Goal: Information Seeking & Learning: Learn about a topic

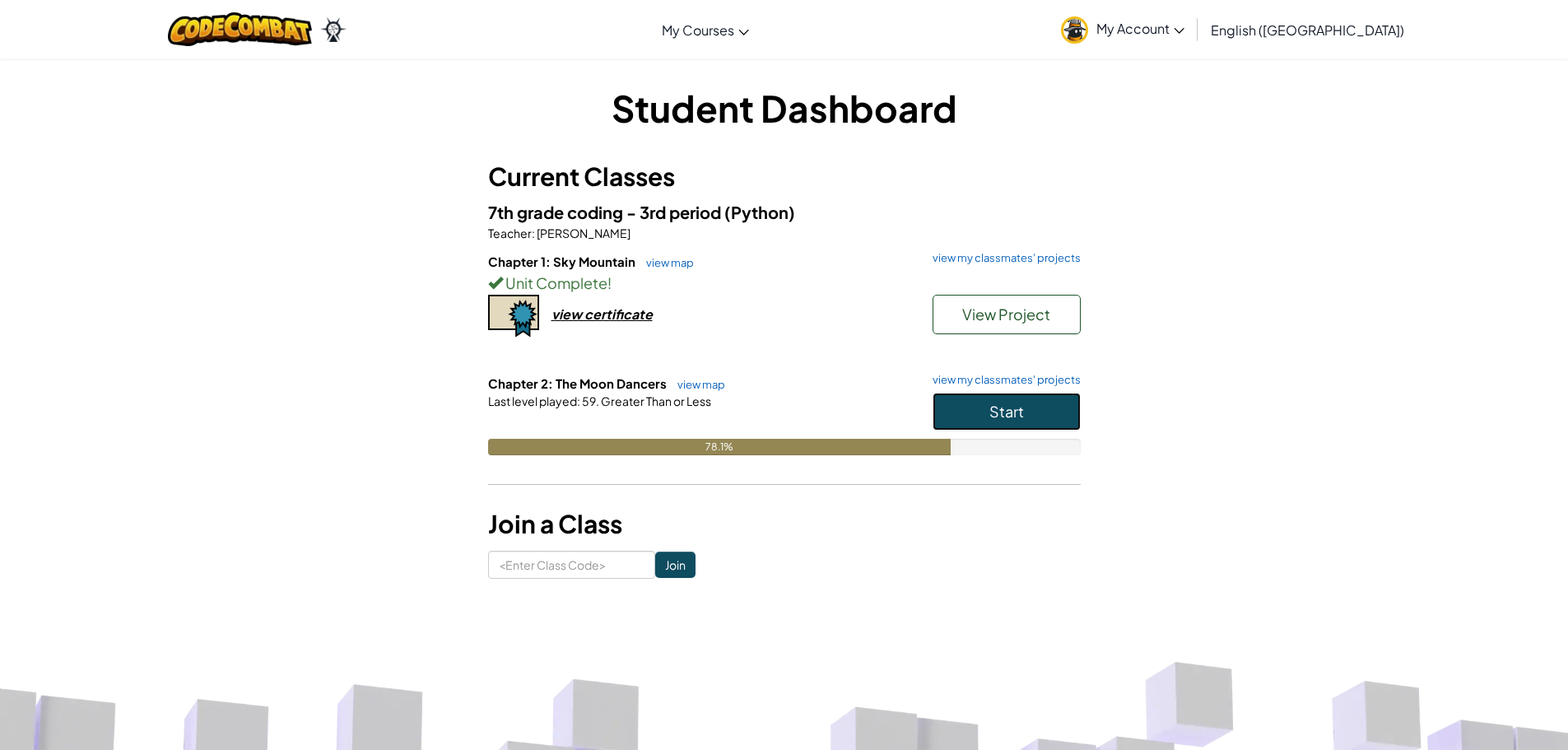
drag, startPoint x: 1002, startPoint y: 411, endPoint x: 1007, endPoint y: 405, distance: 7.8
click at [1004, 409] on span "Start" at bounding box center [1007, 411] width 34 height 19
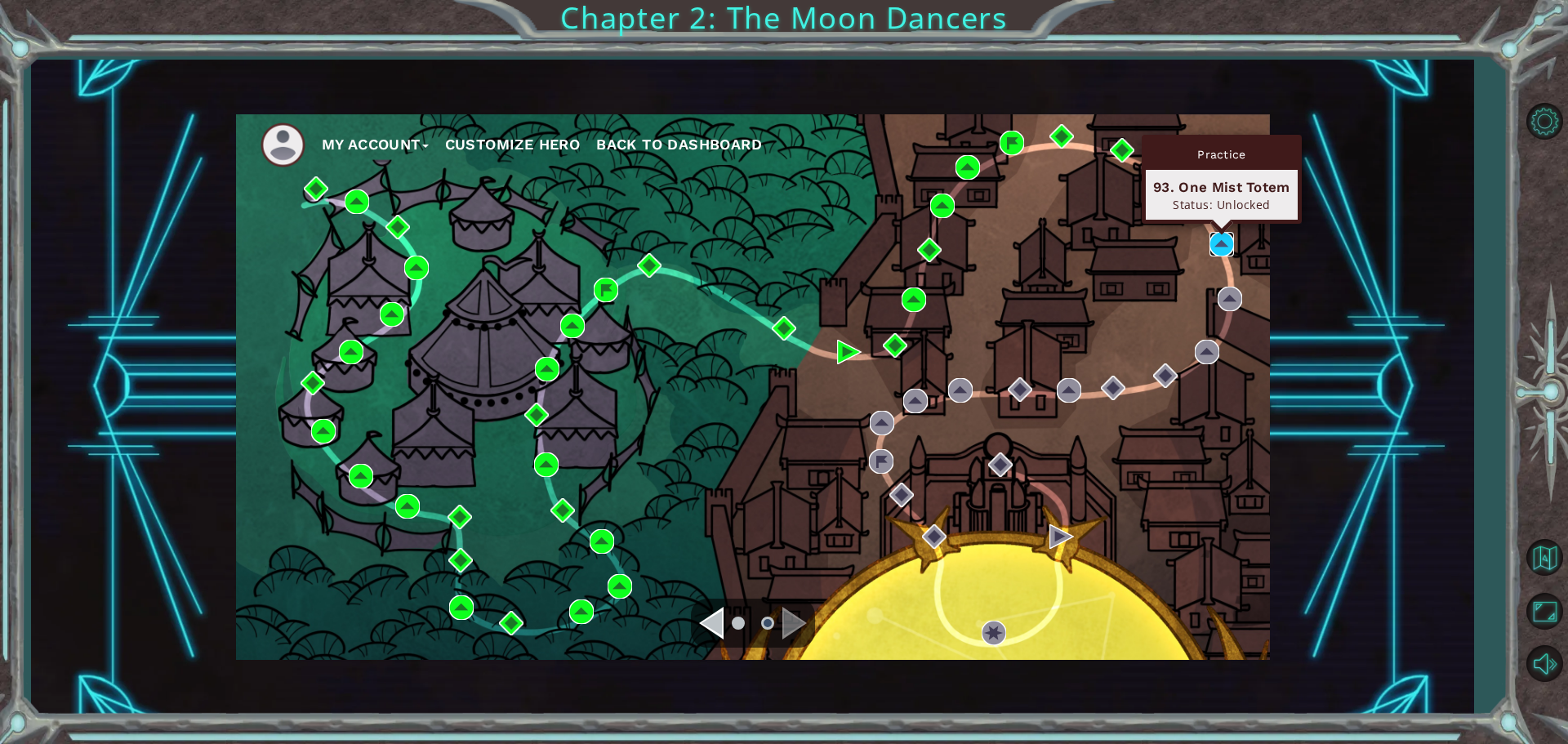
click at [1212, 255] on img at bounding box center [1222, 244] width 25 height 25
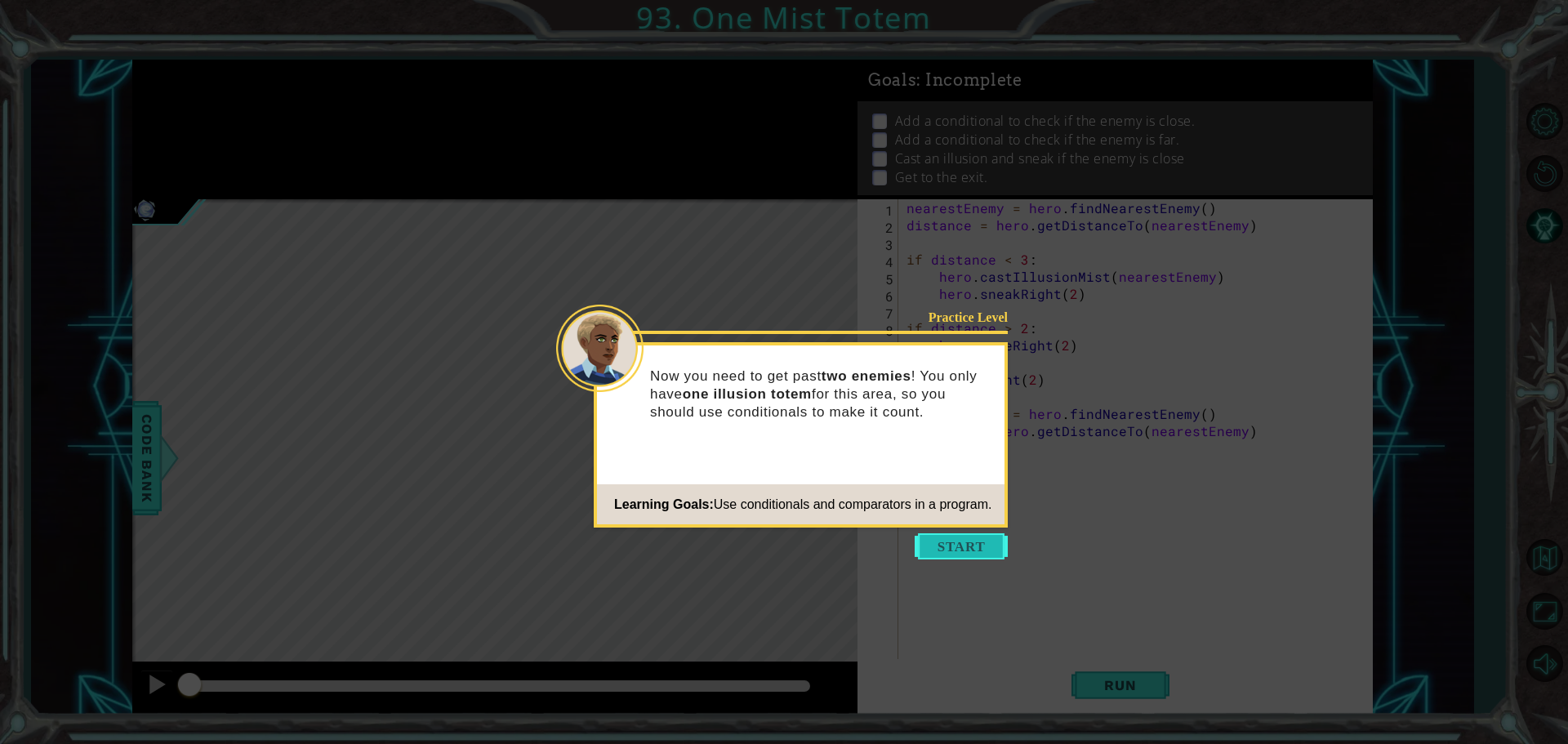
click at [965, 542] on button "Start" at bounding box center [962, 546] width 94 height 26
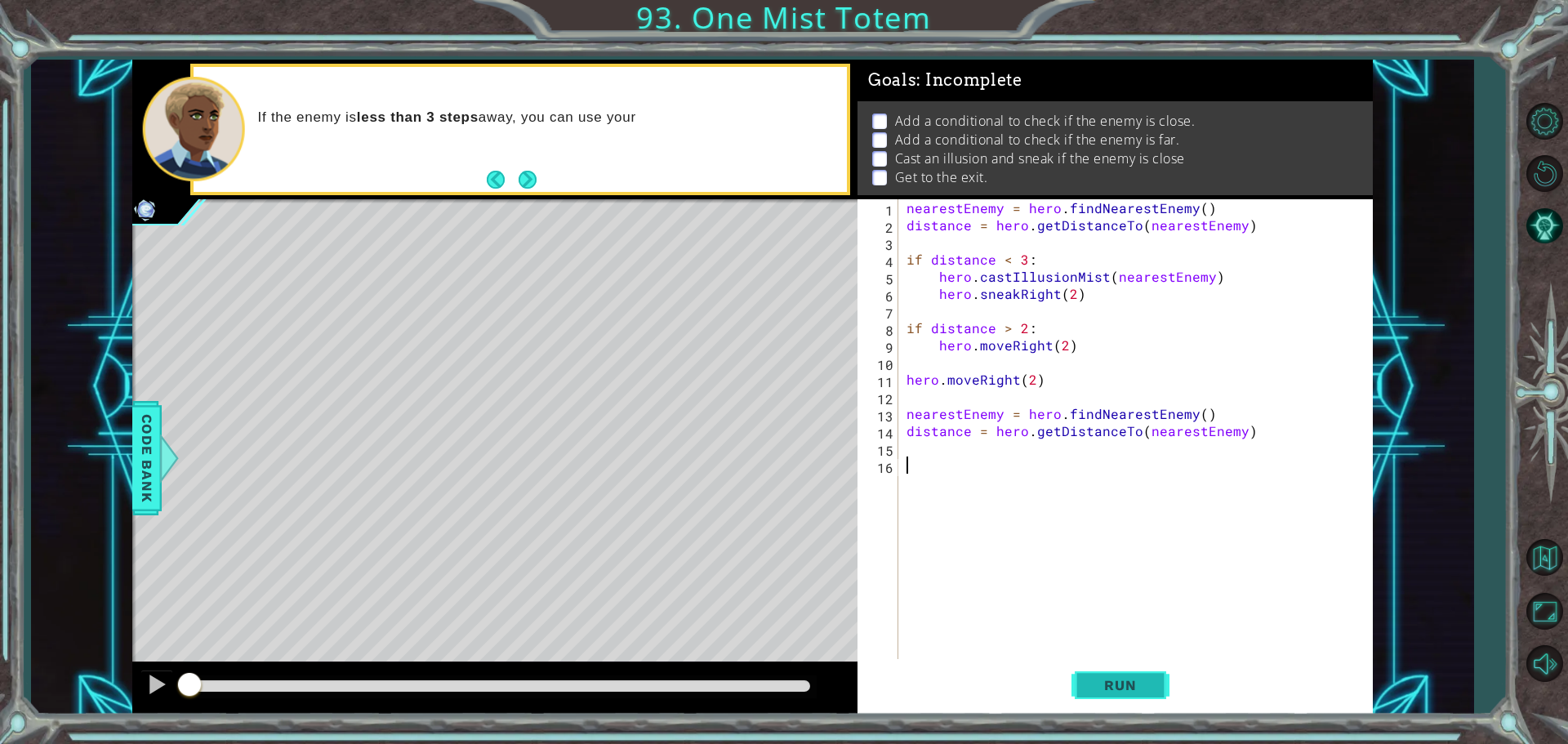
click at [1138, 667] on button "Run" at bounding box center [1120, 684] width 98 height 52
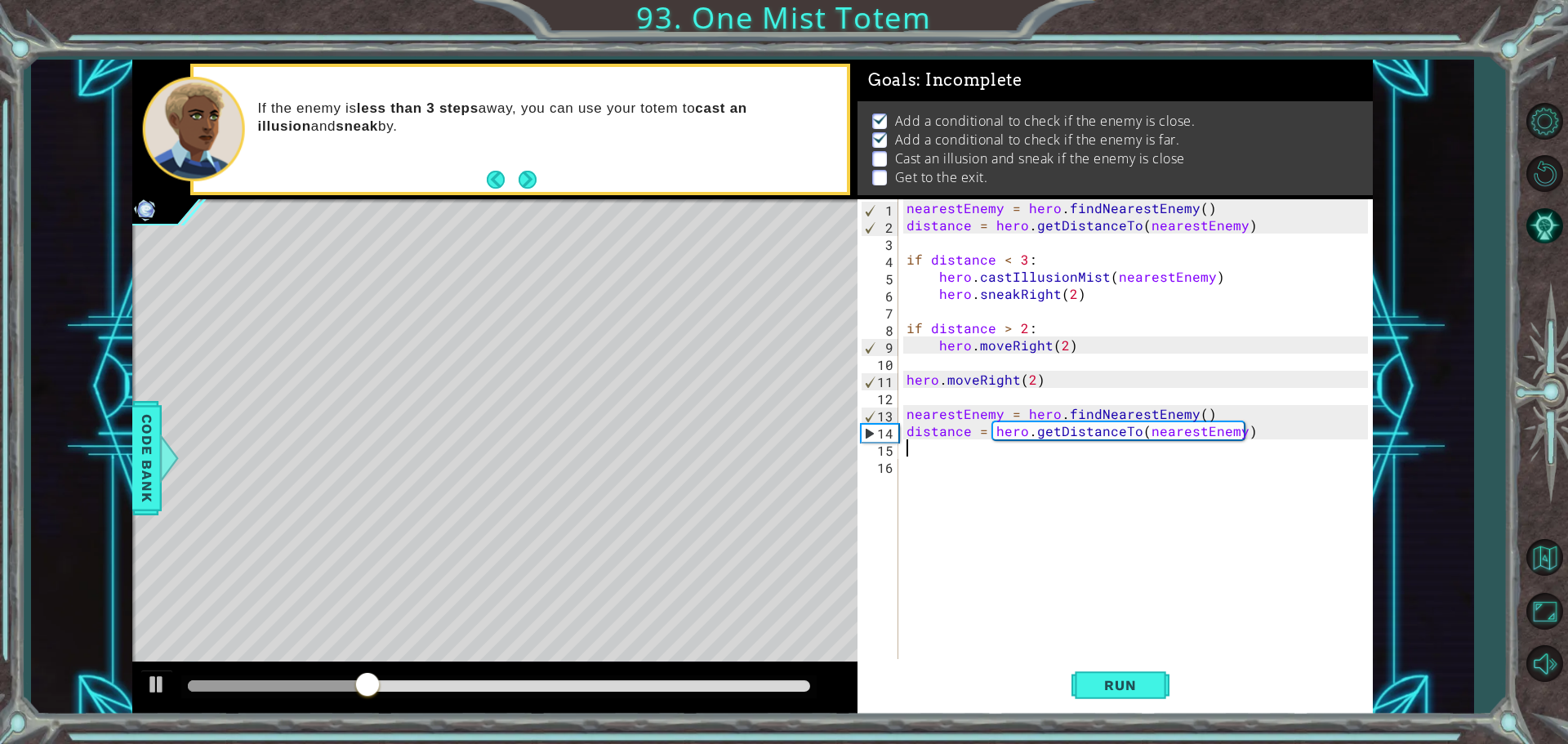
click at [968, 446] on div "nearestEnemy = hero . findNearestEnemy ( ) distance = hero . getDistanceTo ( ne…" at bounding box center [1139, 447] width 473 height 497
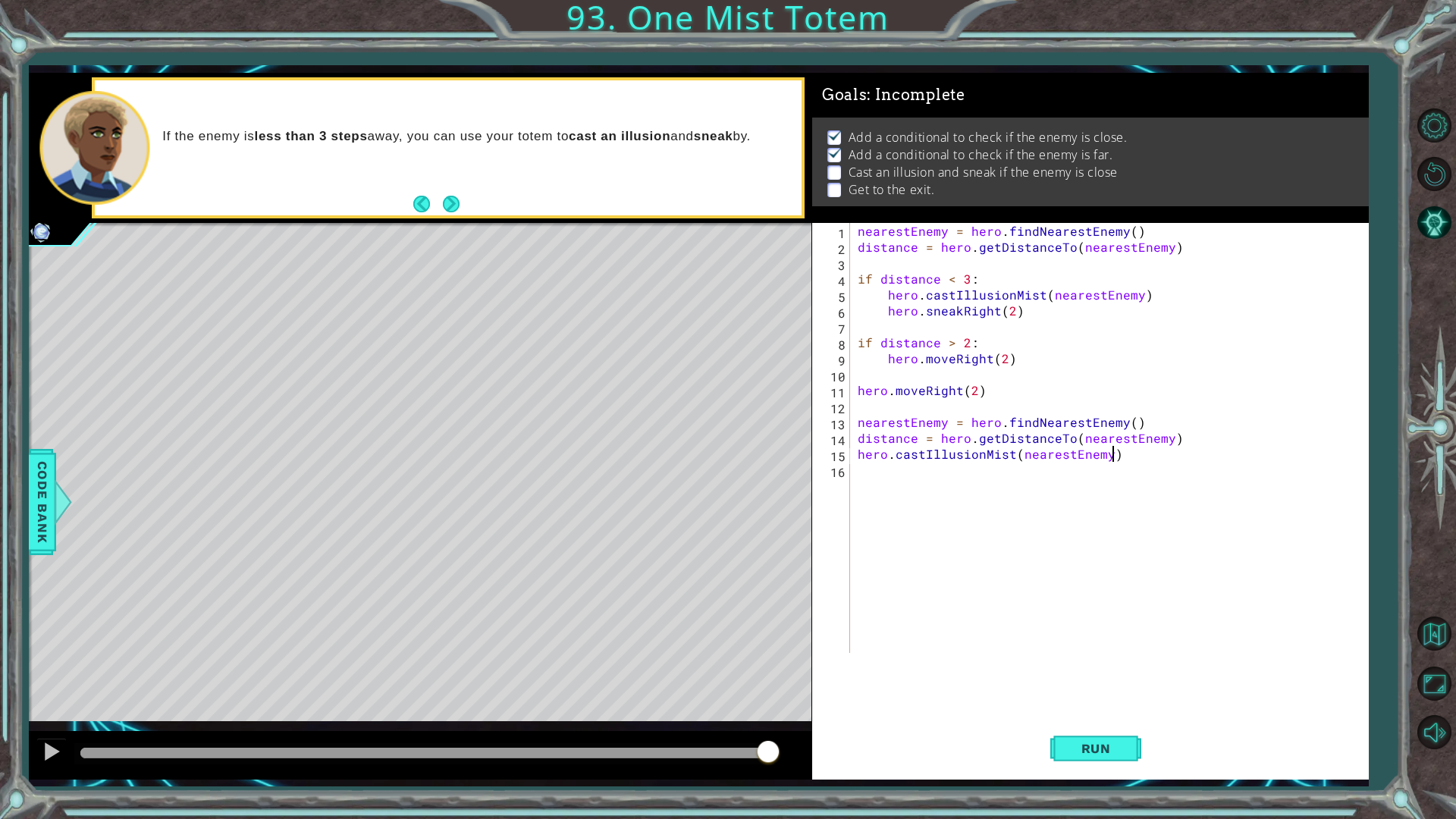
scroll to position [0, 15]
click at [1118, 690] on span "Run" at bounding box center [1097, 748] width 60 height 15
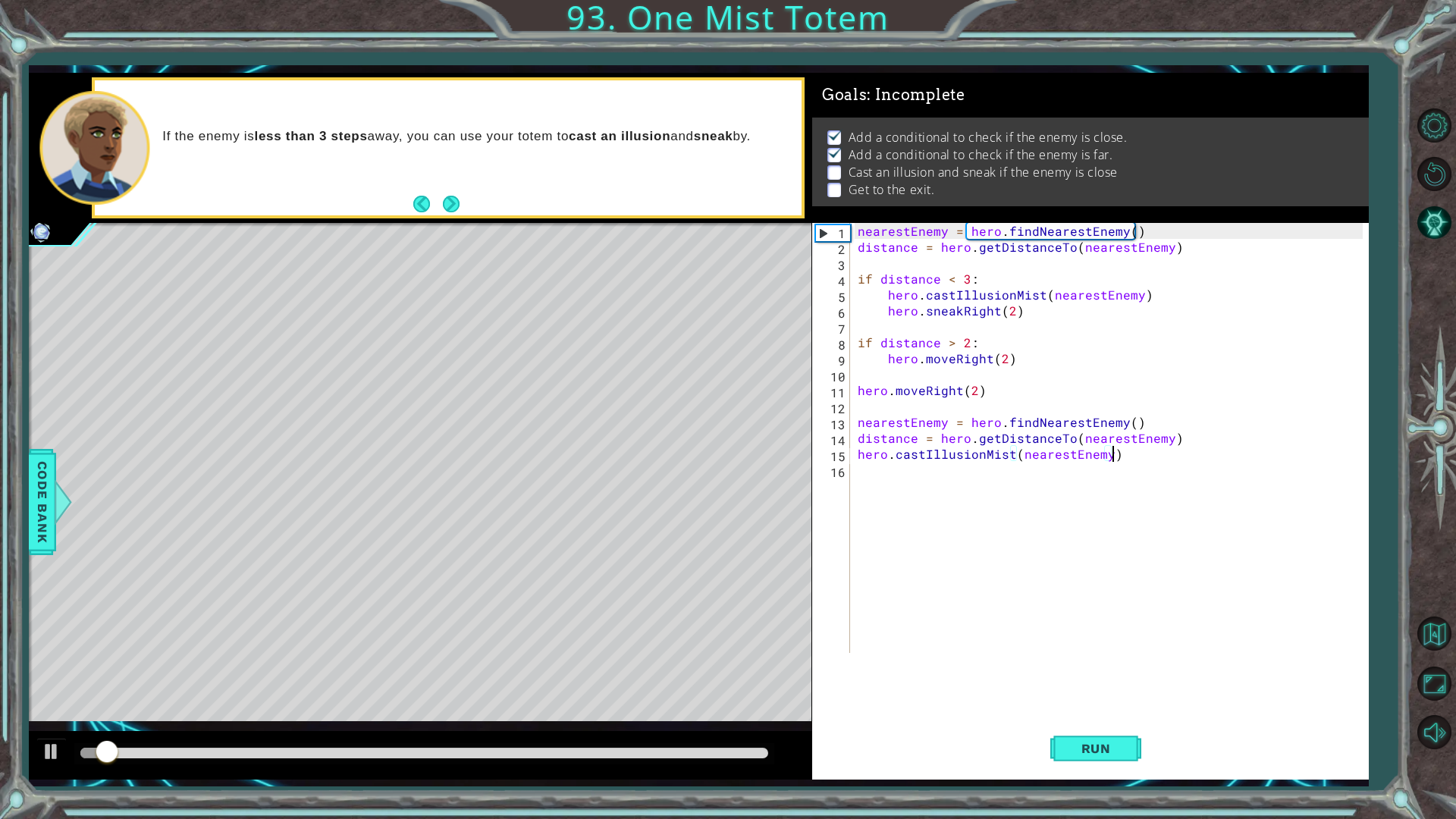
click at [1013, 427] on div "nearestEnemy = hero . findNearestEnemy ( ) distance = hero . getDistanceTo ( ne…" at bounding box center [1113, 453] width 516 height 462
click at [836, 425] on div "13" at bounding box center [833, 424] width 35 height 16
type textarea "nearestEnemy = hero.findNearestEnemy()"
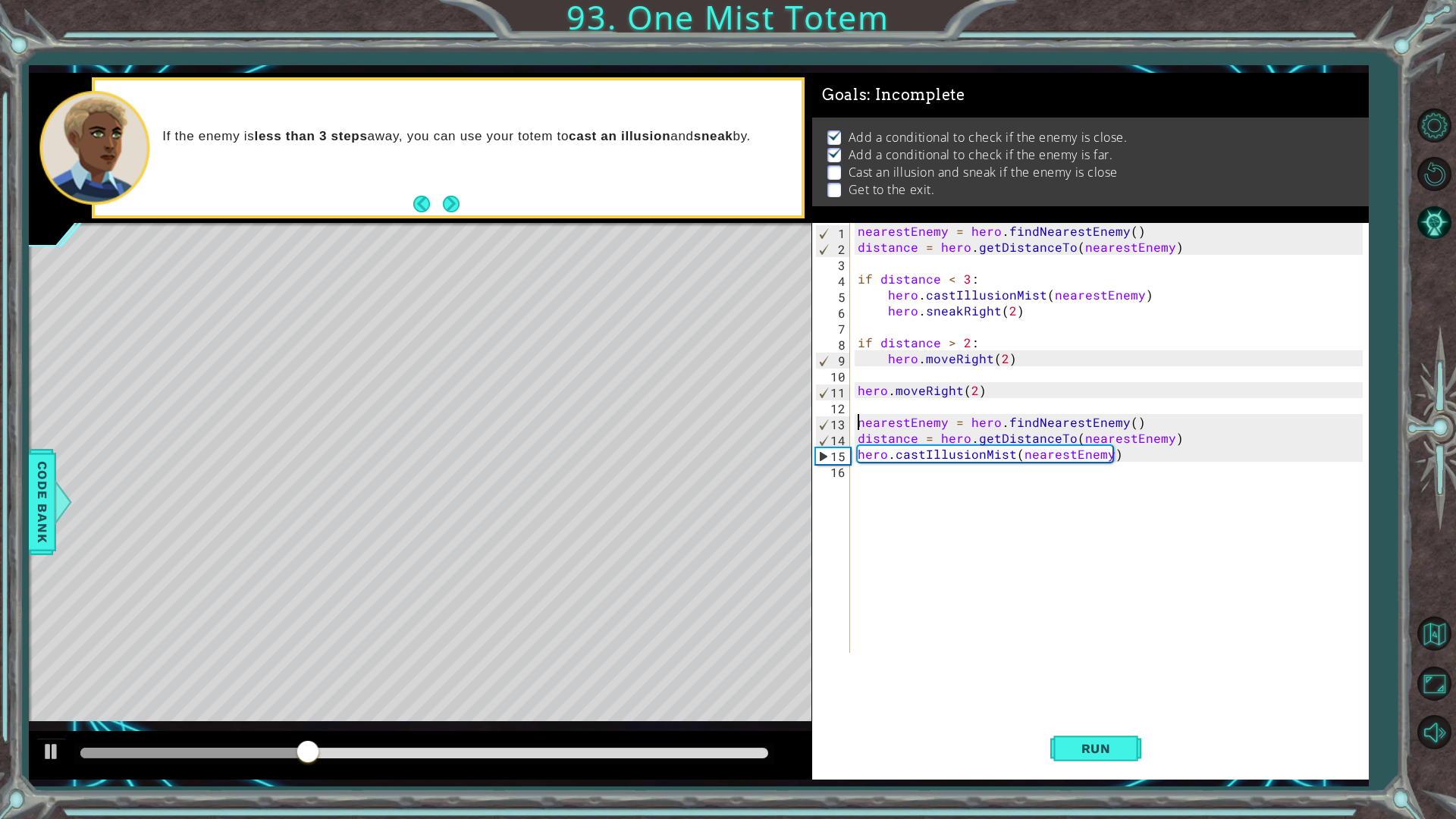
click at [926, 479] on div "nearestEnemy = hero . findNearestEnemy ( ) distance = hero . getDistanceTo ( ne…" at bounding box center [1113, 453] width 516 height 462
type textarea "hero.sneakRight(2)"
click at [1107, 690] on span "Run" at bounding box center [1097, 748] width 60 height 15
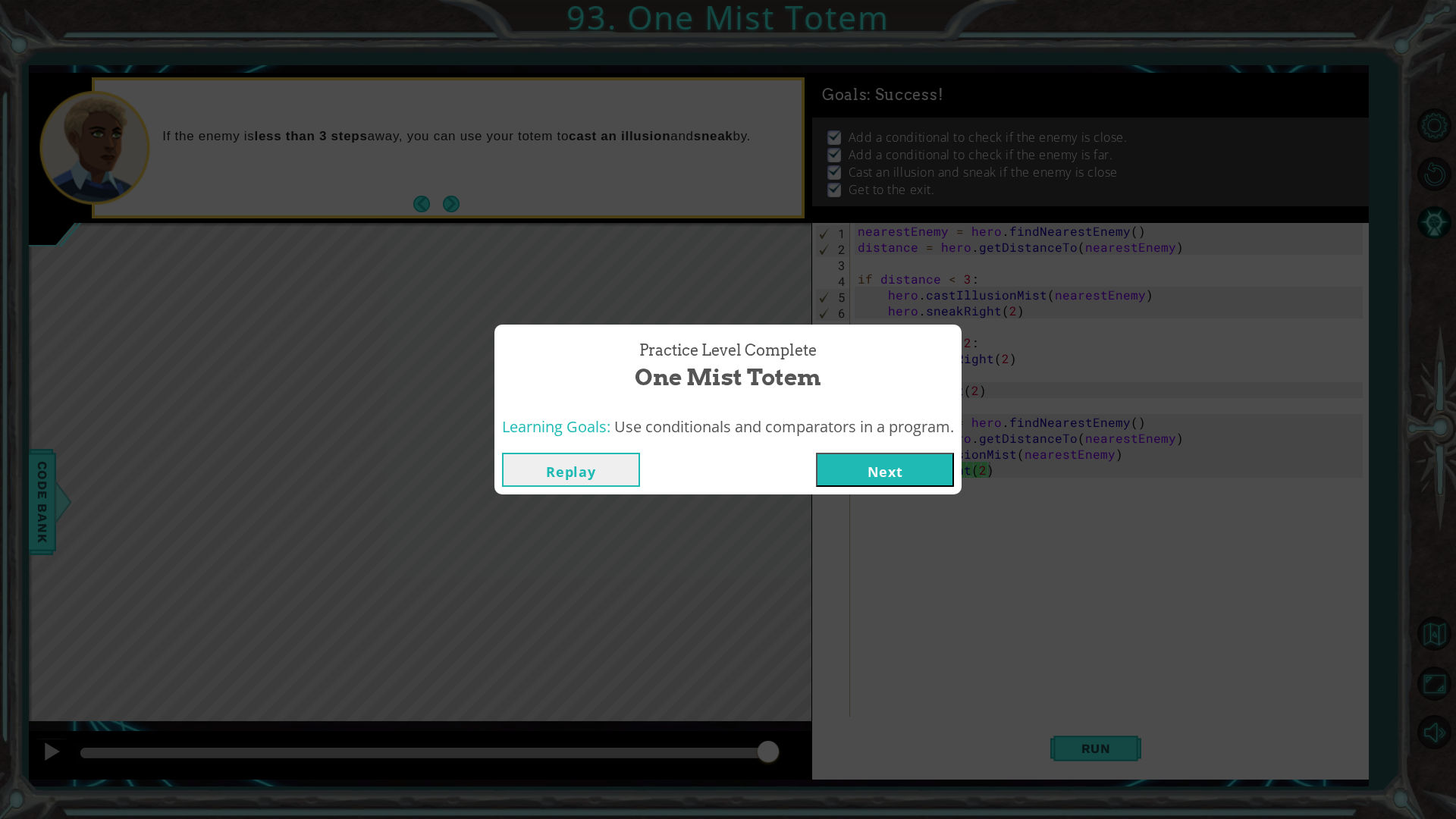
drag, startPoint x: 910, startPoint y: 495, endPoint x: 914, endPoint y: 488, distance: 8.1
click at [914, 488] on div "Practice Level Complete One Mist Totem Learning Goals: Use conditionals and com…" at bounding box center [728, 409] width 1456 height 819
click at [909, 476] on button "Next" at bounding box center [885, 469] width 138 height 34
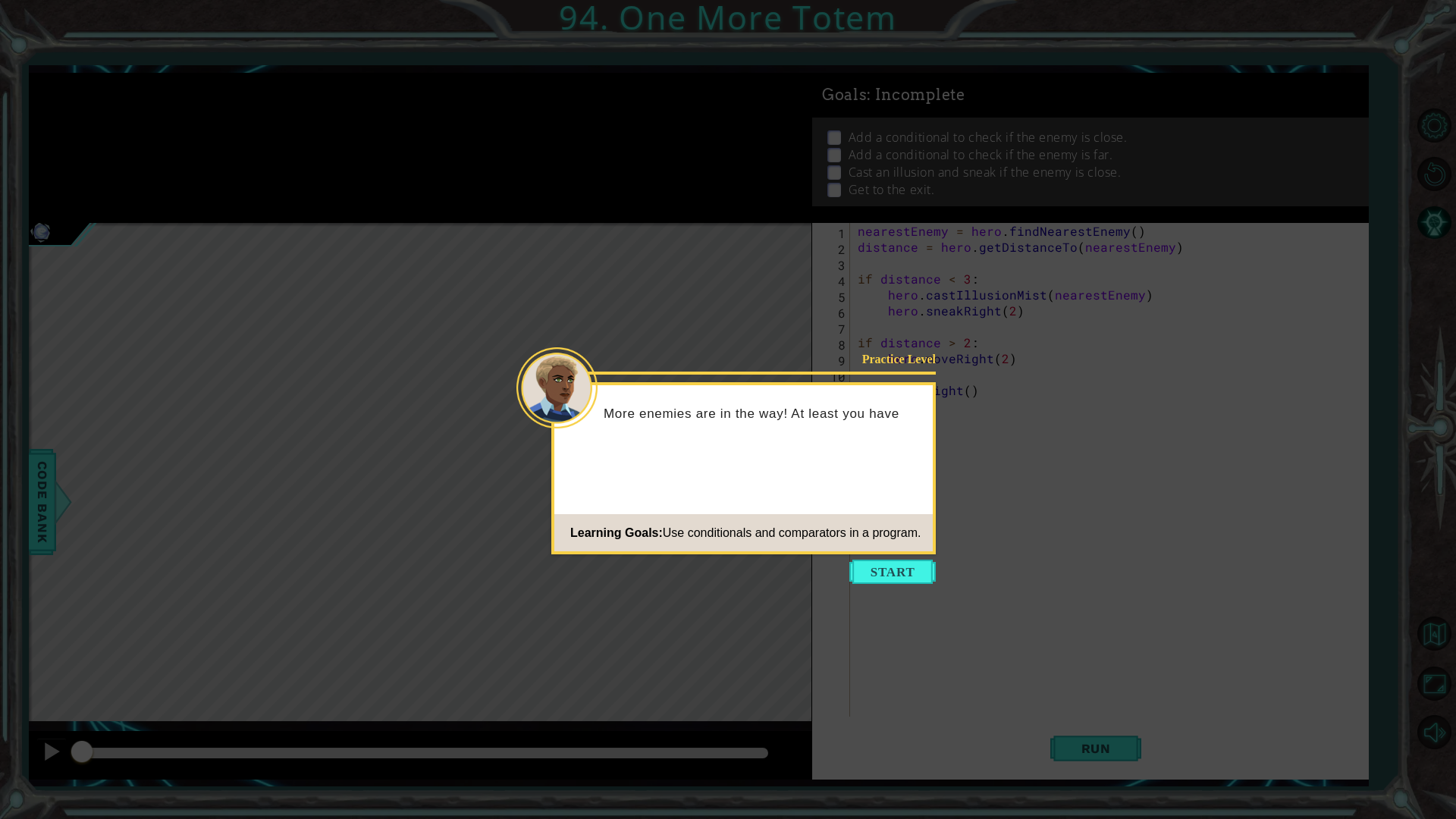
drag, startPoint x: 893, startPoint y: 471, endPoint x: 801, endPoint y: 477, distance: 92.2
click at [806, 480] on div "Practice Level More enemies are in the way! At least you have Learning Goals: U…" at bounding box center [743, 468] width 385 height 172
click at [902, 575] on button "Start" at bounding box center [893, 572] width 87 height 24
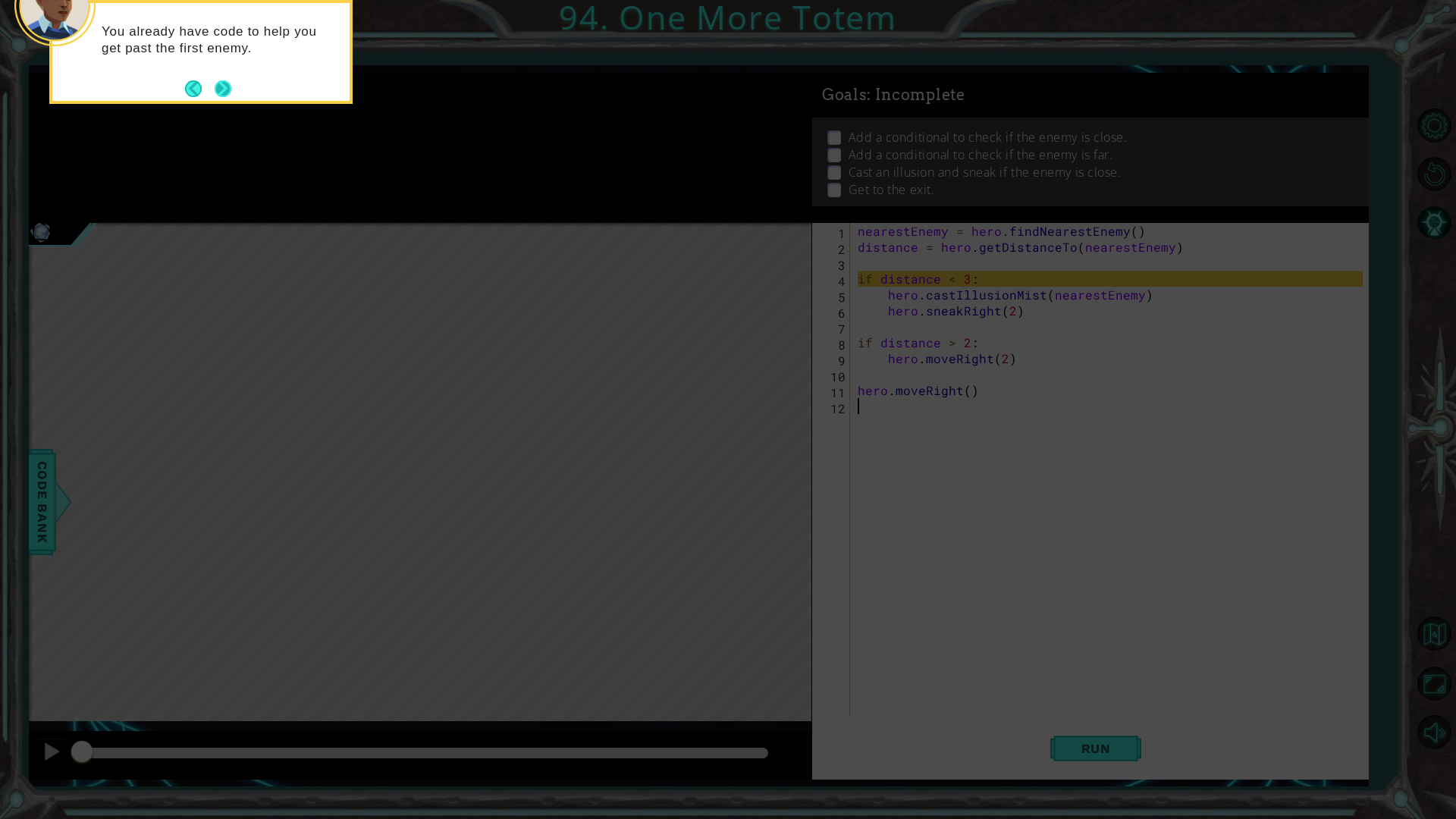
click at [228, 93] on button "Next" at bounding box center [223, 88] width 17 height 17
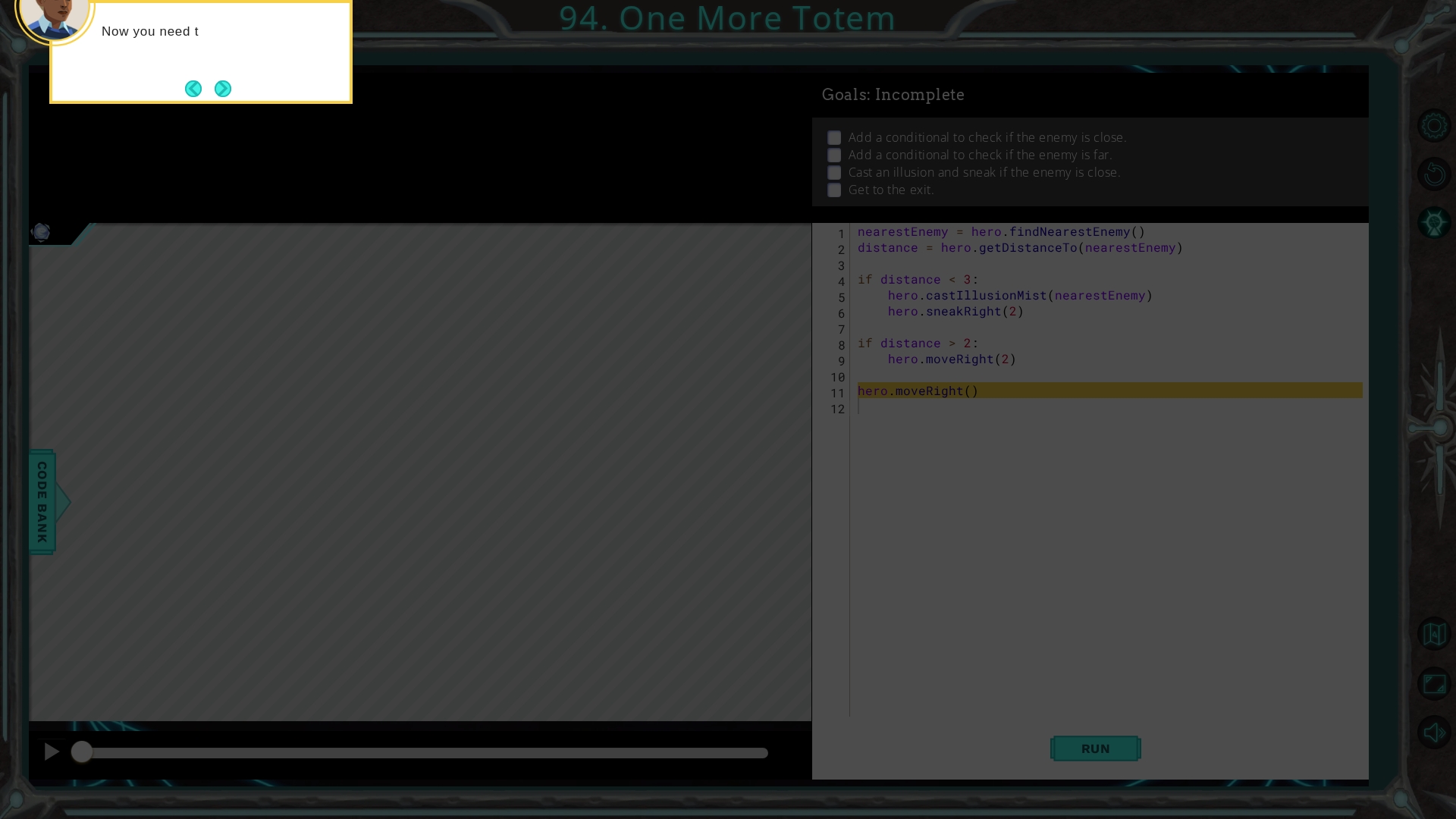
click at [216, 59] on div "Now you need t" at bounding box center [201, 52] width 303 height 104
click at [229, 85] on button "Next" at bounding box center [223, 88] width 17 height 17
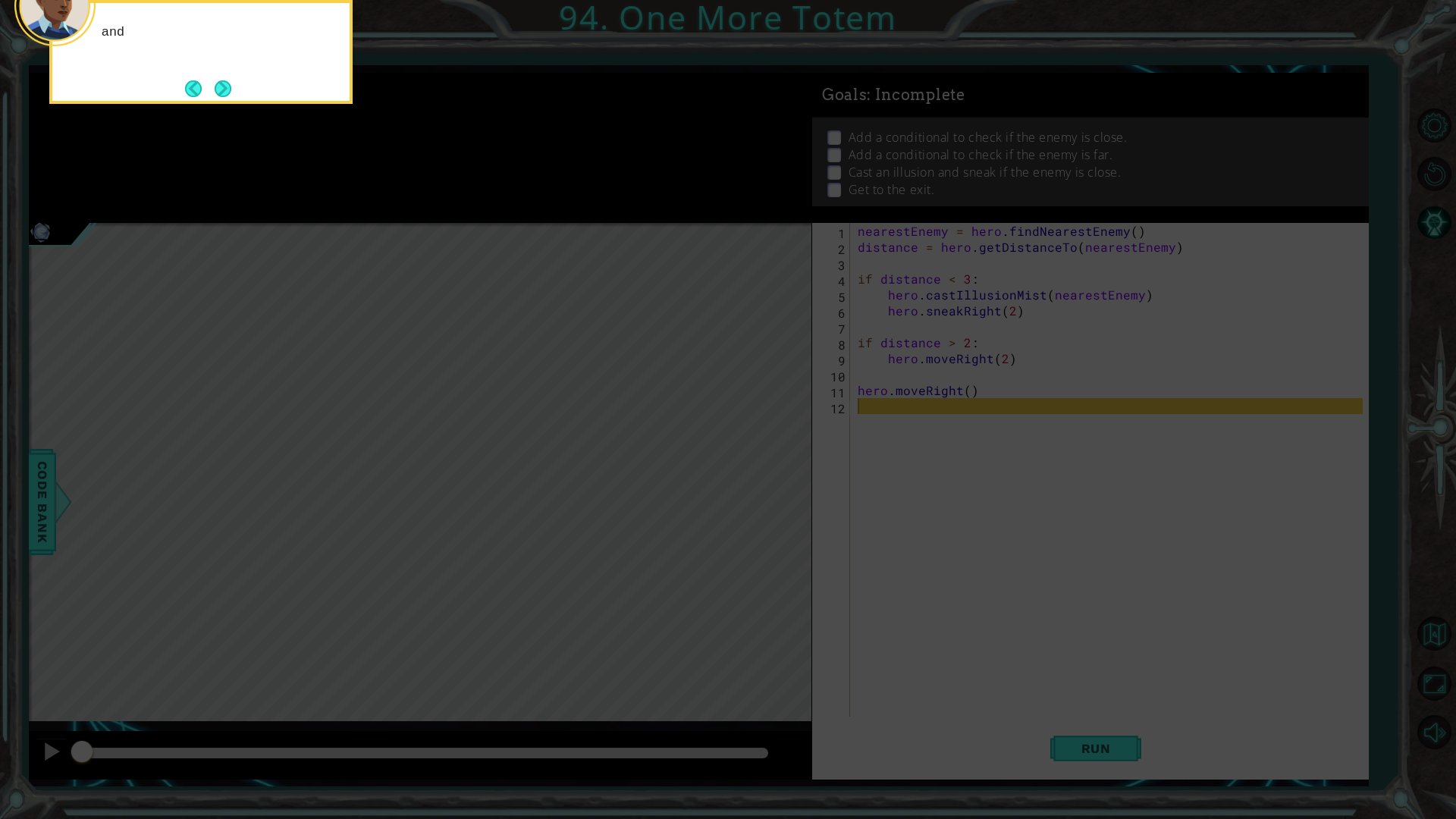
click at [229, 85] on button "Next" at bounding box center [223, 88] width 17 height 17
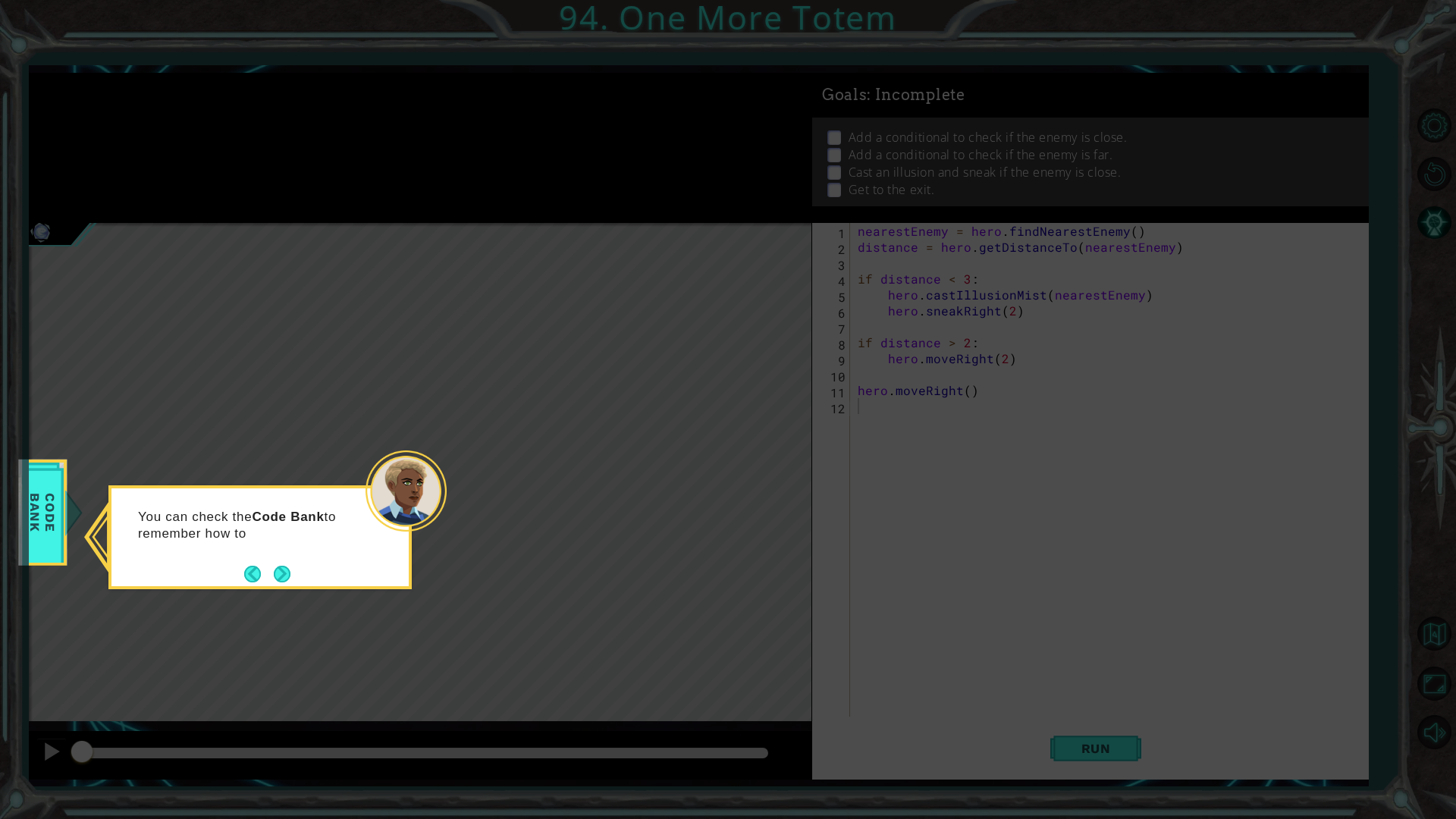
drag, startPoint x: 275, startPoint y: 562, endPoint x: 287, endPoint y: 592, distance: 32.3
click at [286, 590] on body "1 ההההההההההההההההההההההההההההההההההההההההההההההההההההההההההההההההההההההההההההה…" at bounding box center [728, 409] width 1456 height 819
click at [279, 559] on div "You can check the Code Bank to remember how to use [PERSON_NAME]" at bounding box center [260, 541] width 298 height 93
click at [280, 565] on div "You can check the Code Bank to remember how to use conditionals" at bounding box center [260, 530] width 298 height 83
click at [283, 573] on button "Next" at bounding box center [282, 574] width 17 height 17
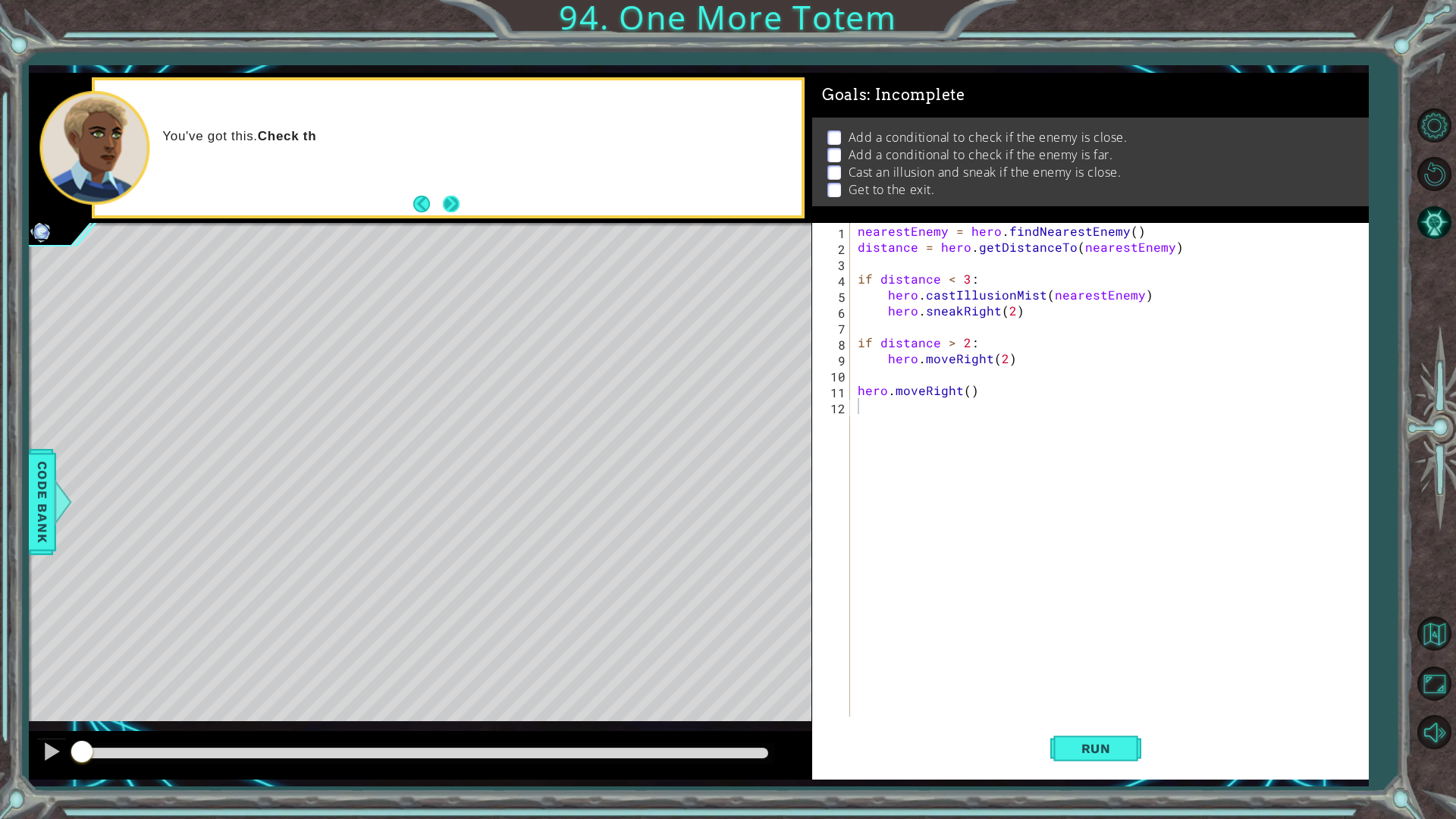
click at [448, 210] on button "Next" at bounding box center [451, 204] width 17 height 17
click at [1098, 690] on div "1 2 3 4 5 6 7 8 9 10 11 12 nearestEnemy = hero . findNearestEnemy ( ) distance …" at bounding box center [1090, 501] width 557 height 557
click at [1127, 690] on button "Run" at bounding box center [1095, 749] width 91 height 55
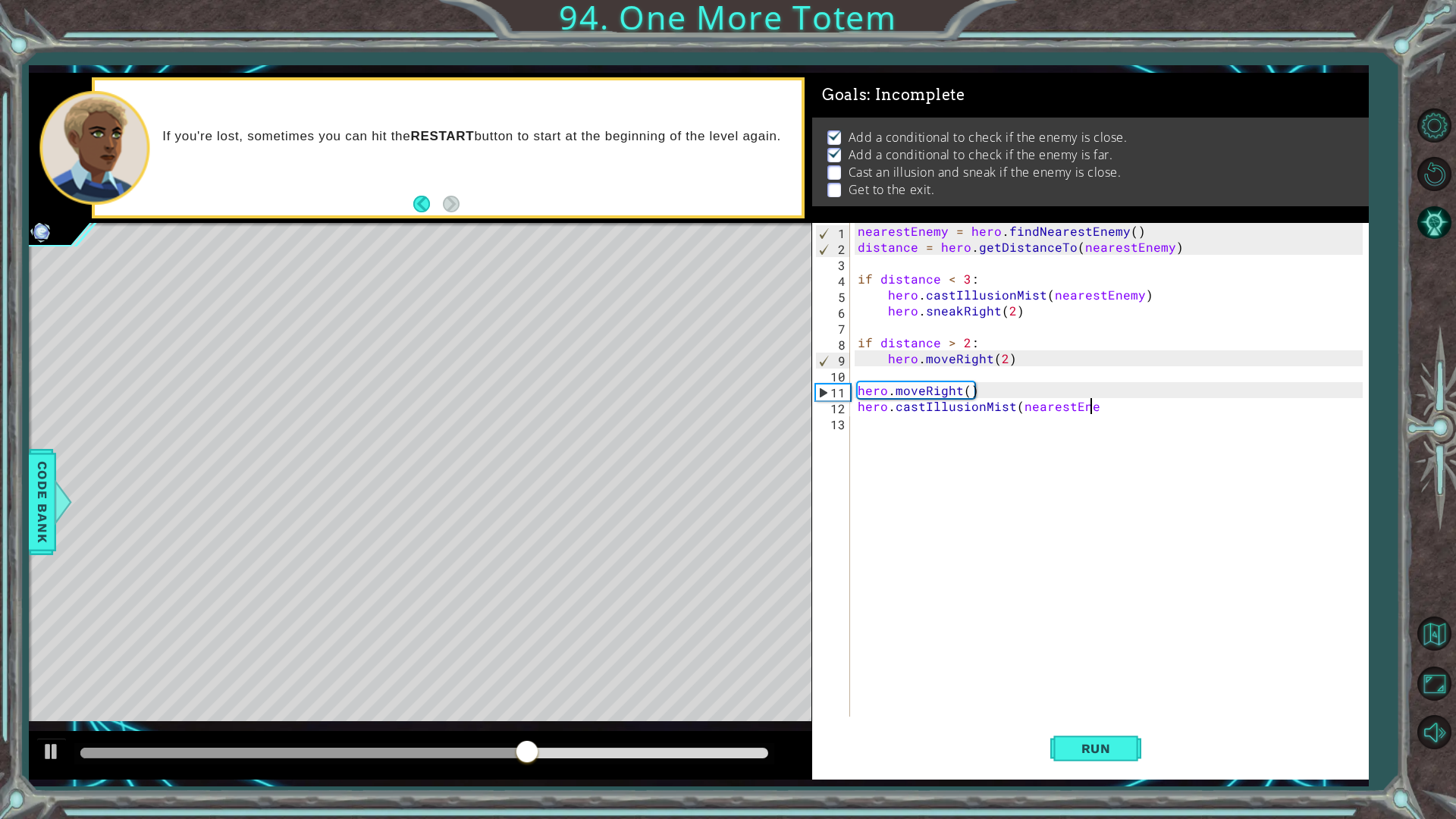
scroll to position [0, 14]
type textarea "hero.castIllusionMist(nearestEnemy)"
click at [959, 439] on div "nearestEnemy = hero . findNearestEnemy ( ) distance = hero . getDistanceTo ( ne…" at bounding box center [1113, 486] width 516 height 526
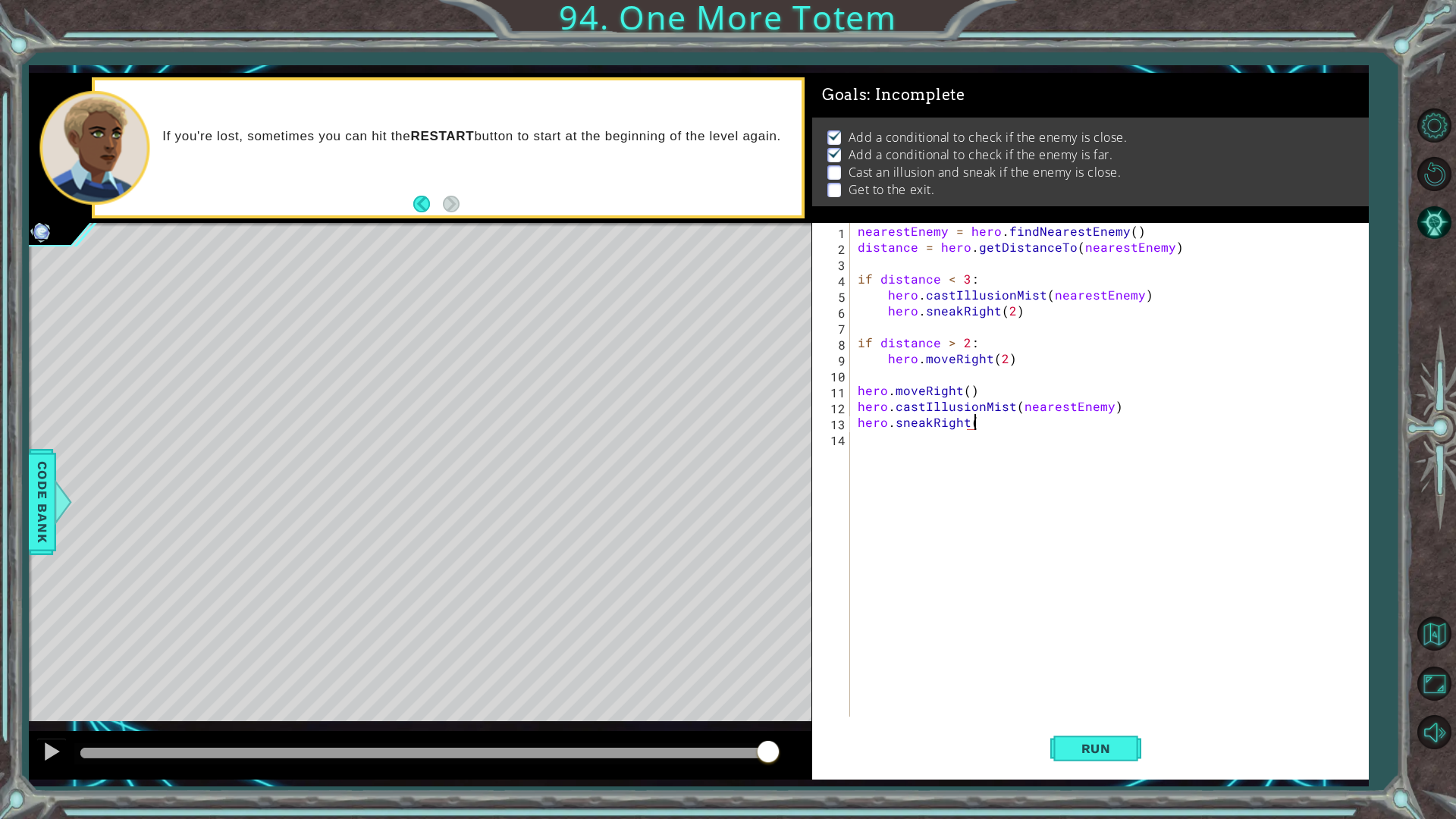
scroll to position [0, 7]
type textarea "hero.sneakRight(3)"
click at [960, 440] on div "nearestEnemy = hero . findNearestEnemy ( ) distance = hero . getDistanceTo ( ne…" at bounding box center [1113, 486] width 516 height 526
type textarea "hero.moveUp()"
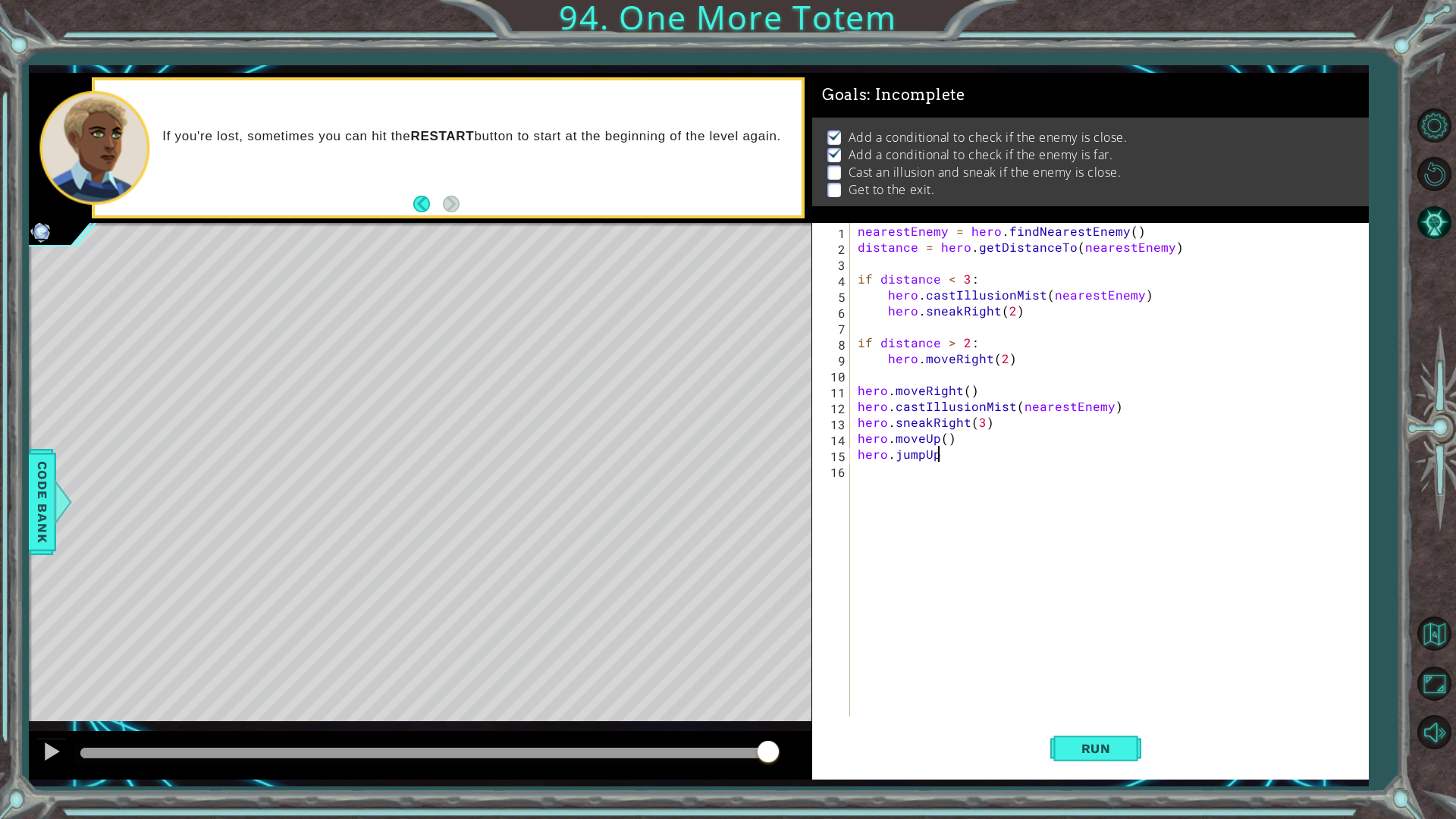
type textarea "hero.jumpUp()"
click at [928, 493] on div "nearestEnemy = hero . findNearestEnemy ( ) distance = hero . getDistanceTo ( ne…" at bounding box center [1113, 486] width 516 height 526
type textarea "hero.moveUp()"
click at [1098, 690] on span "Run" at bounding box center [1097, 748] width 60 height 15
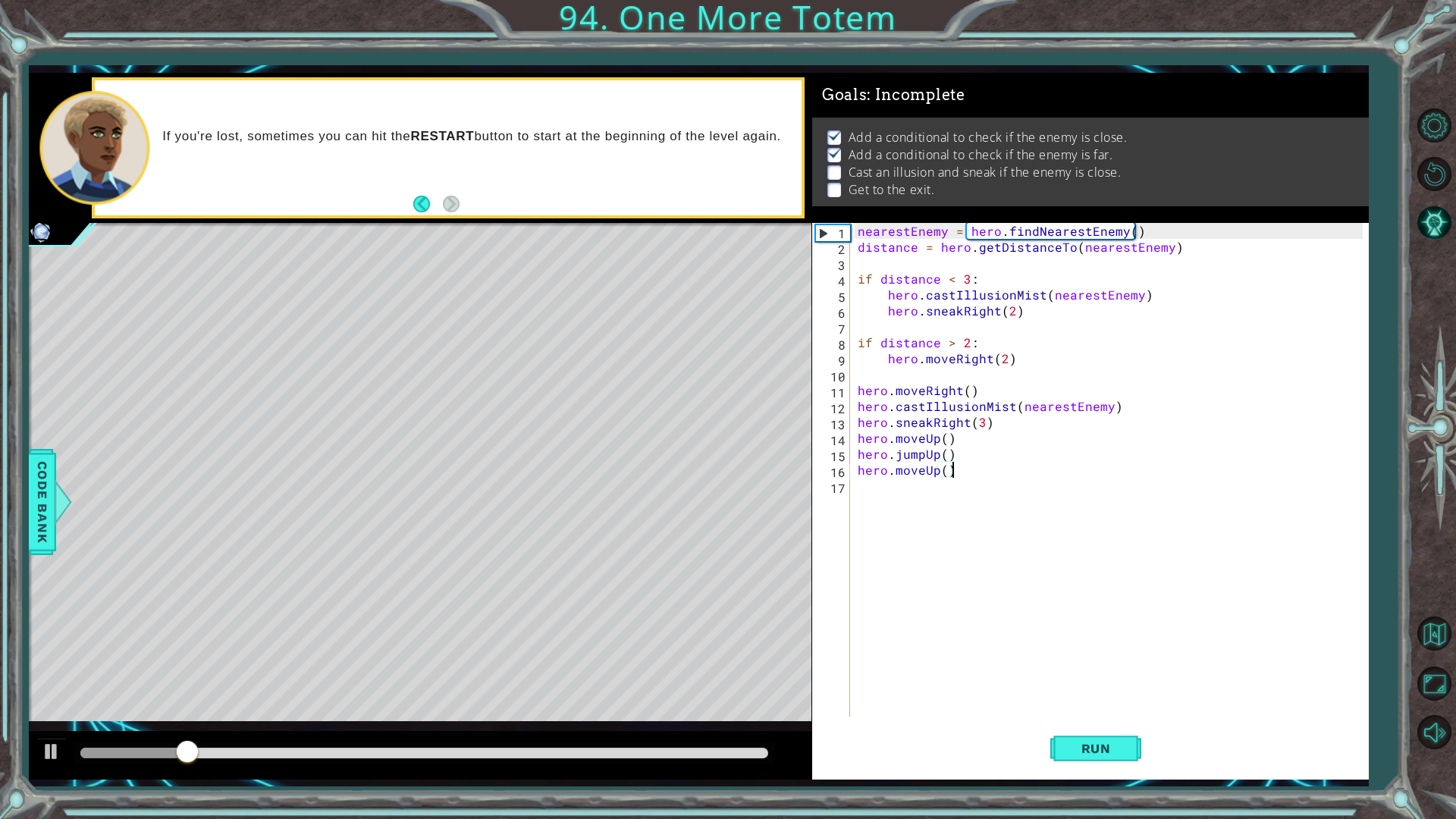
drag, startPoint x: 1095, startPoint y: 744, endPoint x: 1022, endPoint y: 682, distance: 95.8
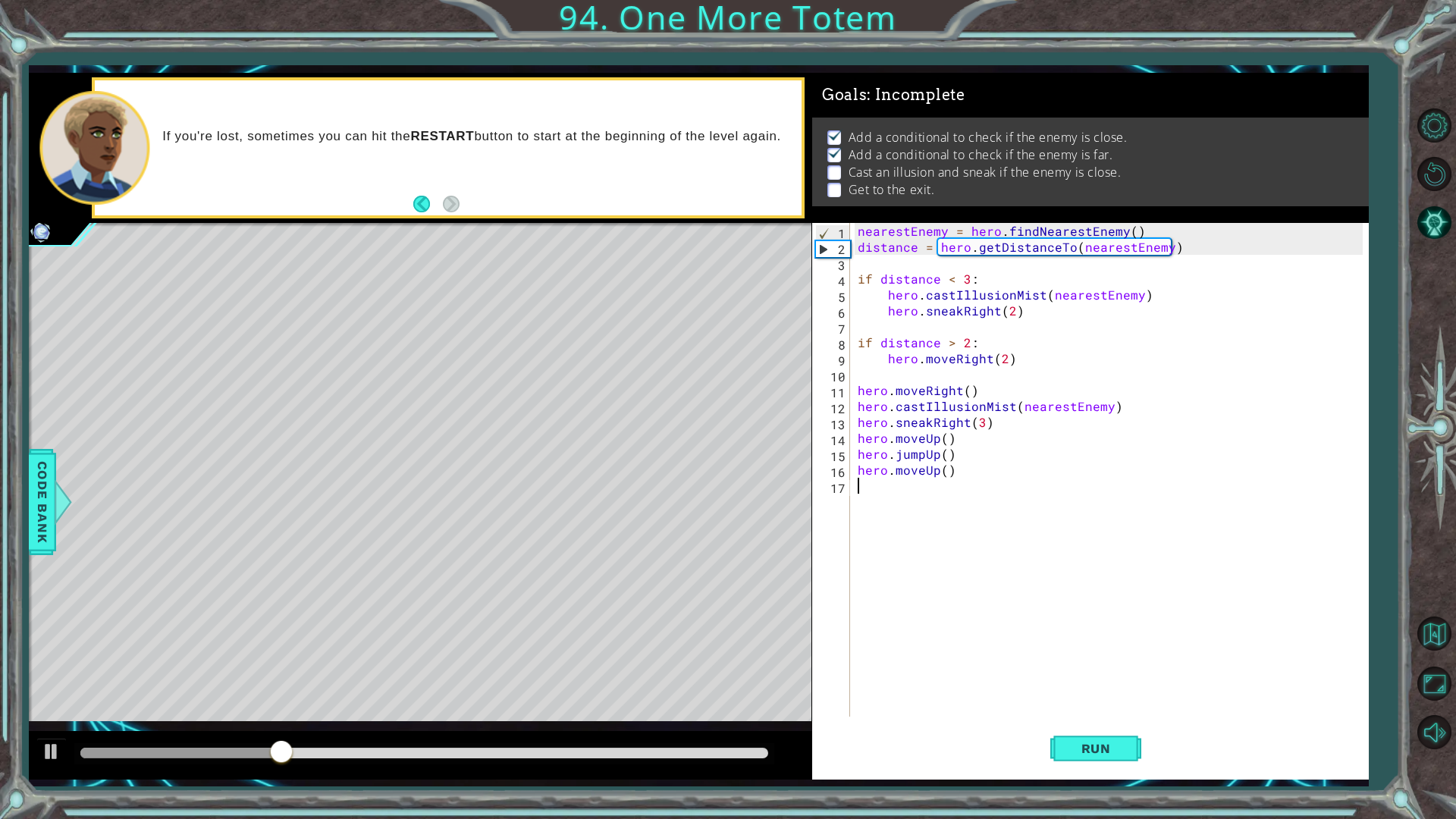
drag, startPoint x: 1022, startPoint y: 682, endPoint x: 995, endPoint y: 650, distance: 41.9
click at [995, 650] on div "nearestEnemy = hero . findNearestEnemy ( ) distance = hero . getDistanceTo ( ne…" at bounding box center [1113, 486] width 516 height 526
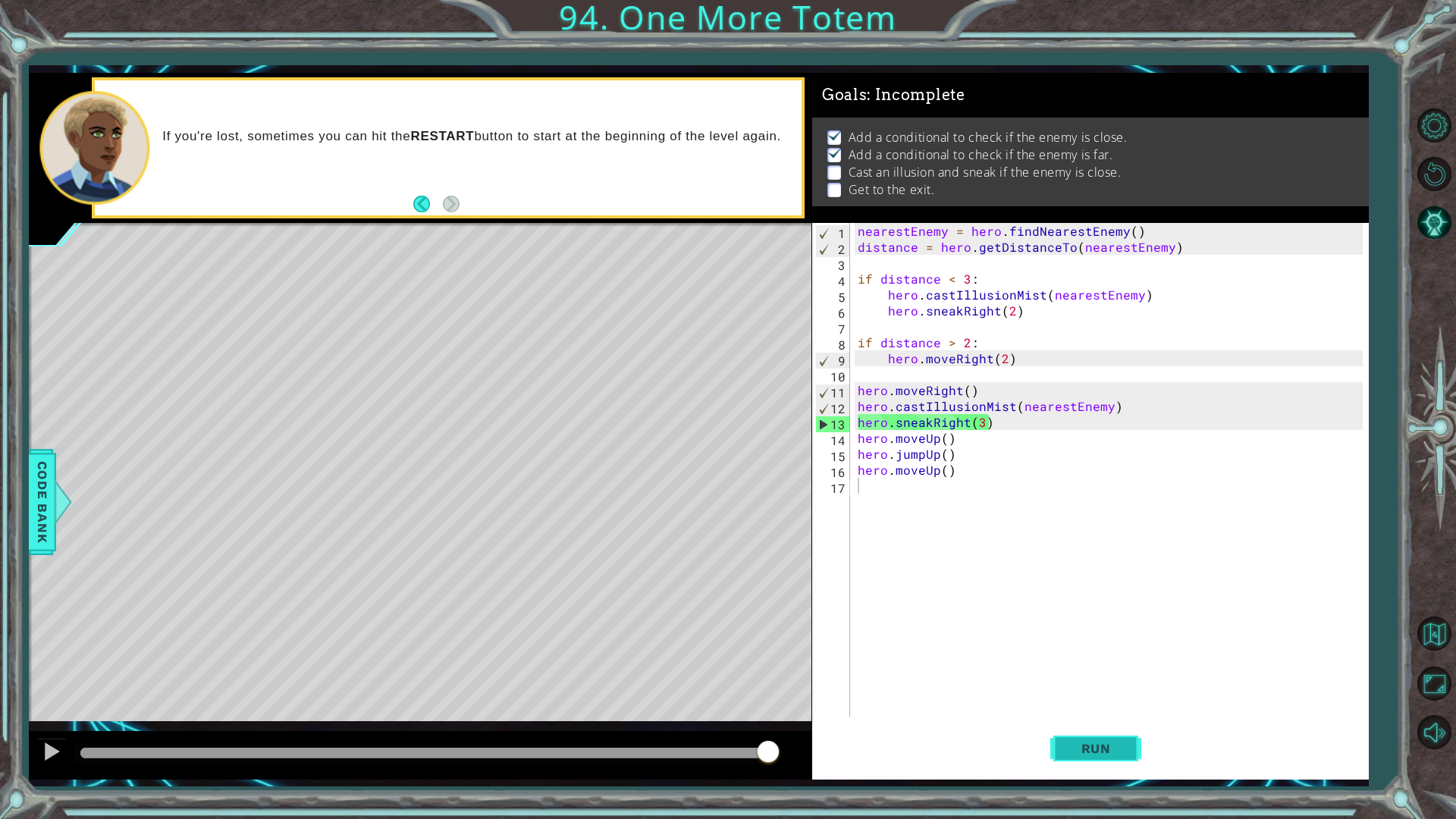
click at [1125, 690] on button "Run" at bounding box center [1095, 749] width 91 height 55
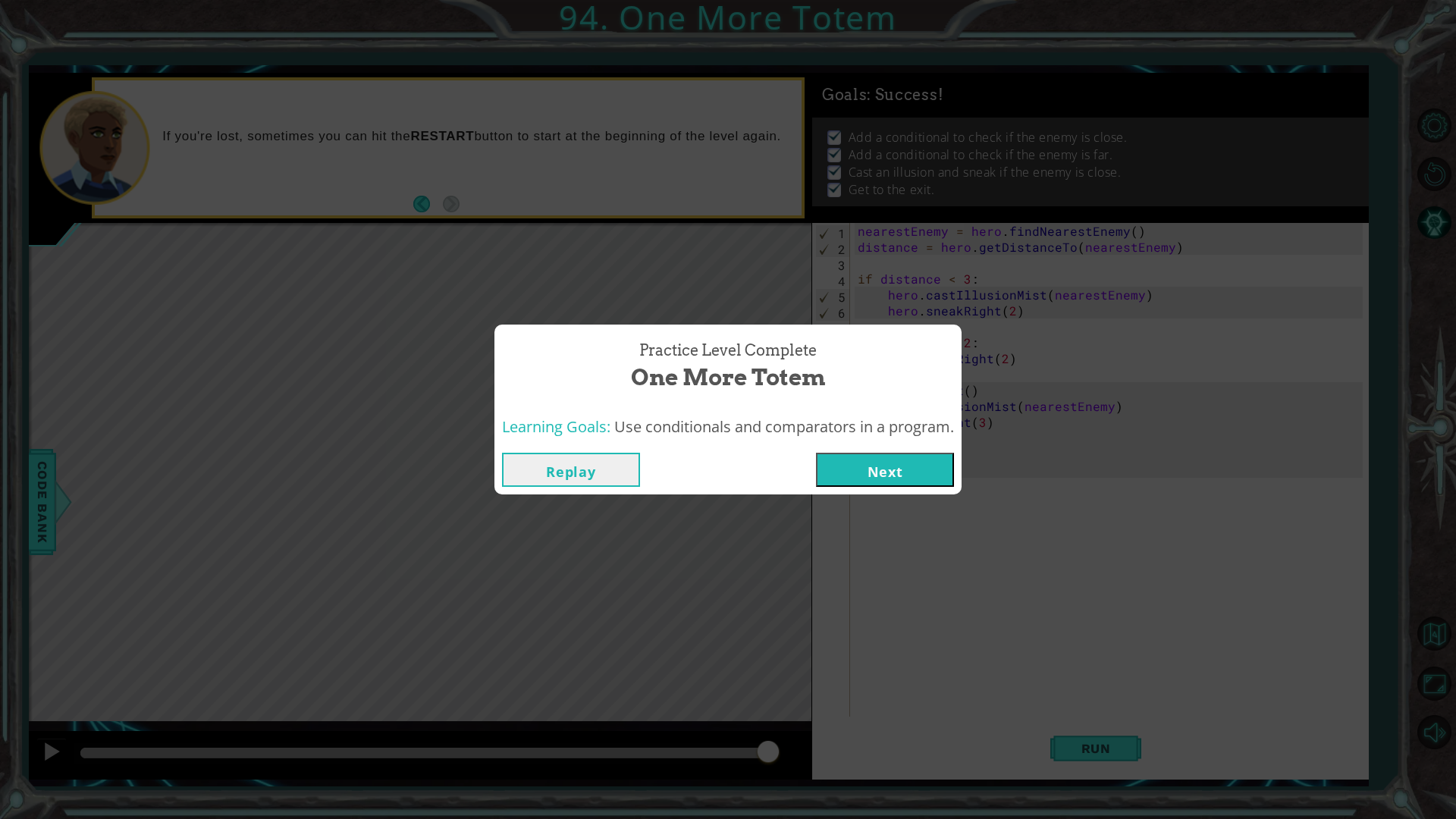
click at [852, 470] on button "Next" at bounding box center [885, 469] width 138 height 34
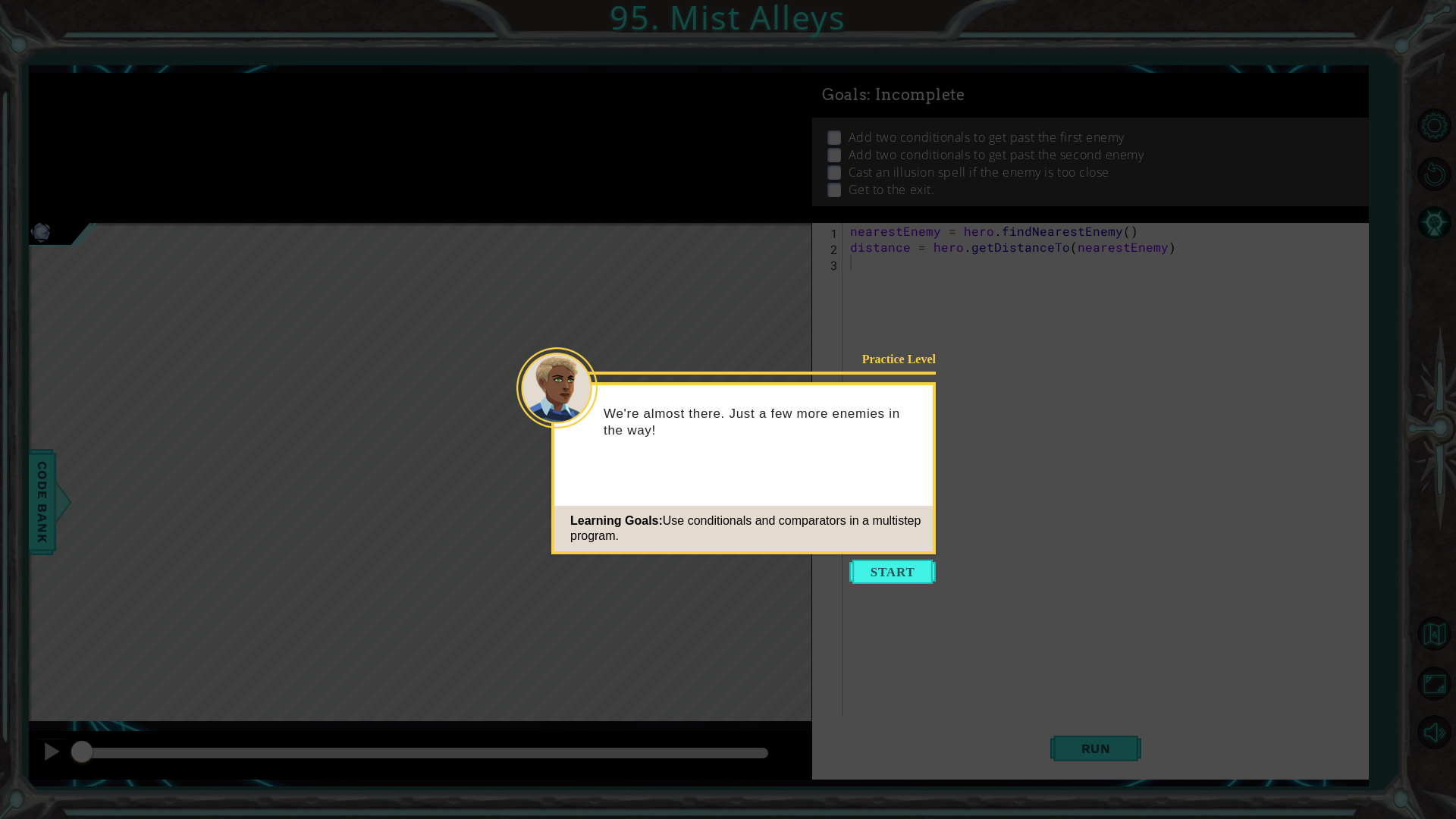
drag, startPoint x: 839, startPoint y: 466, endPoint x: 884, endPoint y: 510, distance: 62.9
drag, startPoint x: 884, startPoint y: 510, endPoint x: 893, endPoint y: 566, distance: 56.7
click at [893, 567] on button "Start" at bounding box center [893, 572] width 87 height 24
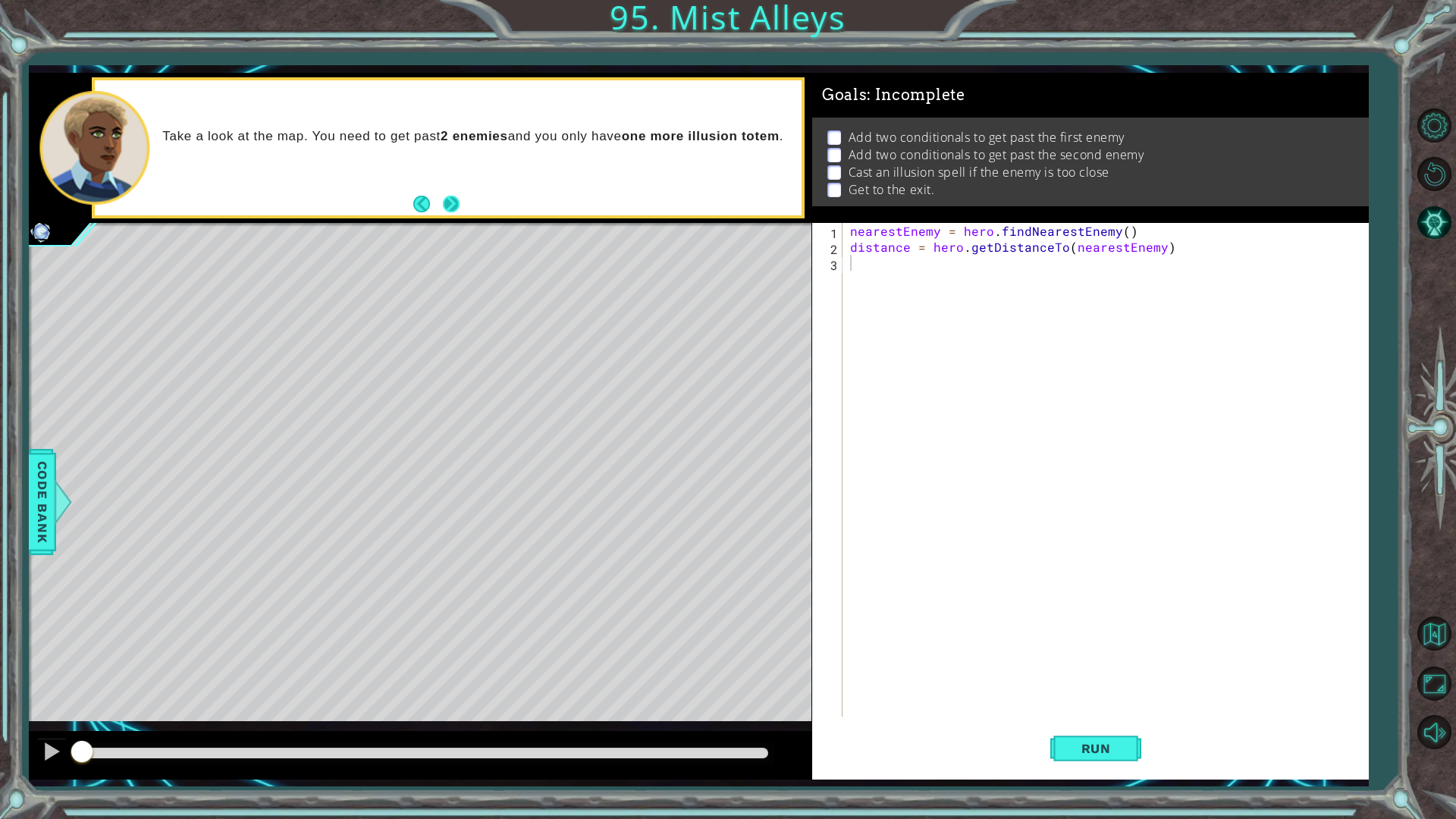
click at [445, 209] on button "Next" at bounding box center [451, 204] width 17 height 17
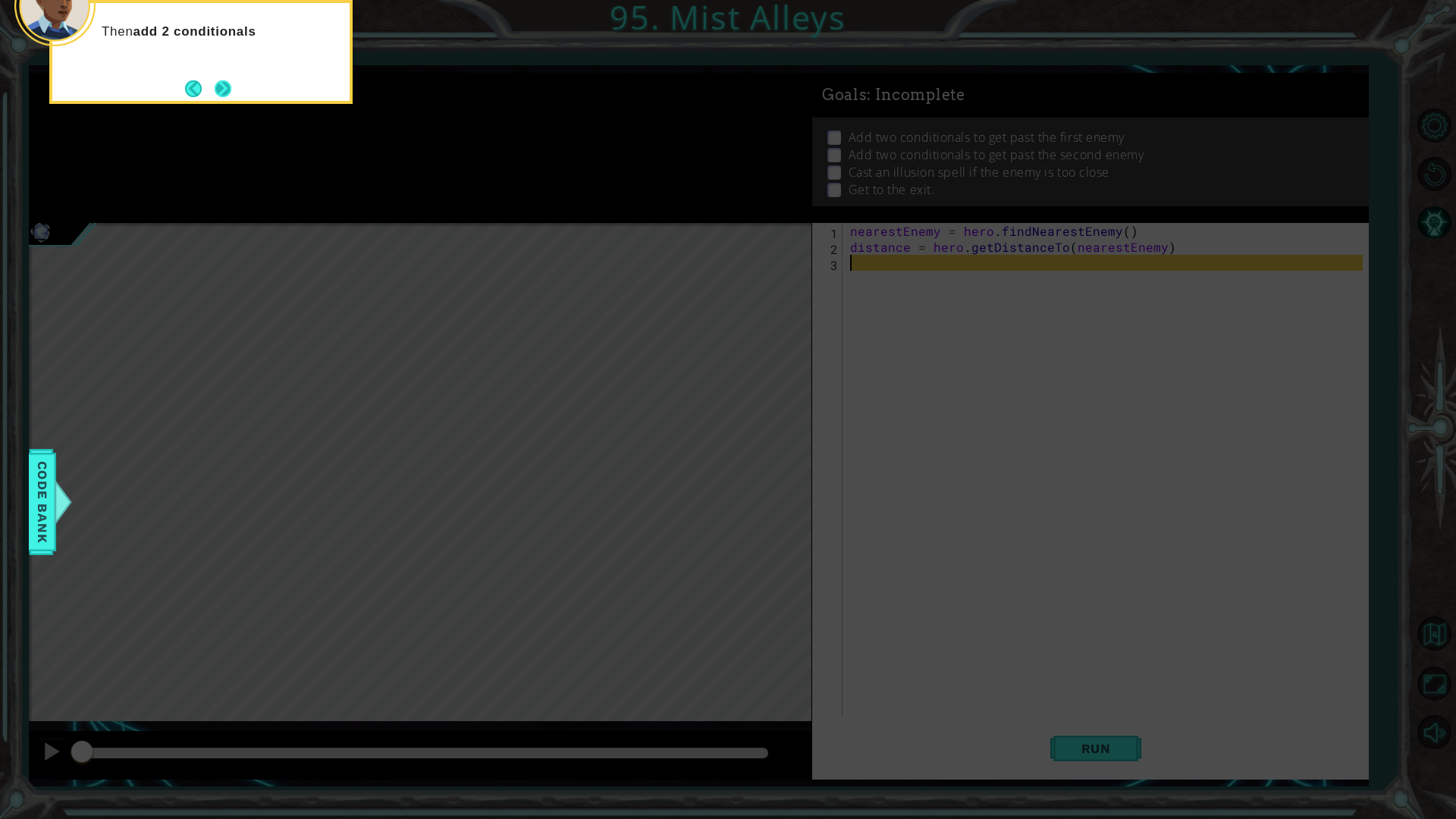
click at [225, 81] on button "Next" at bounding box center [223, 88] width 17 height 17
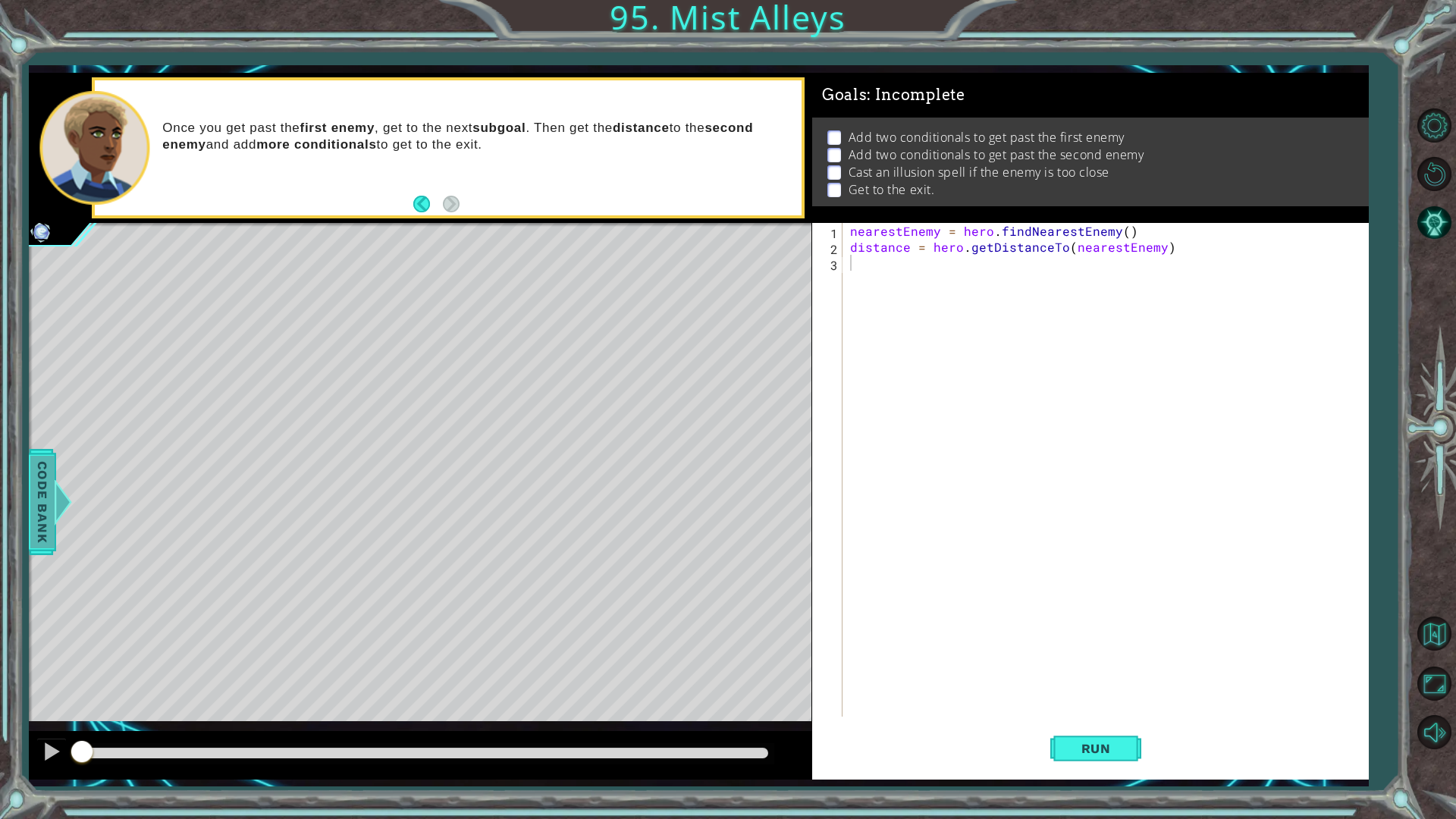
click at [41, 484] on span "Code Bank" at bounding box center [42, 502] width 24 height 92
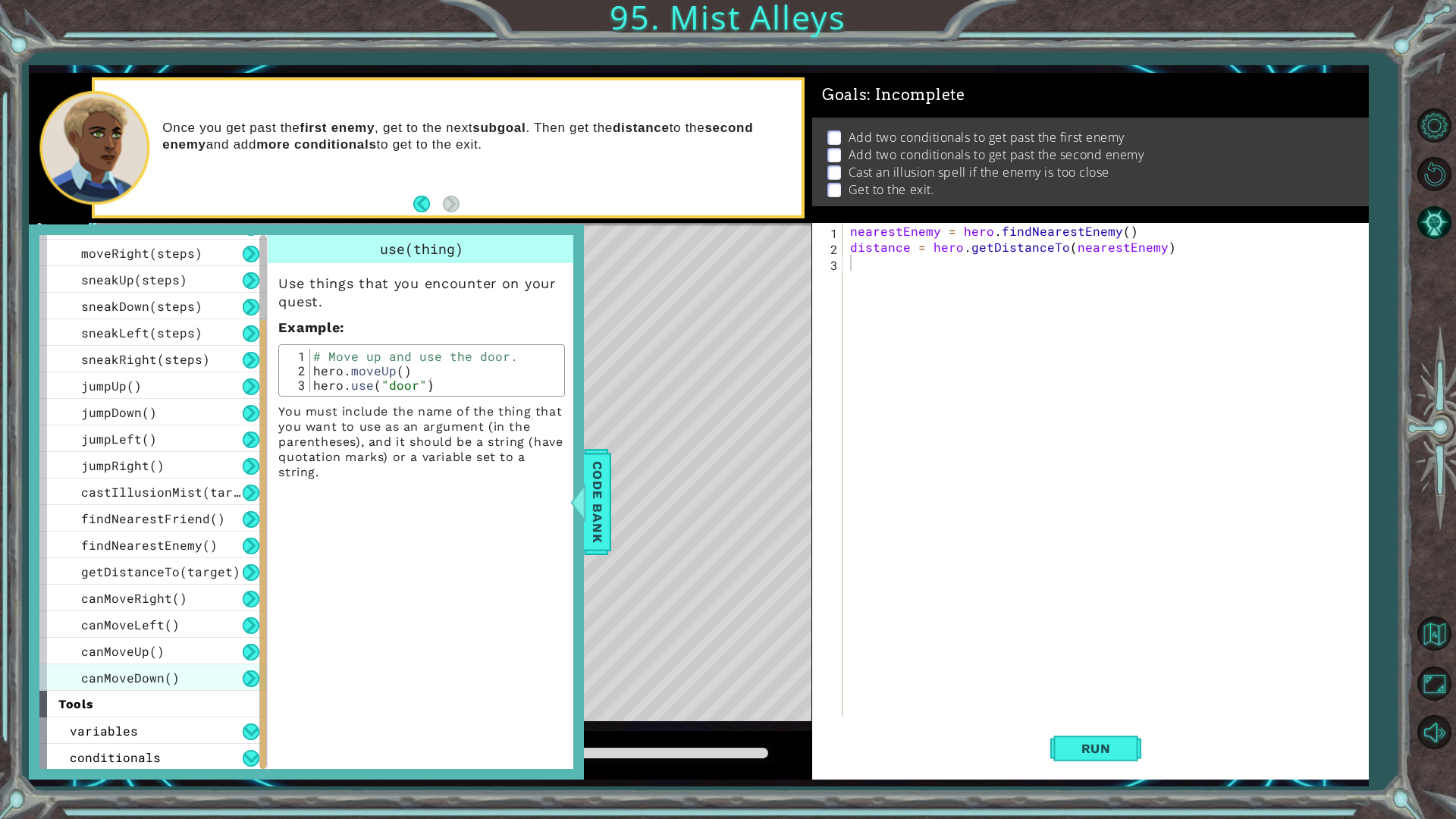
scroll to position [156, 0]
click at [201, 690] on div "conditionals" at bounding box center [153, 756] width 227 height 27
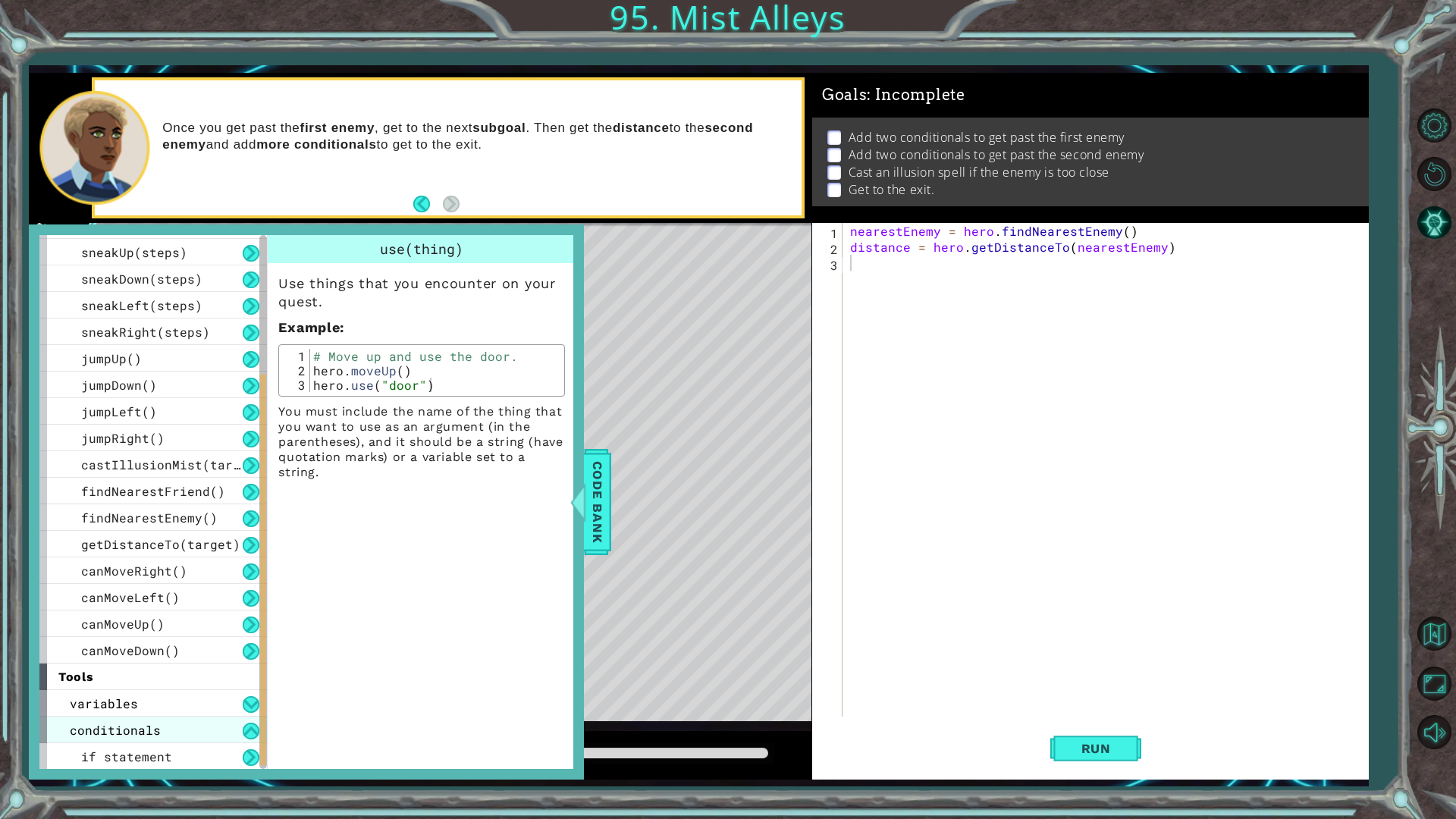
scroll to position [183, 0]
click at [197, 690] on div "if statement" at bounding box center [153, 756] width 227 height 27
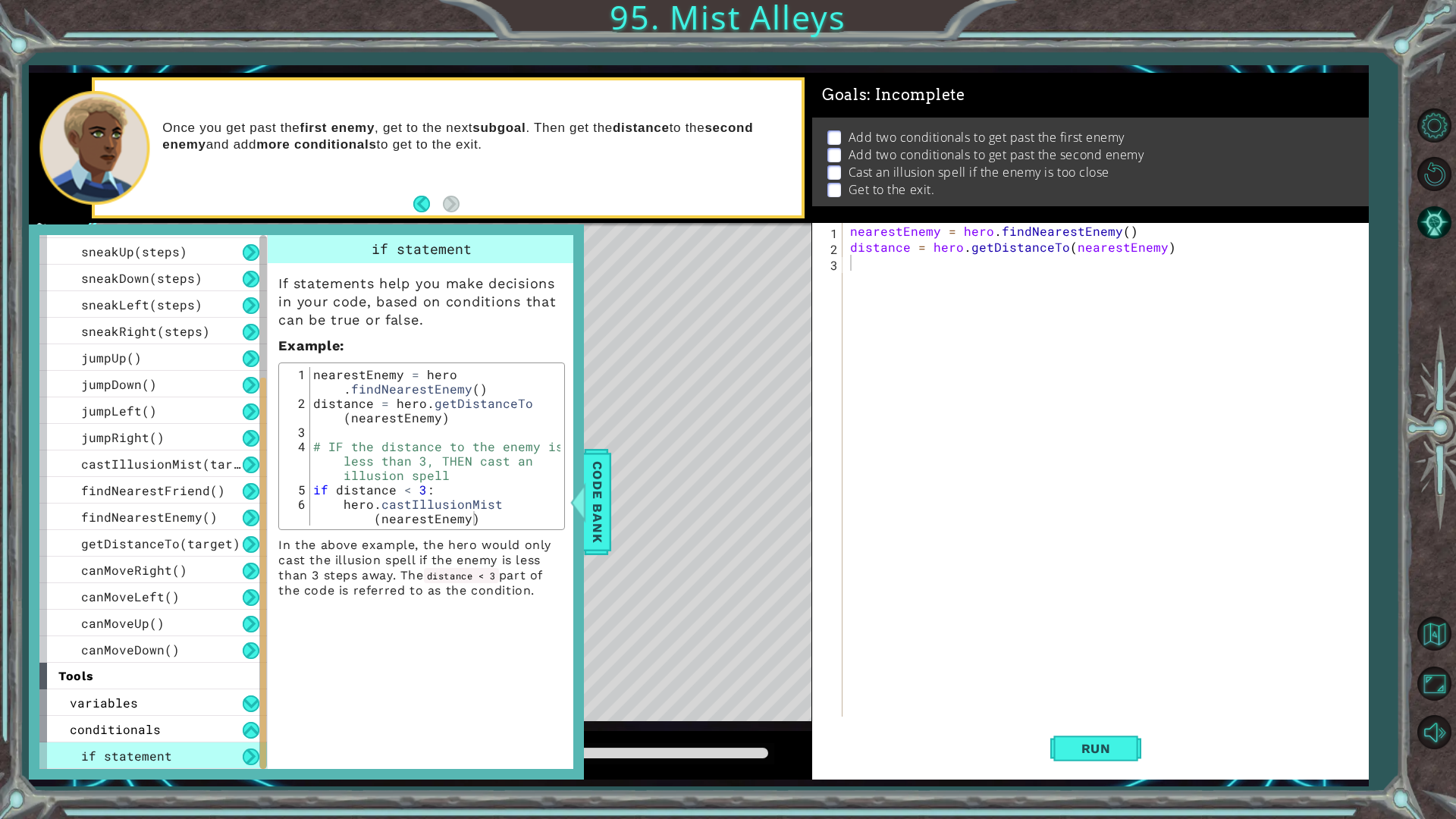
drag, startPoint x: 989, startPoint y: 269, endPoint x: 835, endPoint y: 269, distance: 154.0
drag, startPoint x: 835, startPoint y: 269, endPoint x: 818, endPoint y: 277, distance: 18.8
click at [599, 506] on span "Code Bank" at bounding box center [598, 502] width 24 height 92
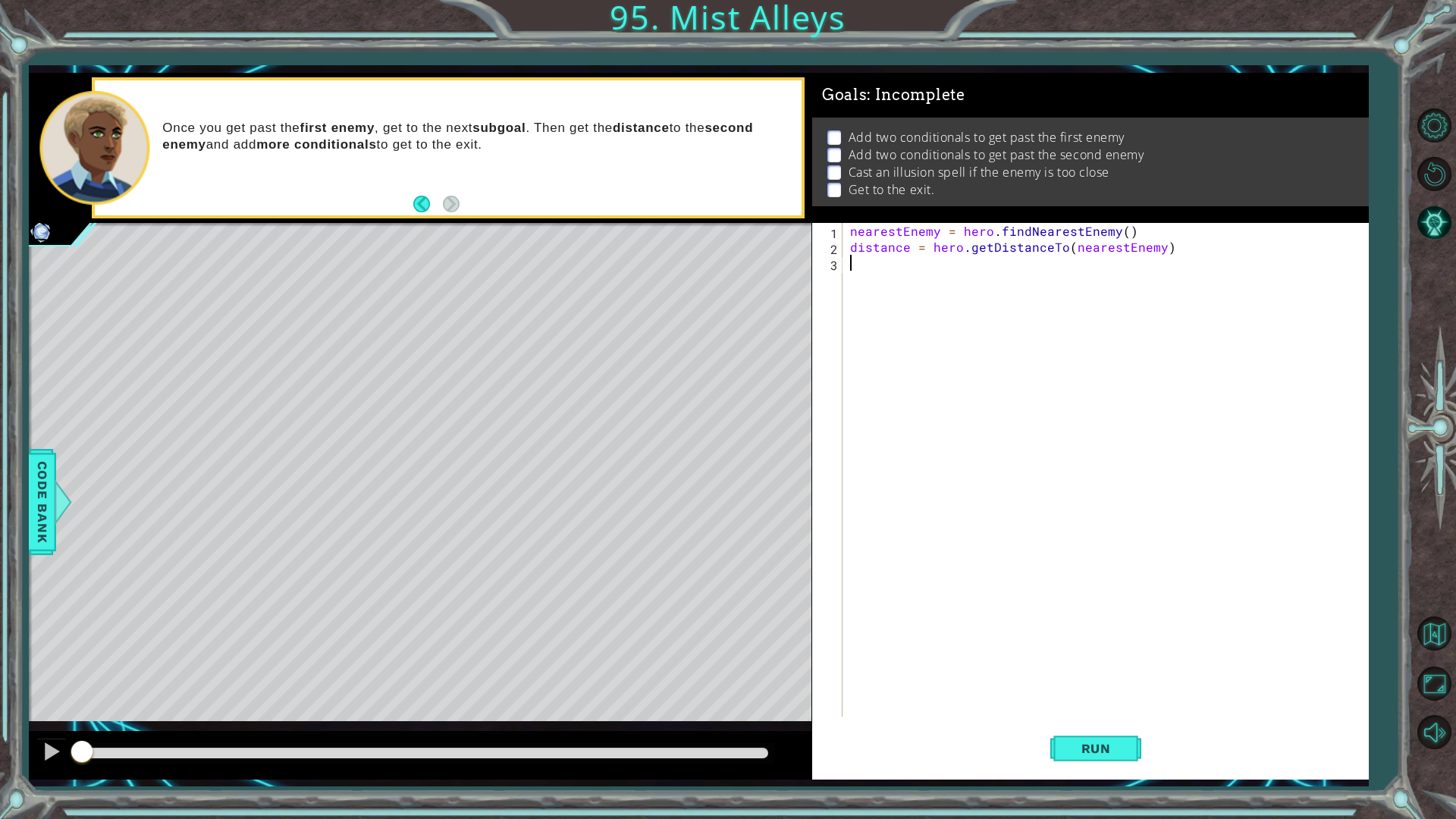
click at [865, 260] on div "nearestEnemy = hero . findNearestEnemy ( ) distance = hero . getDistanceTo ( ne…" at bounding box center [1109, 486] width 524 height 526
click at [1444, 233] on button "AI Hint" at bounding box center [1435, 223] width 44 height 44
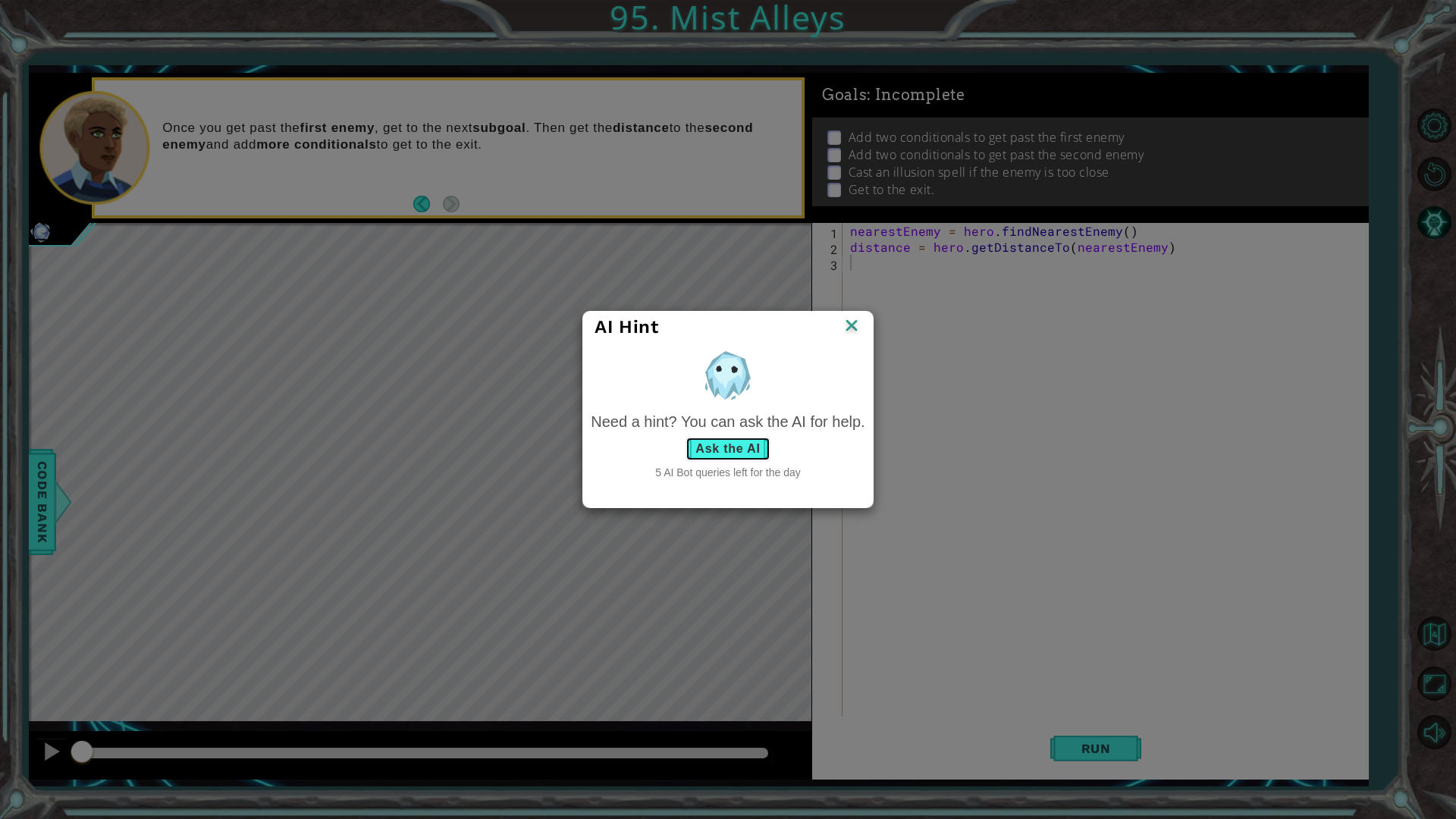
click at [734, 453] on button "Ask the AI" at bounding box center [727, 449] width 84 height 24
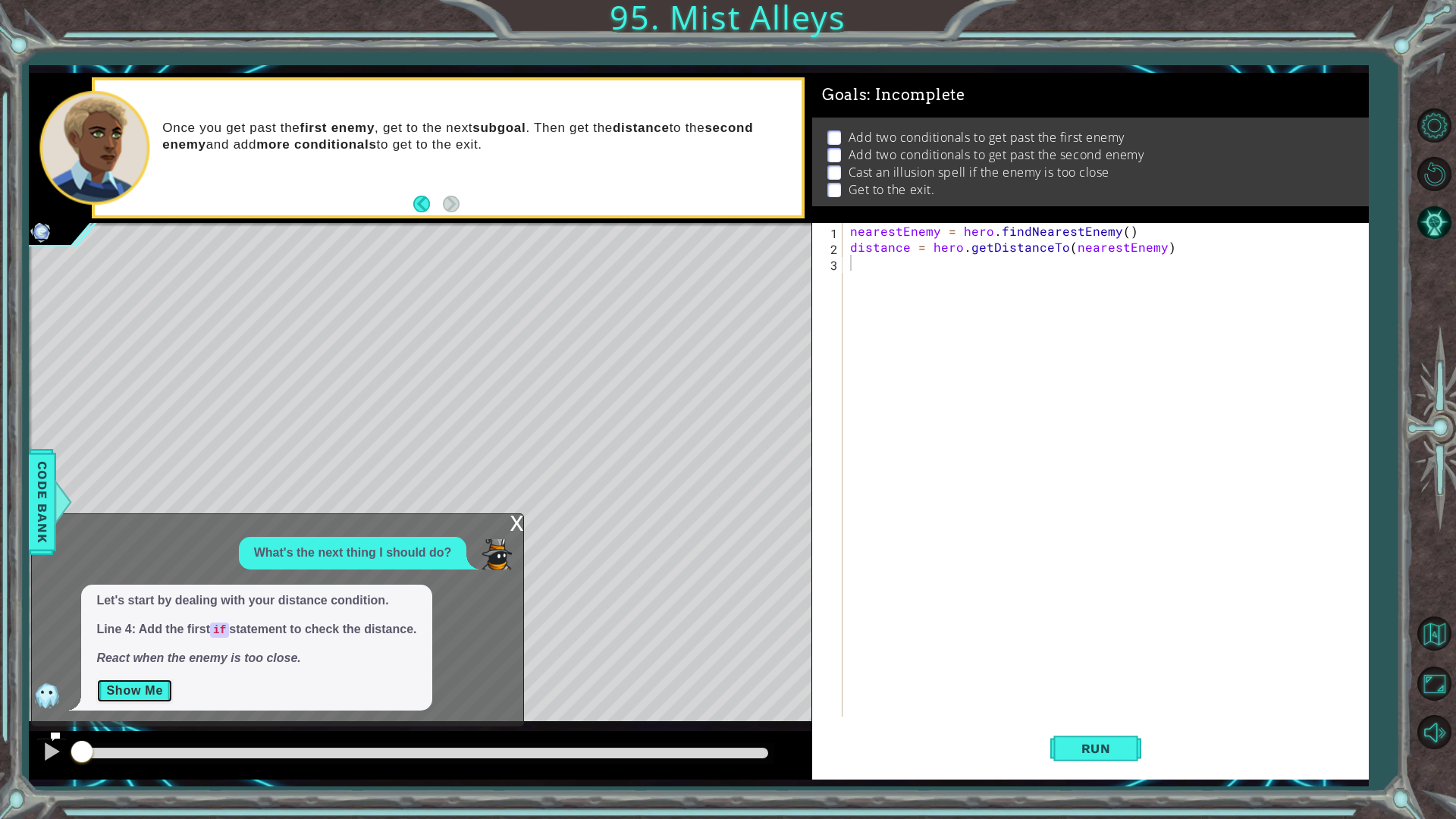
click at [141, 688] on button "Show Me" at bounding box center [134, 691] width 77 height 24
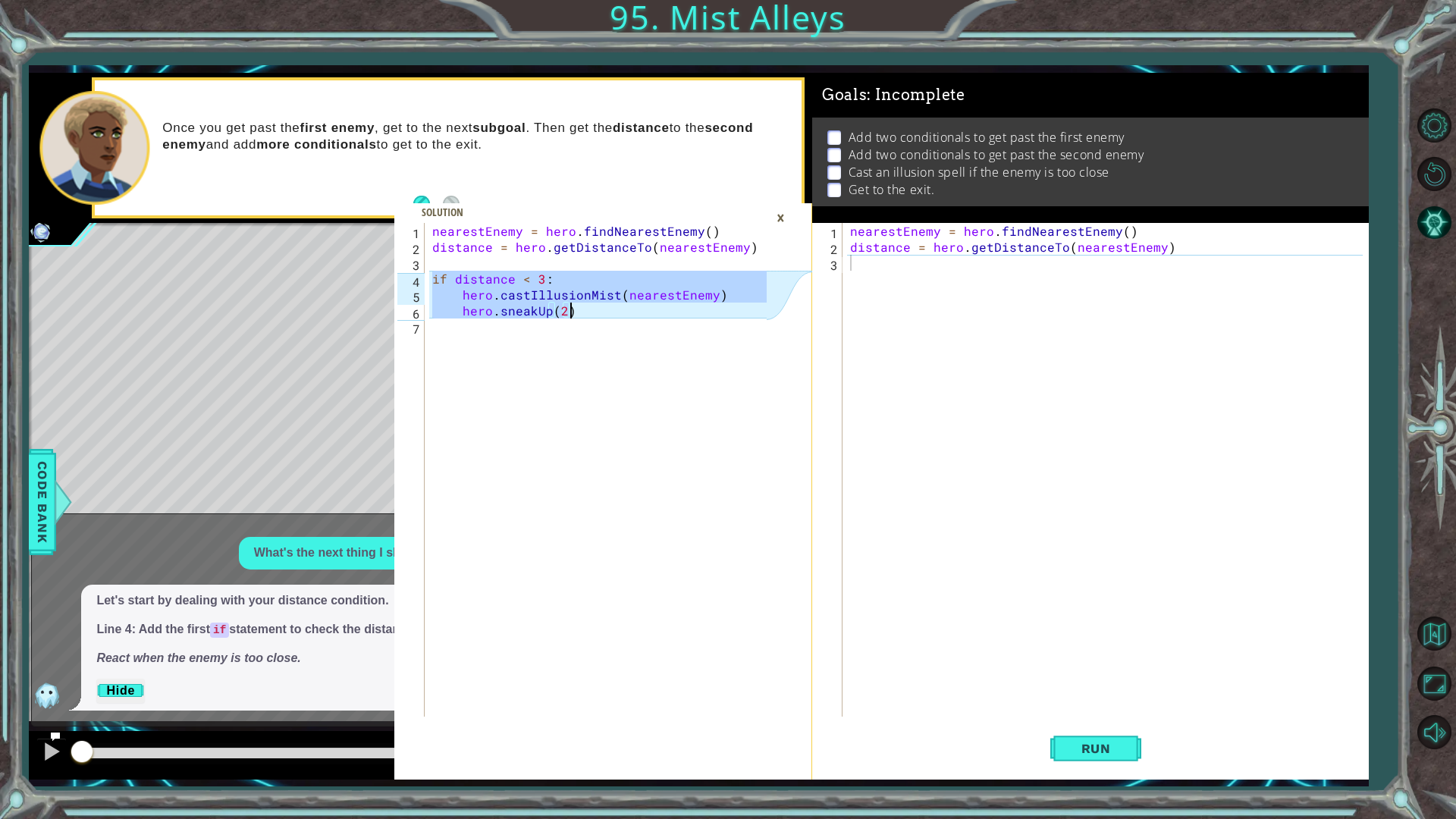
drag, startPoint x: 433, startPoint y: 276, endPoint x: 587, endPoint y: 318, distance: 159.6
click at [587, 318] on div "nearestEnemy = hero . findNearestEnemy ( ) distance = hero . getDistanceTo ( ne…" at bounding box center [602, 486] width 344 height 526
type textarea "hero.castIllusionMist(nearestEnemy) hero.sneakUp(2)"
click at [861, 287] on div "nearestEnemy = hero . findNearestEnemy ( ) distance = hero . getDistanceTo ( ne…" at bounding box center [1109, 486] width 524 height 526
paste textarea "hero.sneakUp(2)"
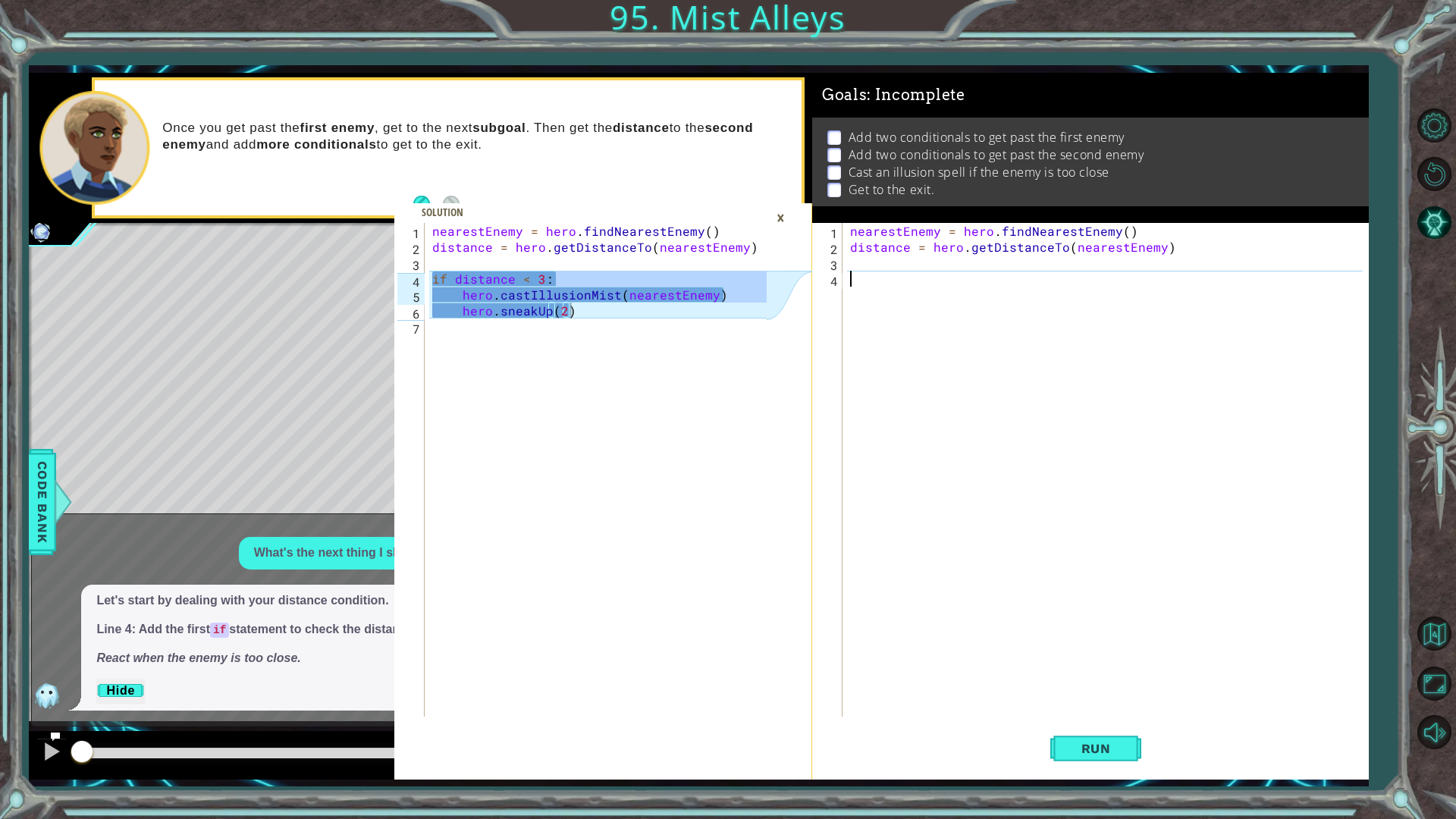
type textarea "hero.sneakUp(2)"
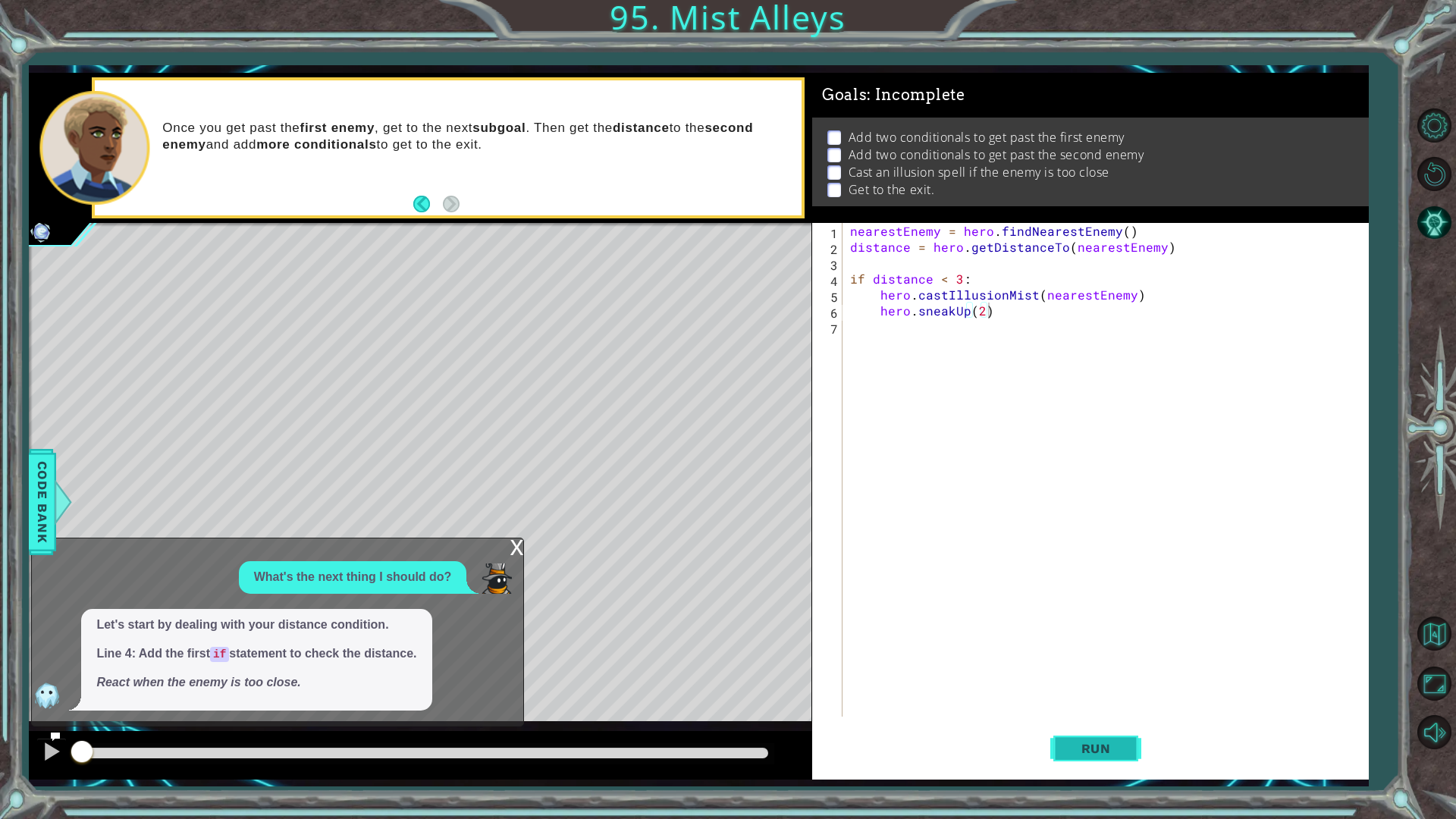
drag, startPoint x: 1098, startPoint y: 736, endPoint x: 1066, endPoint y: 748, distance: 34.2
click at [1097, 690] on button "Run" at bounding box center [1095, 749] width 91 height 55
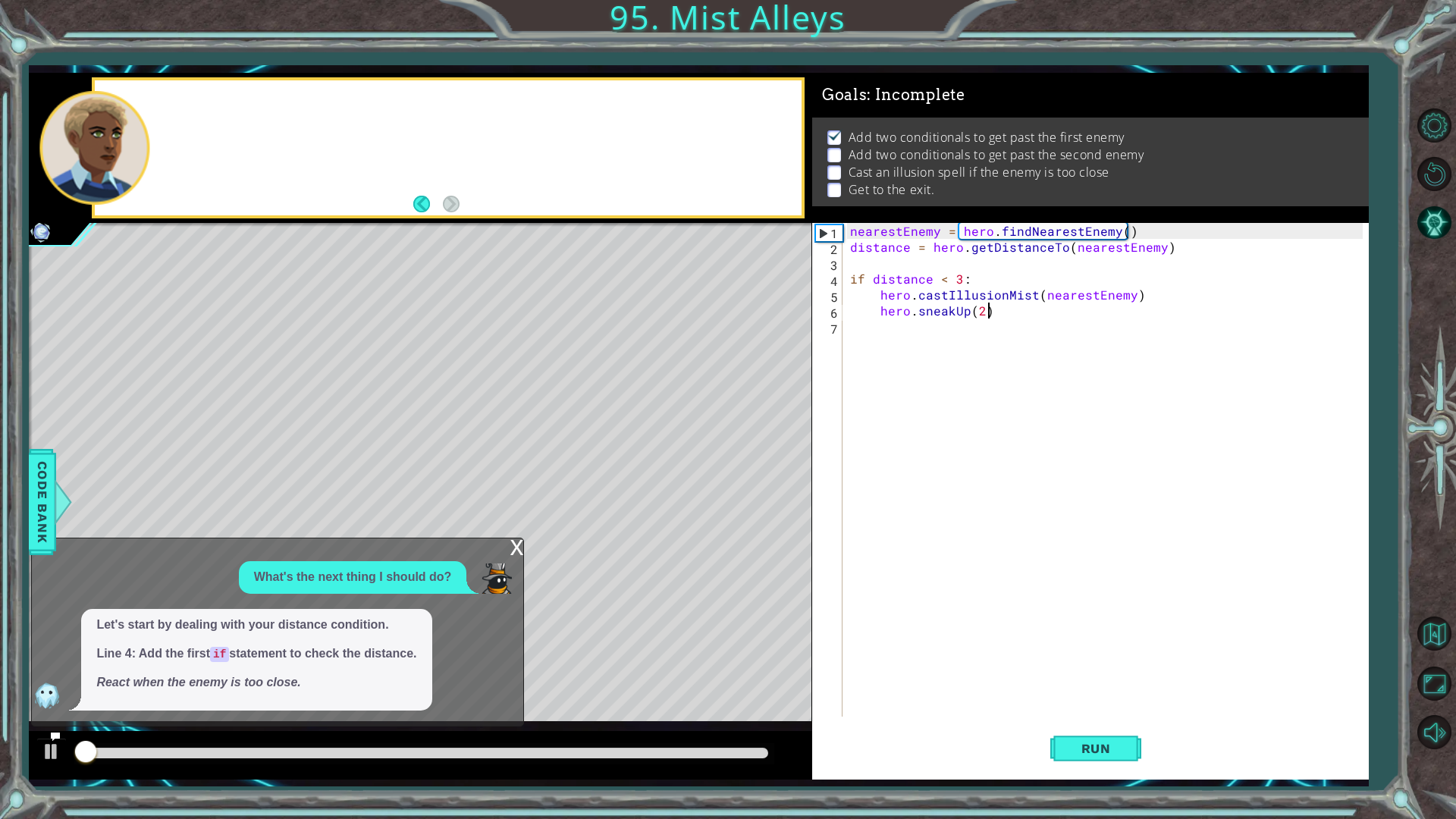
scroll to position [1, 0]
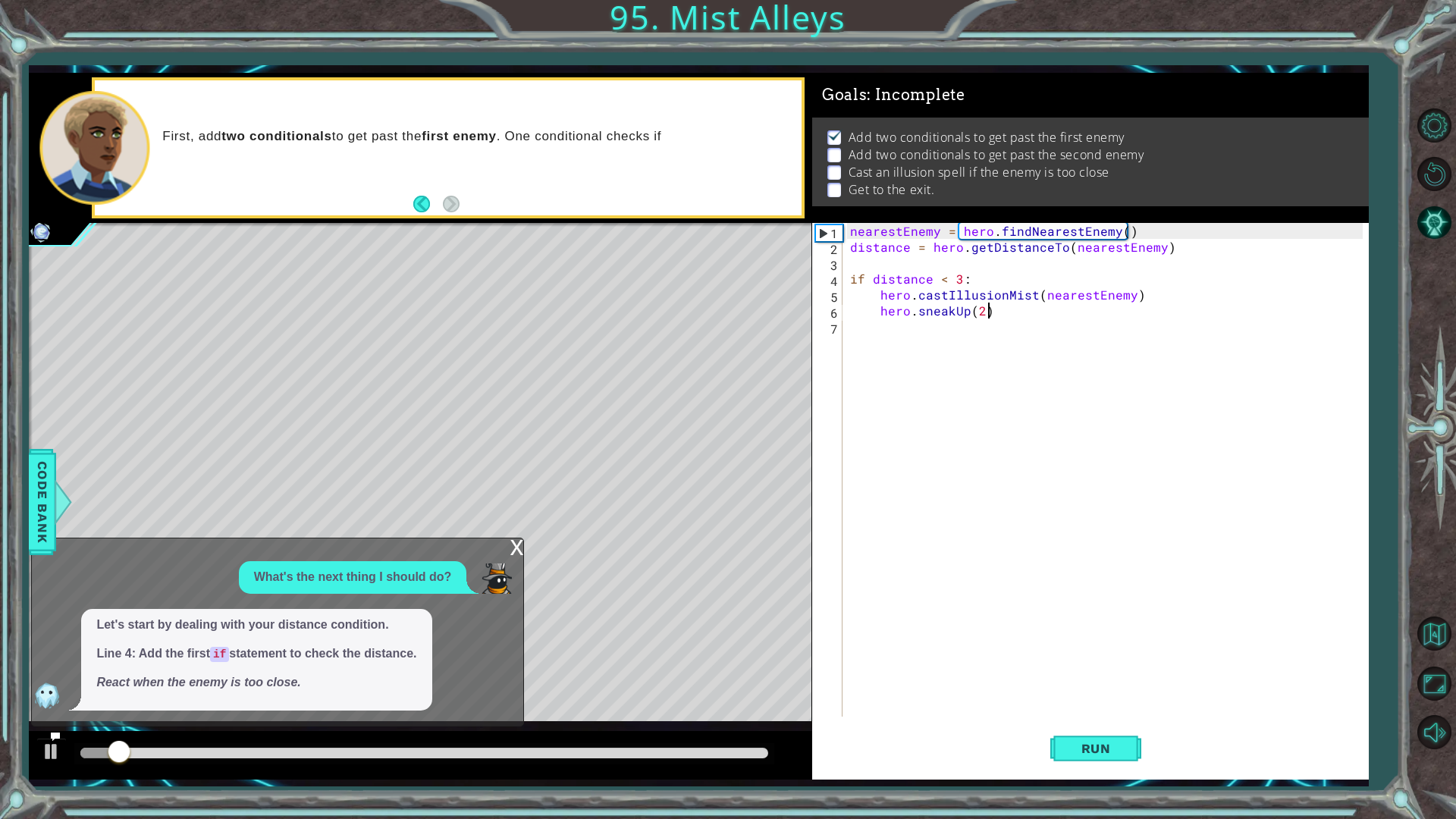
click at [513, 549] on div "x" at bounding box center [516, 546] width 13 height 15
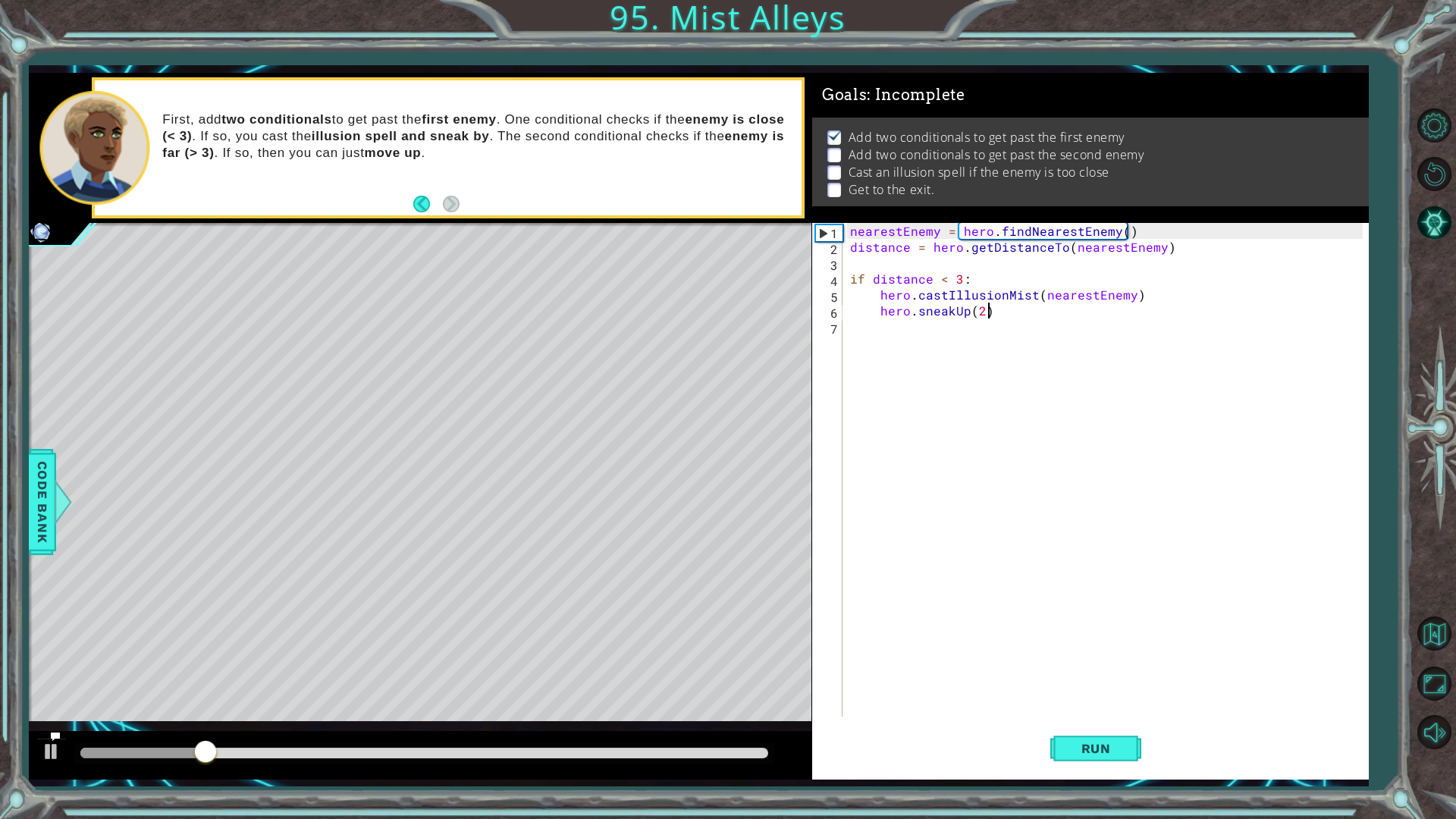
click at [999, 313] on div "nearestEnemy = hero . findNearestEnemy ( ) distance = hero . getDistanceTo ( ne…" at bounding box center [1109, 486] width 524 height 526
drag, startPoint x: 420, startPoint y: 749, endPoint x: 43, endPoint y: 817, distance: 383.1
click at [44, 690] on div "hero.castIllusionMist(nearestEnemy) hero.sneakUp(2) 1 2 3 4 5 6 7 nearestEnemy …" at bounding box center [728, 409] width 1456 height 819
drag, startPoint x: 911, startPoint y: 320, endPoint x: 914, endPoint y: 328, distance: 8.5
click at [911, 322] on div "nearestEnemy = hero . findNearestEnemy ( ) distance = hero . getDistanceTo ( ne…" at bounding box center [1109, 486] width 524 height 526
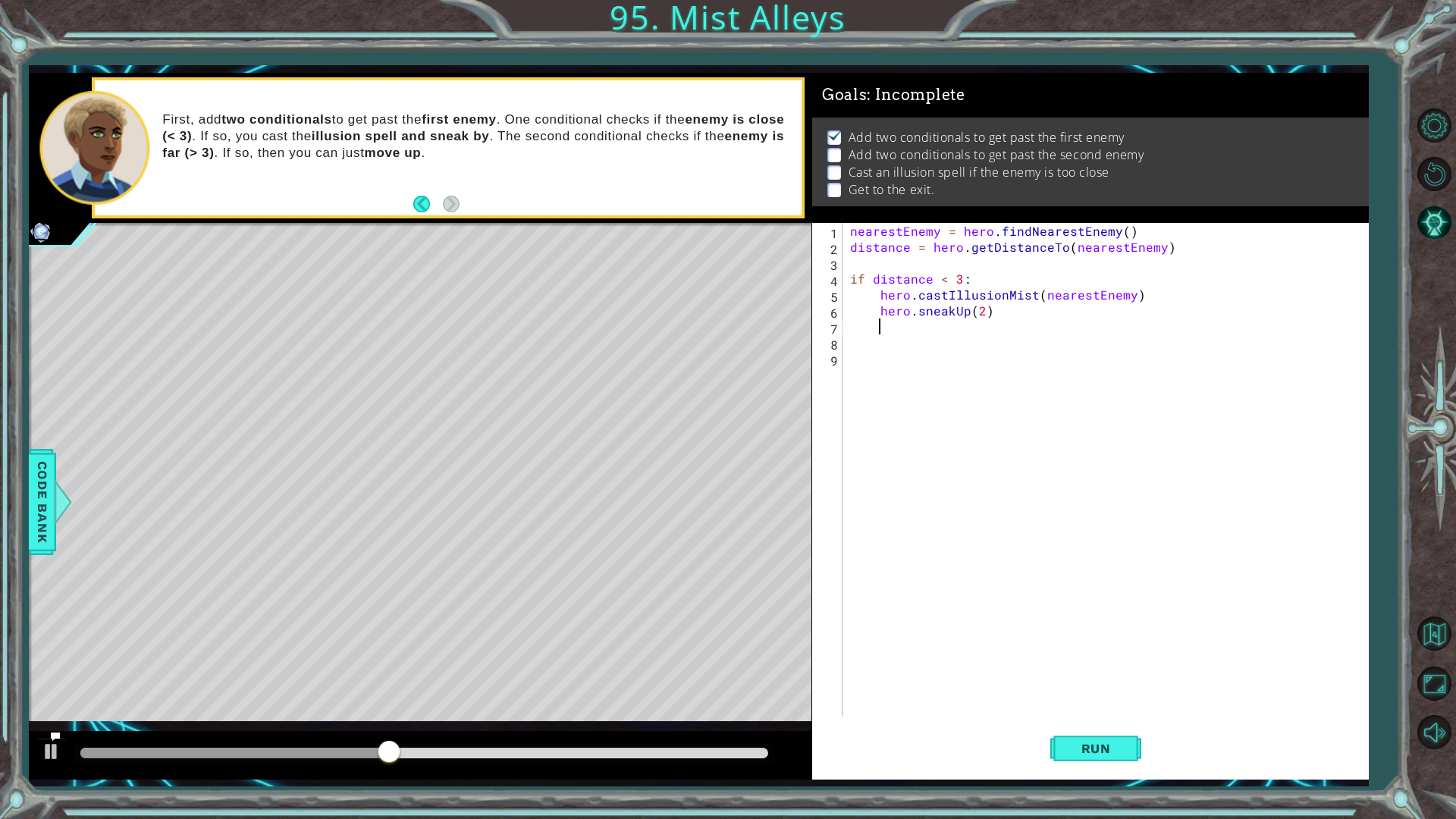
click at [921, 353] on div "nearestEnemy = hero . findNearestEnemy ( ) distance = hero . getDistanceTo ( ne…" at bounding box center [1109, 486] width 524 height 526
click at [908, 337] on div "nearestEnemy = hero . findNearestEnemy ( ) distance = hero . getDistanceTo ( ne…" at bounding box center [1109, 486] width 524 height 526
drag, startPoint x: 267, startPoint y: 141, endPoint x: 283, endPoint y: 141, distance: 16.0
drag, startPoint x: 283, startPoint y: 141, endPoint x: 627, endPoint y: 163, distance: 344.7
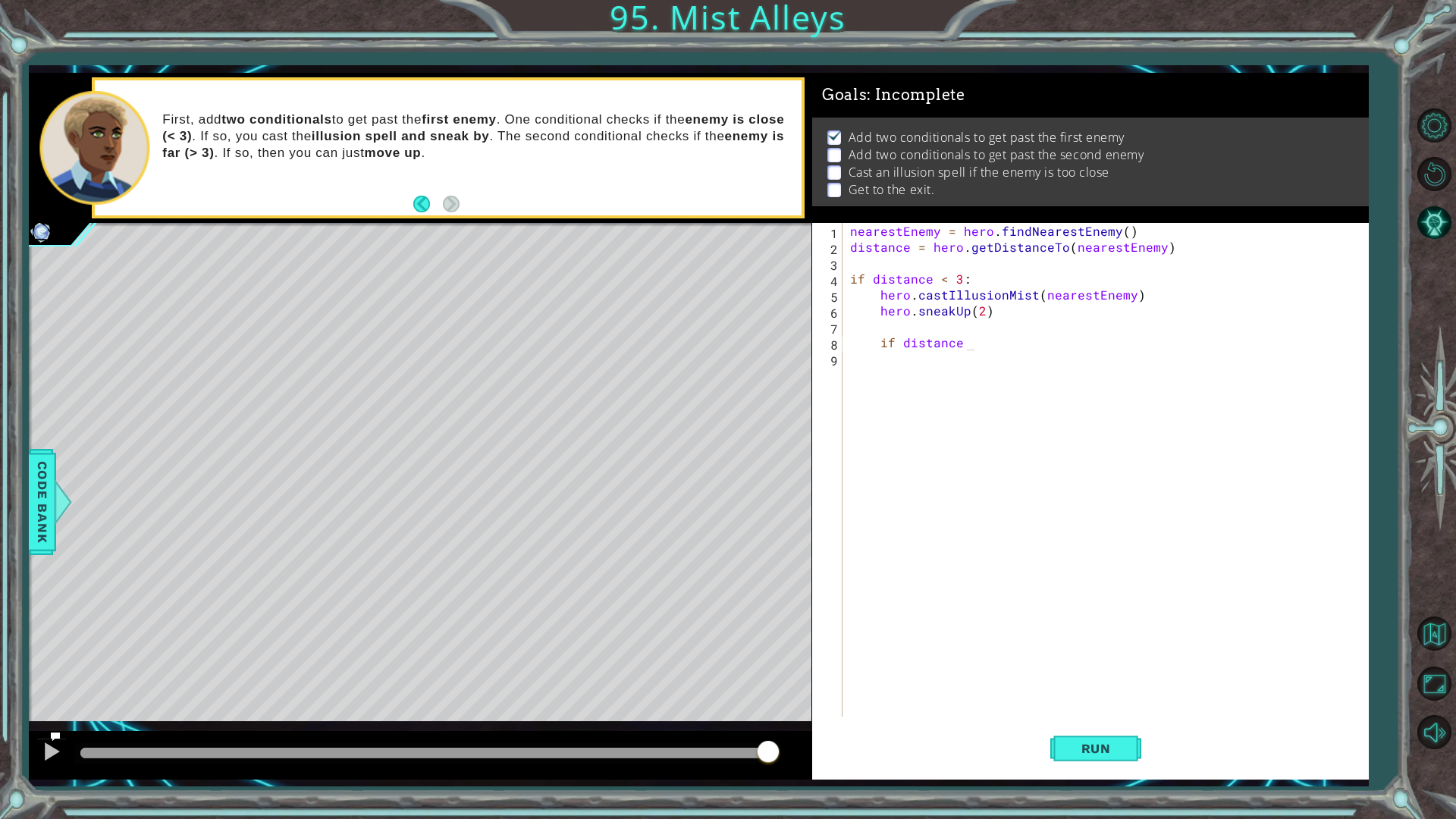
click at [627, 163] on div "First, add two conditionals to get past the first enemy . One conditional check…" at bounding box center [476, 148] width 649 height 87
drag, startPoint x: 587, startPoint y: 145, endPoint x: 587, endPoint y: 155, distance: 10.0
click at [978, 351] on div "nearestEnemy = hero . findNearestEnemy ( ) distance = hero . getDistanceTo ( ne…" at bounding box center [1109, 486] width 524 height 526
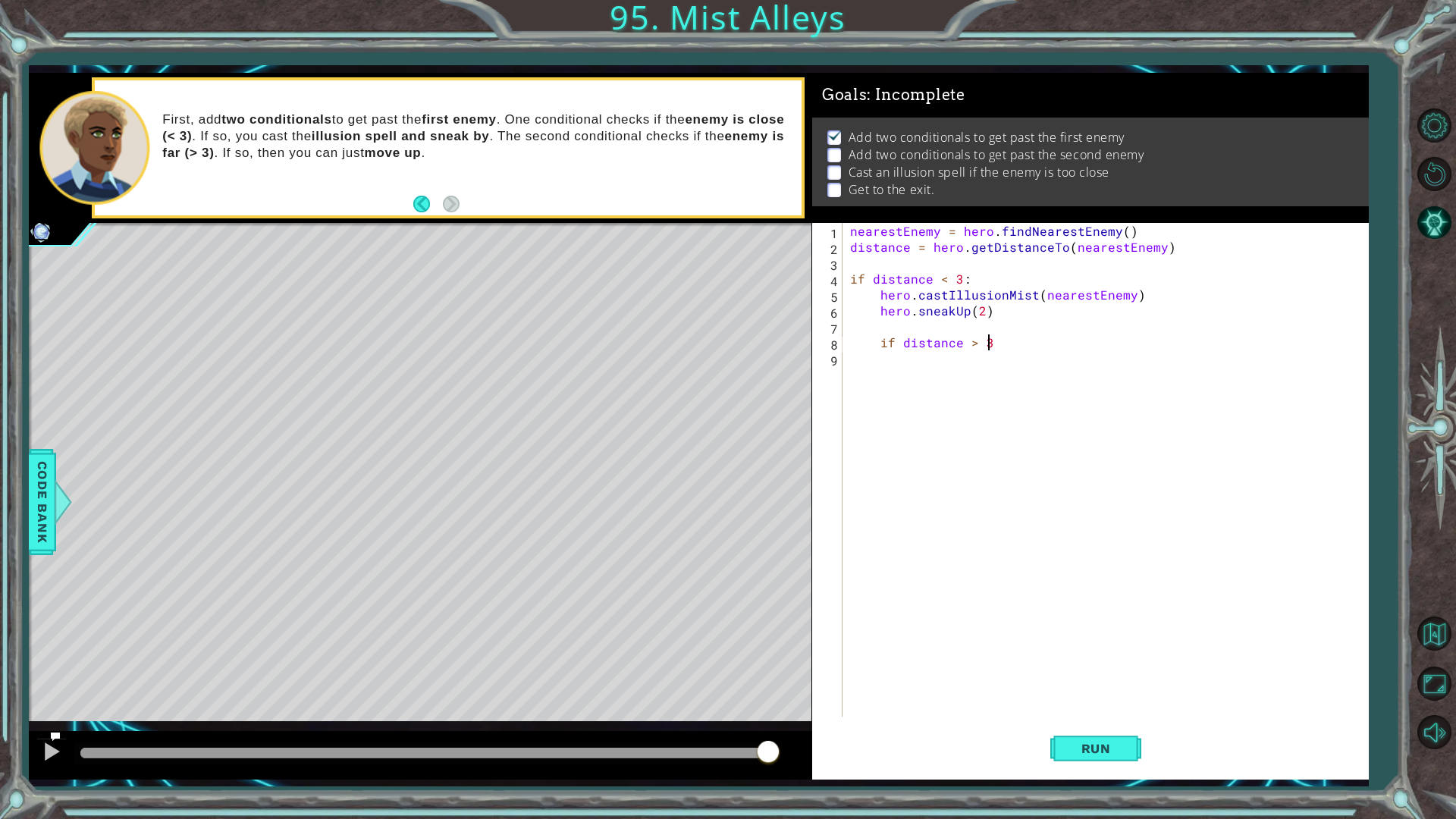
type textarea "if distance > 3:"
click at [1129, 690] on button "Run" at bounding box center [1095, 749] width 91 height 55
type textarea "hero.castIllusionMist(hero)"
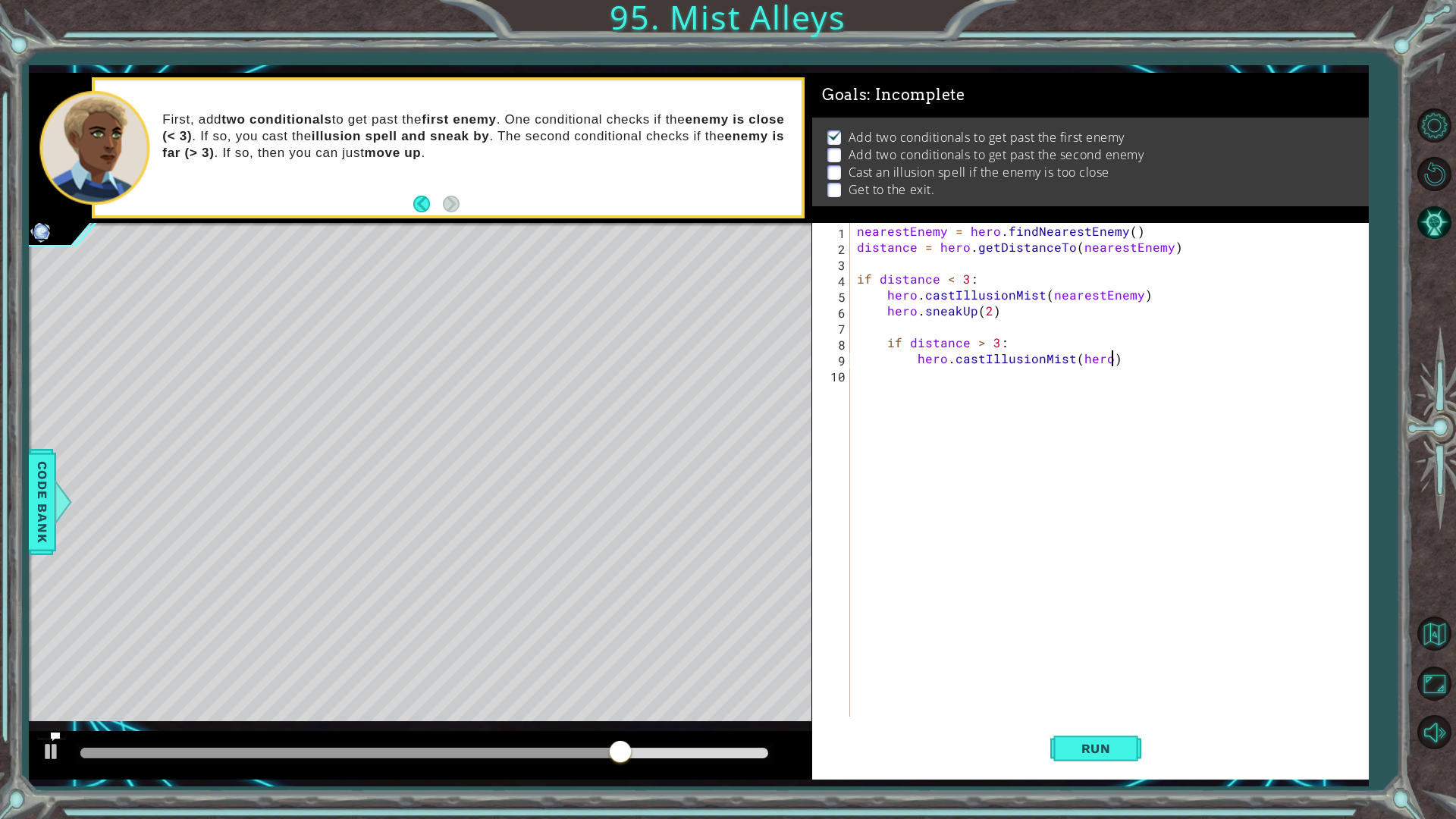
scroll to position [0, 15]
click at [948, 410] on div "nearestEnemy = hero . findNearestEnemy ( ) distance = hero . getDistanceTo ( ne…" at bounding box center [1113, 486] width 517 height 526
click at [1094, 690] on span "Run" at bounding box center [1097, 748] width 60 height 15
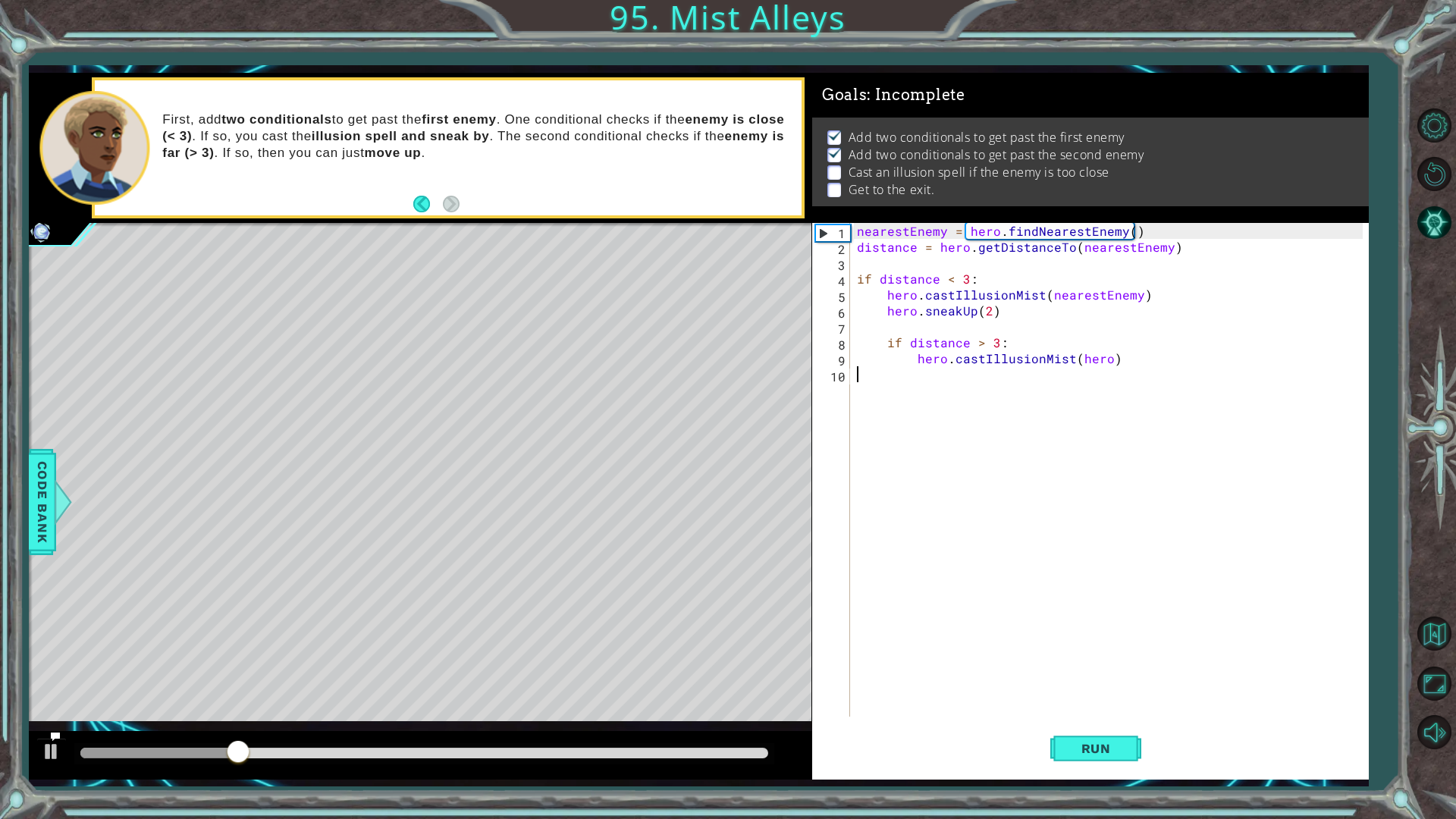
click at [1104, 374] on div "nearestEnemy = hero . findNearestEnemy ( ) distance = hero . getDistanceTo ( ne…" at bounding box center [1113, 486] width 517 height 526
drag, startPoint x: 1113, startPoint y: 359, endPoint x: 919, endPoint y: 370, distance: 194.3
click at [918, 366] on div "nearestEnemy = hero . findNearestEnemy ( ) distance = hero . getDistanceTo ( ne…" at bounding box center [1113, 486] width 517 height 526
type textarea "hero.castIllusionMist(hero)"
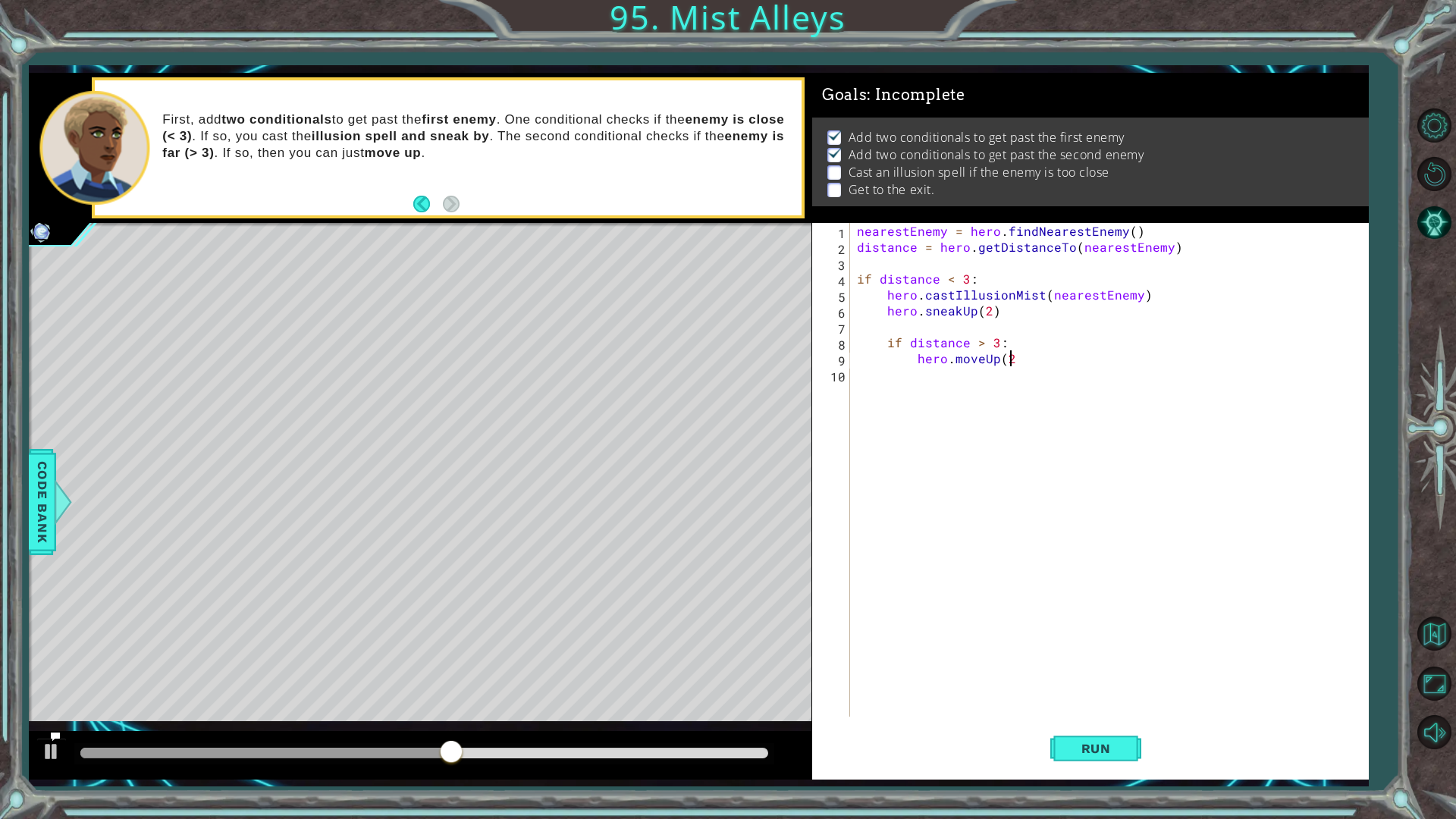
scroll to position [0, 9]
click at [1098, 690] on button "Run" at bounding box center [1095, 749] width 91 height 55
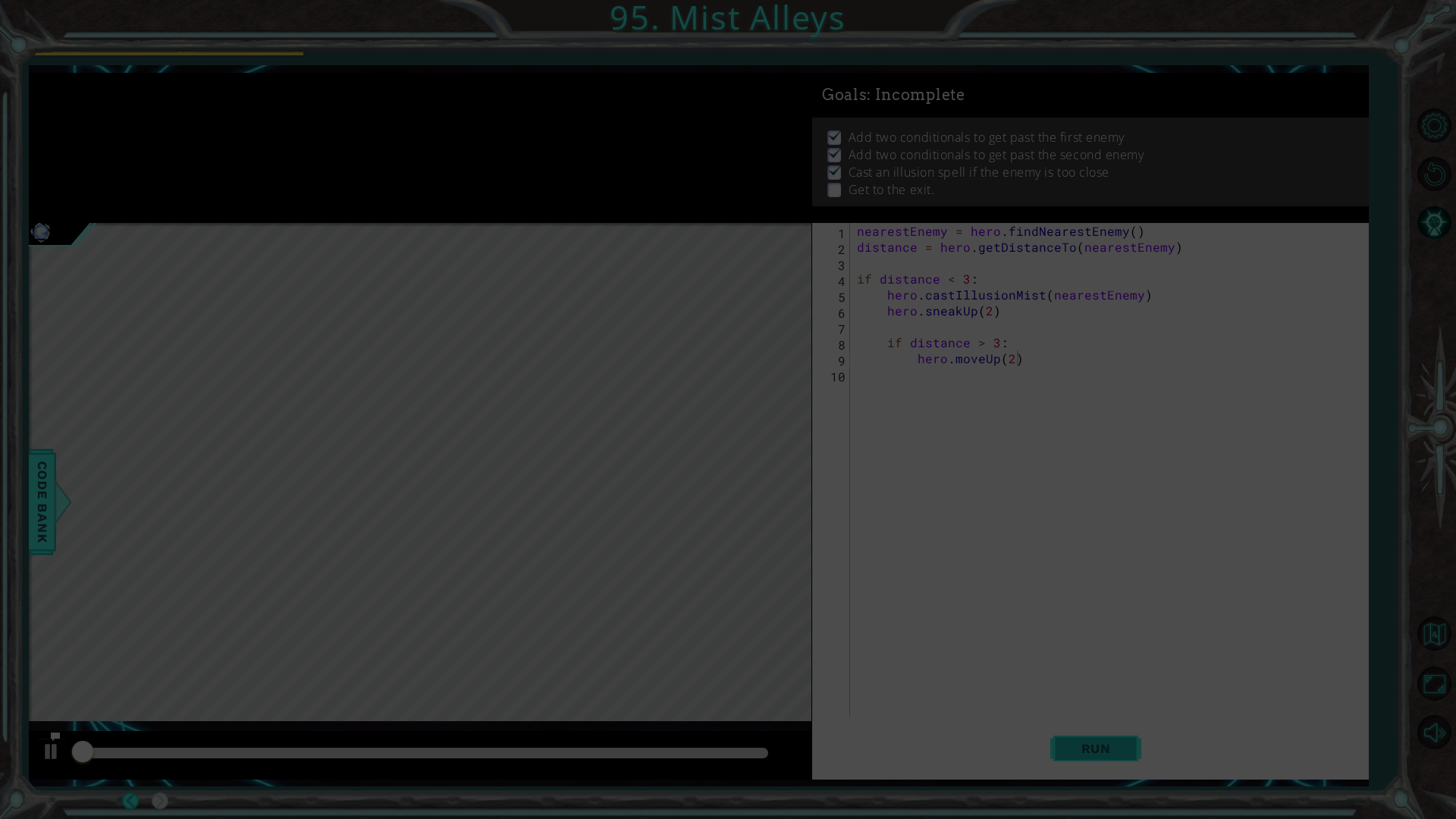
click at [1090, 690] on button "Run" at bounding box center [1095, 749] width 91 height 55
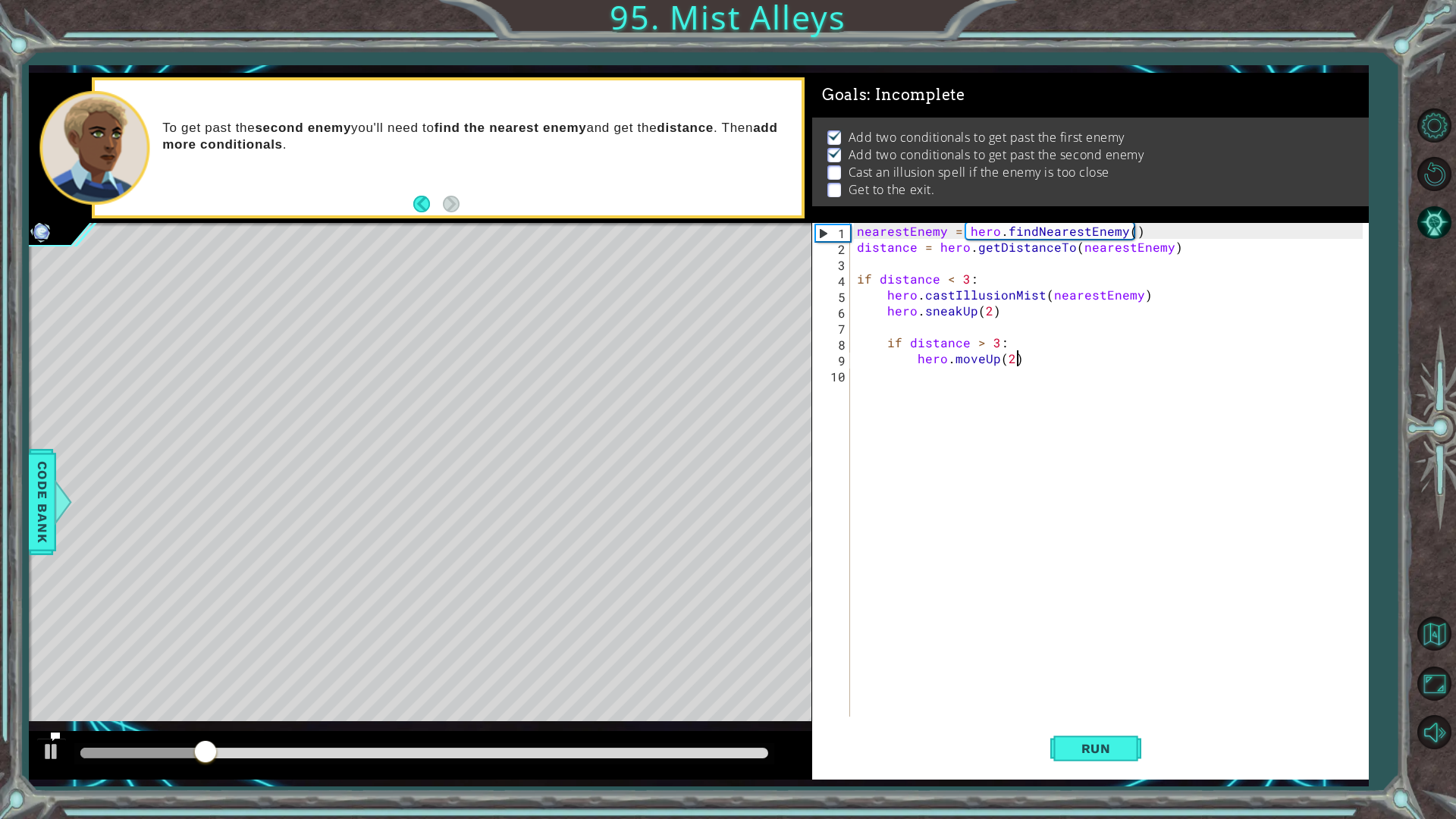
click at [914, 360] on div "nearestEnemy = hero . findNearestEnemy ( ) distance = hero . getDistanceTo ( ne…" at bounding box center [1113, 486] width 517 height 526
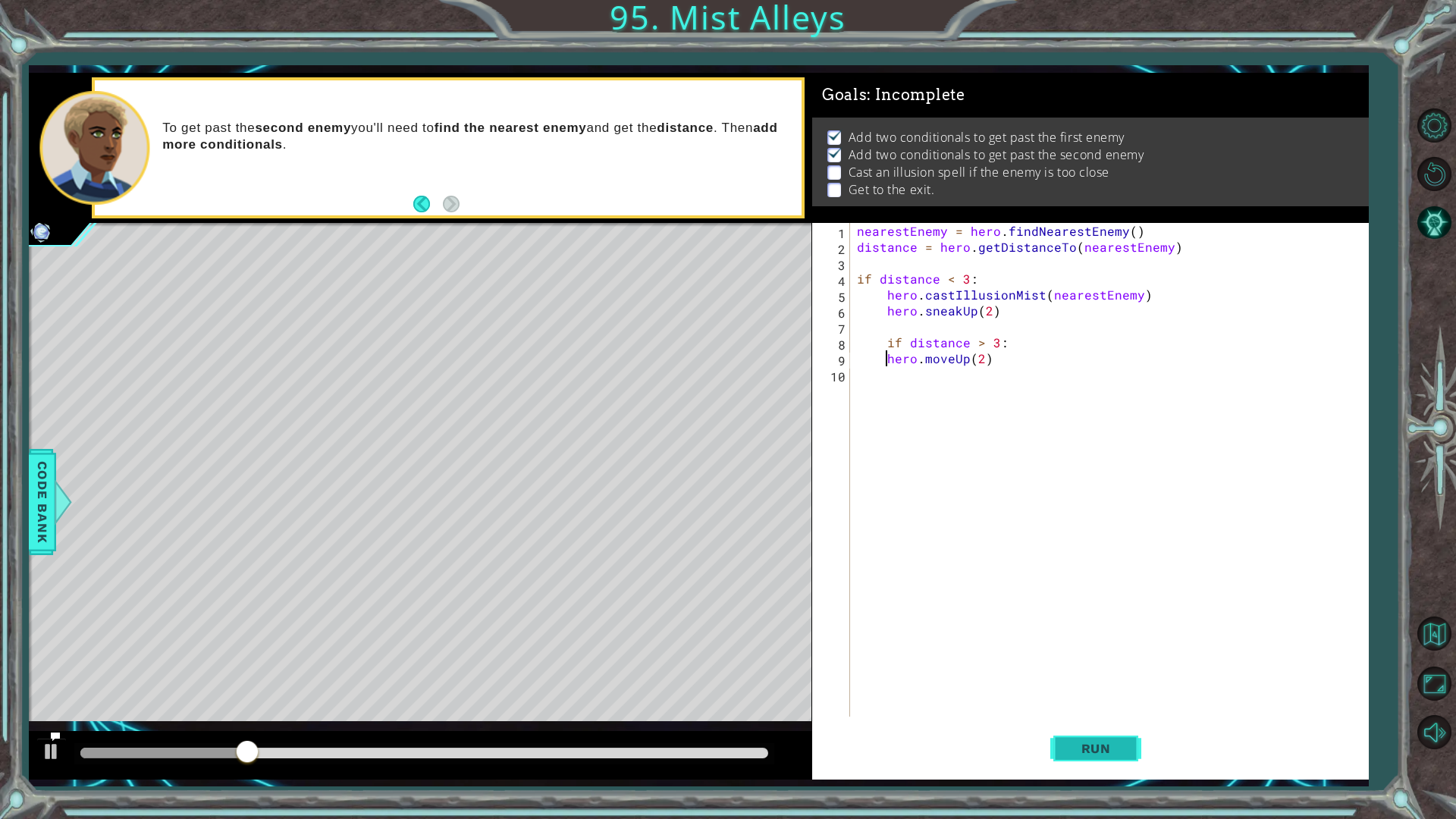
click at [1120, 690] on span "Run" at bounding box center [1097, 748] width 60 height 15
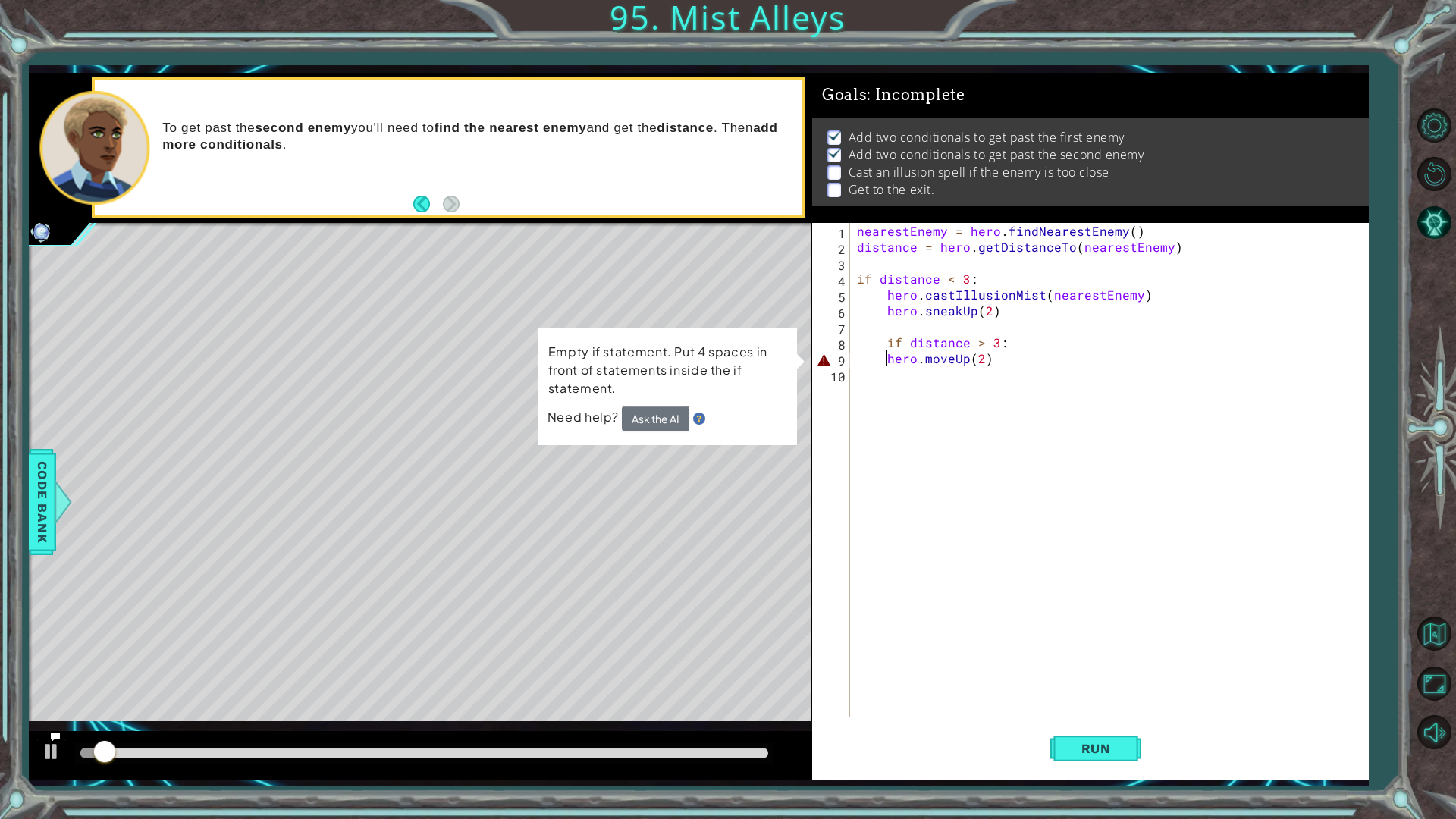
click at [886, 340] on div "nearestEnemy = hero . findNearestEnemy ( ) distance = hero . getDistanceTo ( ne…" at bounding box center [1113, 486] width 517 height 526
type textarea "if distance > 3:"
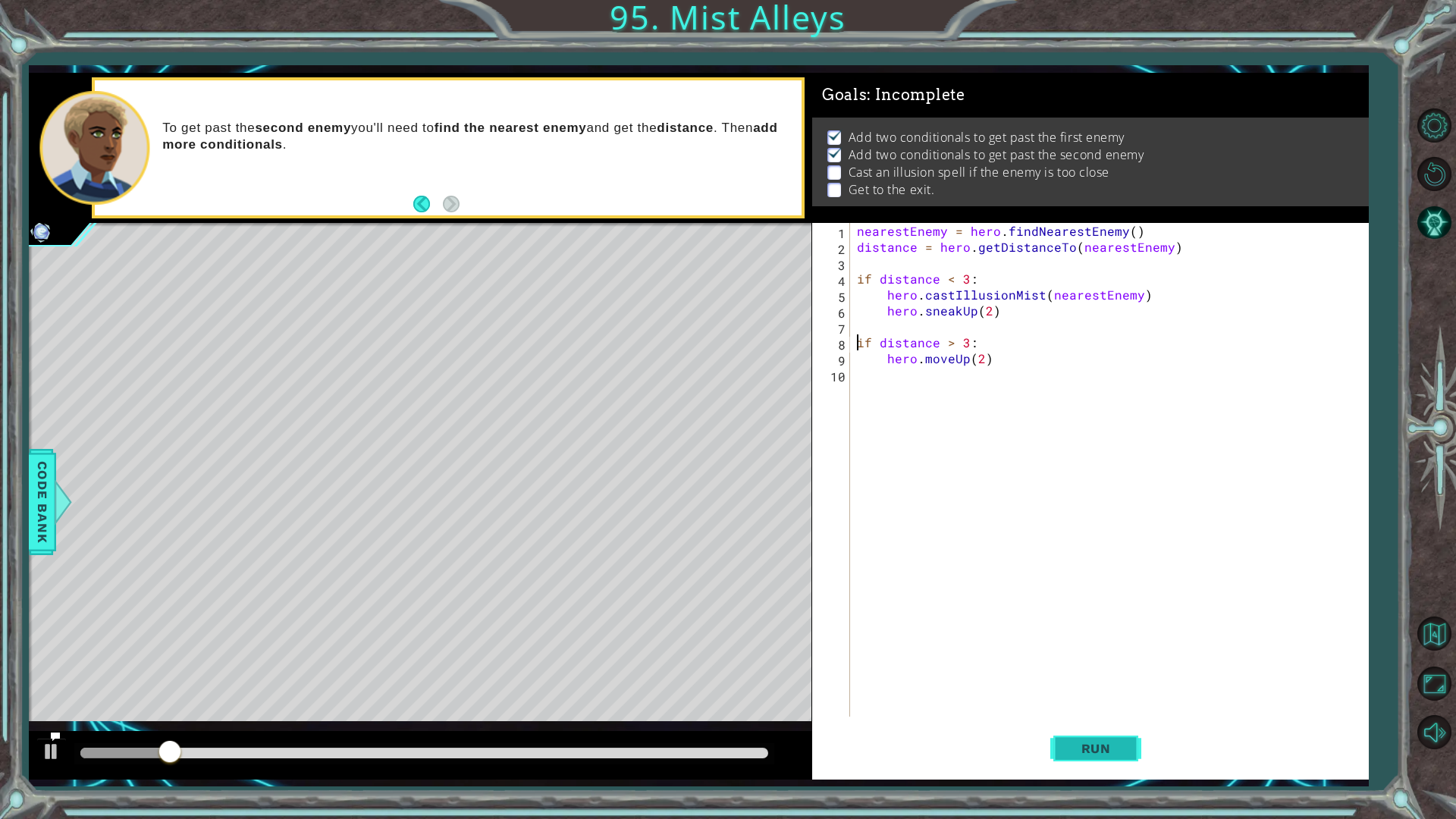
click at [1075, 690] on span "Run" at bounding box center [1097, 748] width 60 height 15
click at [897, 399] on div "nearestEnemy = hero . findNearestEnemy ( ) distance = hero . getDistanceTo ( ne…" at bounding box center [1113, 486] width 517 height 526
type textarea "n"
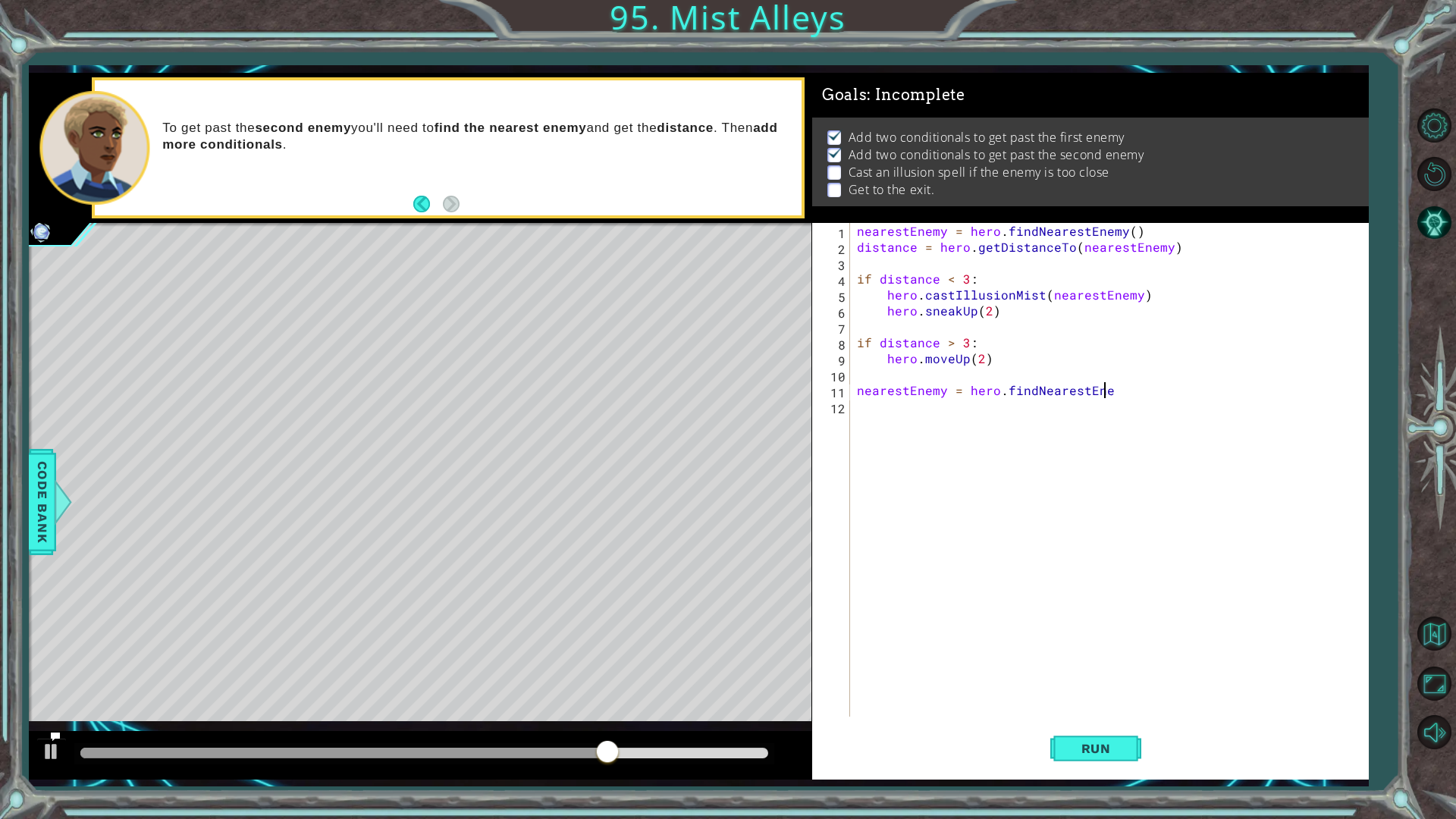
scroll to position [0, 15]
type textarea "nearestEnemy = hero.findNearestEnemy()"
click at [895, 416] on div "nearestEnemy = hero . findNearestEnemy ( ) distance = hero . getDistanceTo ( ne…" at bounding box center [1113, 486] width 517 height 526
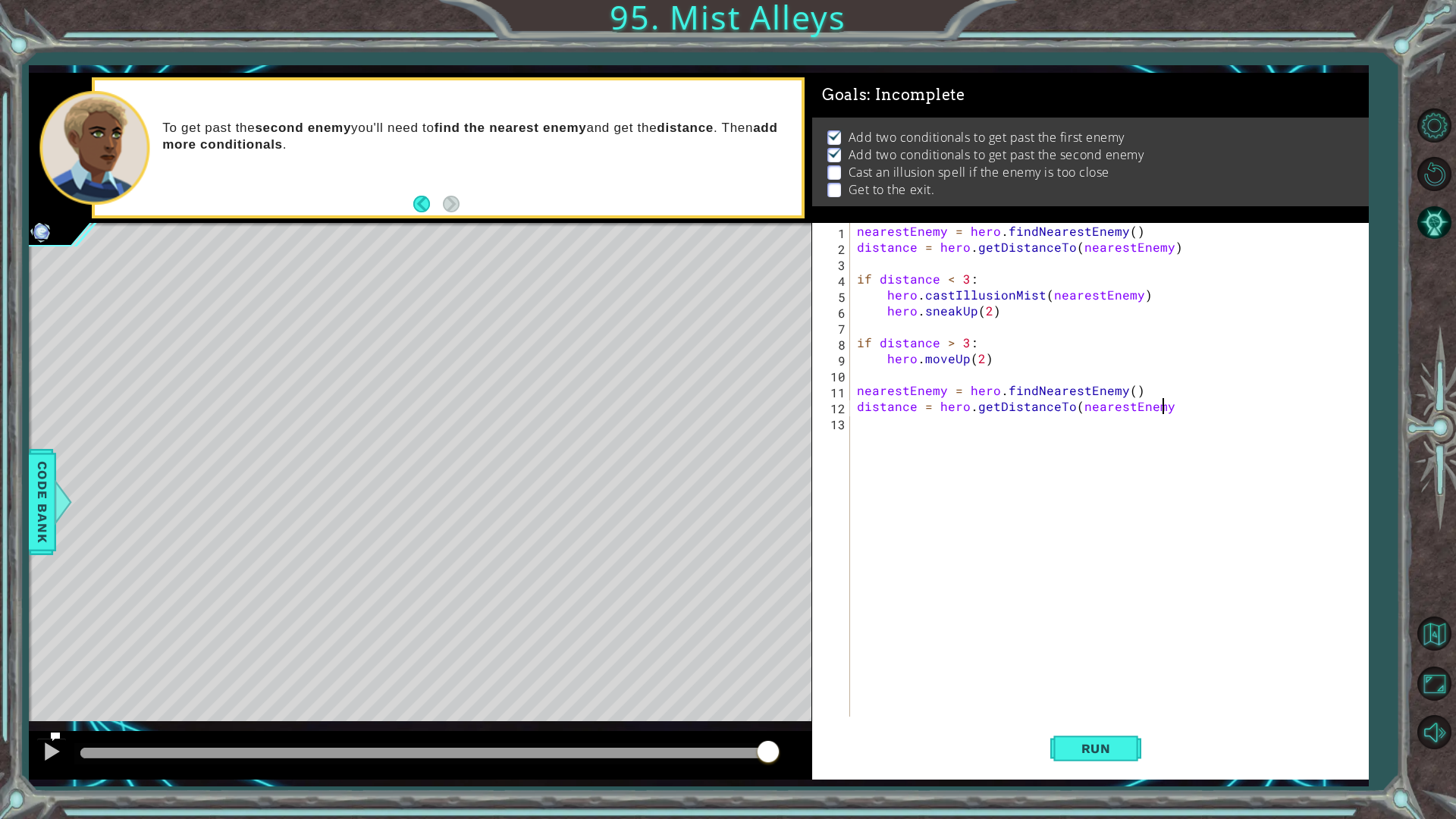
type textarea "distance = hero.getDistanceTo(nearestEnemy)"
drag, startPoint x: 937, startPoint y: 453, endPoint x: 930, endPoint y: 426, distance: 27.9
click at [937, 453] on div "nearestEnemy = hero . findNearestEnemy ( ) distance = hero . getDistanceTo ( ne…" at bounding box center [1113, 486] width 517 height 526
click at [856, 389] on div "nearestEnemy = hero . findNearestEnemy ( ) distance = hero . getDistanceTo ( ne…" at bounding box center [1113, 486] width 517 height 526
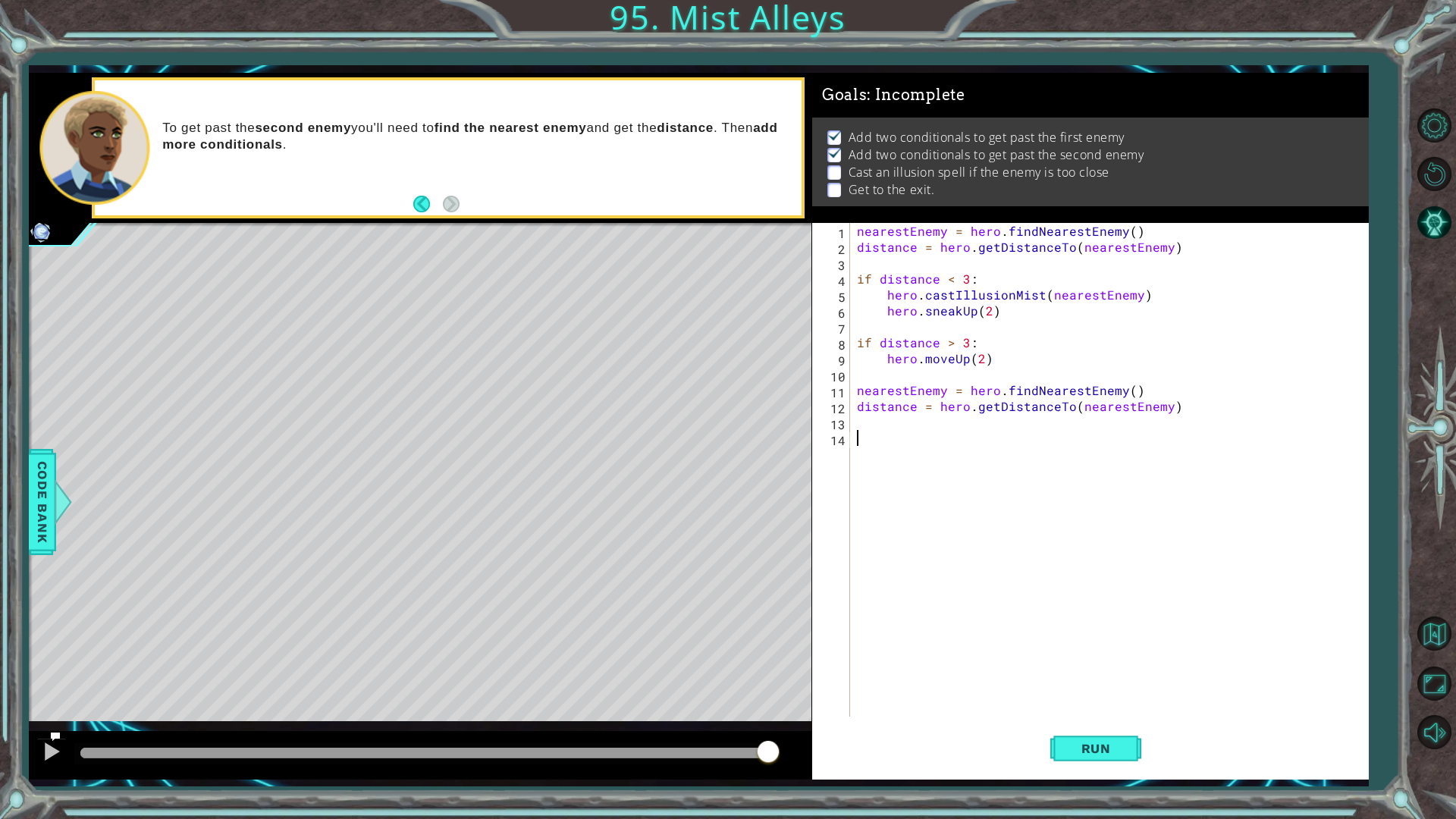
type textarea "nearestEnemy = hero.findNearestEnemy()"
click at [870, 380] on div "nearestEnemy = hero . findNearestEnemy ( ) distance = hero . getDistanceTo ( ne…" at bounding box center [1113, 486] width 517 height 526
click at [876, 396] on div "nearestEnemy = hero . findNearestEnemy ( ) distance = hero . getDistanceTo ( ne…" at bounding box center [1113, 486] width 517 height 526
click at [854, 408] on div "1 2 3 4 5 6 7 8 9 10 11 12 13 14 15 nearestEnemy = hero . findNearestEnemy ( ) …" at bounding box center [1088, 469] width 551 height 494
click at [855, 408] on div "nearestEnemy = hero . findNearestEnemy ( ) distance = hero . getDistanceTo ( ne…" at bounding box center [1113, 486] width 517 height 526
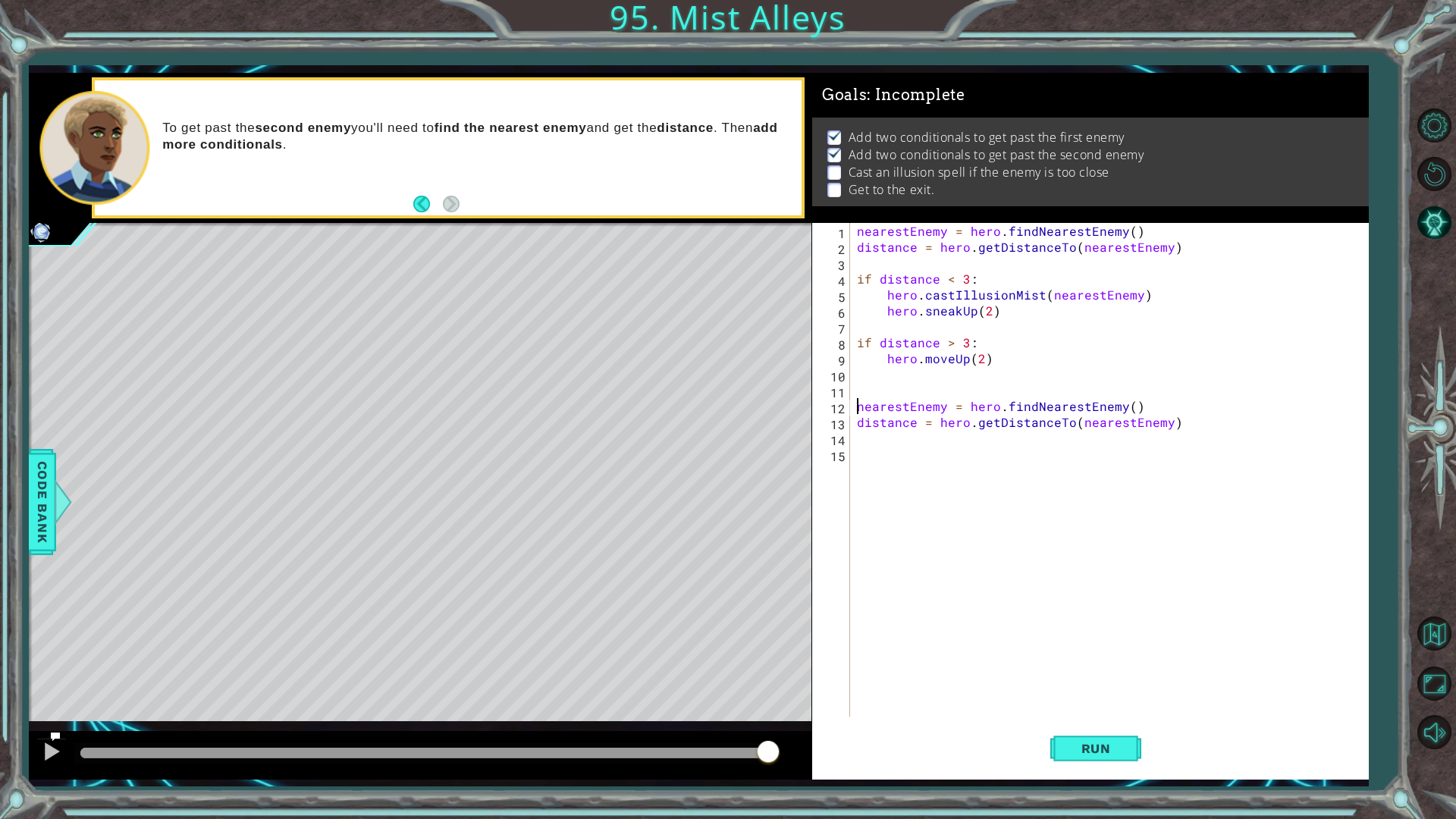
type textarea "nearestEnemy = hero.findNearestEnemy()"
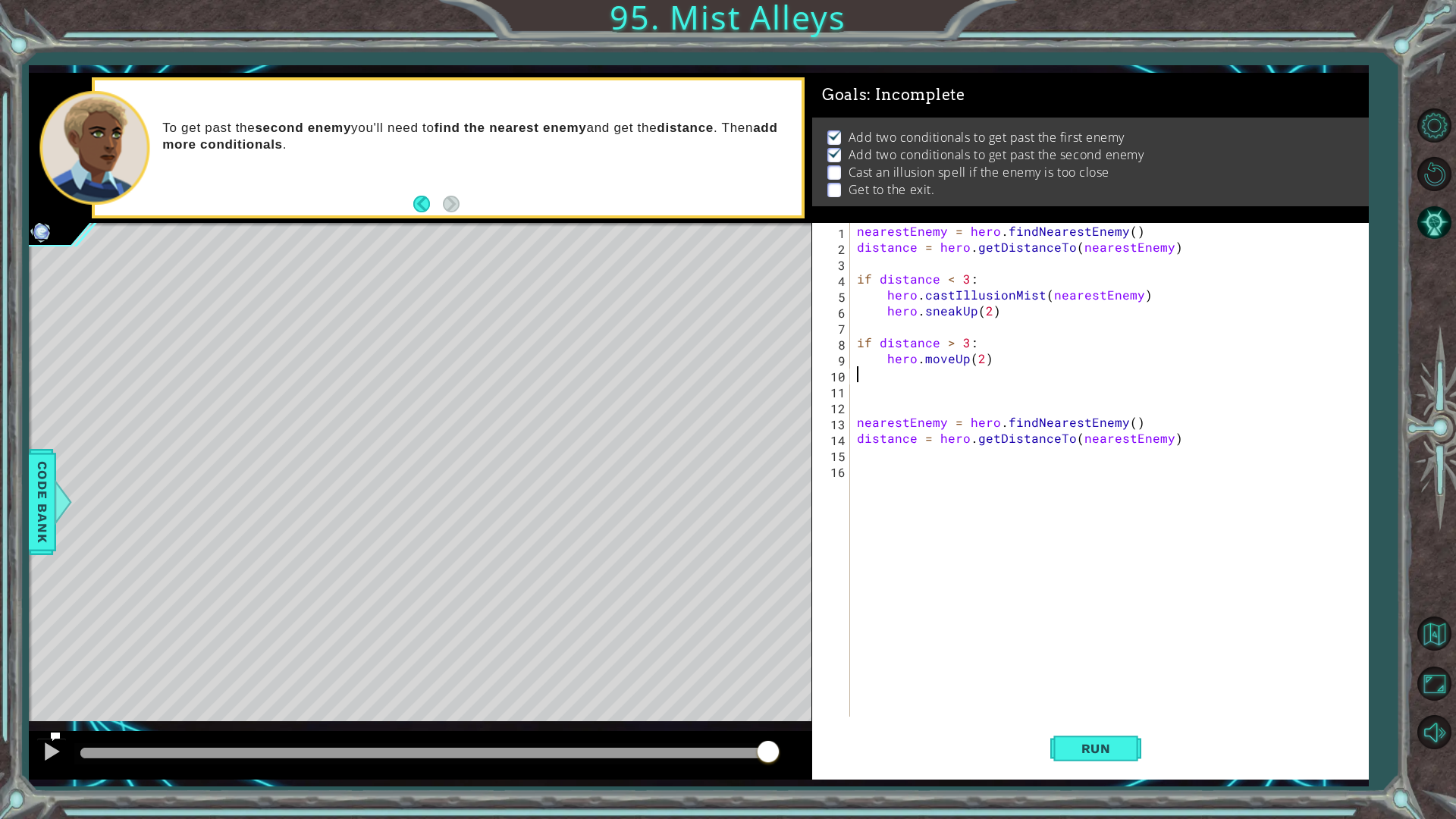
drag, startPoint x: 853, startPoint y: 379, endPoint x: 839, endPoint y: 360, distance: 23.6
click at [840, 359] on div "9" at bounding box center [833, 361] width 35 height 16
type textarea "hero.moveUp(2)"
click at [871, 393] on div "nearestEnemy = hero . findNearestEnemy ( ) distance = hero . getDistanceTo ( ne…" at bounding box center [1113, 486] width 517 height 526
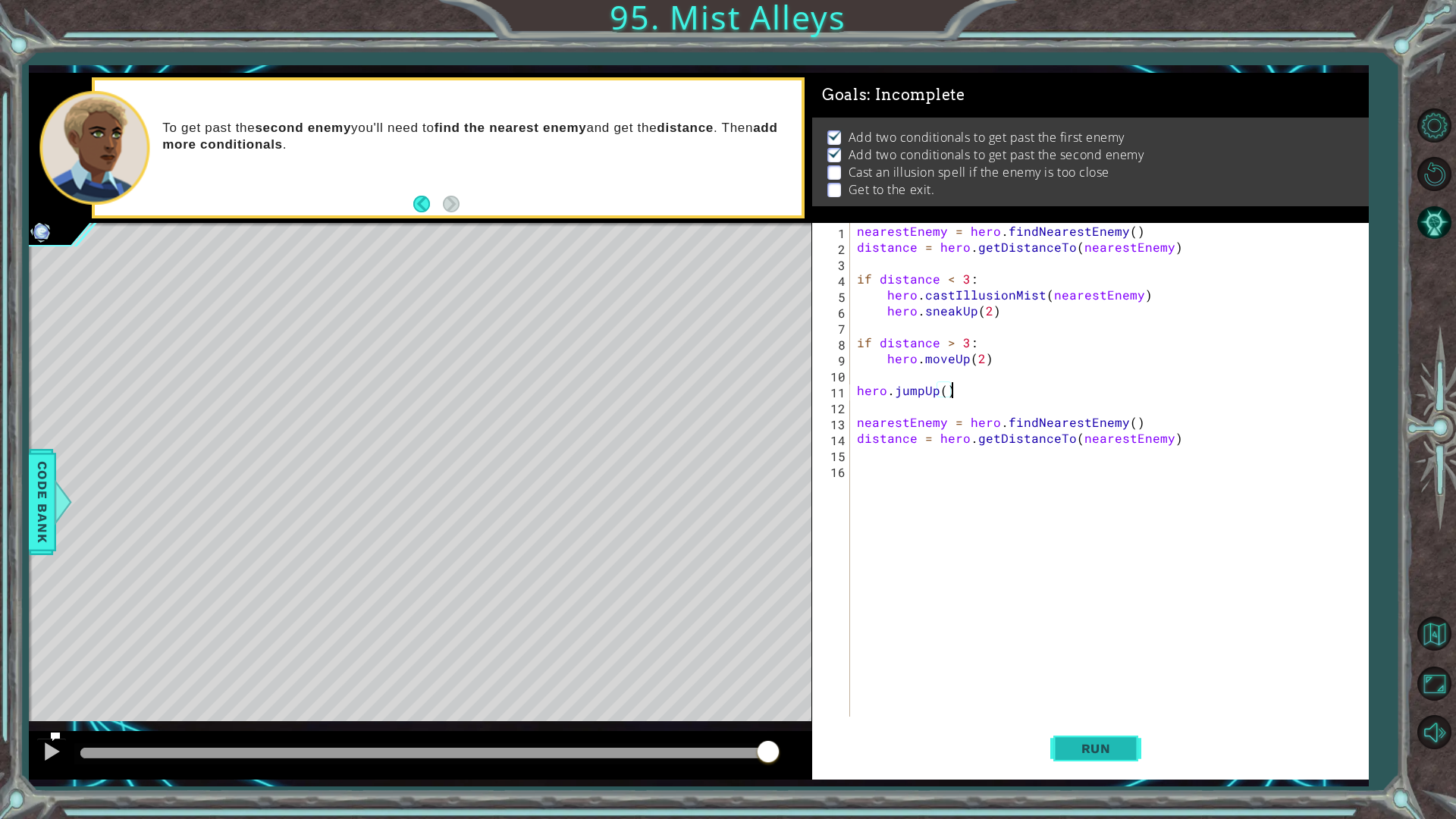
type textarea "hero.jumpUp()"
click at [1131, 690] on button "Run" at bounding box center [1095, 749] width 91 height 55
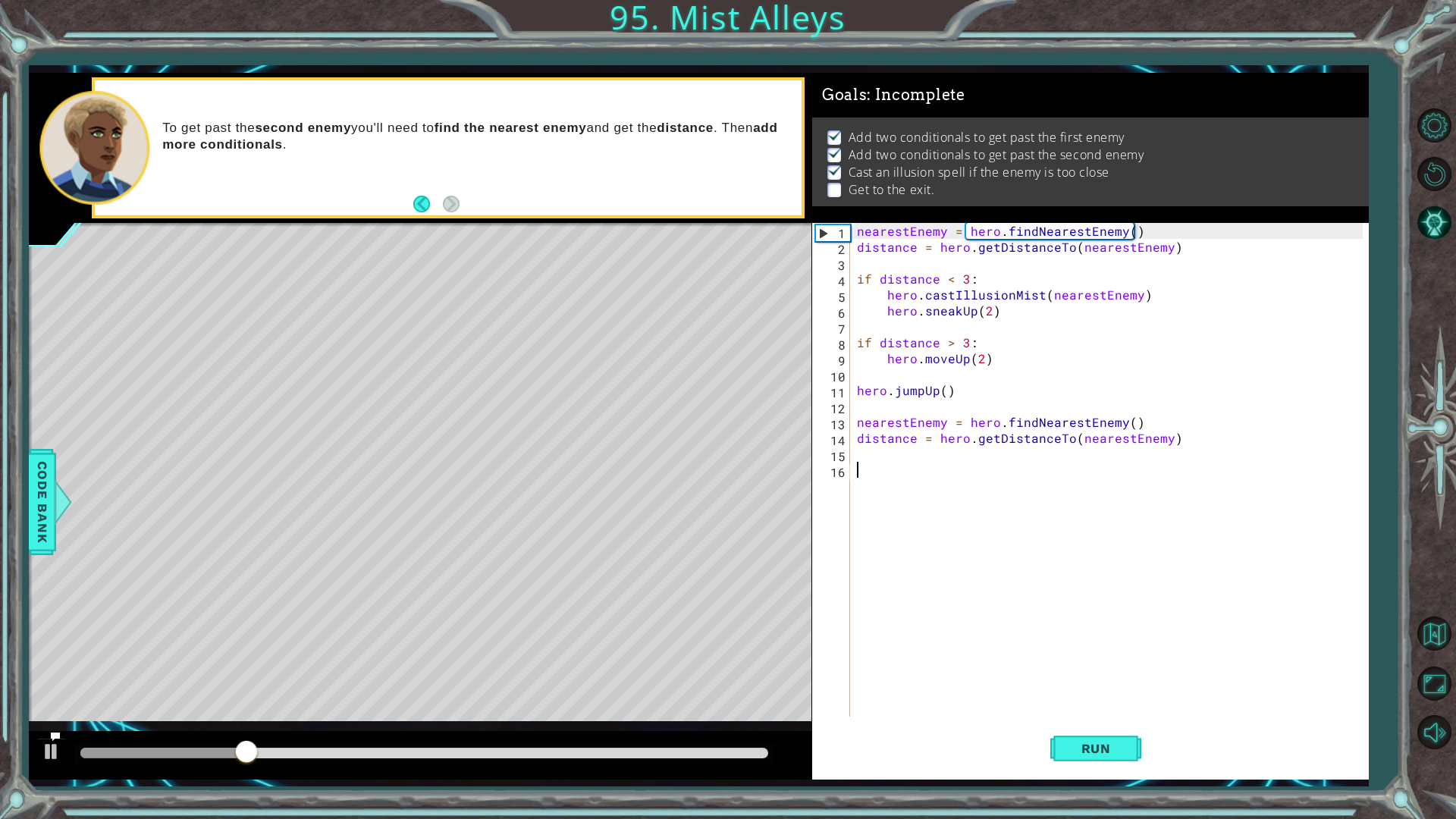
click at [933, 468] on div "nearestEnemy = hero . findNearestEnemy ( ) distance = hero . getDistanceTo ( ne…" at bounding box center [1113, 486] width 517 height 526
click at [933, 461] on div "nearestEnemy = hero . findNearestEnemy ( ) distance = hero . getDistanceTo ( ne…" at bounding box center [1113, 486] width 517 height 526
drag, startPoint x: 865, startPoint y: 392, endPoint x: 862, endPoint y: 399, distance: 7.6
click at [862, 399] on div "nearestEnemy = hero . findNearestEnemy ( ) distance = hero . getDistanceTo ( ne…" at bounding box center [1113, 486] width 517 height 526
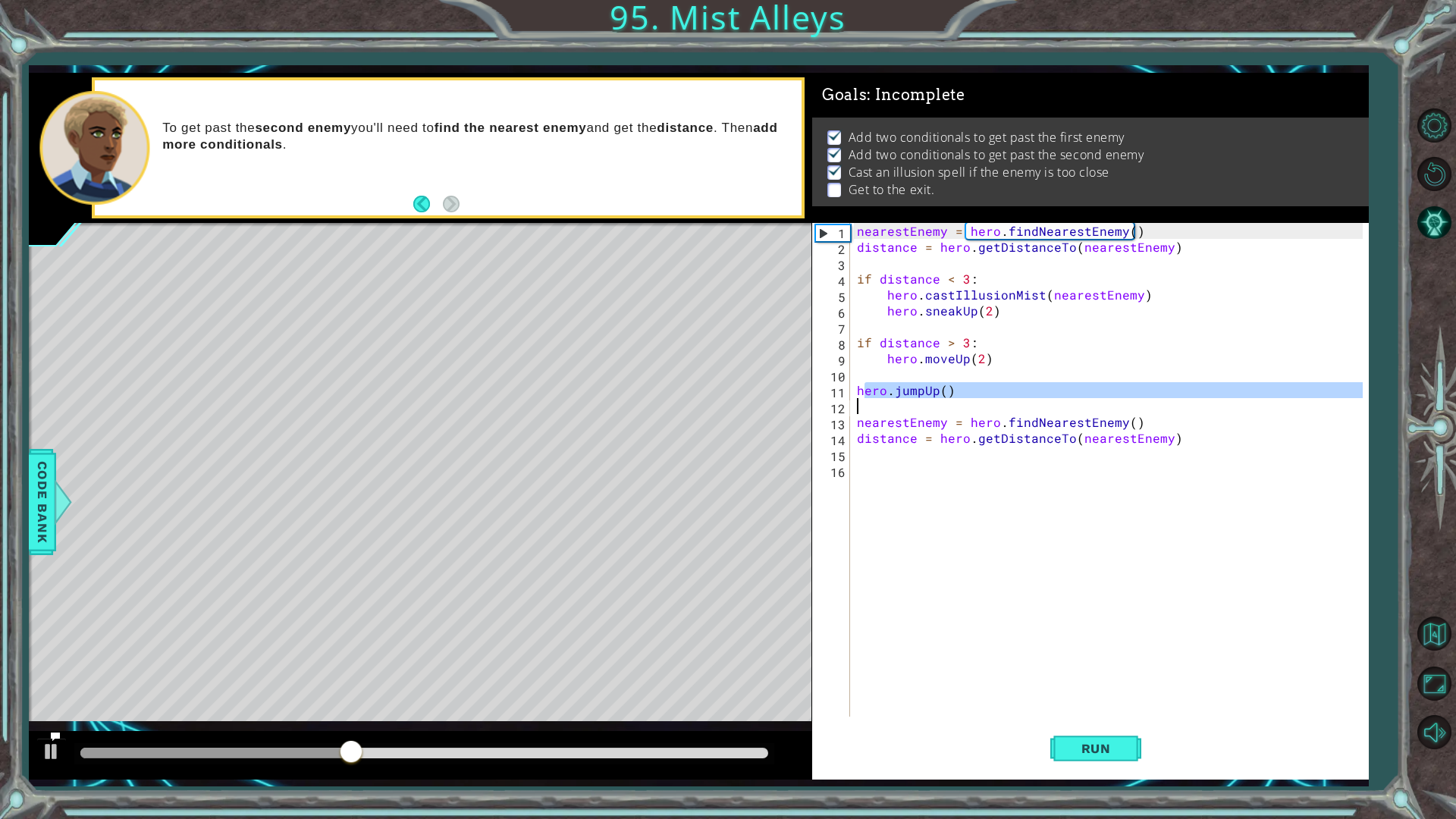
click at [858, 415] on div "nearestEnemy = hero . findNearestEnemy ( ) distance = hero . getDistanceTo ( ne…" at bounding box center [1113, 486] width 517 height 526
type textarea "nearestEnemy = hero.findNearestEnemy()"
click at [864, 408] on div "nearestEnemy = hero . findNearestEnemy ( ) distance = hero . getDistanceTo ( ne…" at bounding box center [1113, 486] width 517 height 526
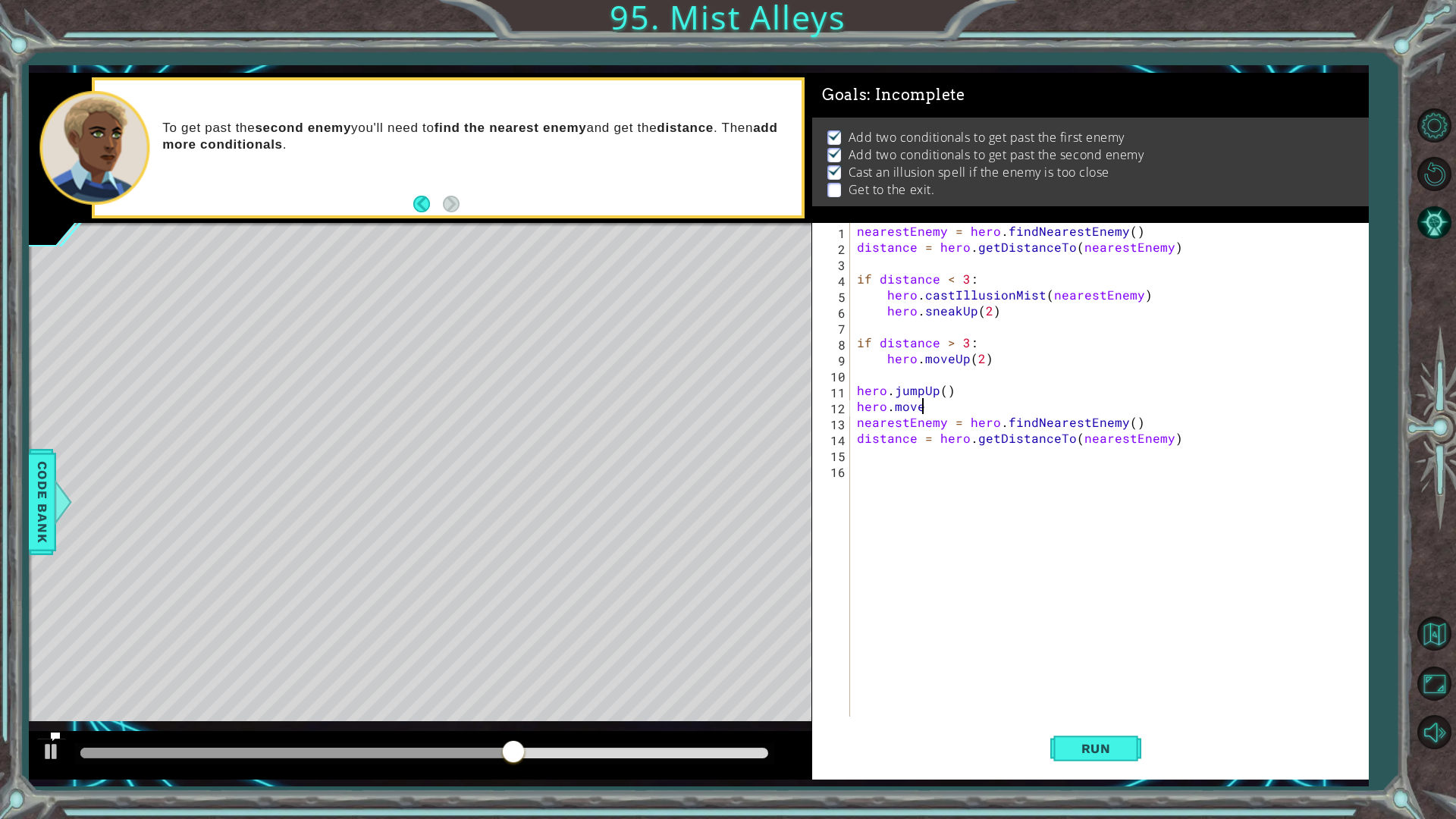
scroll to position [0, 4]
type textarea "hero.moveUp()"
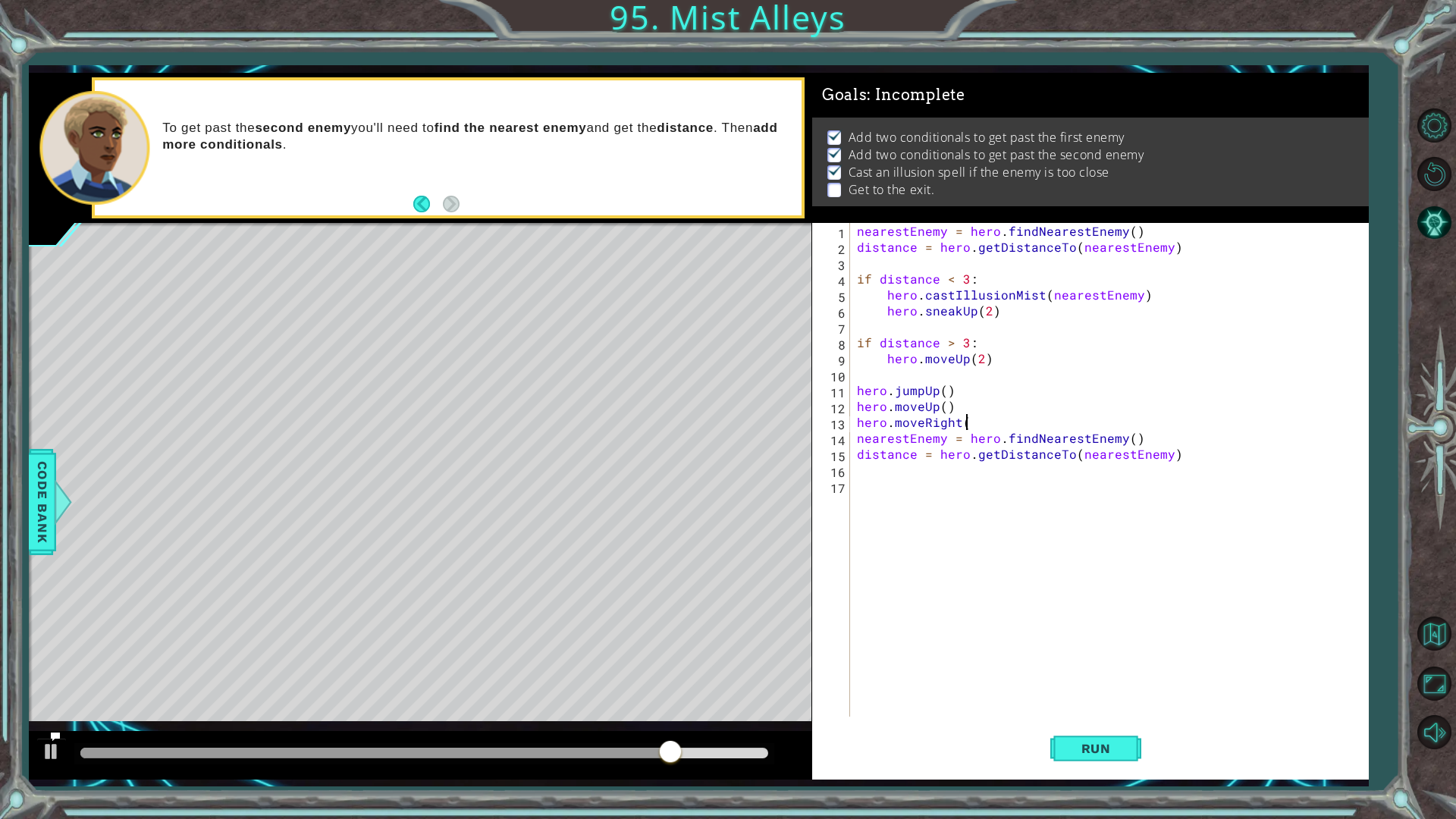
scroll to position [0, 6]
click at [854, 438] on div "hero.moveRight() 1 2 3 4 5 6 7 8 9 10 11 12 13 14 15 16 17 nearestEnemy = hero …" at bounding box center [1088, 469] width 551 height 494
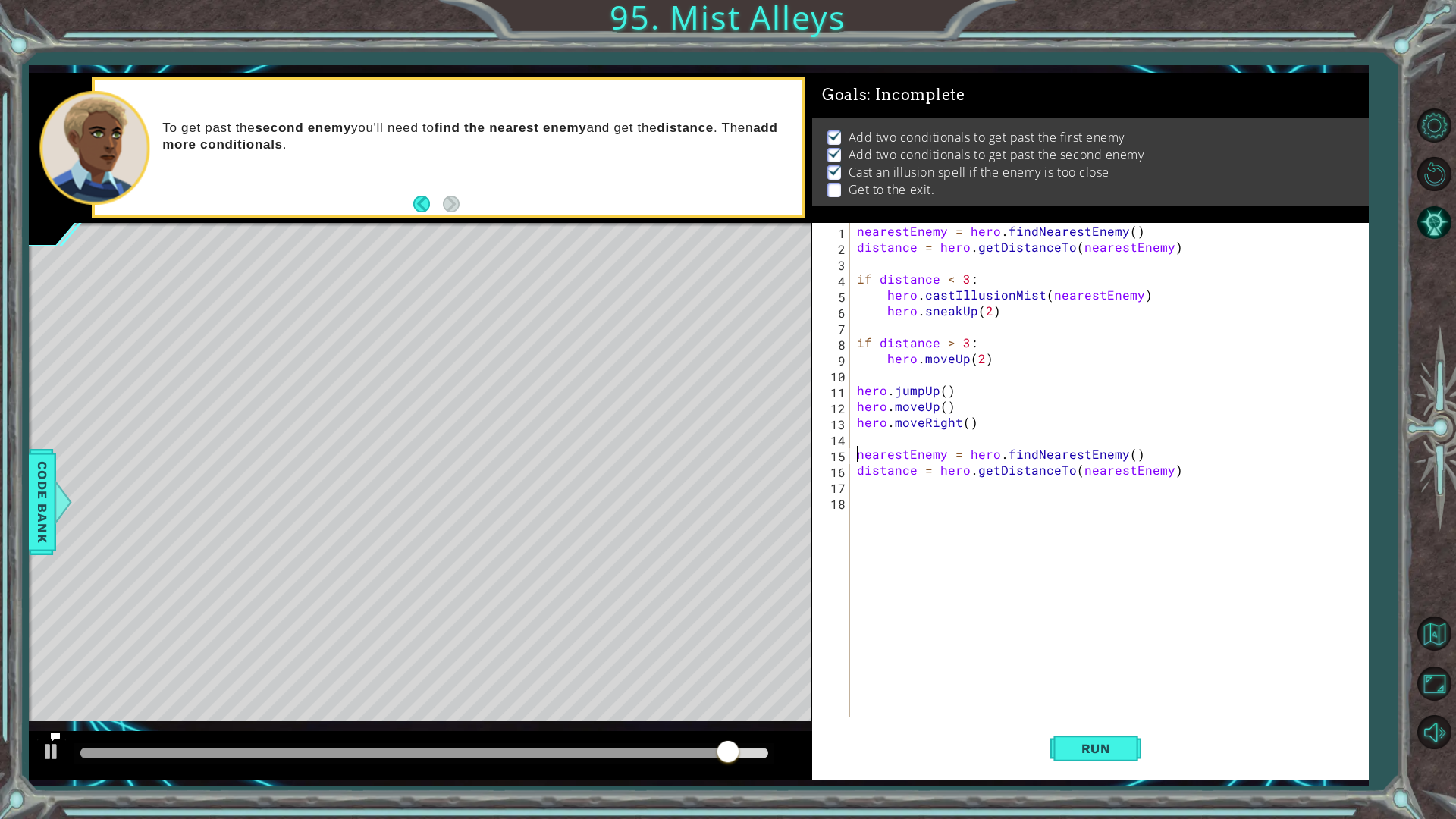
type textarea "nearestEnemy = hero.findNearestEnemy()"
drag, startPoint x: 853, startPoint y: 439, endPoint x: 939, endPoint y: 580, distance: 165.2
click at [908, 445] on div "nearestEnemy = hero.findNearestEnemy() 1 2 3 4 5 6 7 8 9 10 11 12 13 14 15 16 1…" at bounding box center [1088, 469] width 551 height 494
drag, startPoint x: 1088, startPoint y: 754, endPoint x: 1092, endPoint y: 763, distance: 9.8
click at [1089, 690] on span "Run" at bounding box center [1097, 748] width 60 height 15
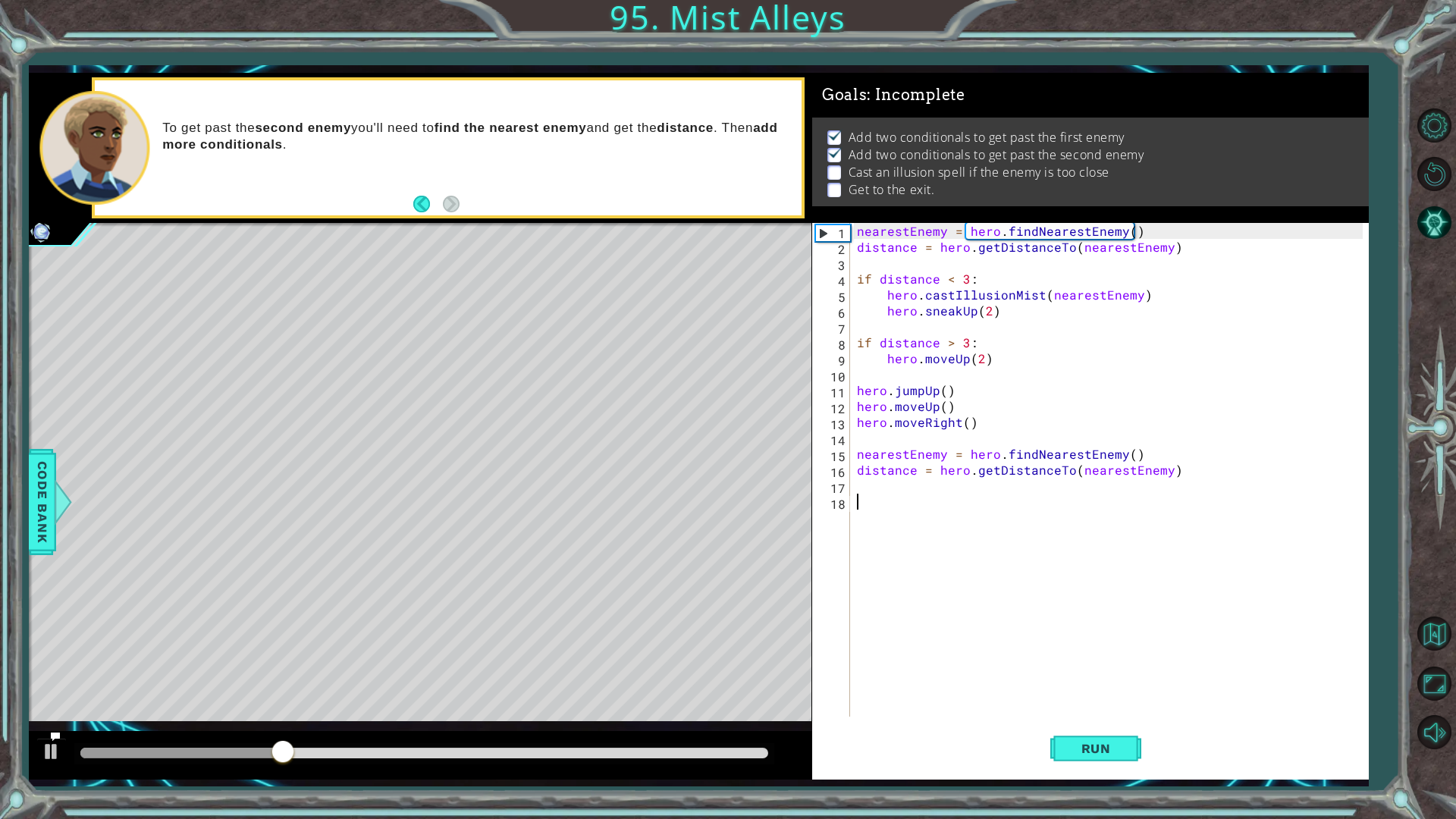
click at [933, 526] on div "nearestEnemy = hero . findNearestEnemy ( ) distance = hero . getDistanceTo ( ne…" at bounding box center [1113, 486] width 517 height 526
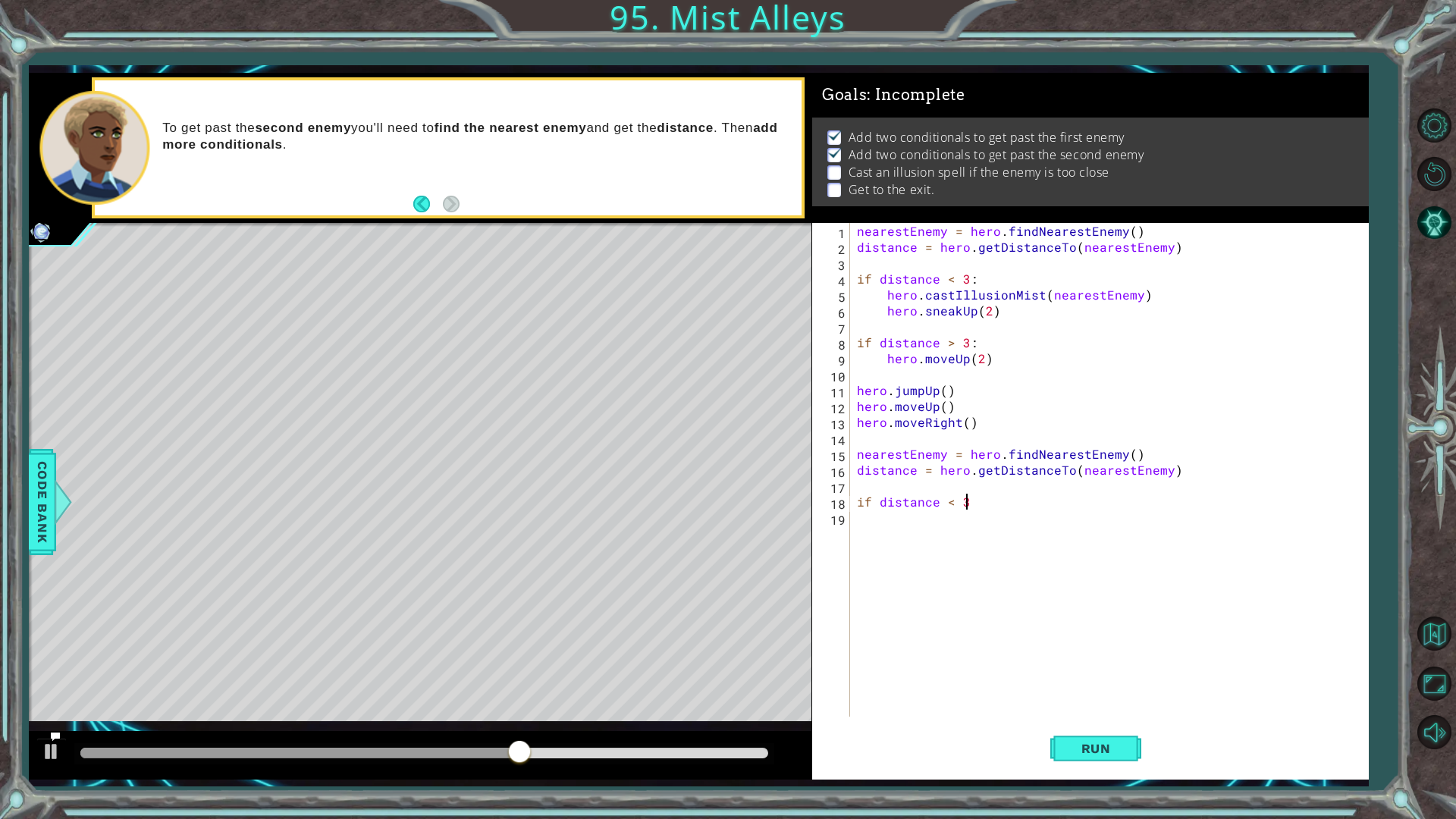
type textarea "if distance < 3:"
type textarea "hero.castIllusionMist(nearestEnemy)"
type textarea "hero.sneakRight(2)"
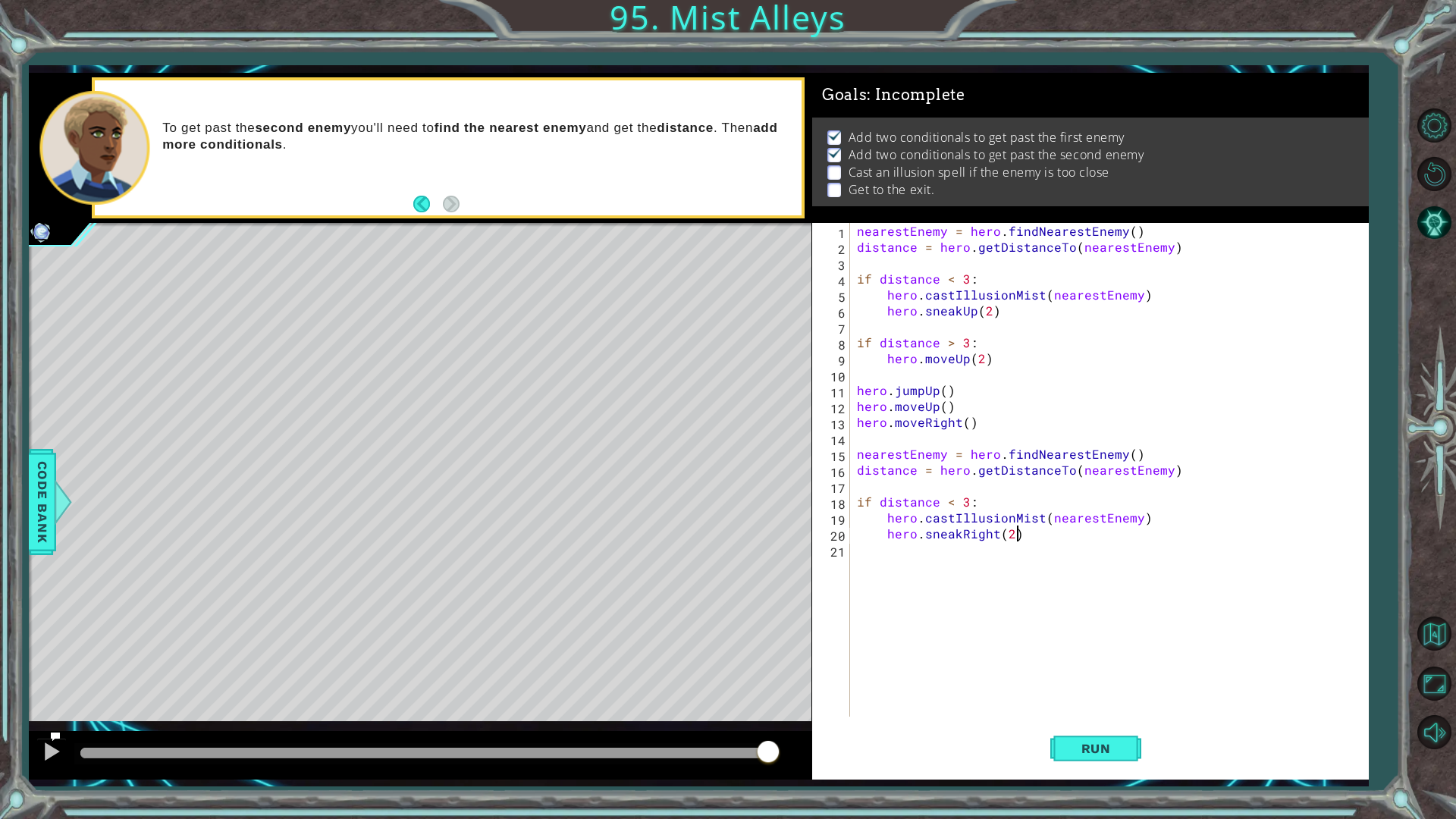
scroll to position [0, 9]
click at [902, 549] on div "nearestEnemy = hero . findNearestEnemy ( ) distance = hero . getDistanceTo ( ne…" at bounding box center [1113, 486] width 517 height 526
type textarea "if distance > 3:"
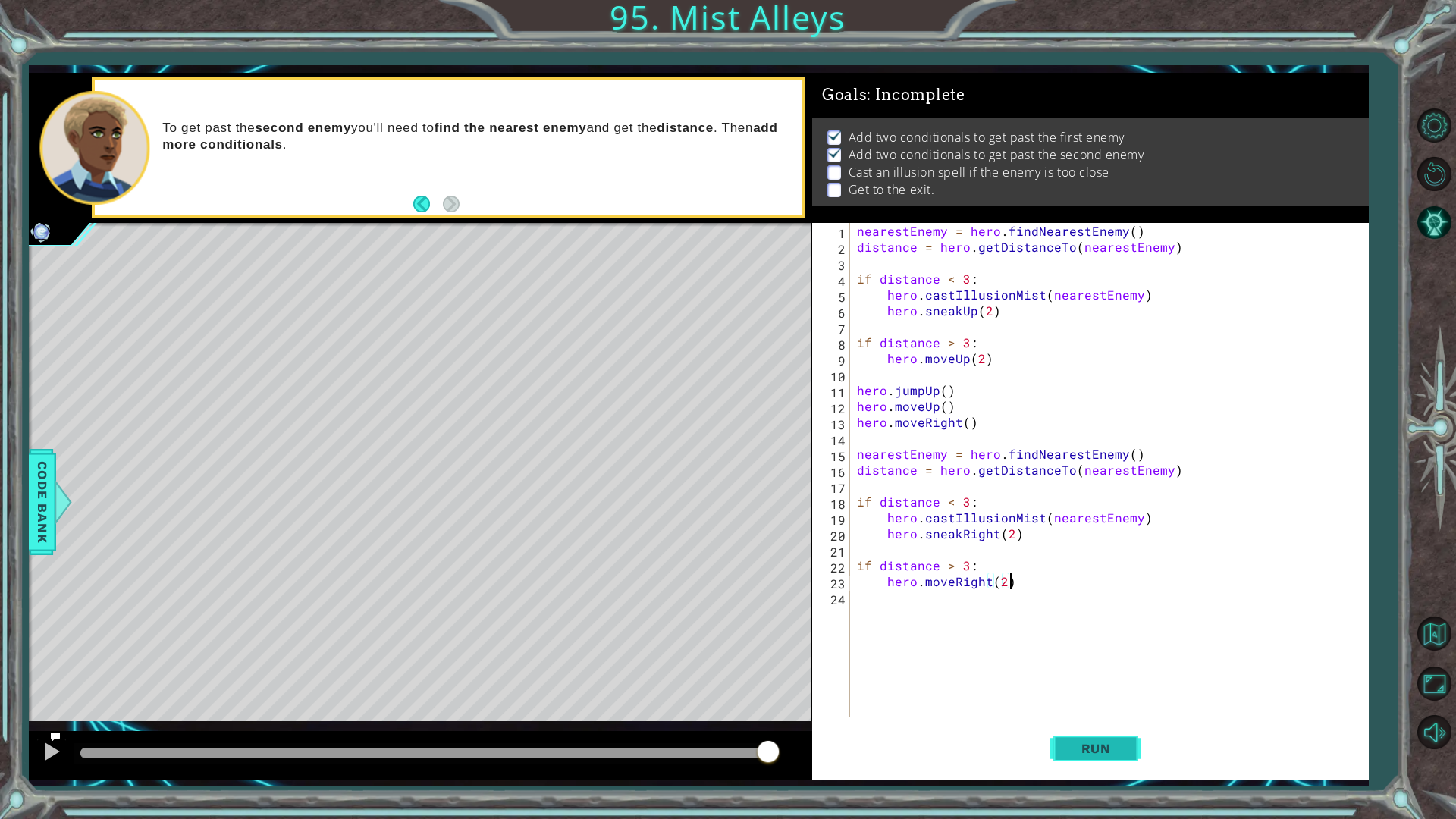
type textarea "hero.moveRight(2)"
click at [1098, 690] on button "Run" at bounding box center [1095, 749] width 91 height 55
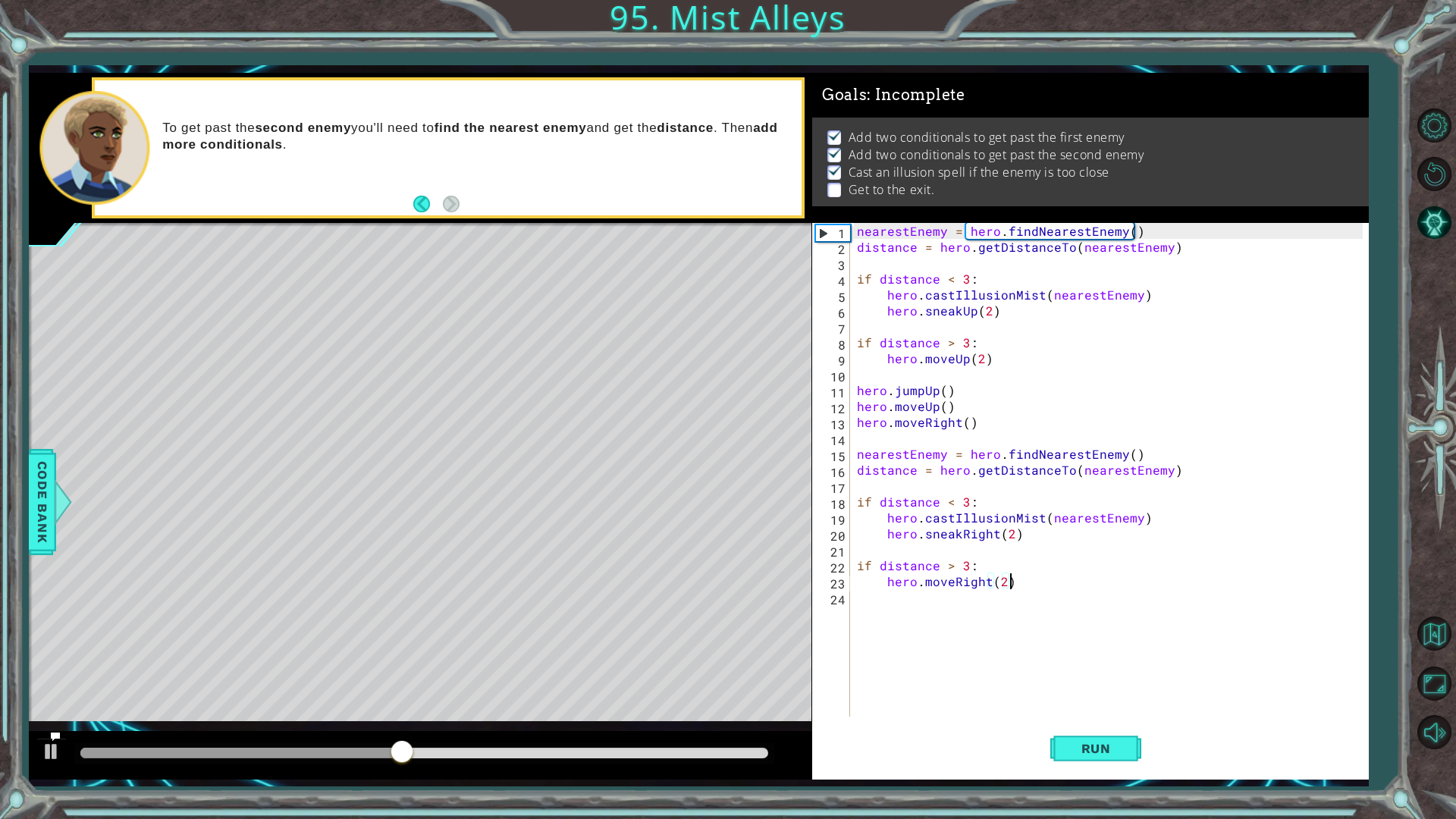
click at [997, 640] on div "nearestEnemy = hero . findNearestEnemy ( ) distance = hero . getDistanceTo ( ne…" at bounding box center [1113, 486] width 517 height 526
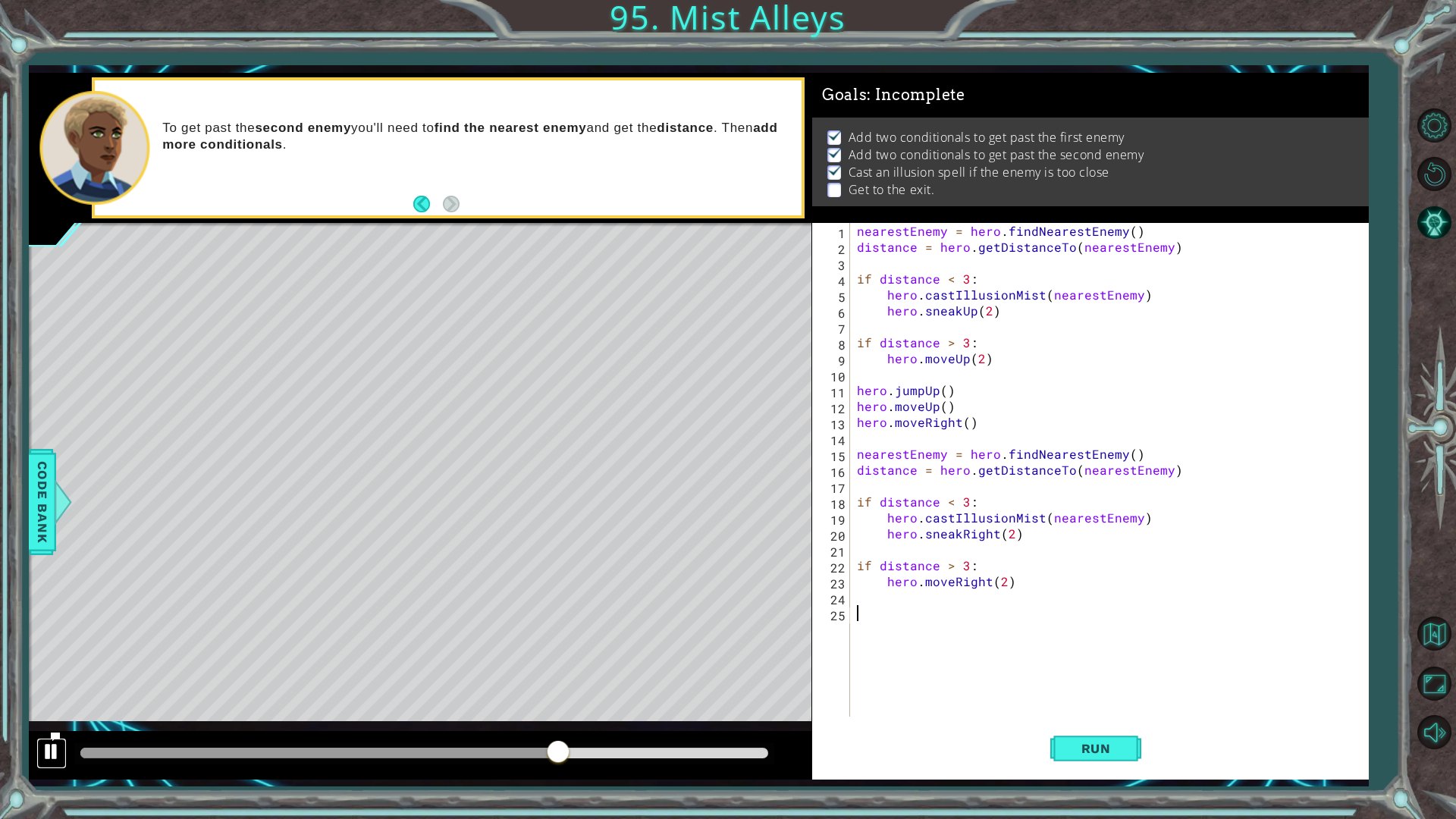
click at [48, 690] on button at bounding box center [51, 753] width 30 height 31
drag, startPoint x: 552, startPoint y: 762, endPoint x: 361, endPoint y: 775, distance: 191.4
click at [342, 690] on div "hero.castIllusionMist(nearestEnemy) hero.sneakUp(2) 1 2 3 4 5 6 7 nearestEnemy …" at bounding box center [699, 426] width 1339 height 721
drag, startPoint x: 337, startPoint y: 742, endPoint x: 63, endPoint y: 753, distance: 274.2
click at [63, 690] on div at bounding box center [420, 755] width 782 height 48
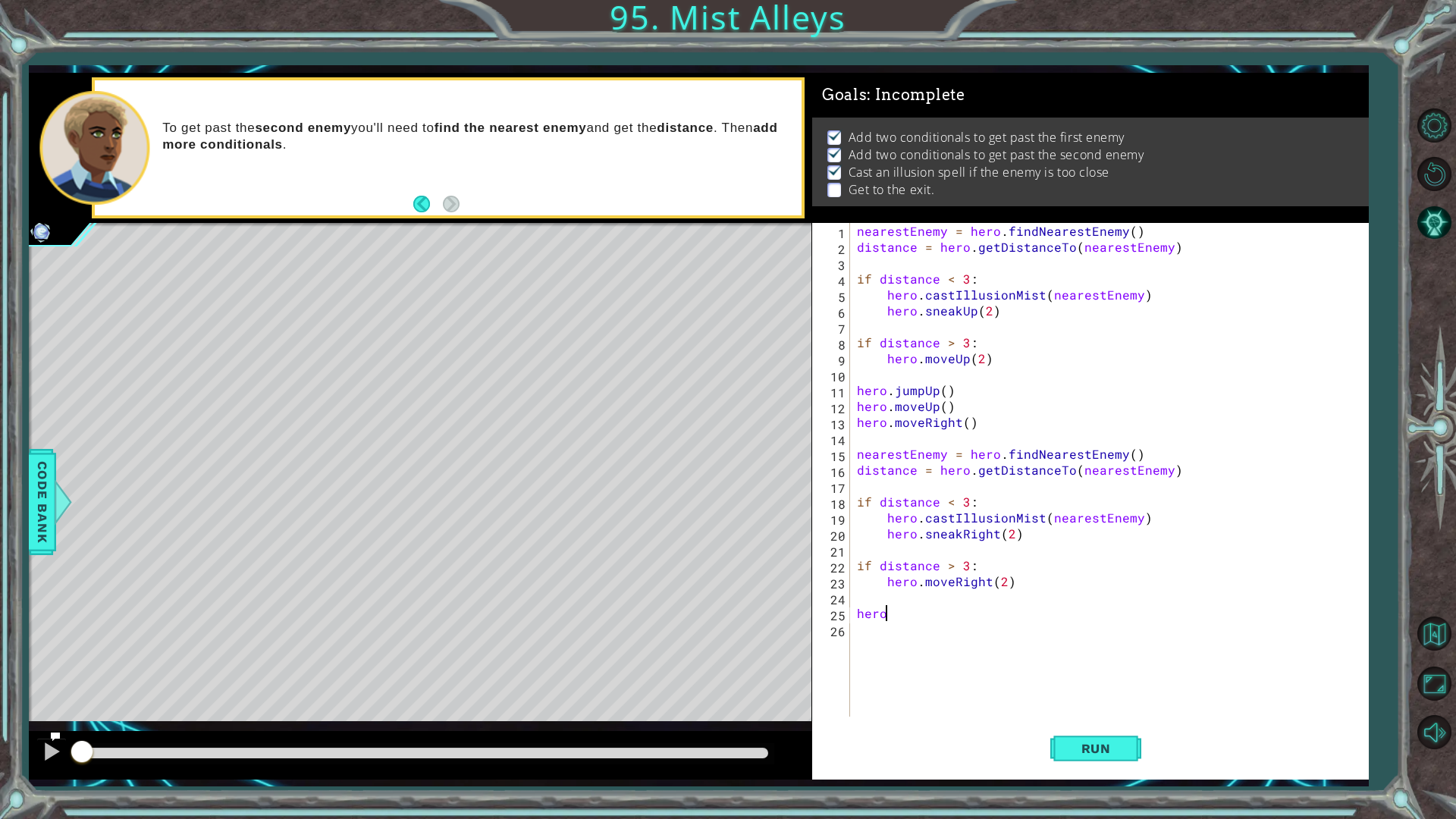
scroll to position [0, 2]
type textarea "hero.jumpRight()"
type textarea "hero.moveRight()"
drag, startPoint x: 1127, startPoint y: 757, endPoint x: 1121, endPoint y: 741, distance: 17.1
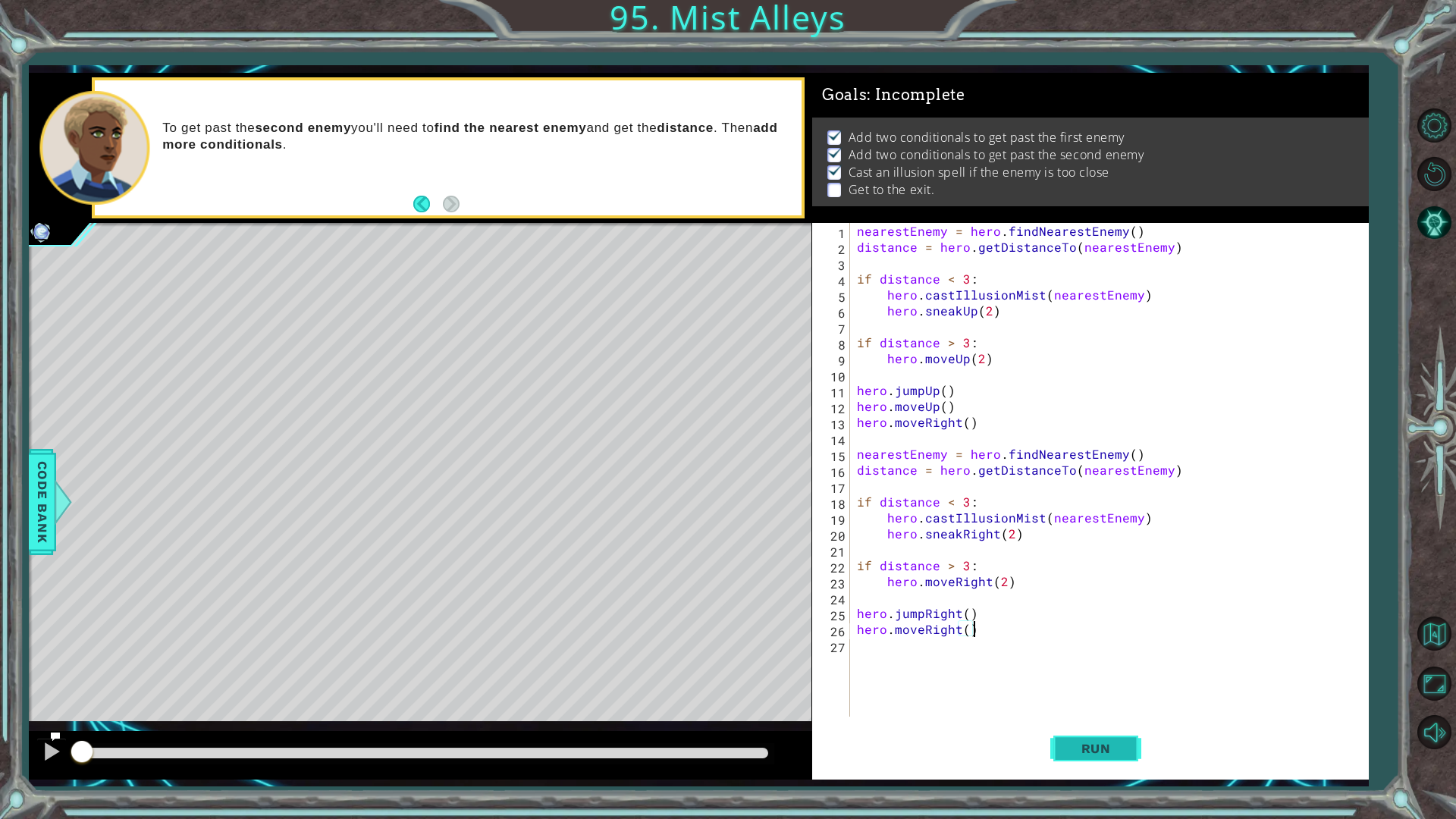
click at [1126, 690] on button "Run" at bounding box center [1095, 749] width 91 height 55
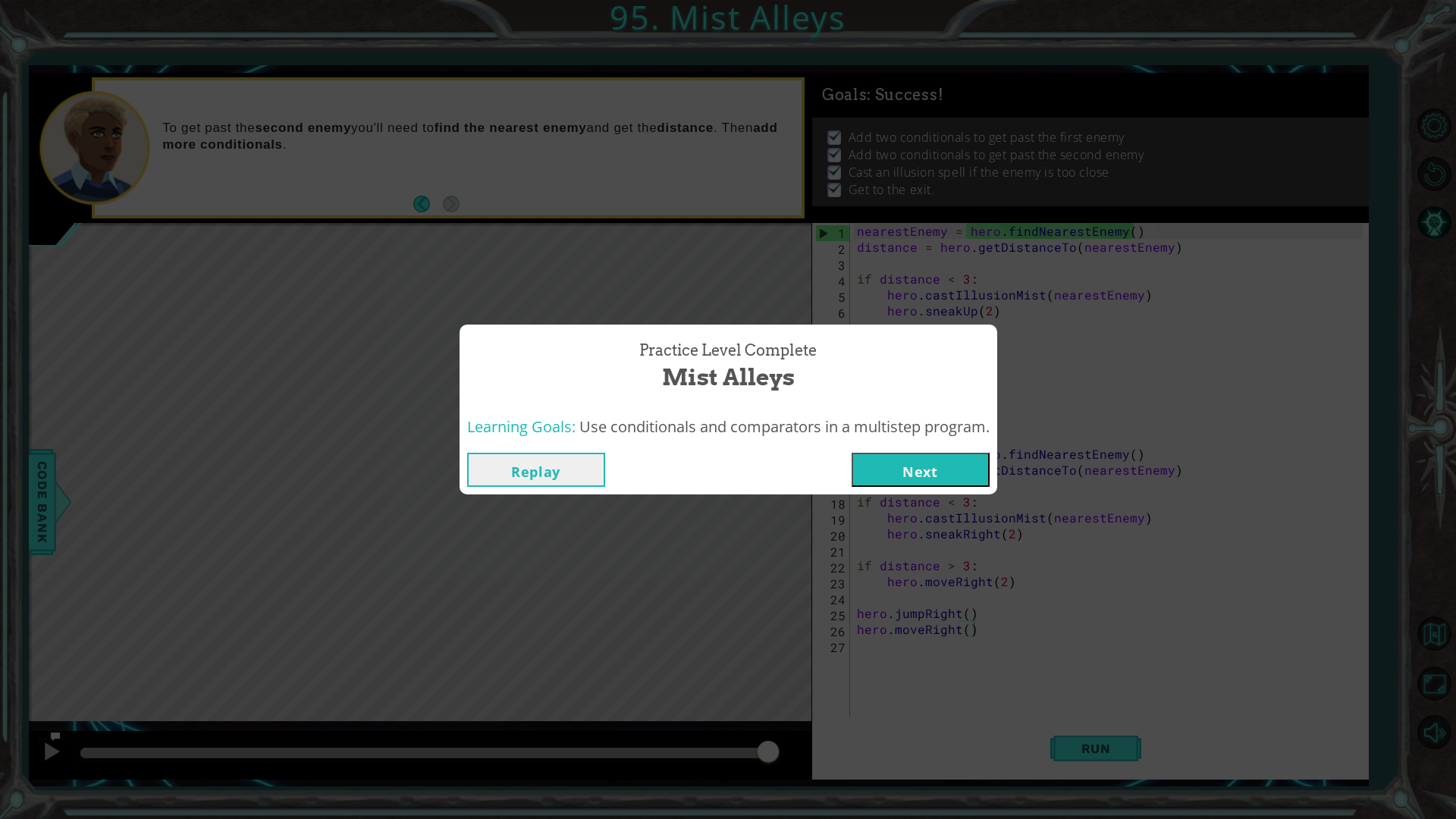
drag, startPoint x: 912, startPoint y: 475, endPoint x: 921, endPoint y: 466, distance: 12.7
click at [914, 473] on button "Next" at bounding box center [921, 469] width 138 height 34
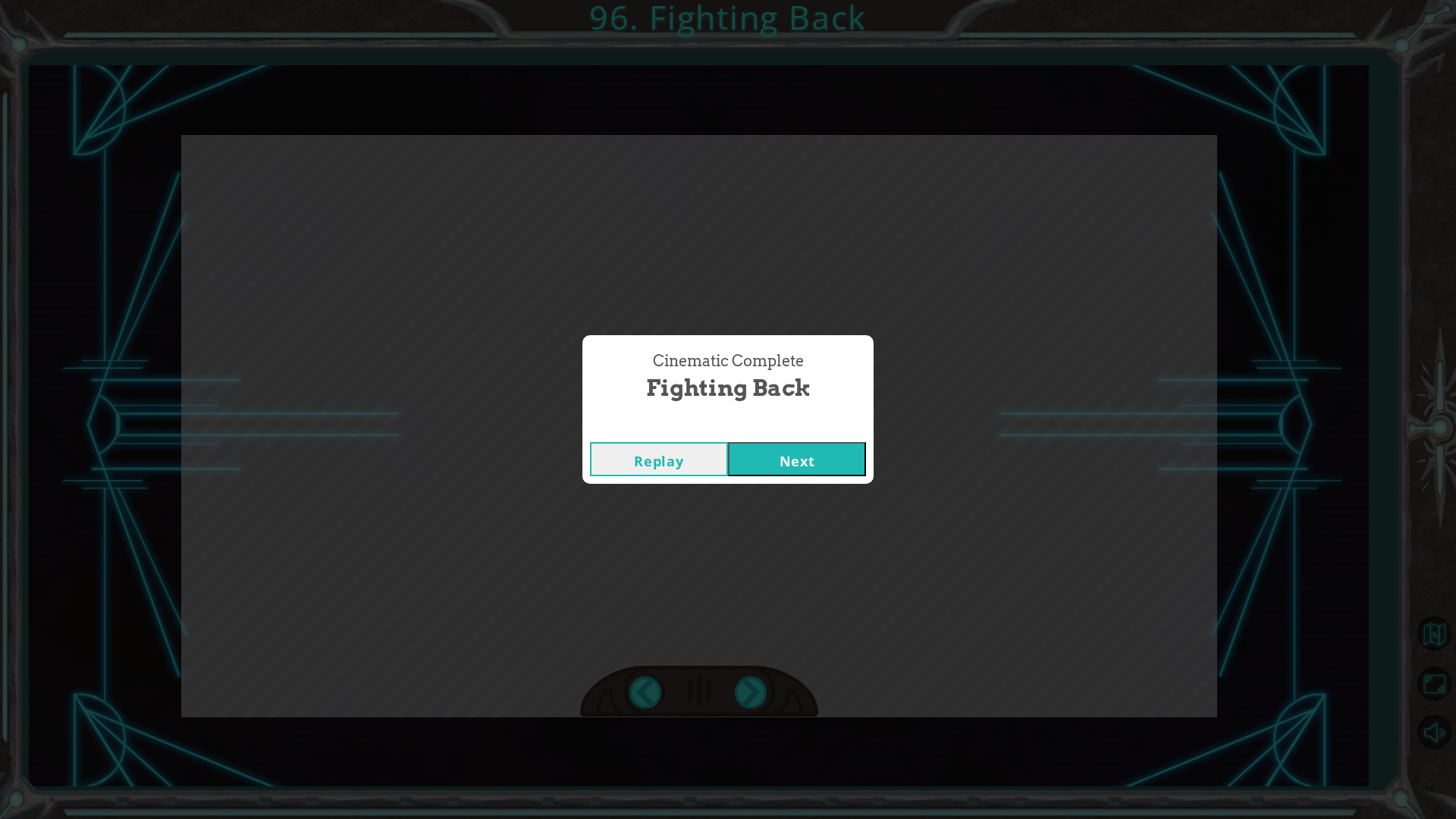
click at [806, 466] on button "Next" at bounding box center [797, 459] width 138 height 34
click at [790, 461] on button "Next" at bounding box center [797, 459] width 138 height 34
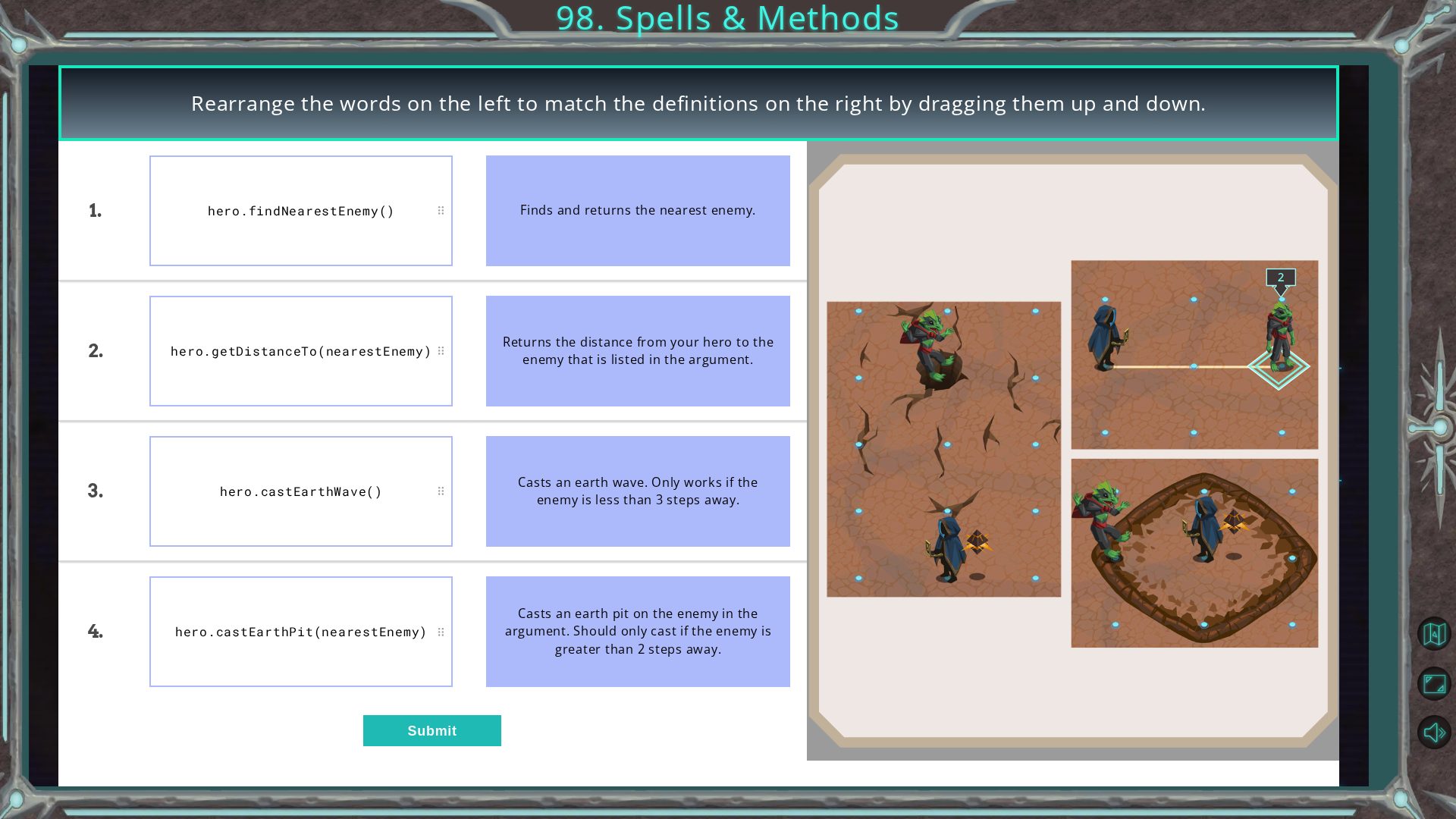
click at [448, 690] on div "1. 2. 3. 4. hero.findNearestEnemy() hero.getDistanceTo(nearestEnemy) hero.castE…" at bounding box center [433, 451] width 749 height 619
click at [467, 690] on button "Submit" at bounding box center [432, 731] width 138 height 31
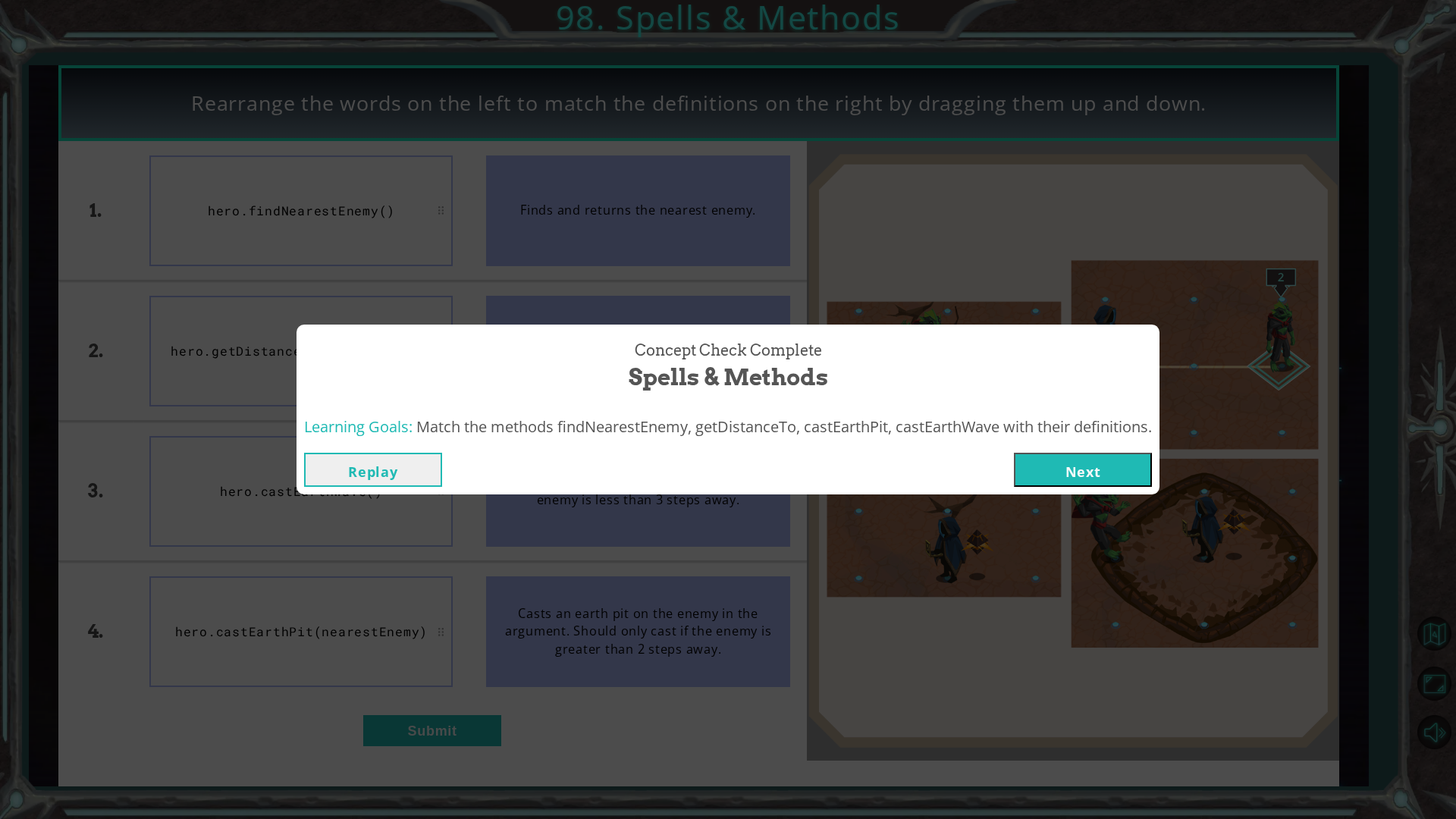
click at [1068, 480] on button "Next" at bounding box center [1083, 469] width 138 height 34
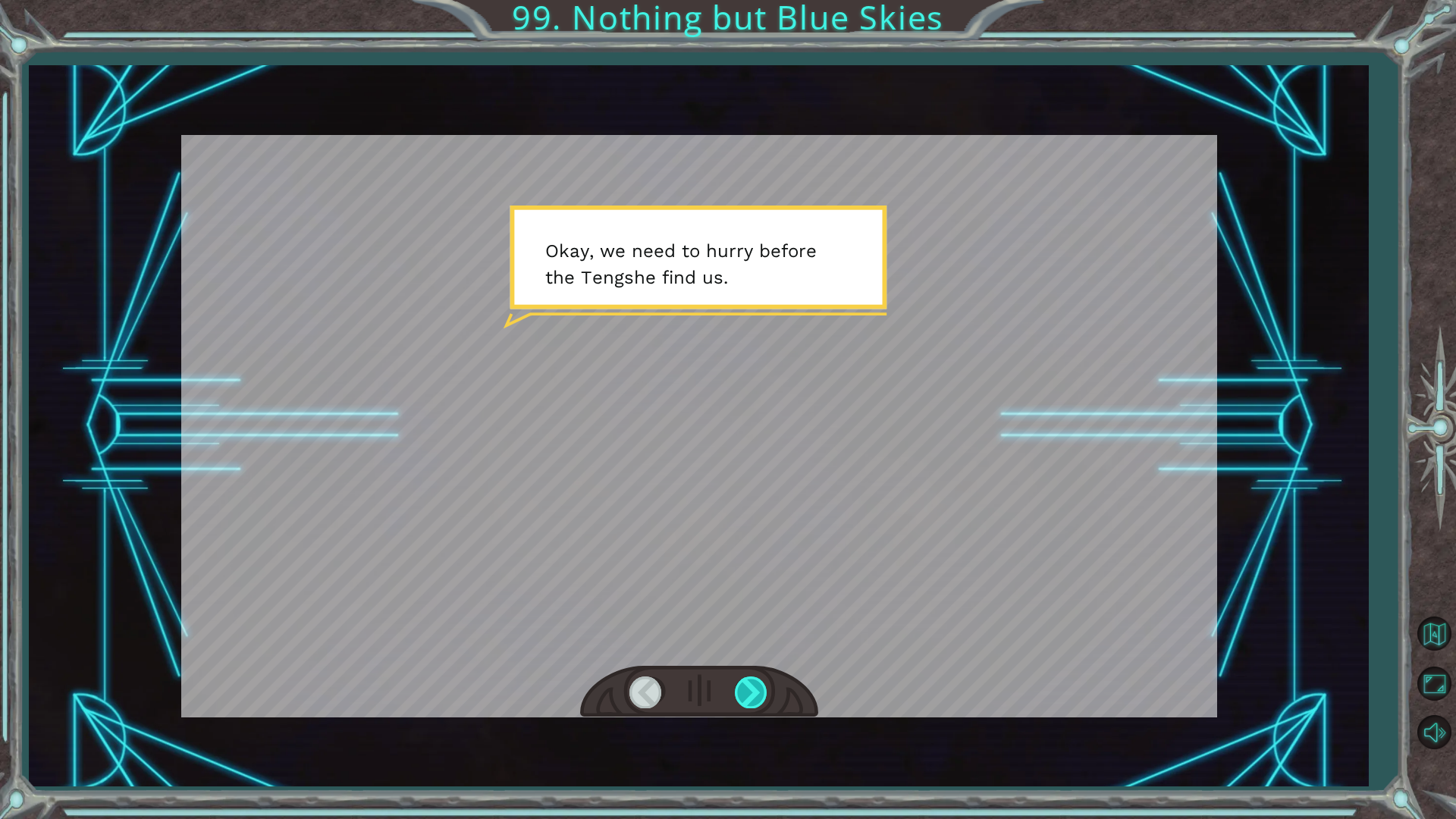
click at [760, 686] on div at bounding box center [752, 692] width 34 height 31
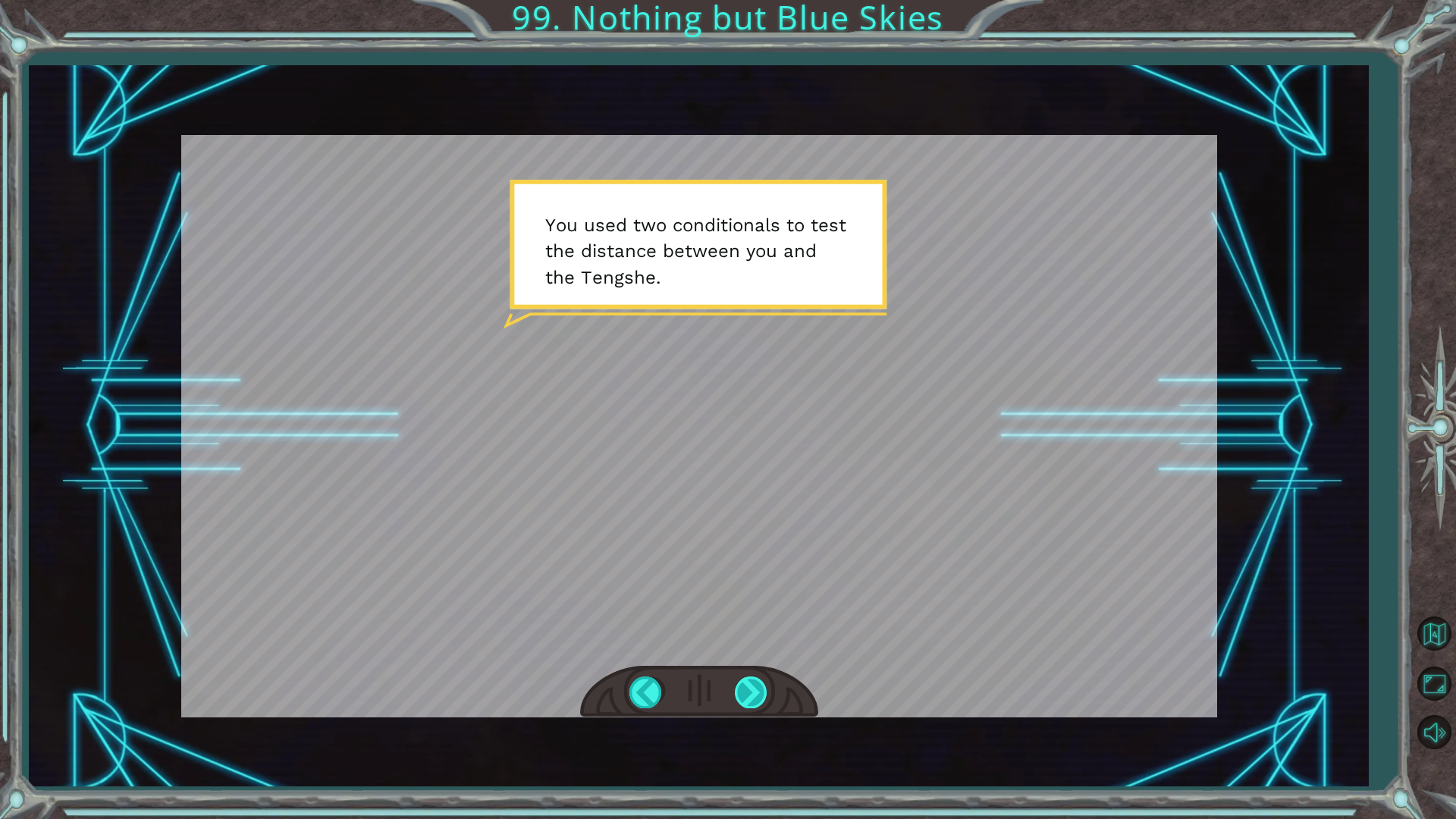
click at [755, 689] on div at bounding box center [752, 692] width 34 height 31
click at [752, 690] on div at bounding box center [752, 692] width 34 height 31
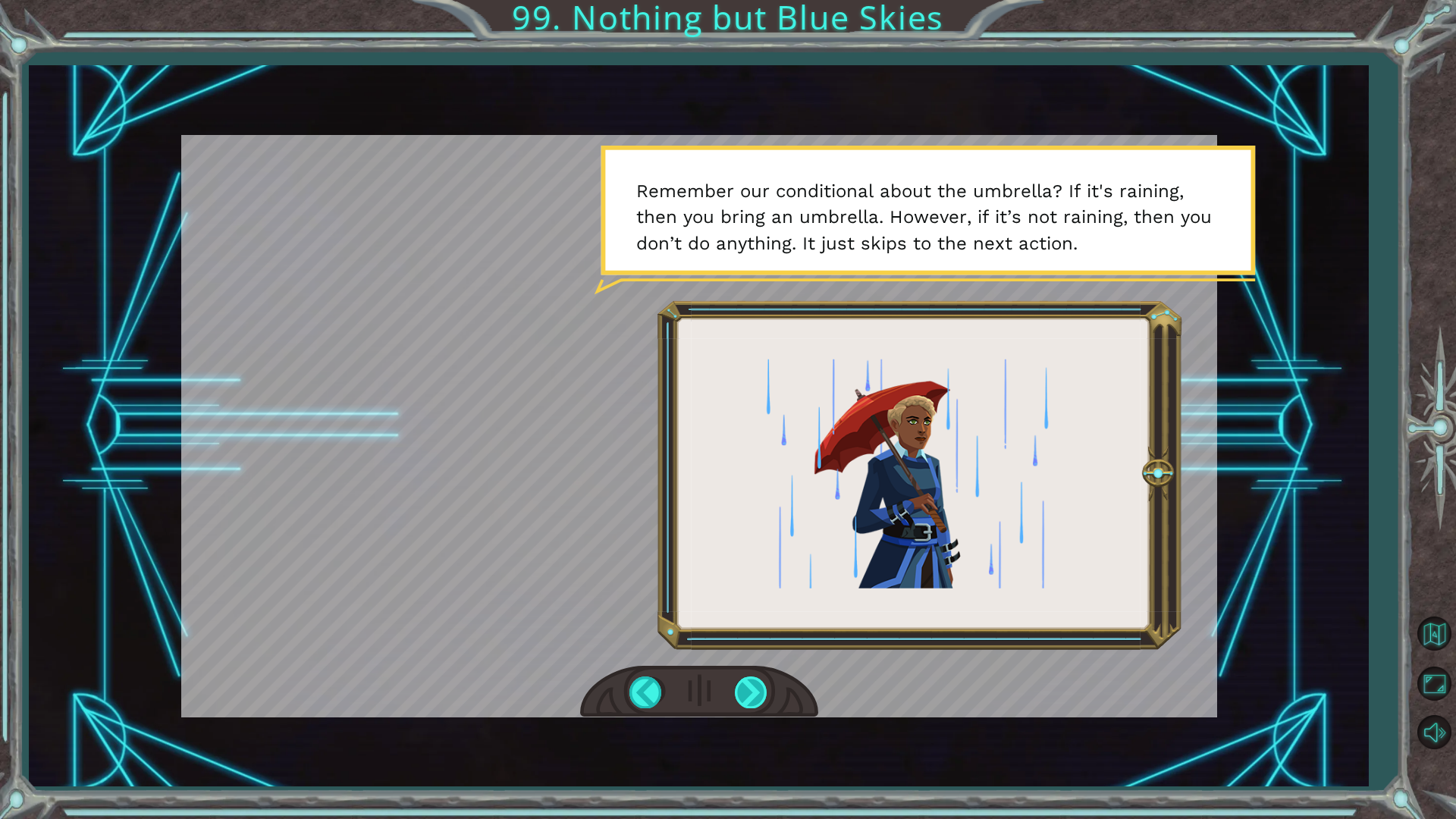
click at [749, 690] on div at bounding box center [752, 692] width 34 height 31
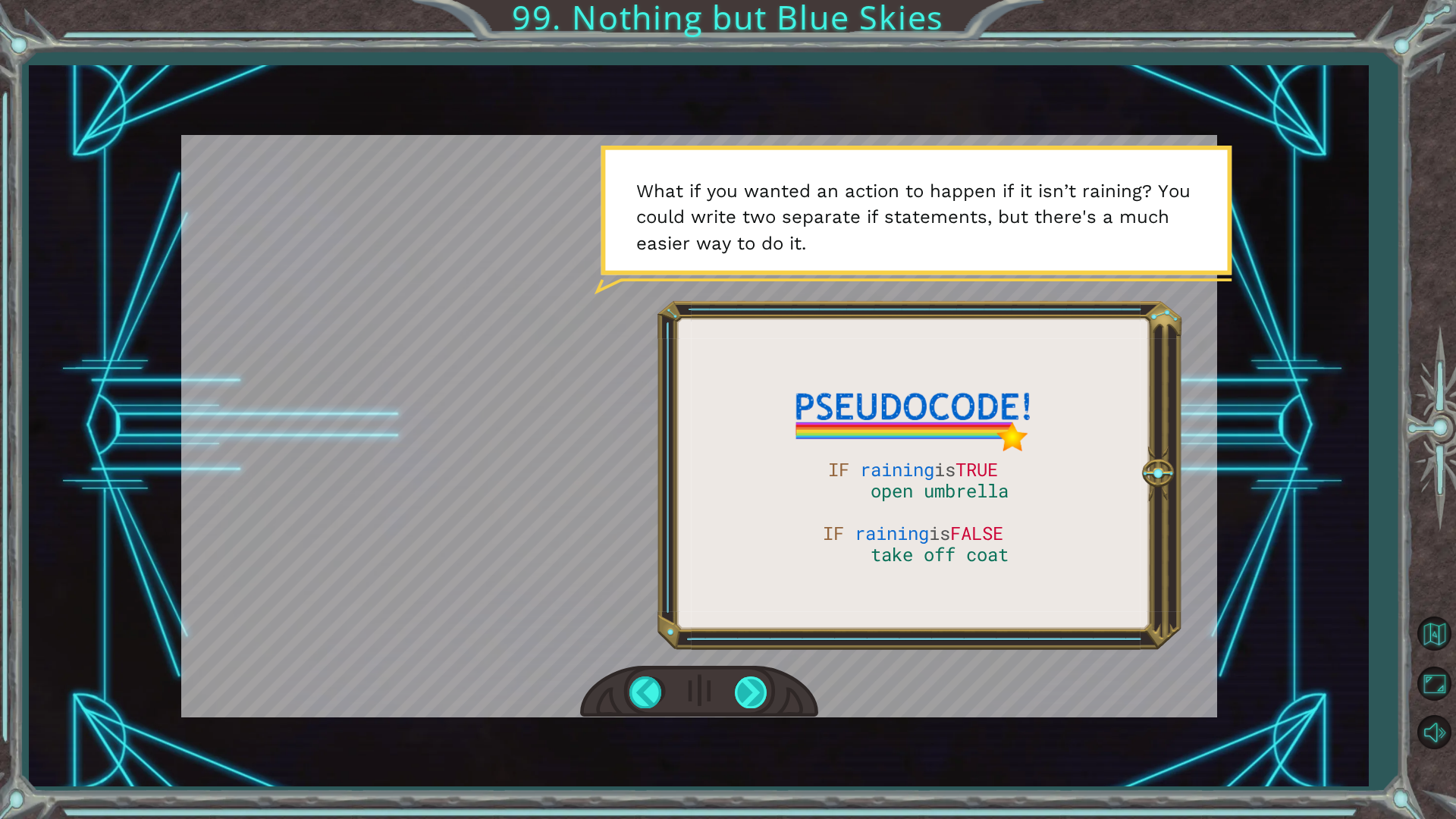
click at [749, 690] on div at bounding box center [752, 692] width 34 height 31
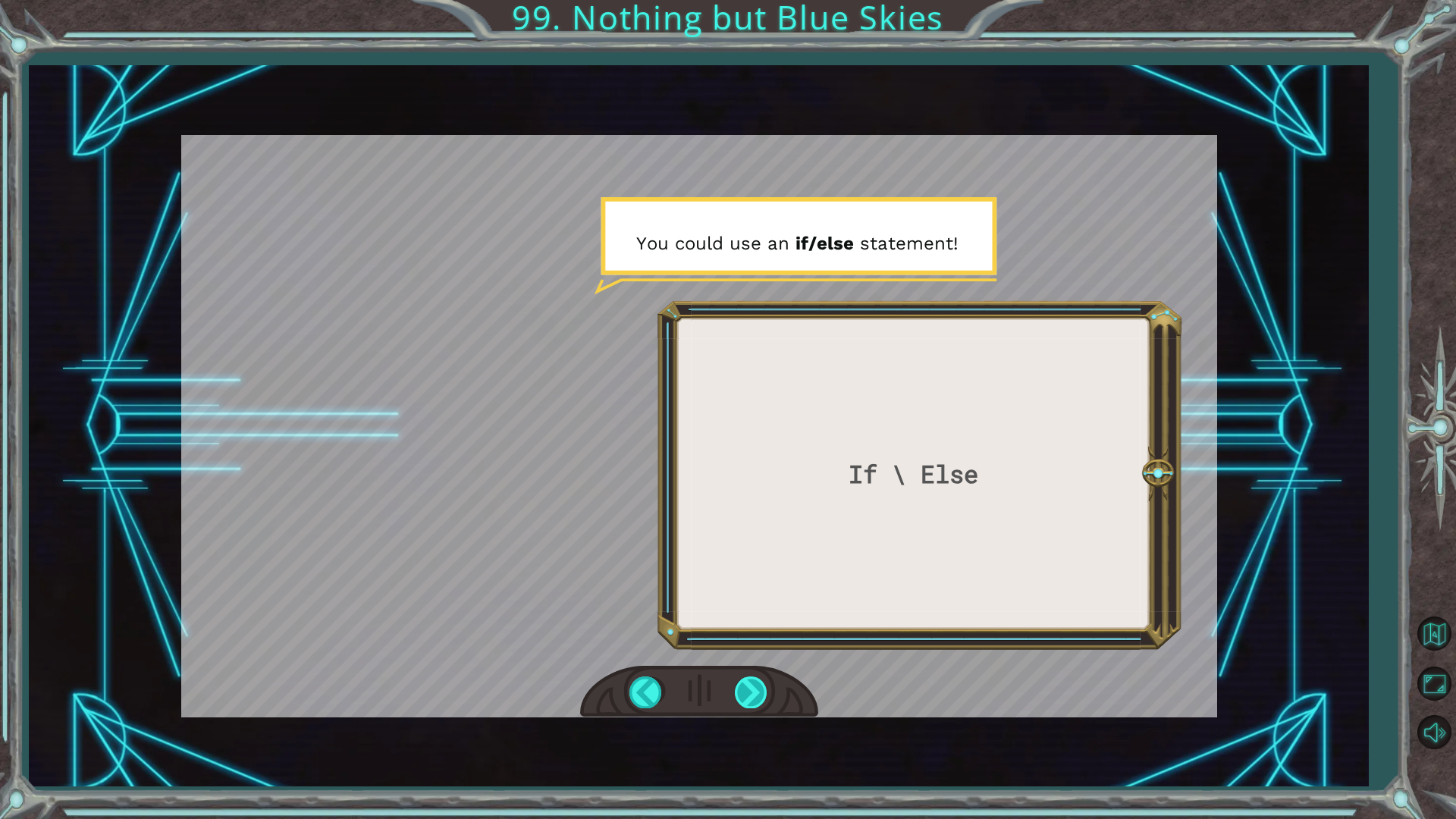
click at [747, 690] on div at bounding box center [752, 692] width 34 height 31
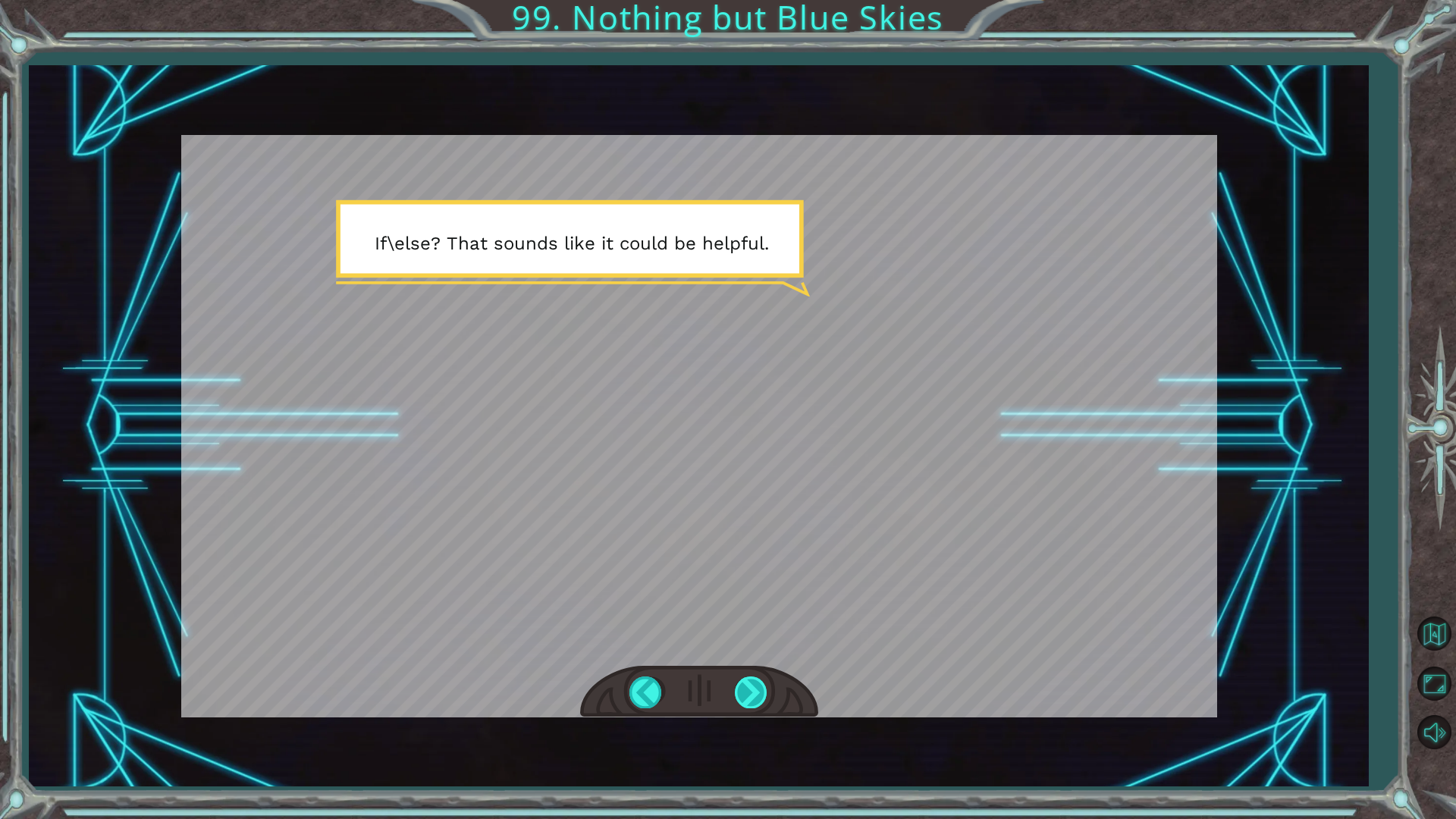
click at [747, 690] on div at bounding box center [752, 692] width 34 height 31
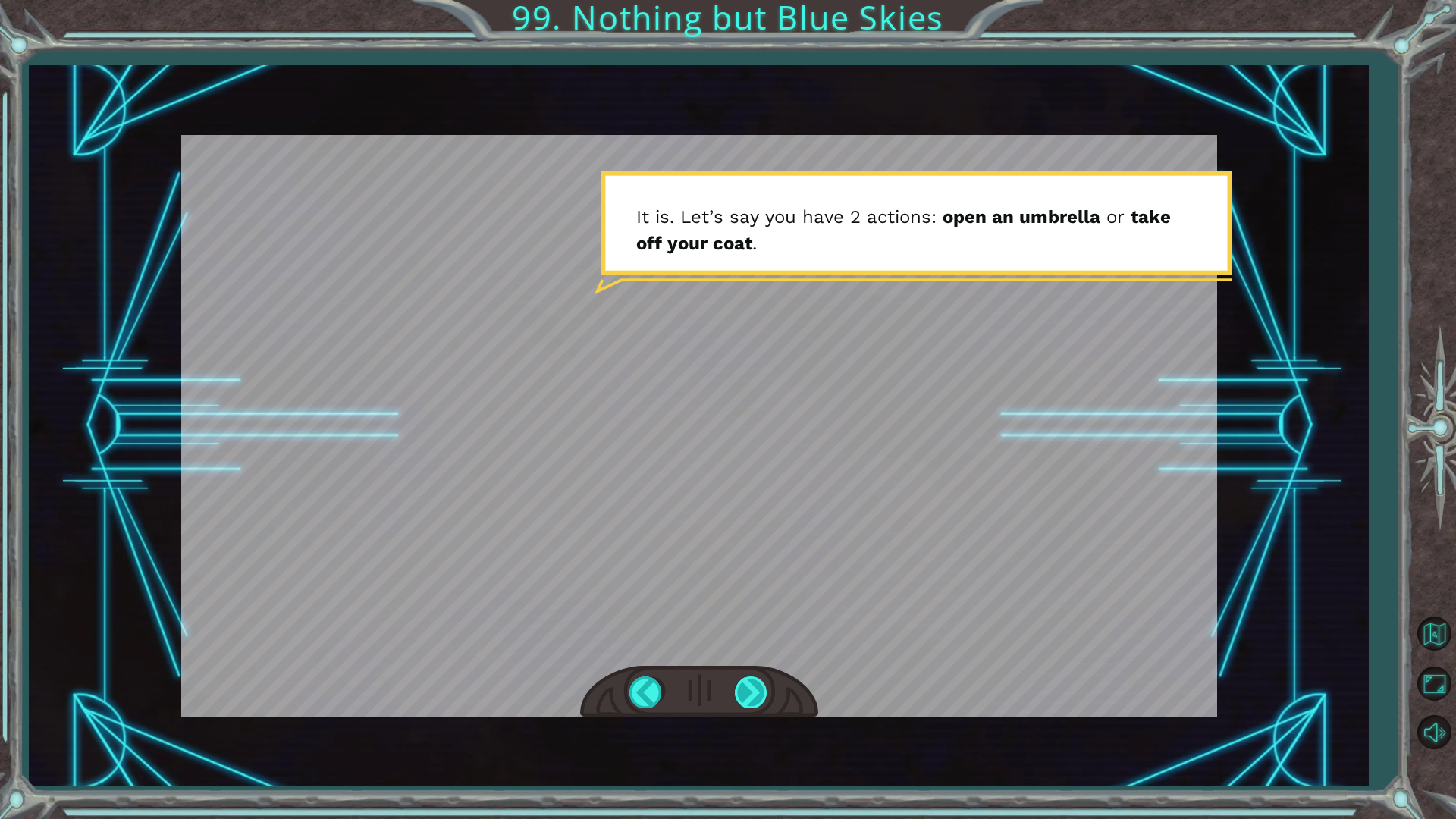
drag, startPoint x: 747, startPoint y: 693, endPoint x: 753, endPoint y: 702, distance: 10.8
click at [753, 690] on div at bounding box center [752, 692] width 34 height 31
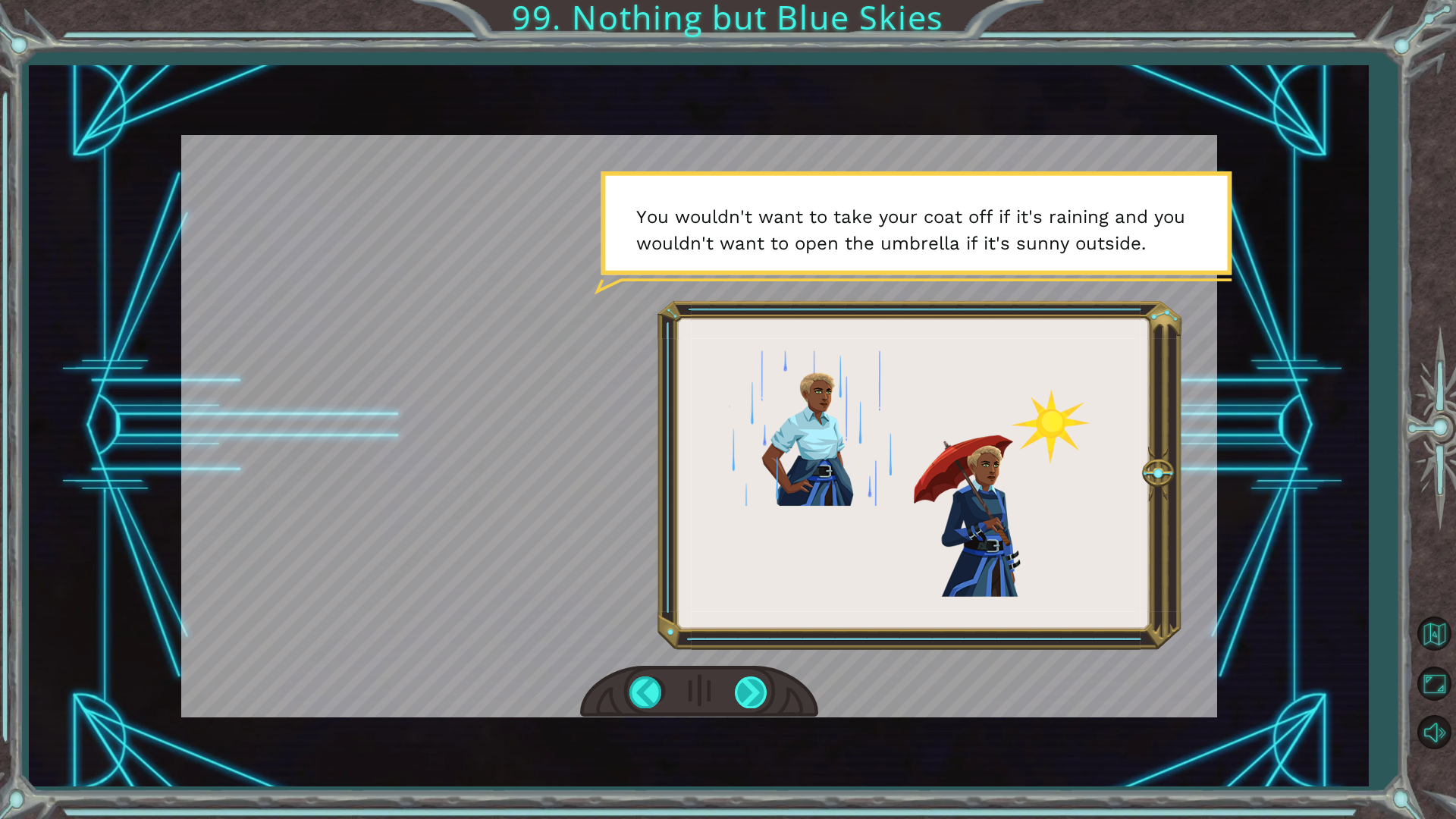
click at [753, 690] on div at bounding box center [752, 692] width 34 height 31
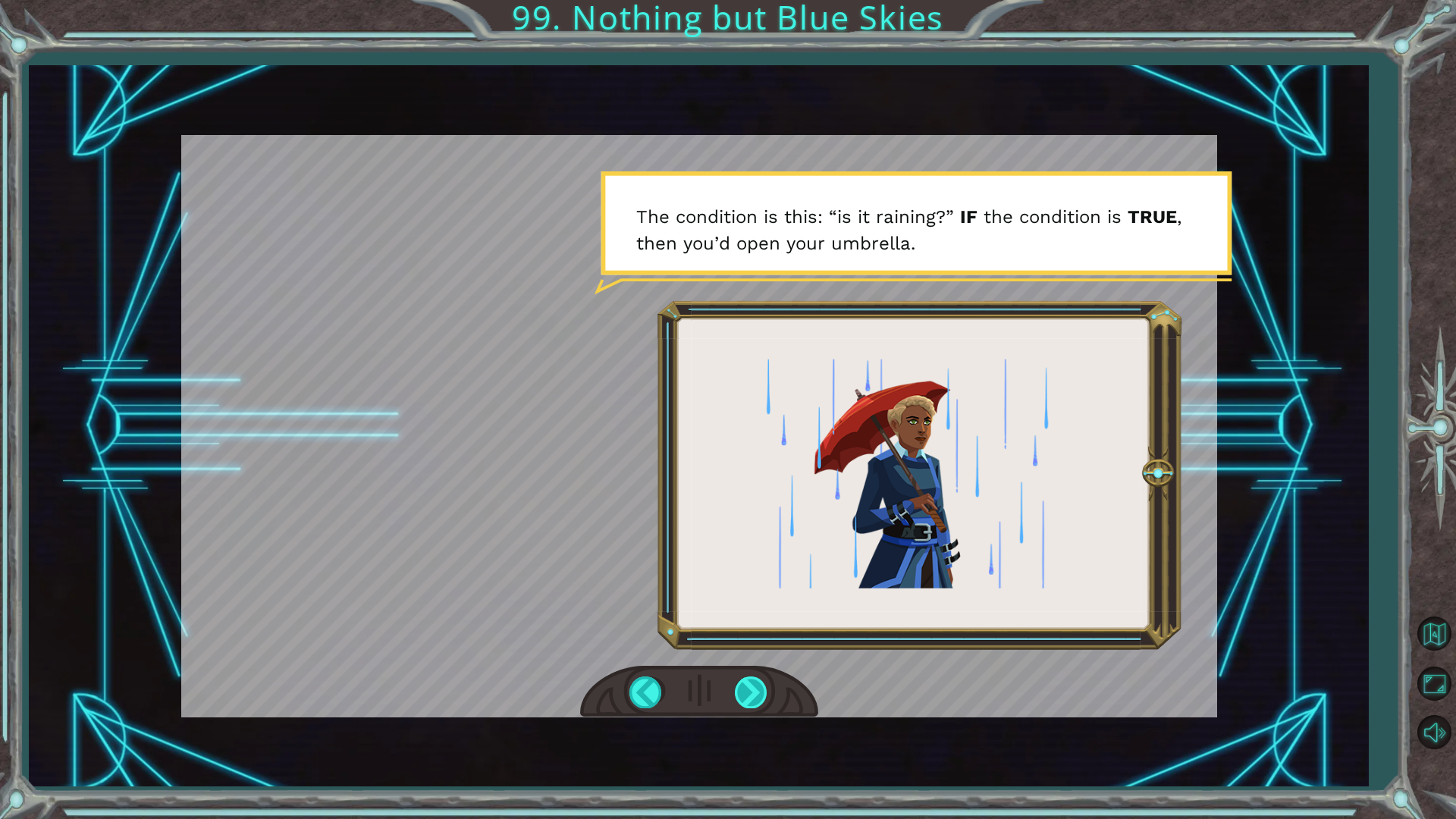
click at [753, 690] on div at bounding box center [752, 692] width 34 height 31
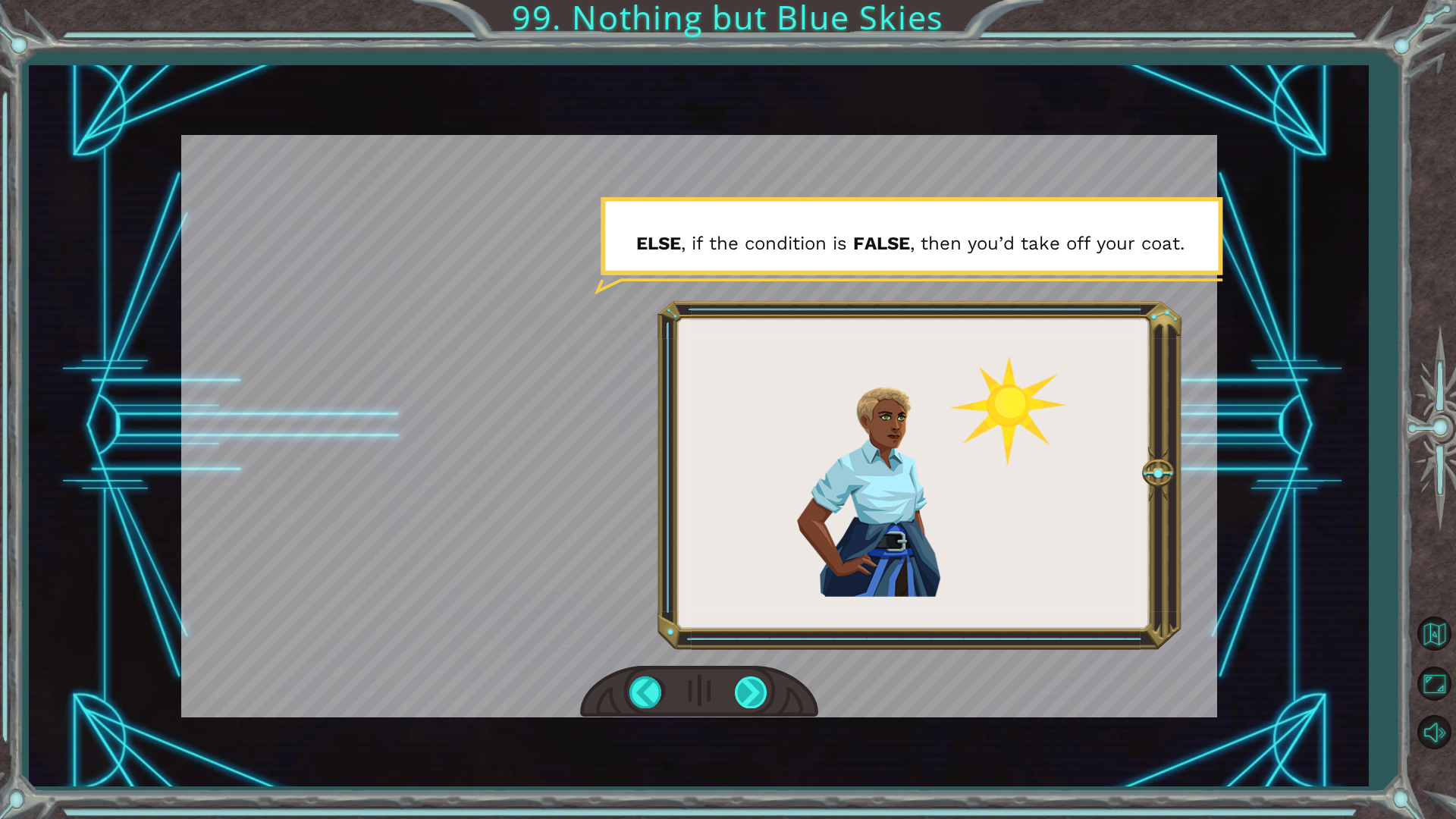
click at [748, 690] on div at bounding box center [752, 692] width 34 height 31
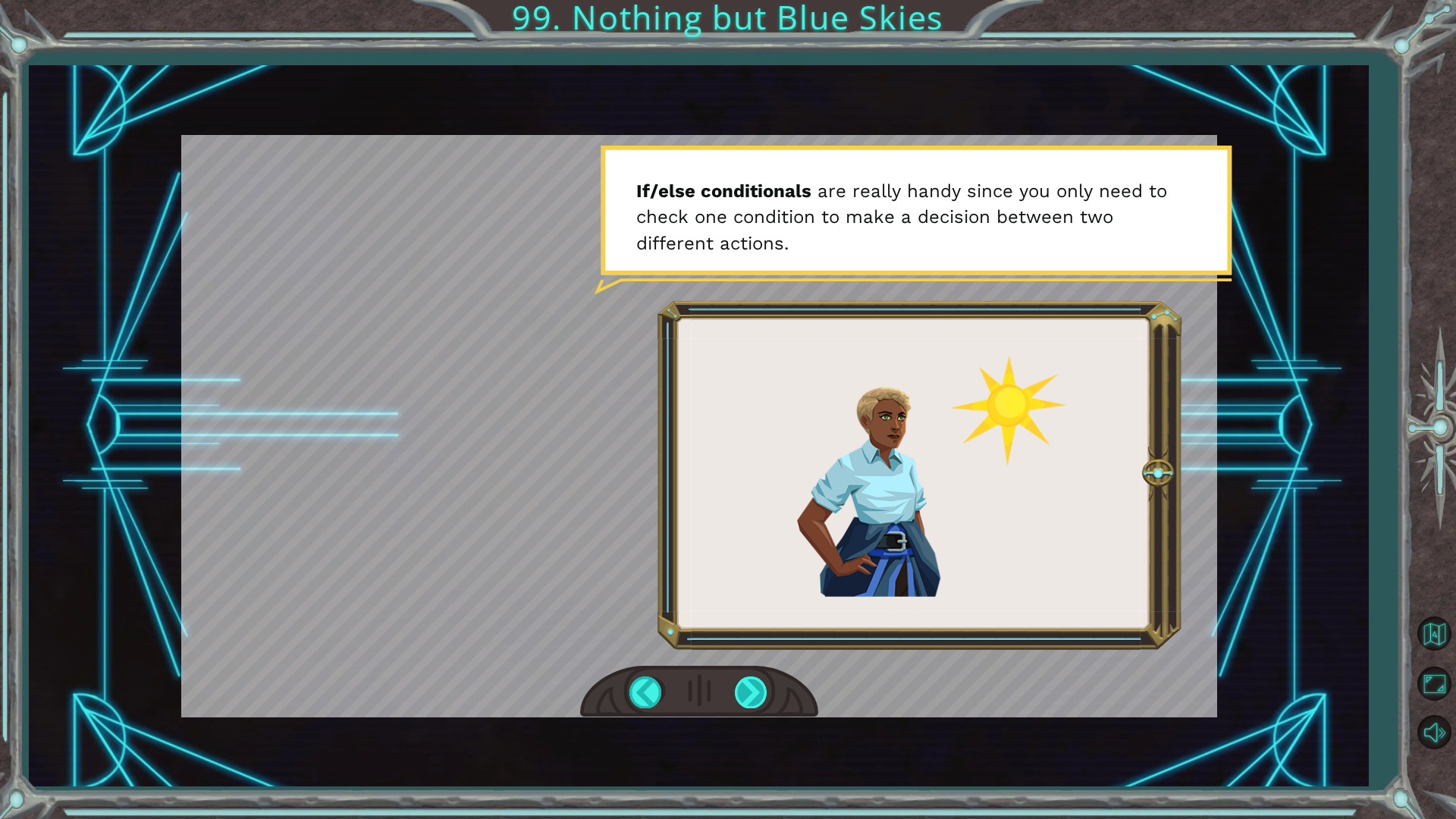
click at [747, 690] on div at bounding box center [752, 692] width 34 height 31
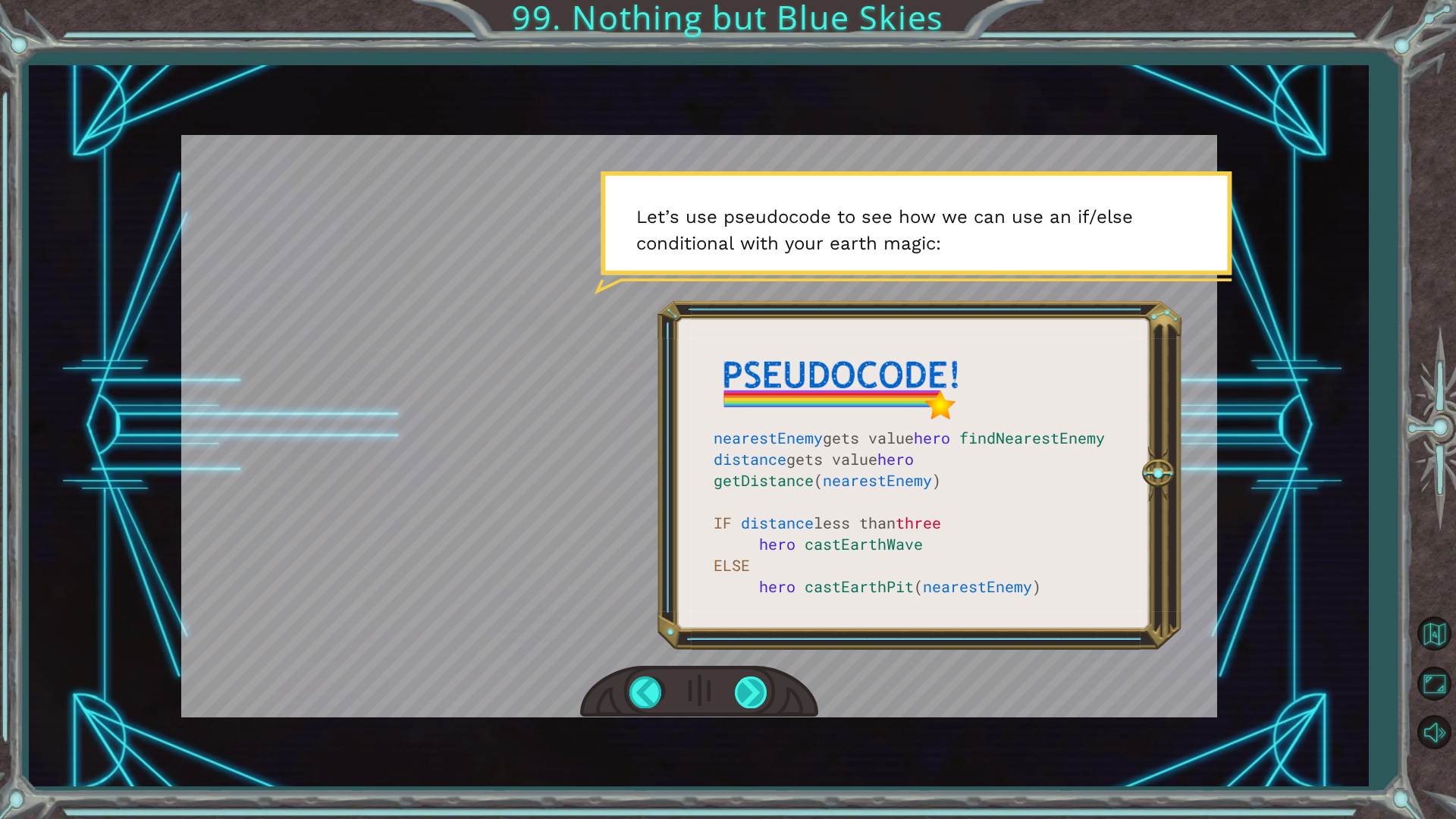
click at [745, 690] on div at bounding box center [752, 692] width 34 height 31
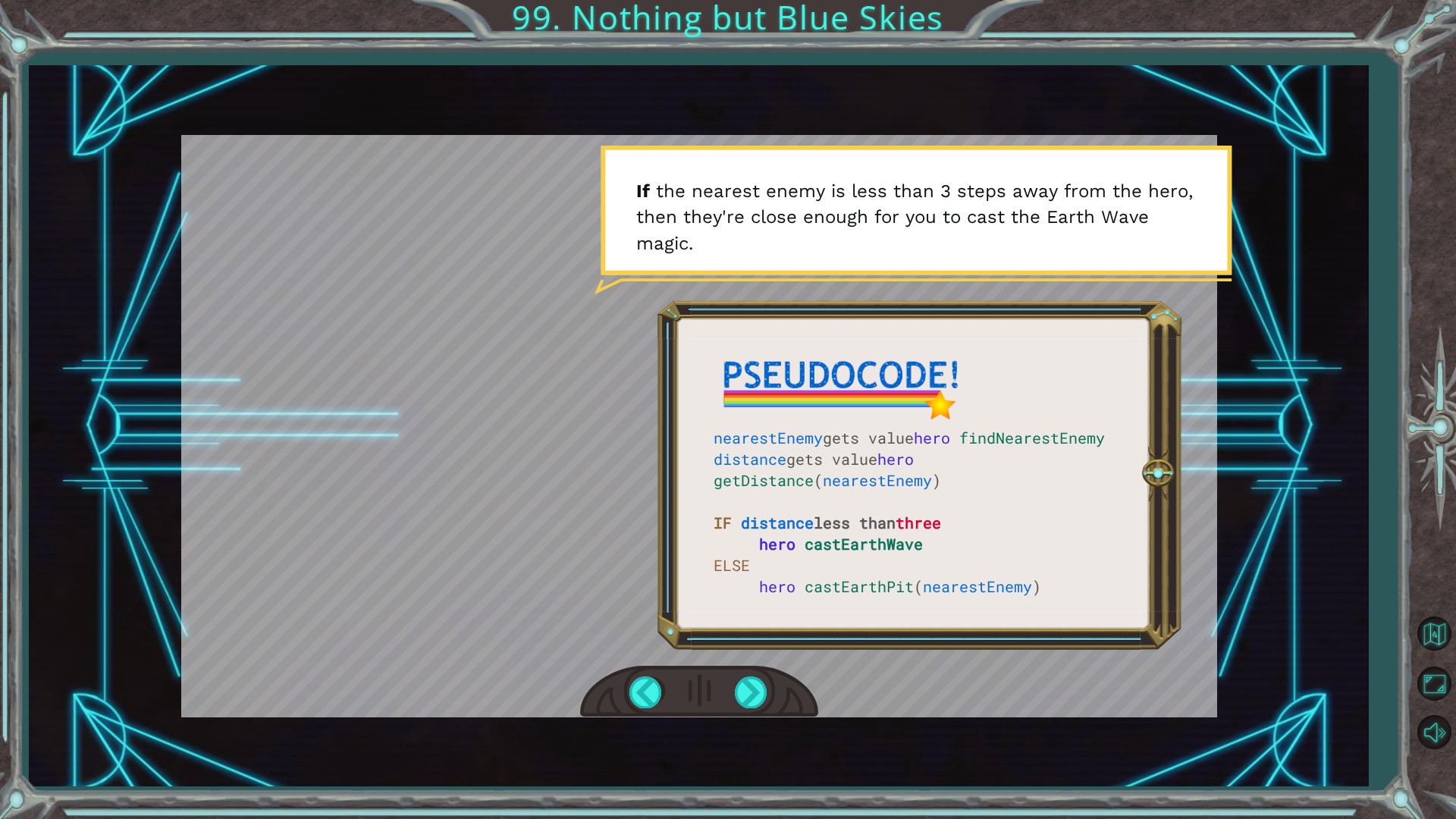
click at [786, 682] on div at bounding box center [700, 692] width 238 height 52
click at [737, 690] on div at bounding box center [752, 692] width 34 height 31
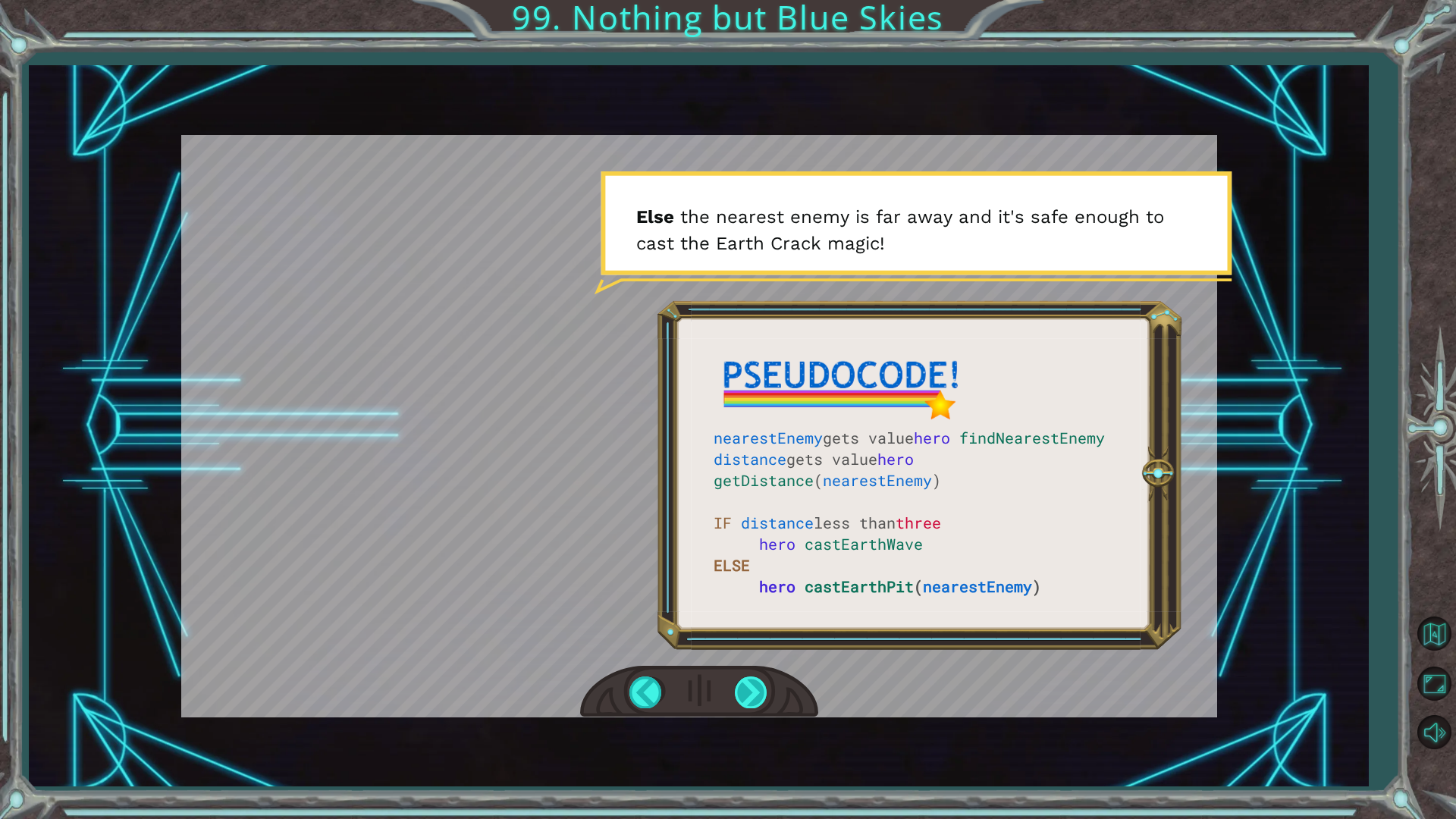
click at [756, 683] on div at bounding box center [752, 692] width 34 height 31
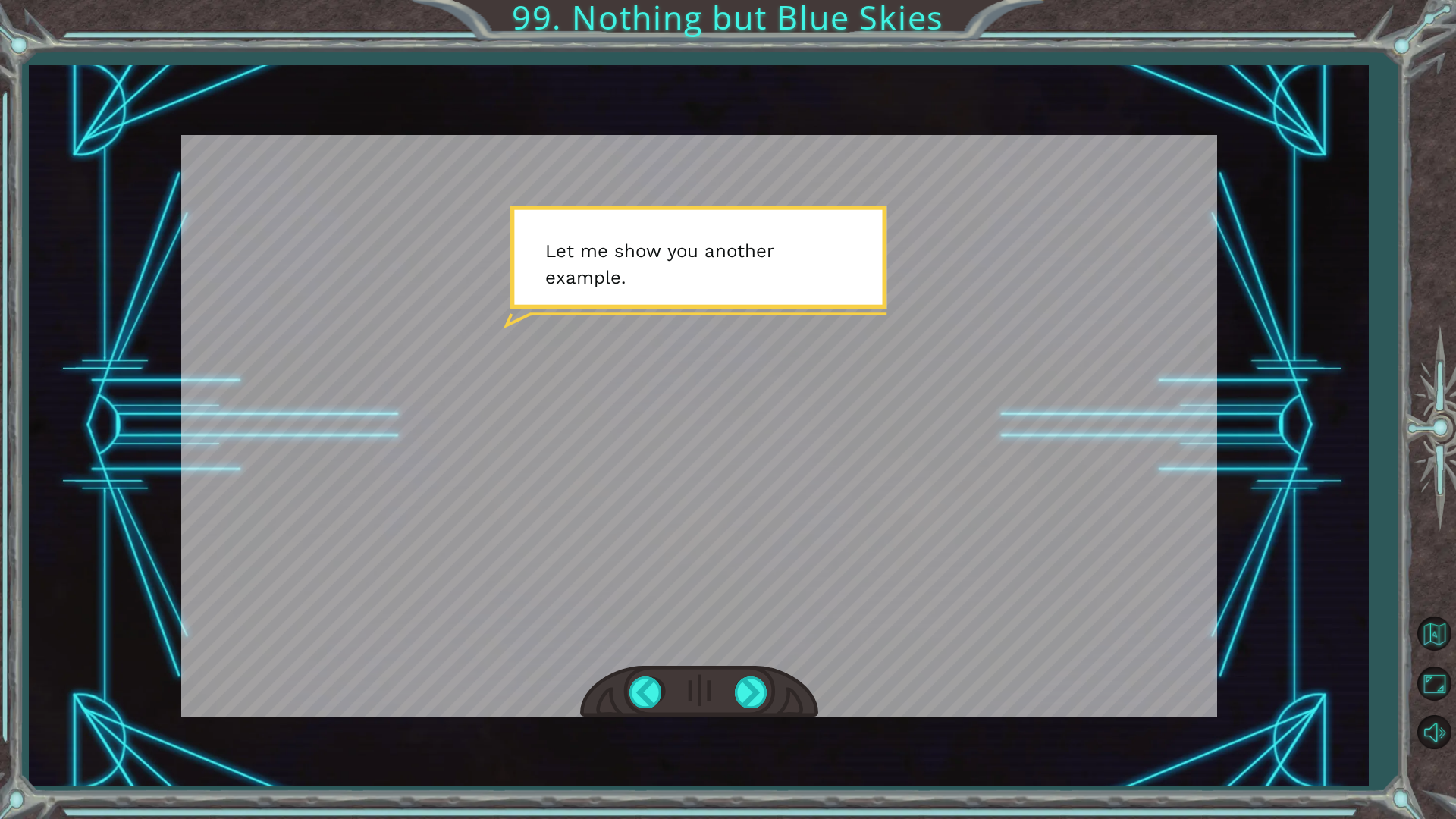
click at [752, 680] on div at bounding box center [752, 692] width 34 height 31
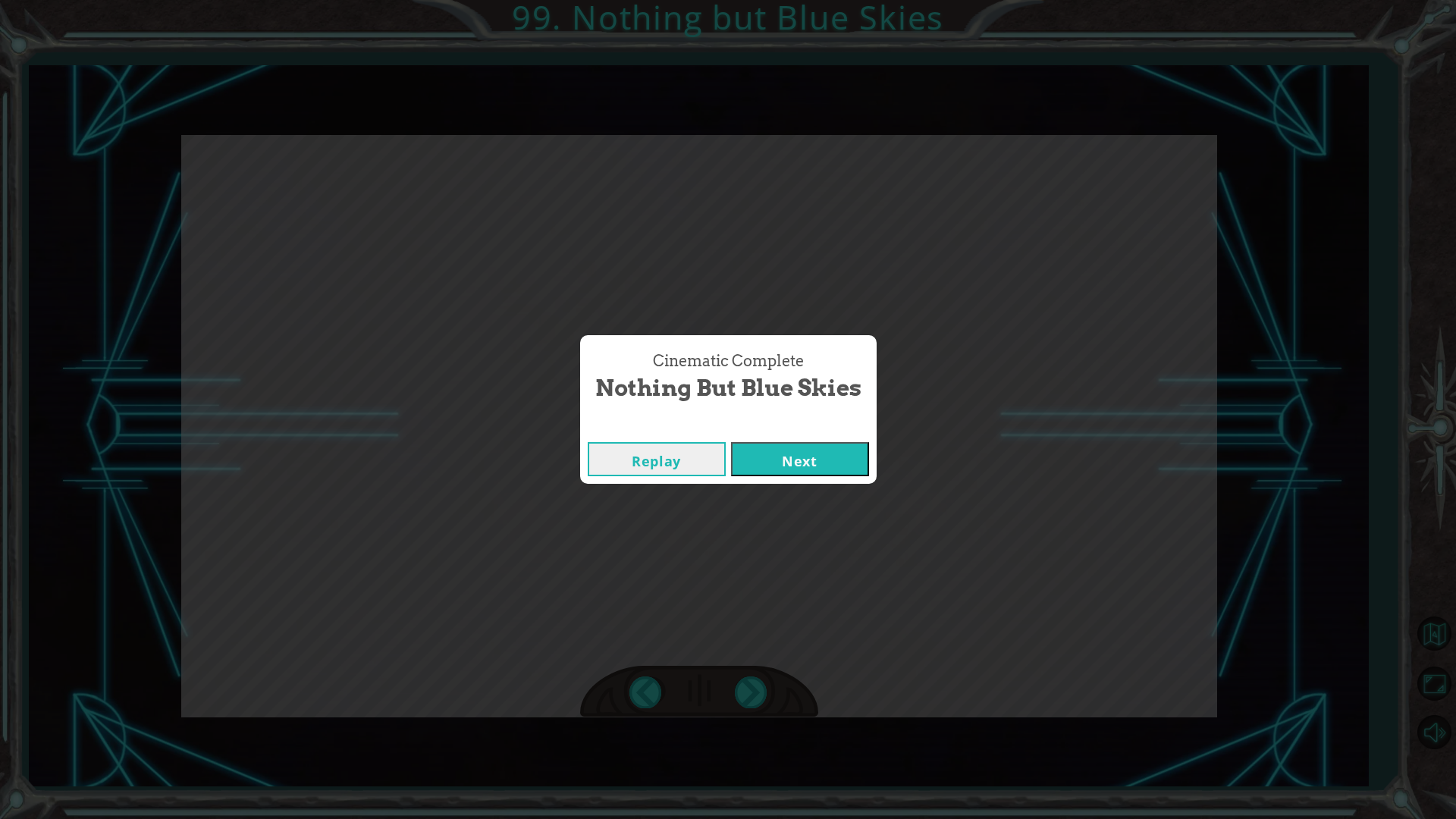
click at [780, 447] on div "Replay Next" at bounding box center [729, 459] width 297 height 49
click at [779, 464] on button "Next" at bounding box center [800, 459] width 138 height 34
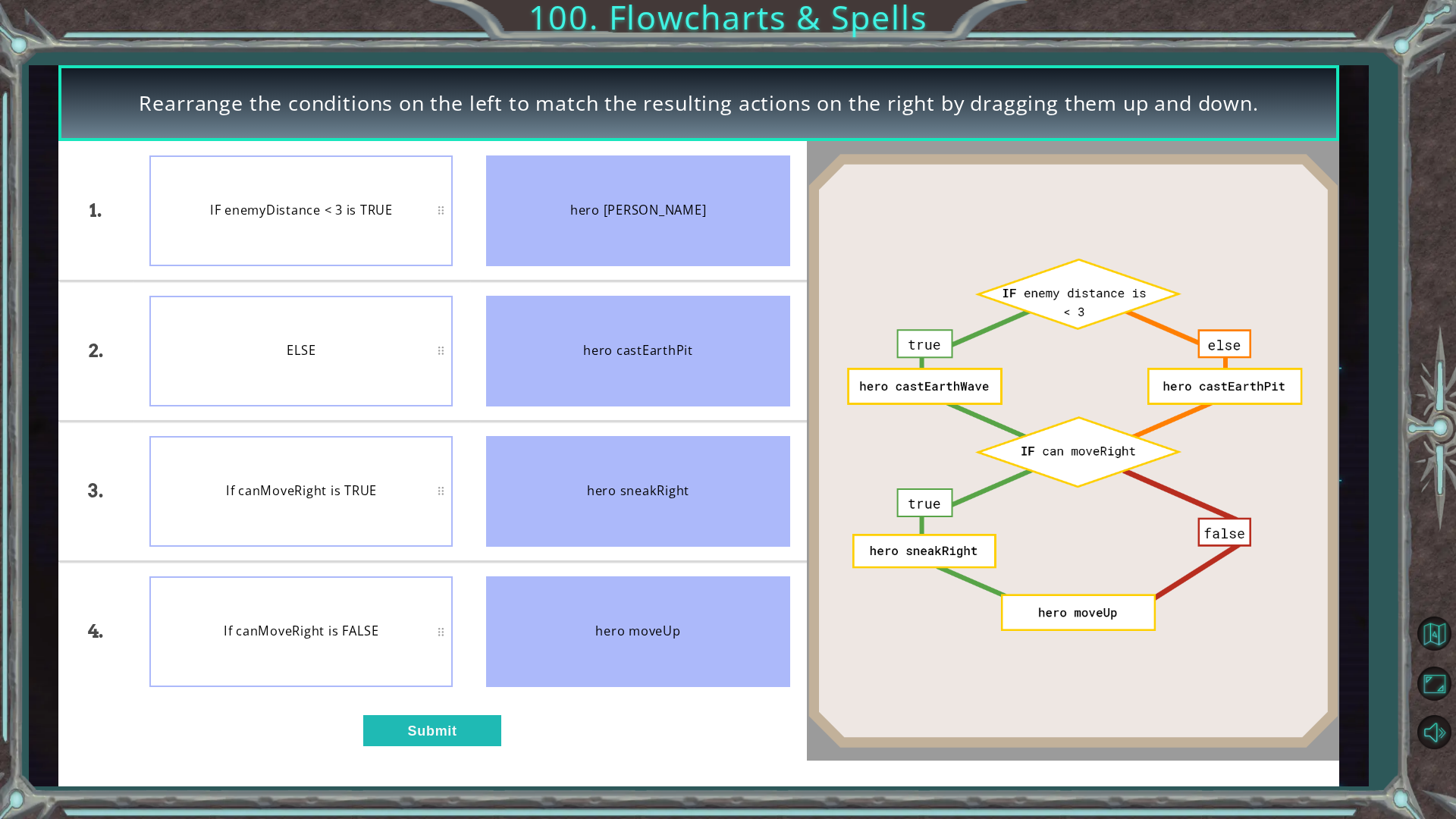
click at [366, 647] on div "If canMoveRight is FALSE" at bounding box center [301, 632] width 303 height 111
click at [482, 690] on button "Submit" at bounding box center [432, 731] width 138 height 31
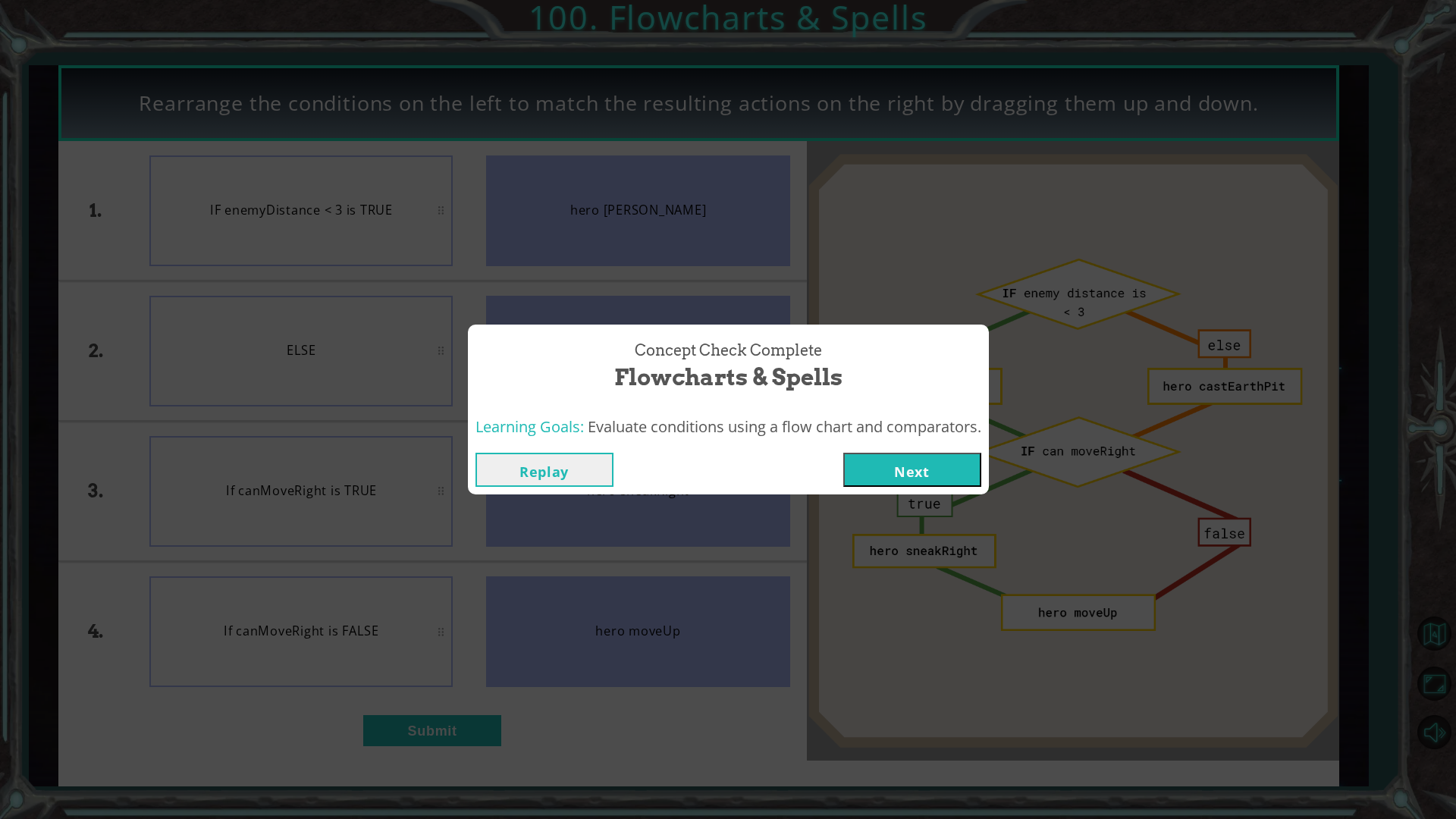
click at [922, 445] on div "Replay Next" at bounding box center [729, 470] width 521 height 49
click at [921, 475] on button "Next" at bounding box center [912, 469] width 138 height 34
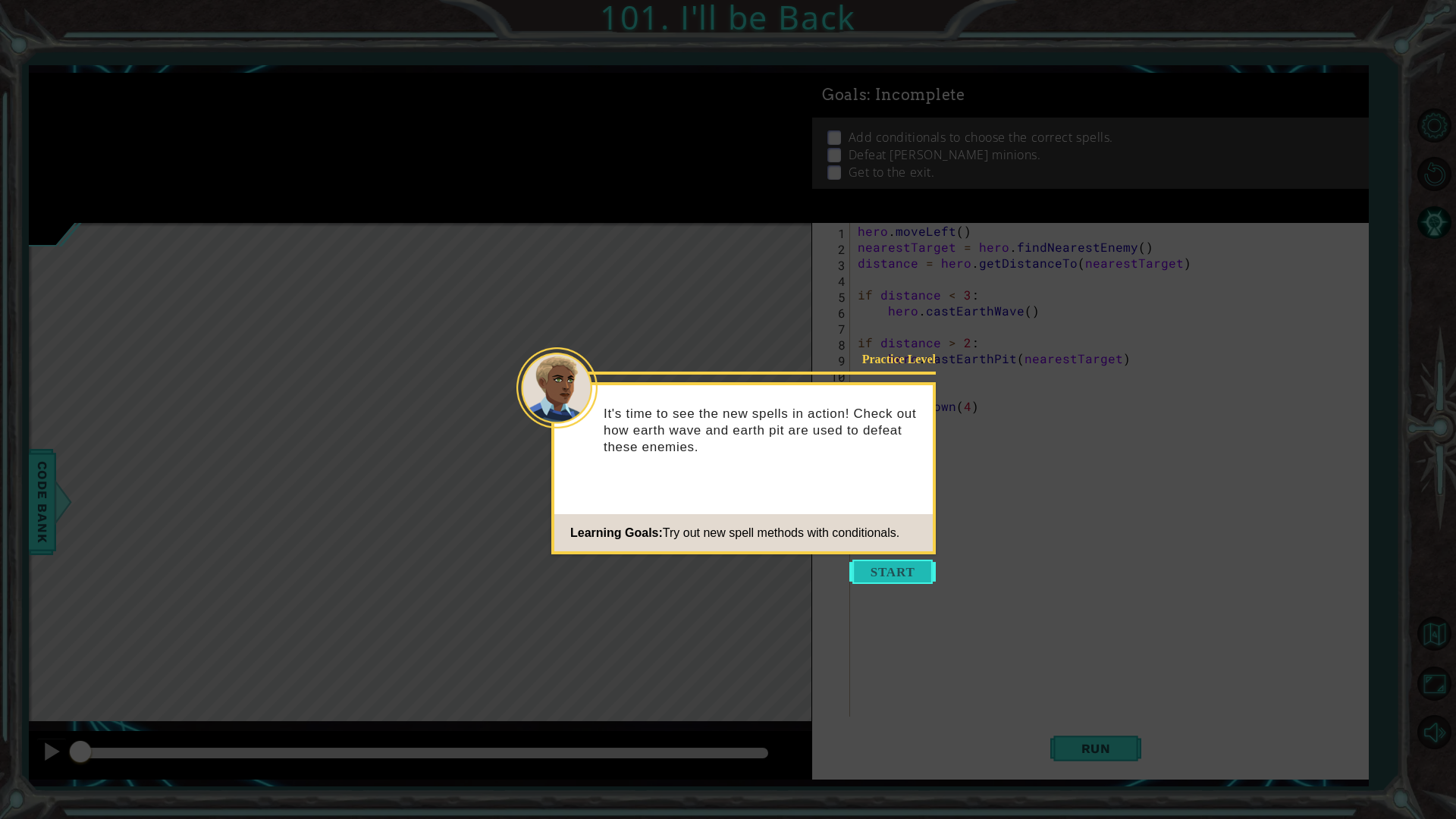
click at [869, 563] on button "Start" at bounding box center [893, 572] width 87 height 24
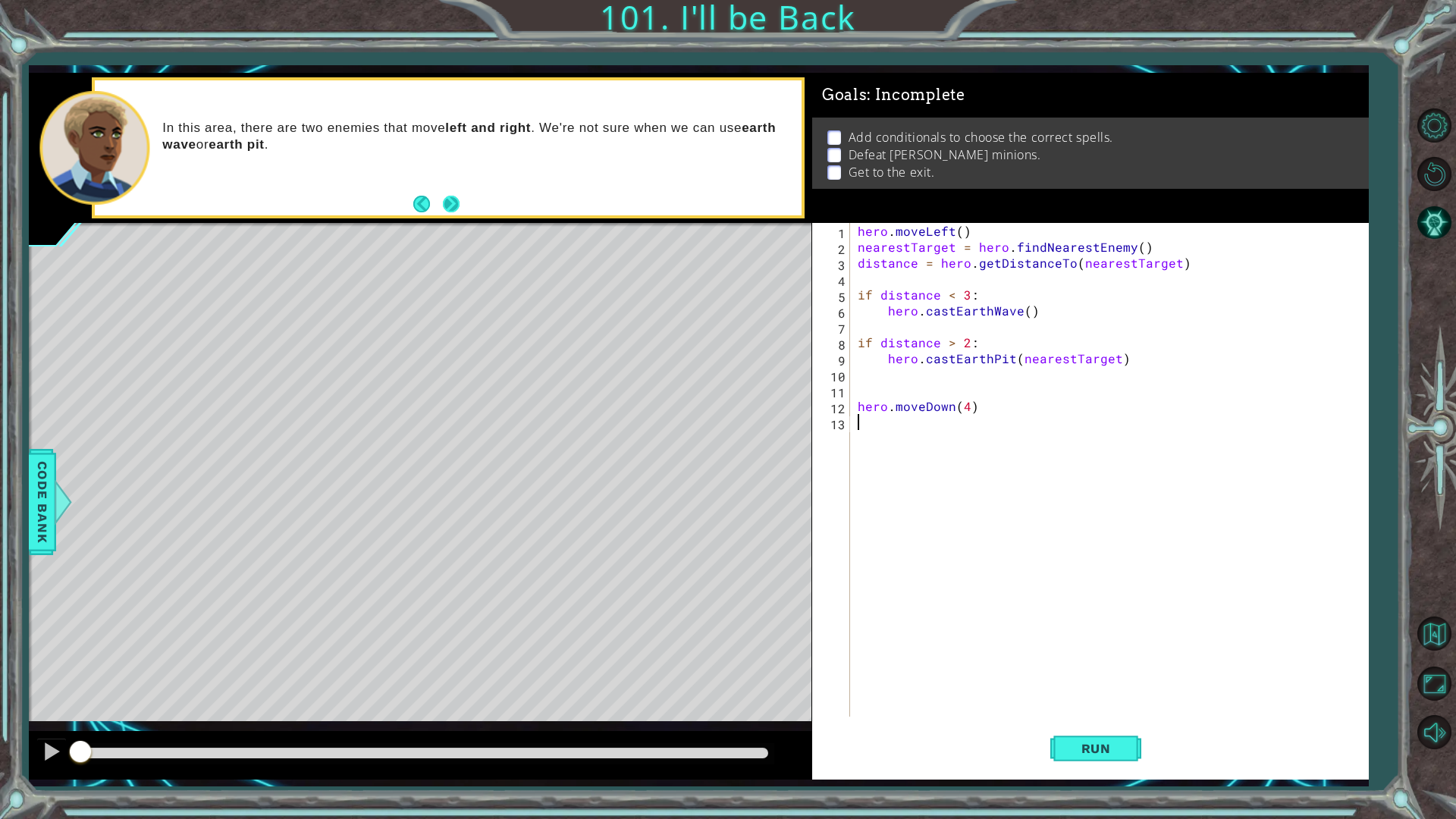
click at [453, 200] on button "Next" at bounding box center [451, 205] width 17 height 17
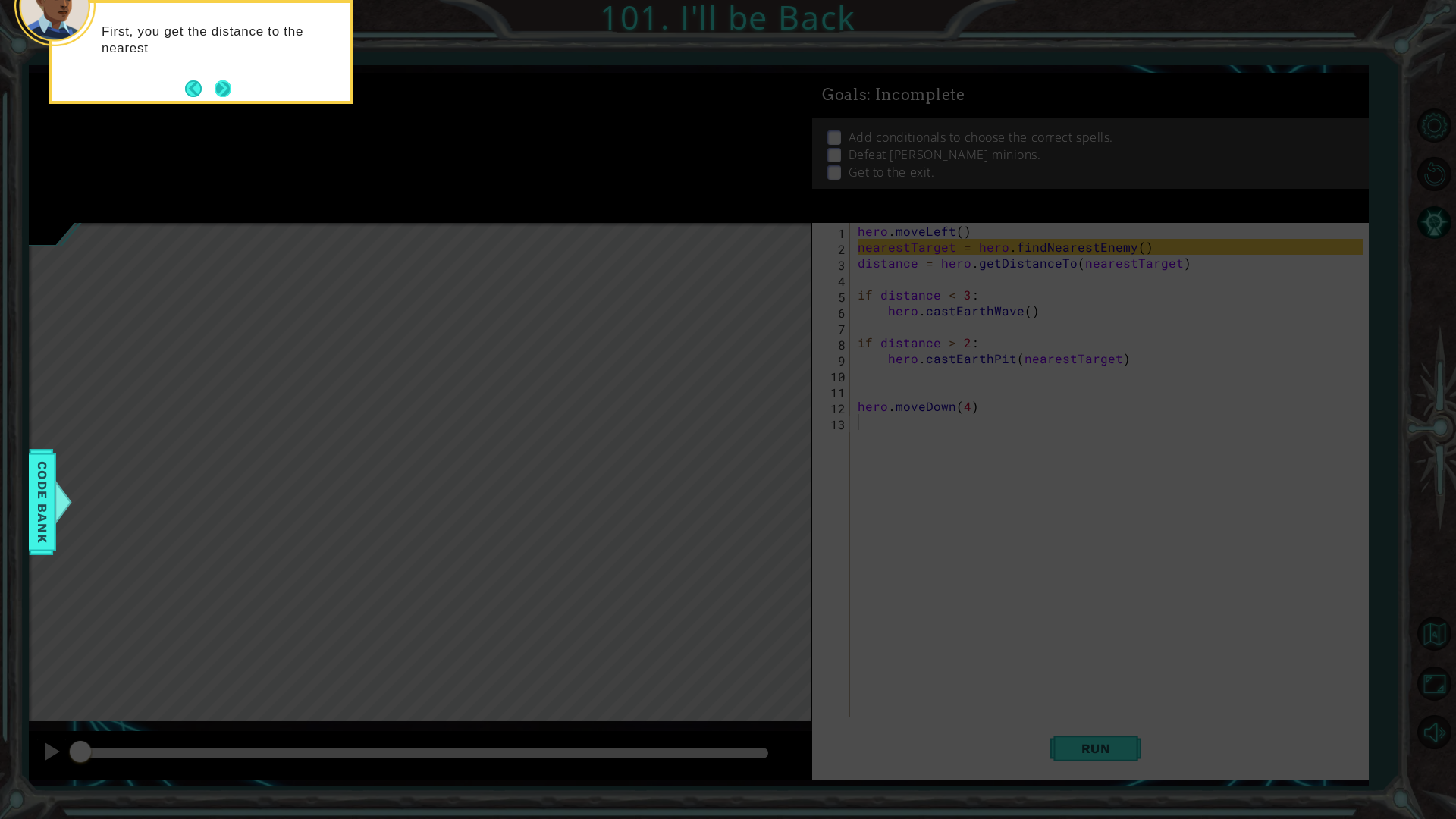
click at [230, 91] on button "Next" at bounding box center [223, 88] width 17 height 17
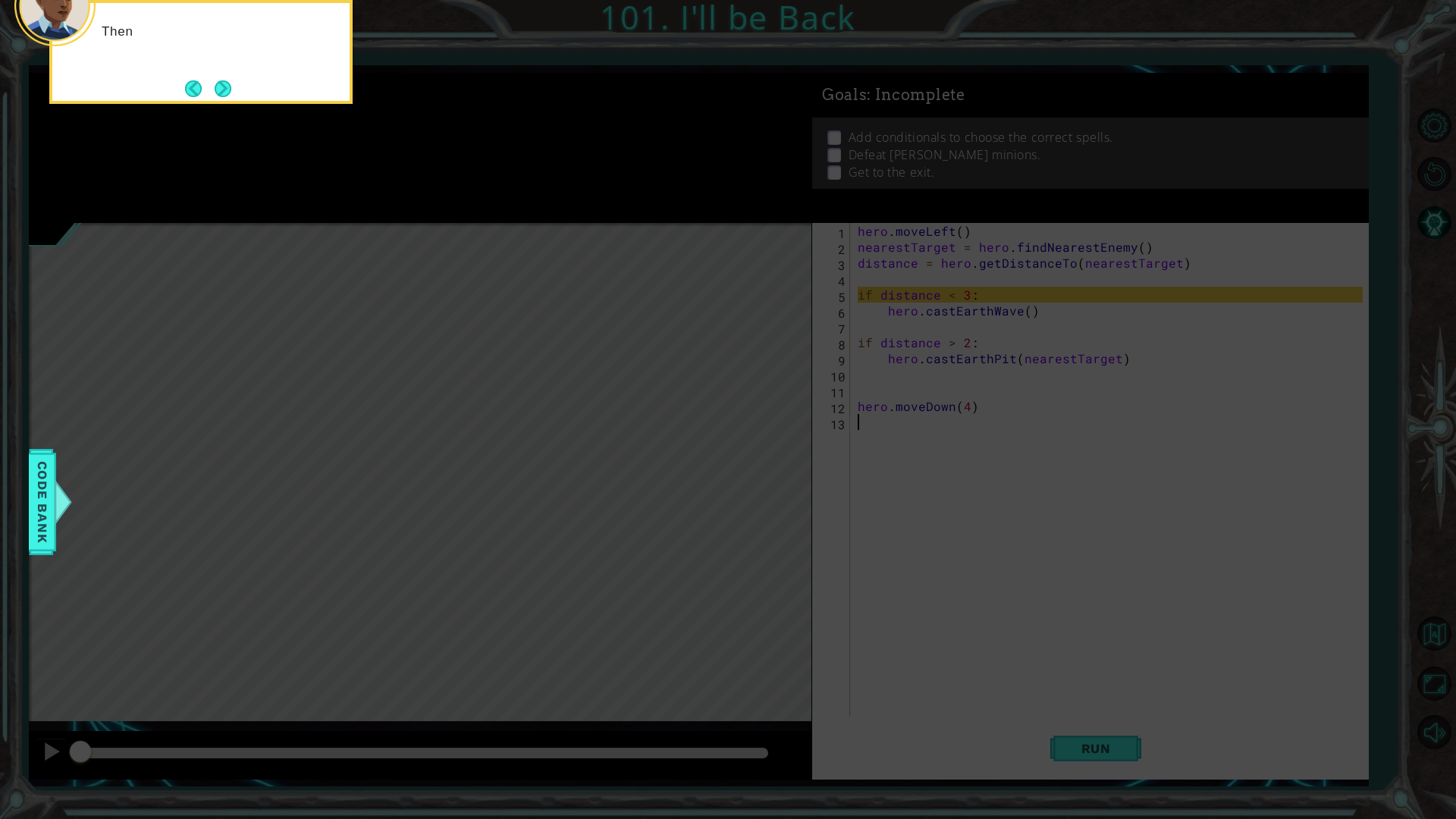
click at [230, 91] on button "Next" at bounding box center [223, 88] width 17 height 17
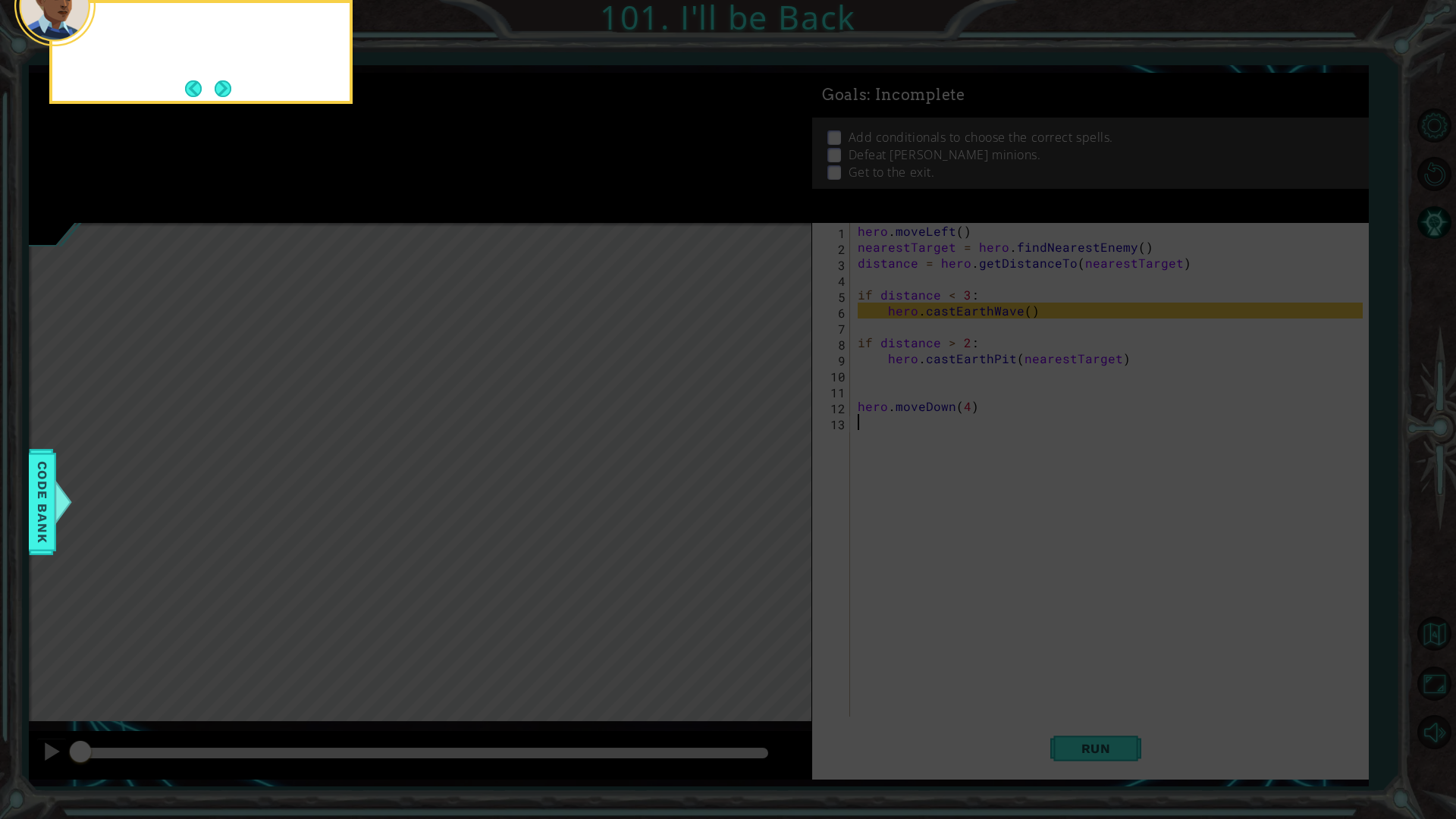
click at [227, 91] on button "Next" at bounding box center [223, 88] width 17 height 17
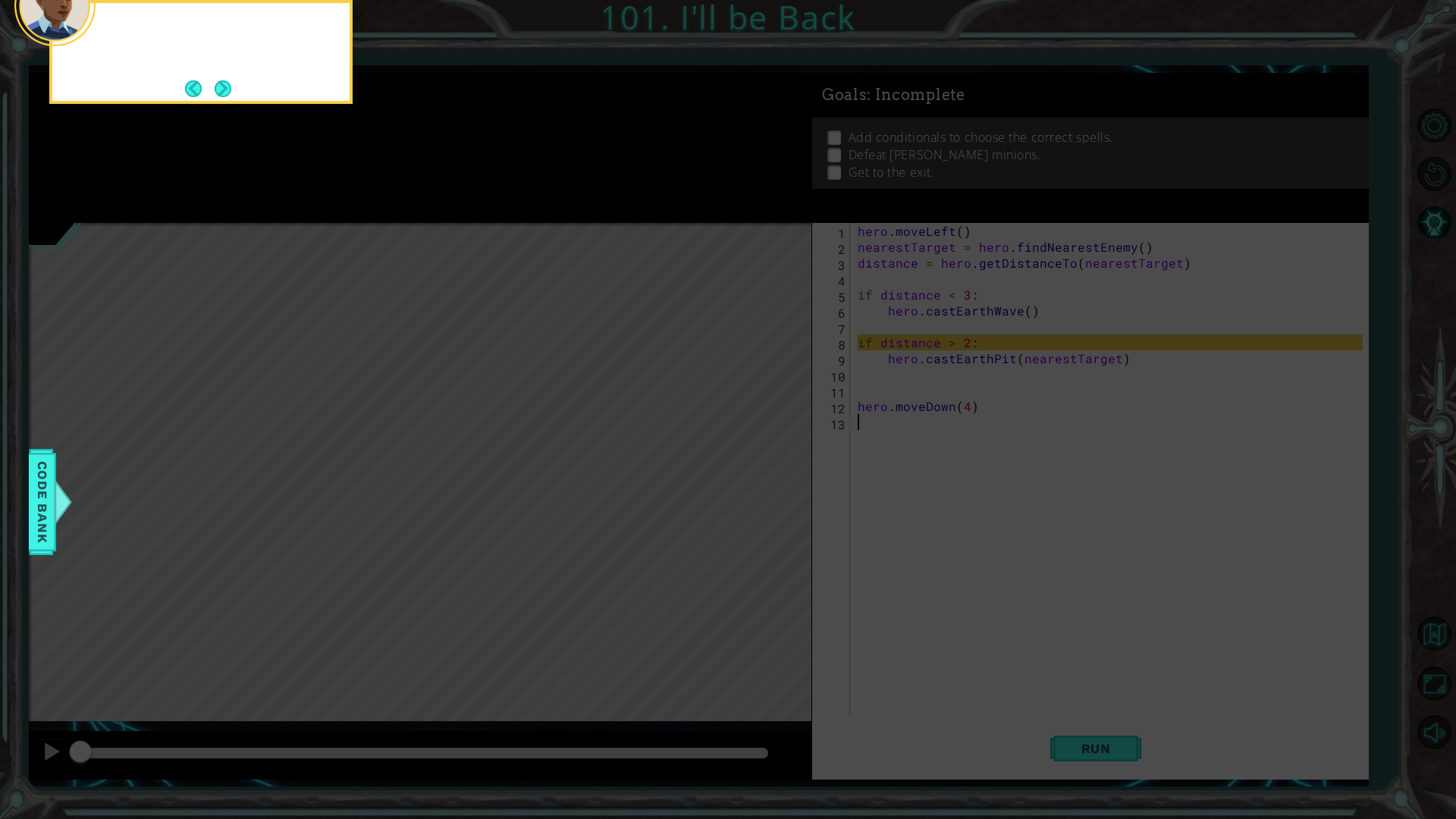
click at [217, 88] on button "Next" at bounding box center [223, 88] width 17 height 17
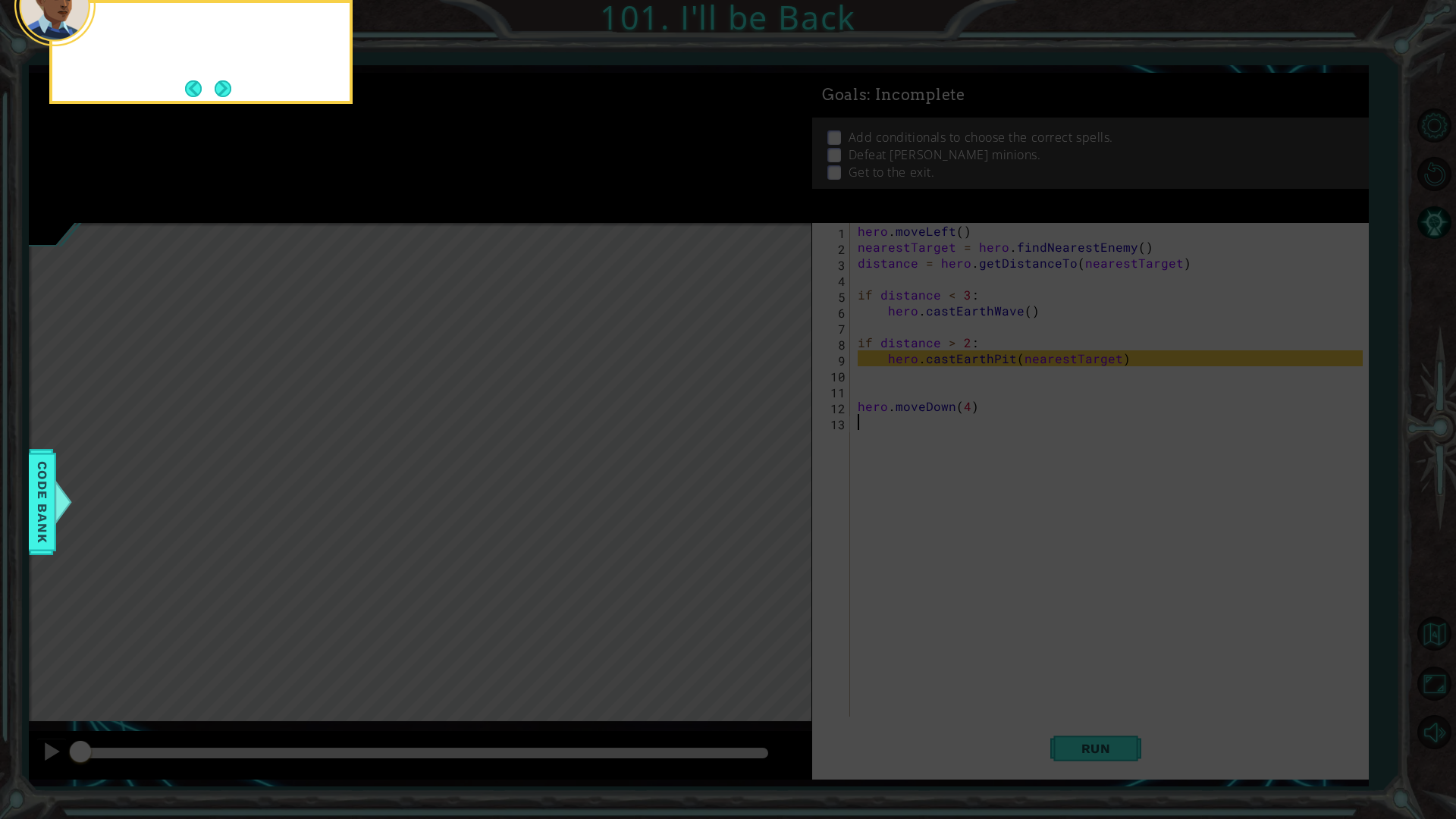
drag, startPoint x: 226, startPoint y: 91, endPoint x: 219, endPoint y: 88, distance: 7.6
click at [218, 88] on button "Next" at bounding box center [223, 88] width 17 height 17
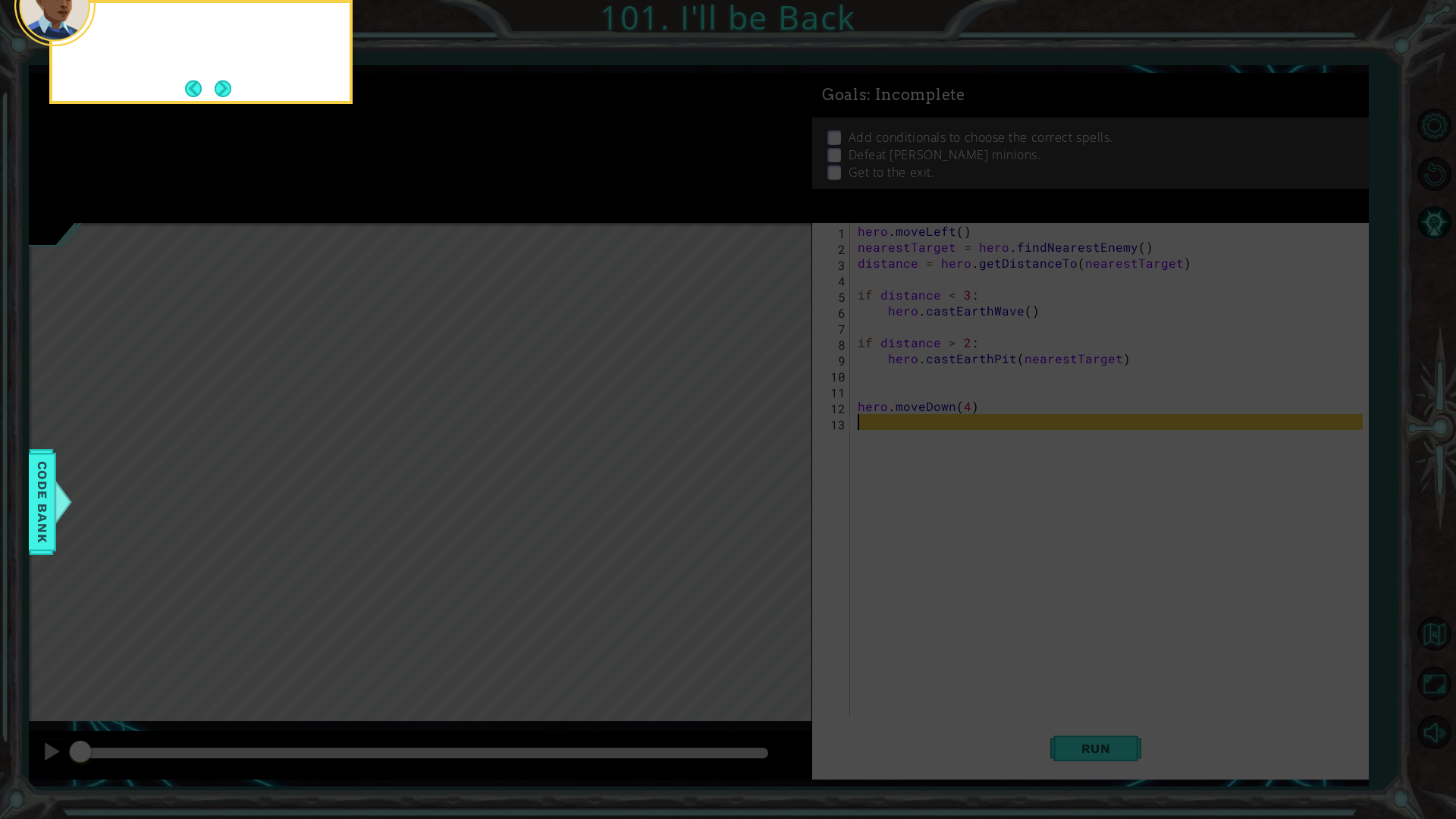
click at [221, 90] on button "Next" at bounding box center [223, 88] width 17 height 17
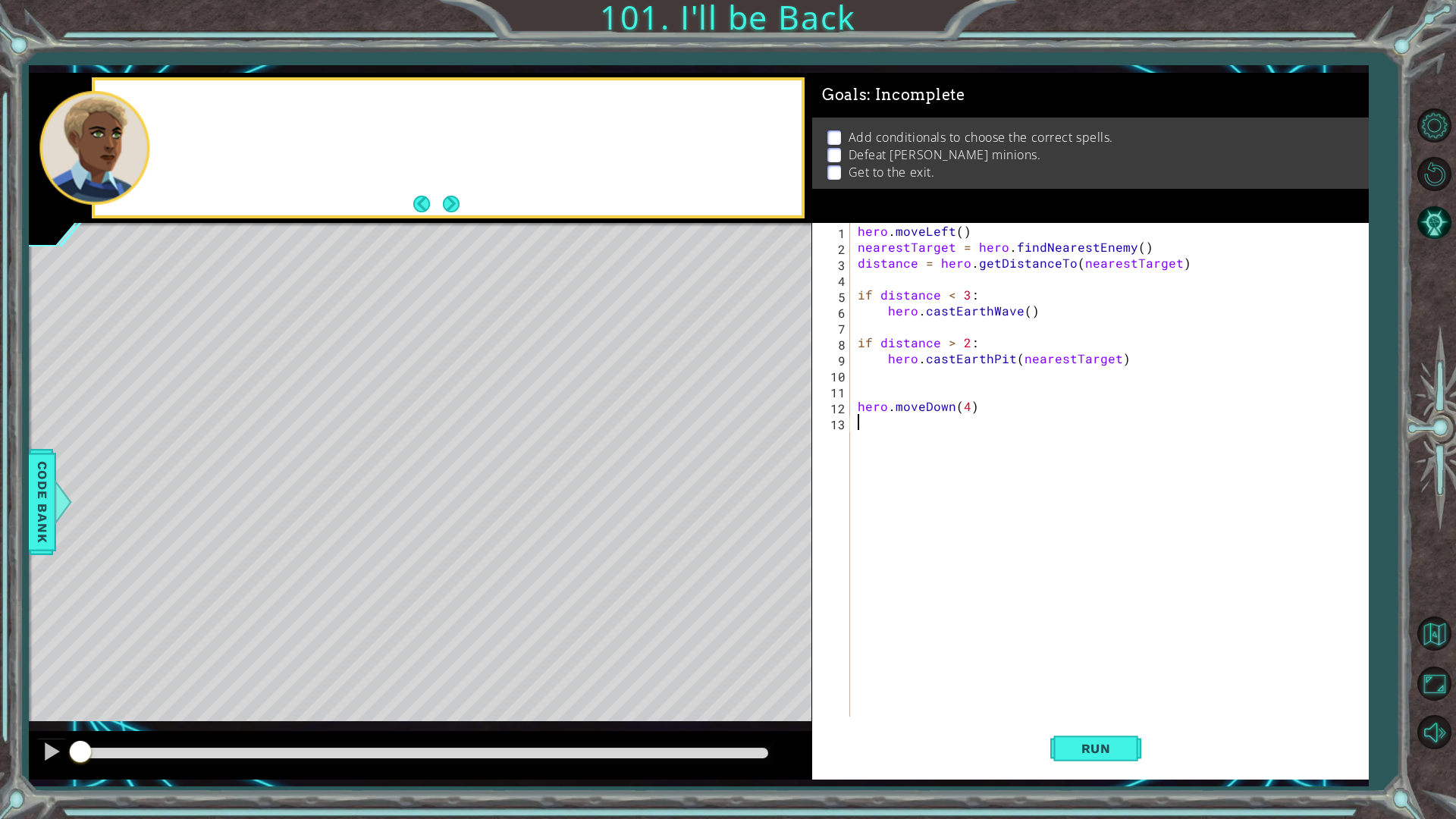
click at [221, 90] on div at bounding box center [448, 148] width 707 height 136
click at [443, 197] on button "Next" at bounding box center [451, 204] width 17 height 17
drag, startPoint x: 1093, startPoint y: 738, endPoint x: 1110, endPoint y: 747, distance: 19.2
click at [1094, 690] on button "Run" at bounding box center [1095, 749] width 91 height 55
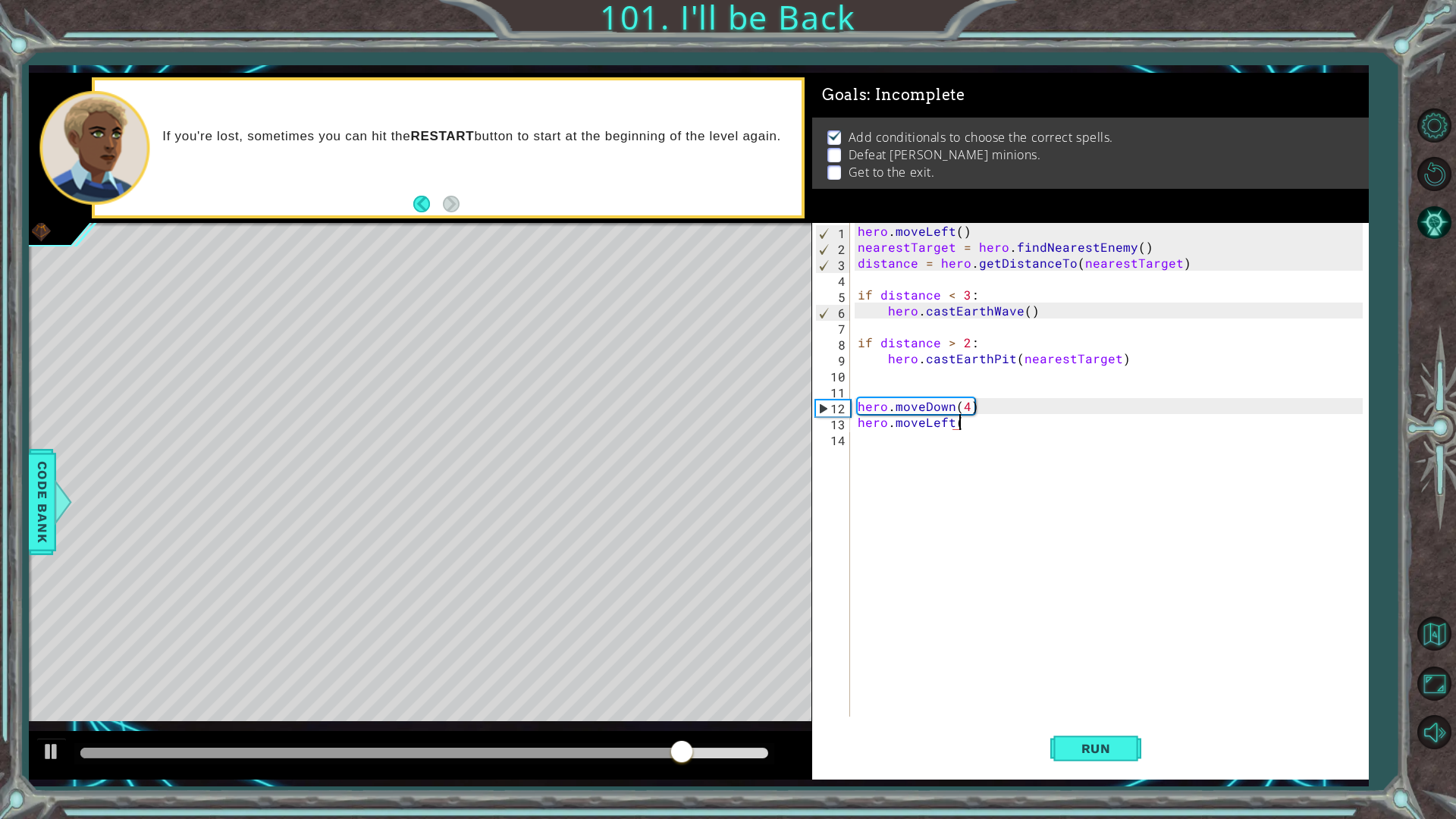
scroll to position [0, 6]
type textarea "hero.moveLeft()"
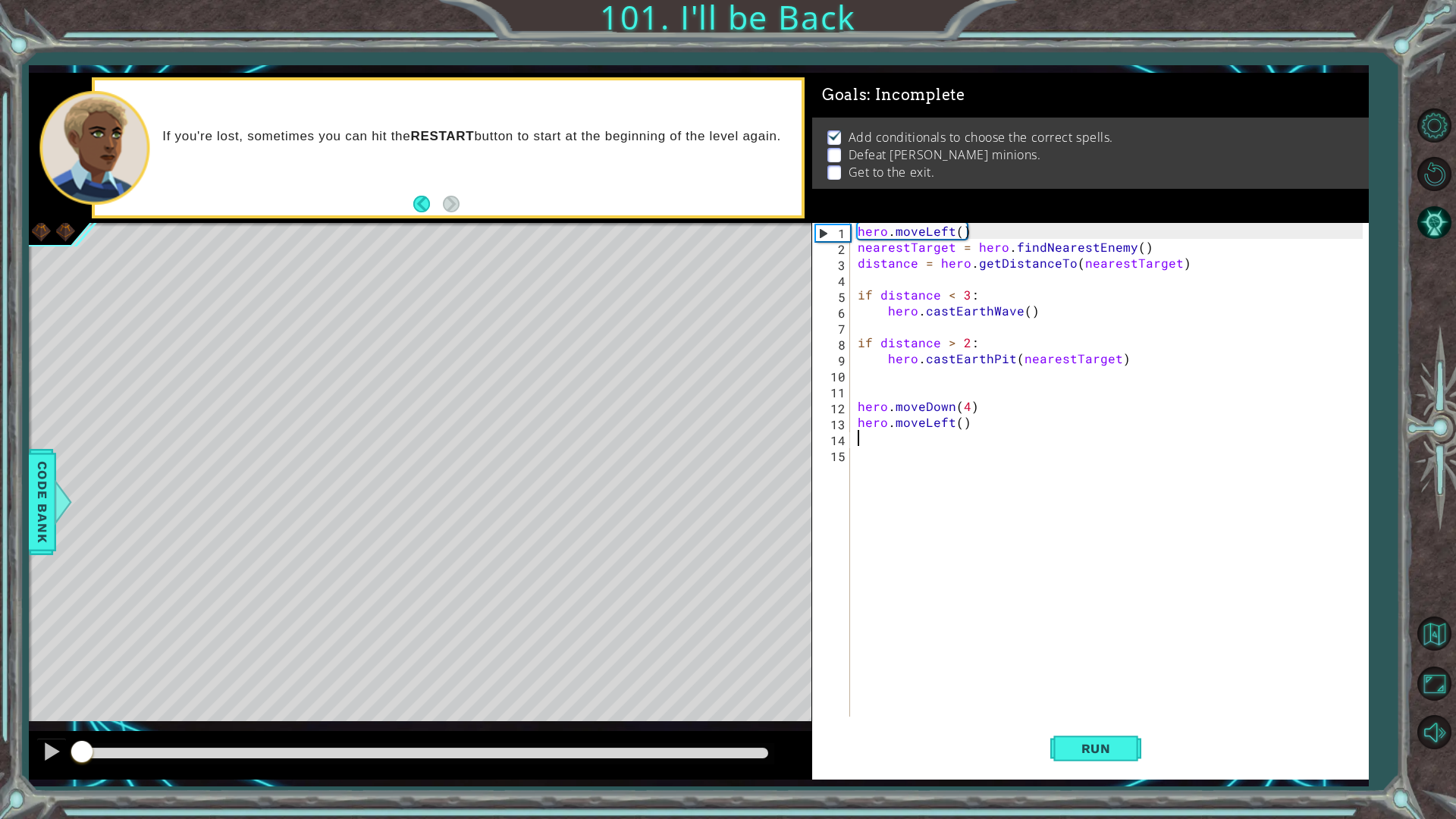
drag, startPoint x: 773, startPoint y: 751, endPoint x: 9, endPoint y: 794, distance: 765.2
click at [3, 690] on div "1 ההההההההההההההההההההההההההההההההההההההההההההההההההההההההההההההההההההההההההההה…" at bounding box center [728, 409] width 1456 height 819
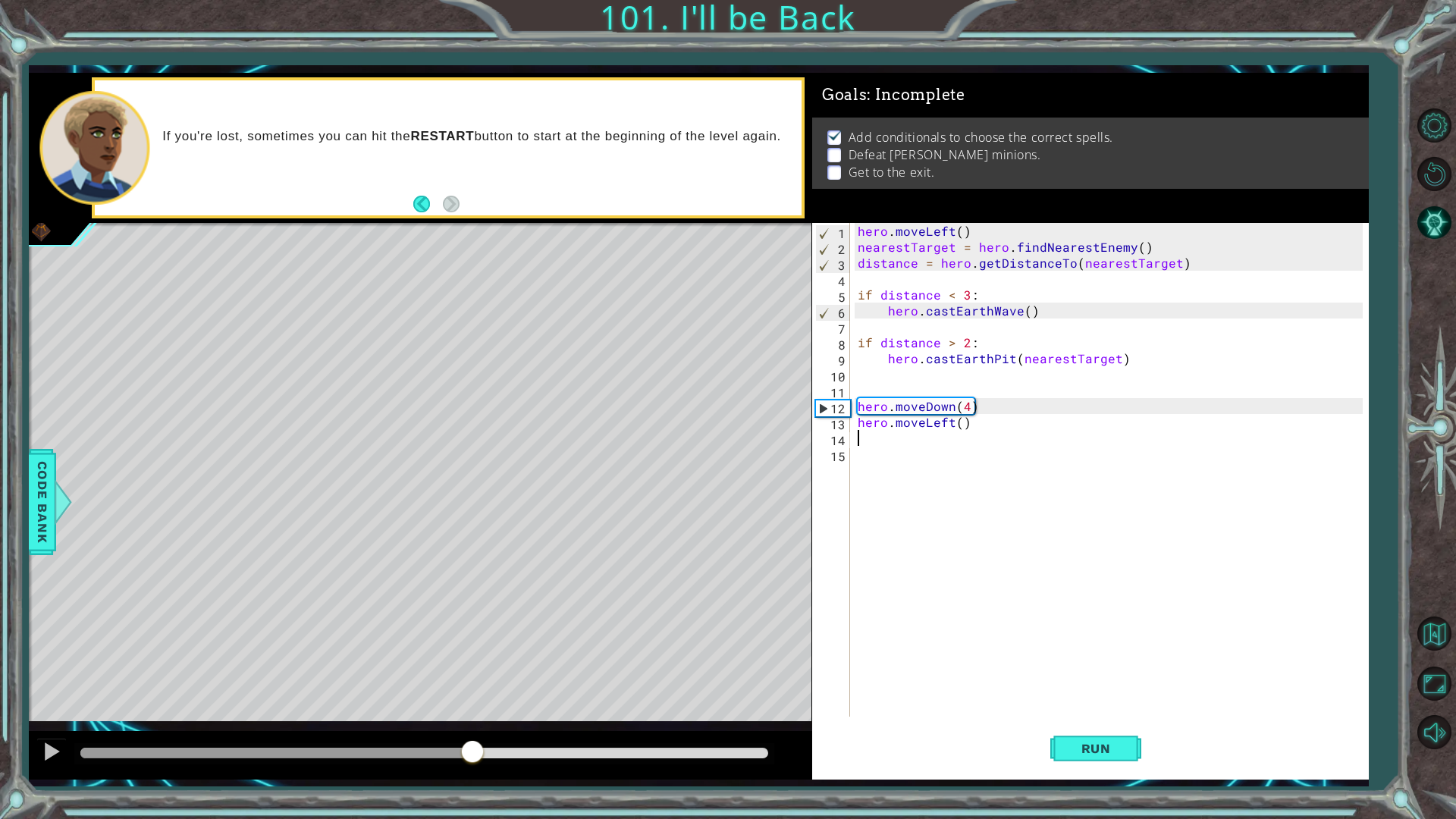
click at [472, 690] on div at bounding box center [424, 753] width 687 height 10
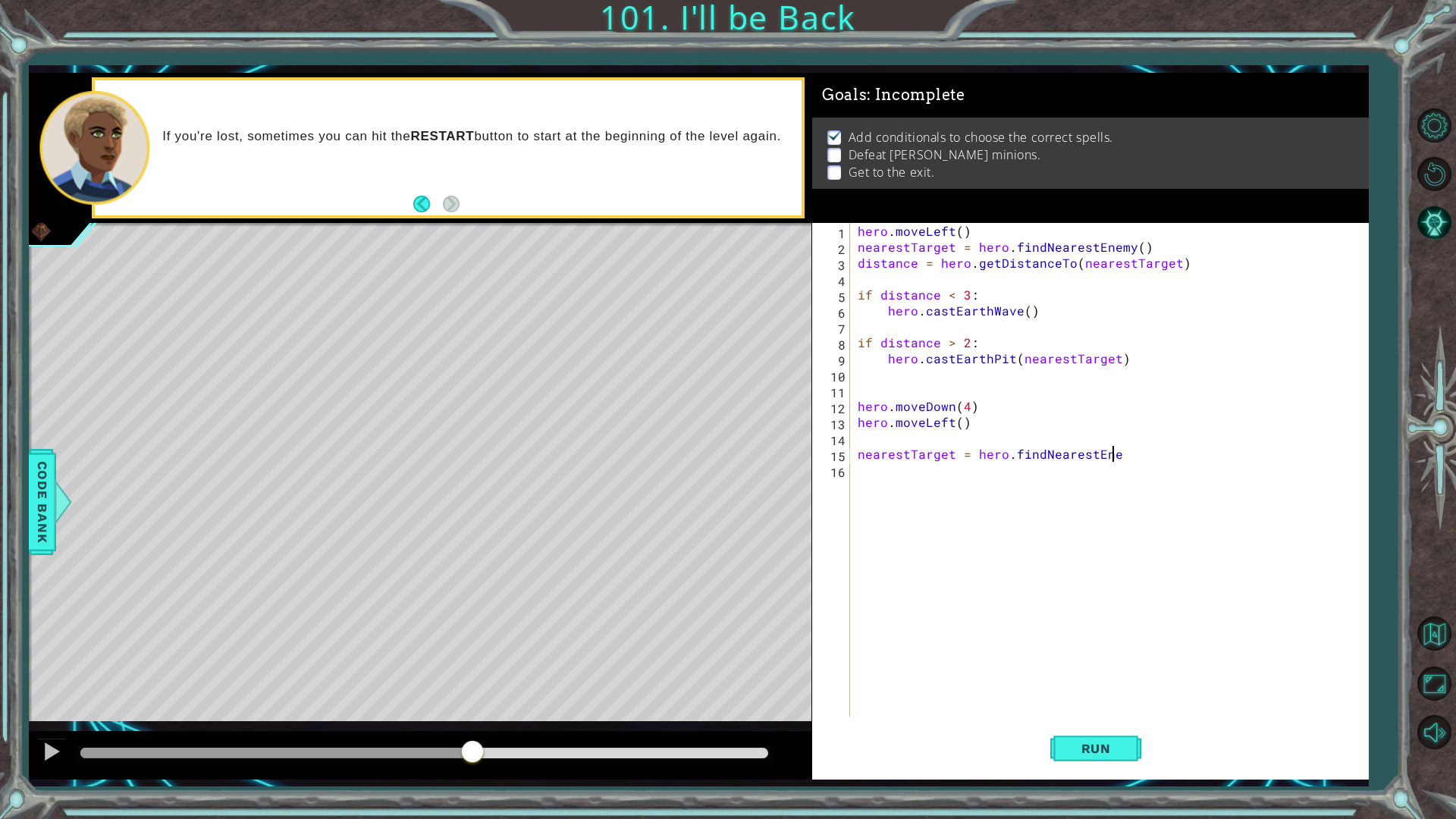
scroll to position [0, 16]
type textarea "nearestTarget = hero.findNearestEnemy()"
click at [1089, 690] on button "Run" at bounding box center [1095, 749] width 91 height 55
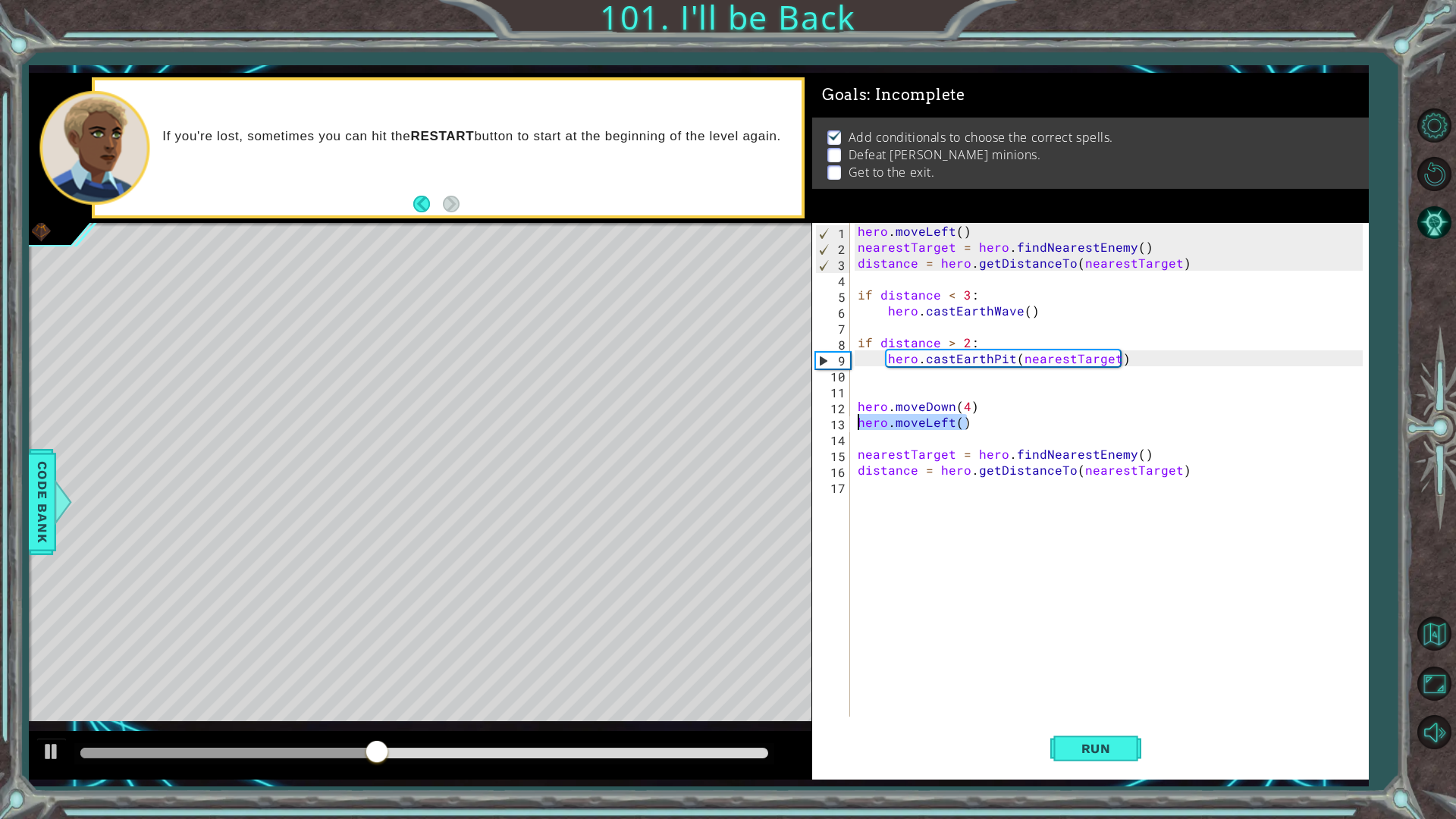
drag, startPoint x: 977, startPoint y: 423, endPoint x: 847, endPoint y: 426, distance: 130.0
click at [847, 426] on div "distance = hero.getDistanceTo(nearestTarget) 1 2 3 4 5 6 7 8 9 10 11 12 13 14 1…" at bounding box center [1088, 469] width 551 height 494
type textarea "hero.moveLeft()"
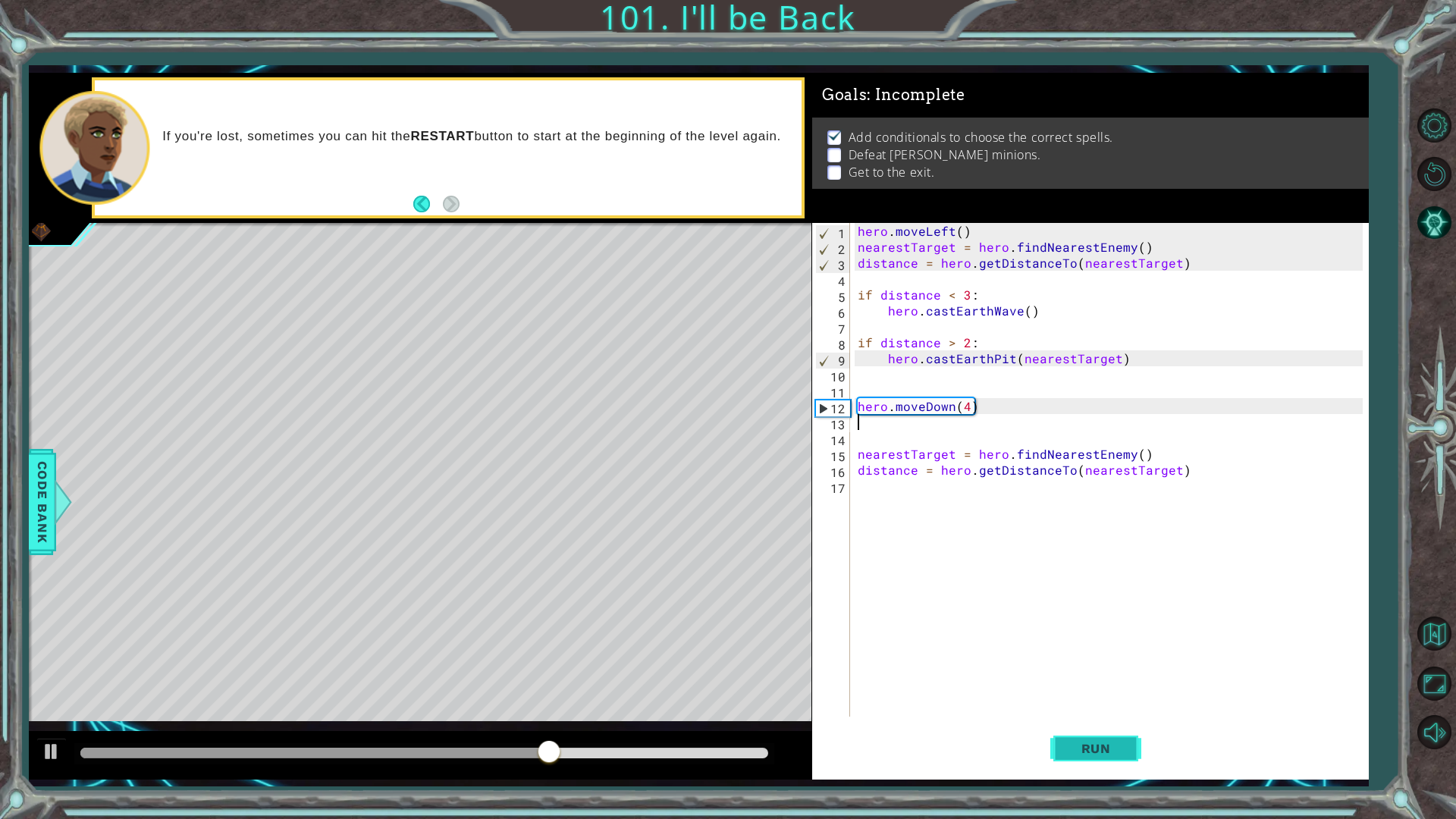
click at [1132, 690] on button "Run" at bounding box center [1095, 749] width 91 height 55
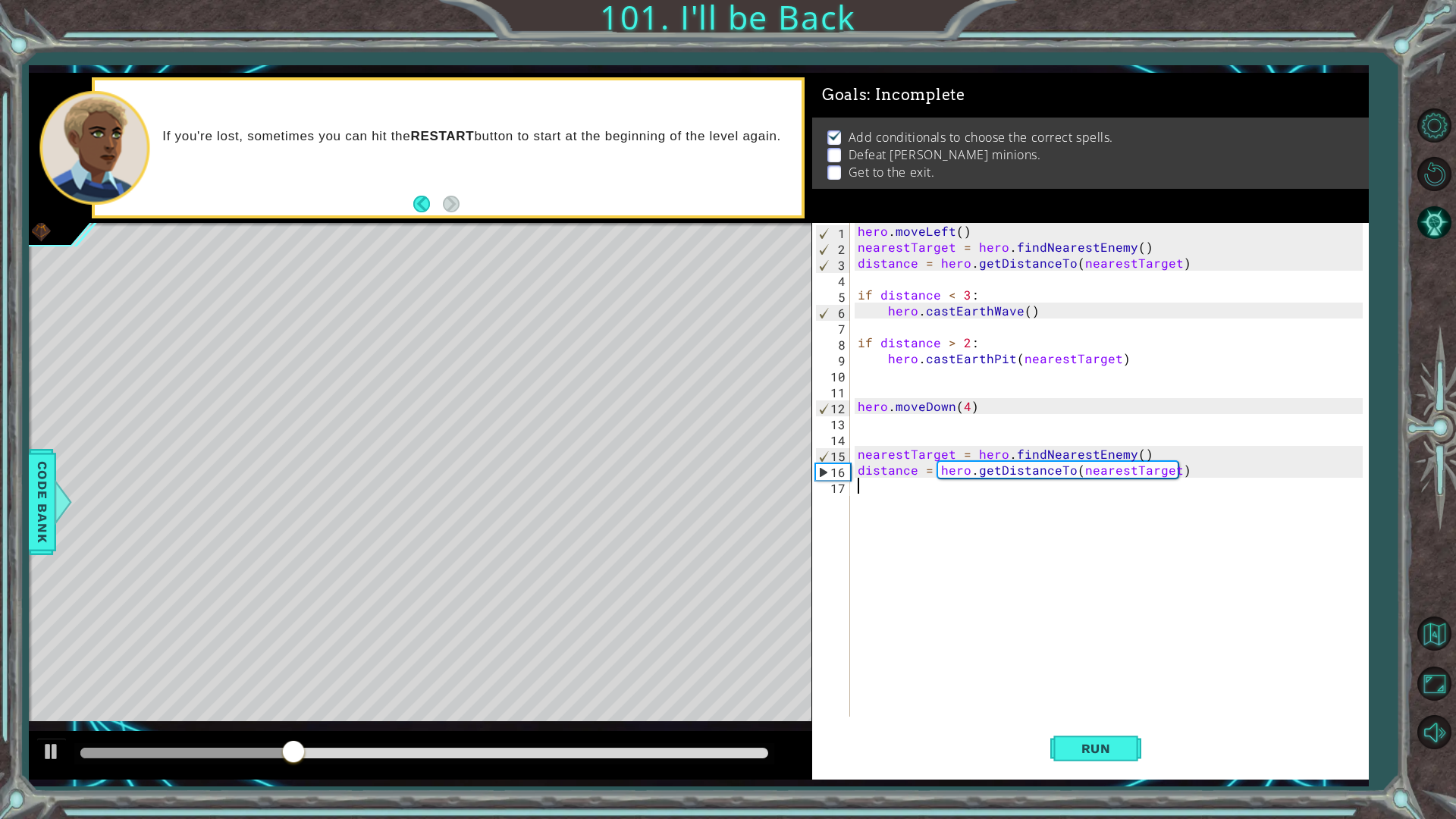
click at [921, 504] on div "hero . moveLeft ( ) nearestTarget = hero . findNearestEnemy ( ) distance = hero…" at bounding box center [1113, 486] width 516 height 526
click at [48, 473] on span "Code Bank" at bounding box center [42, 502] width 24 height 92
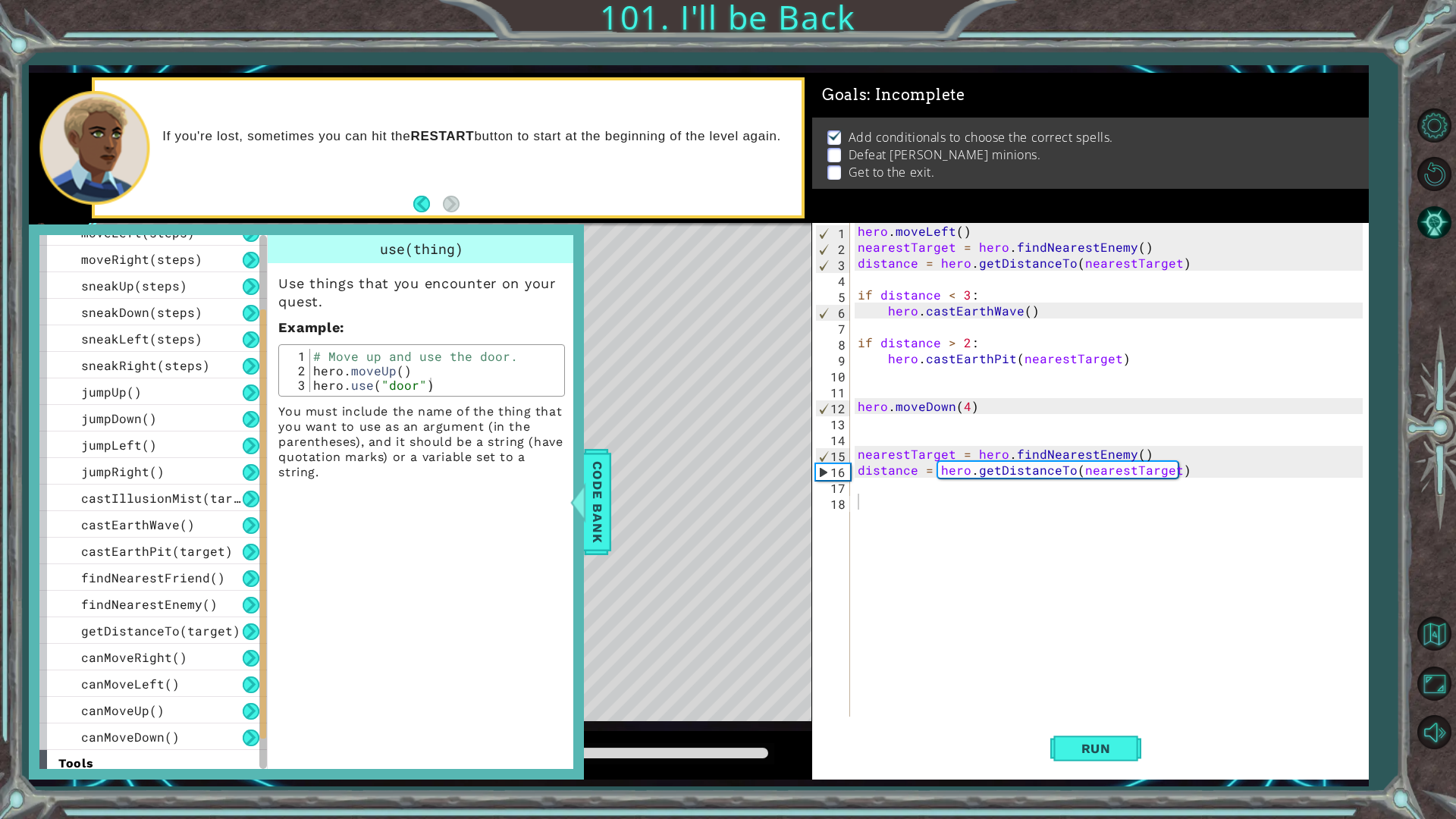
scroll to position [152, 0]
click at [145, 540] on span "castEarthPit(target)" at bounding box center [157, 548] width 152 height 16
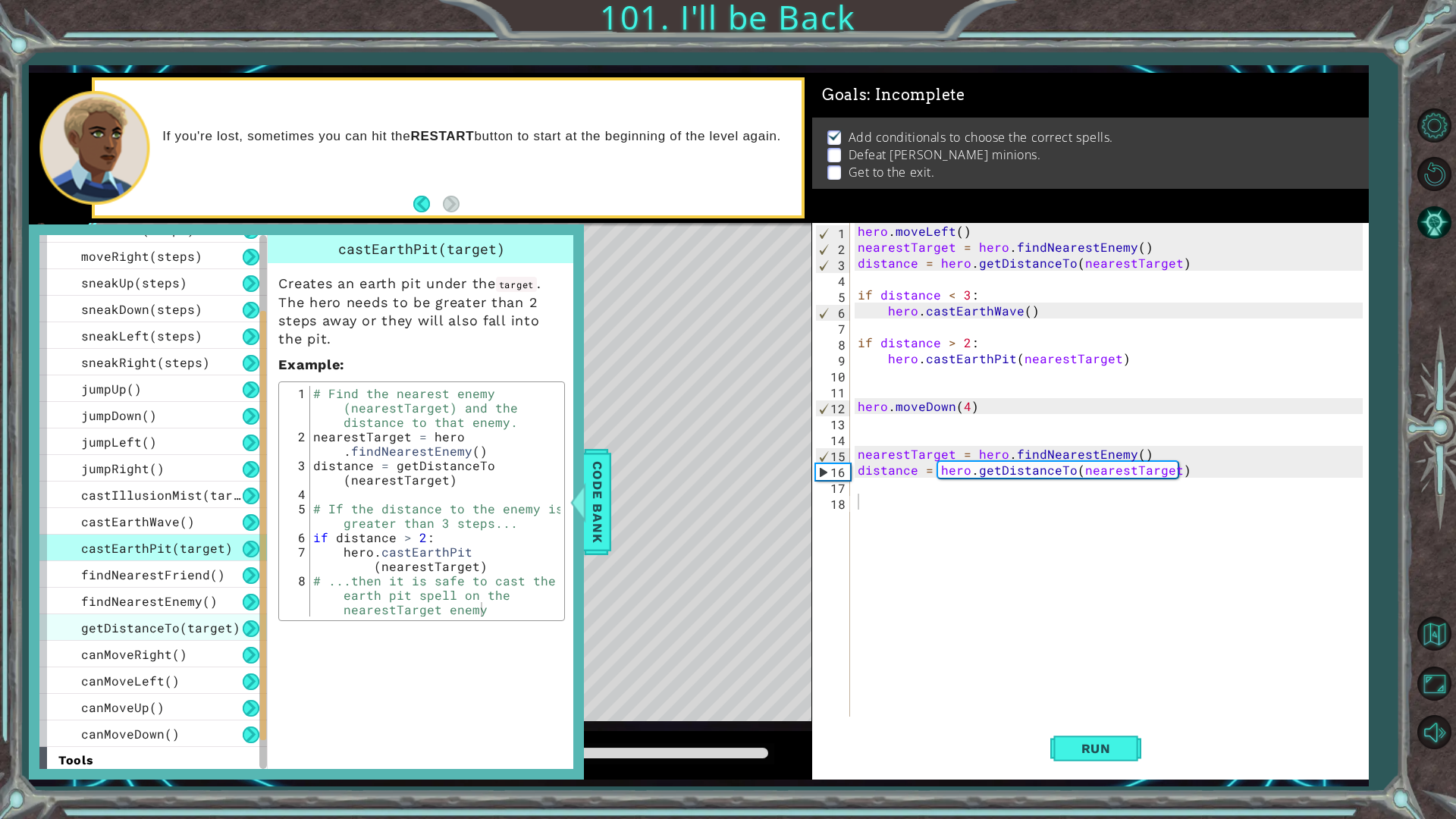
click at [202, 622] on span "getDistanceTo(target)" at bounding box center [161, 628] width 159 height 16
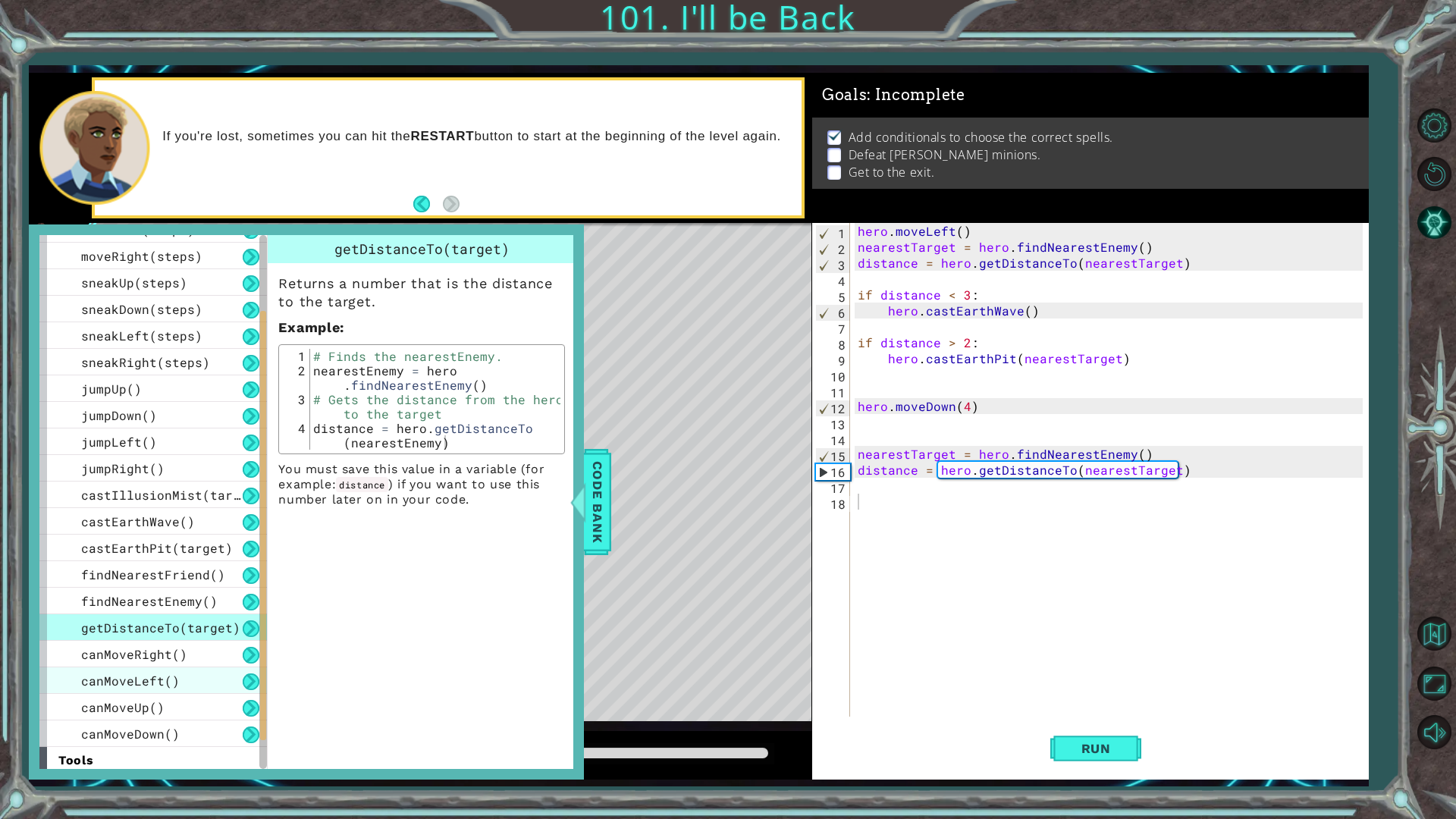
click at [197, 669] on div "use(thing) moveUp(steps) moveDown(steps) moveLeft(steps) moveRight(steps) sneak…" at bounding box center [153, 441] width 227 height 610
click at [184, 510] on div "castEarthWave()" at bounding box center [153, 522] width 227 height 27
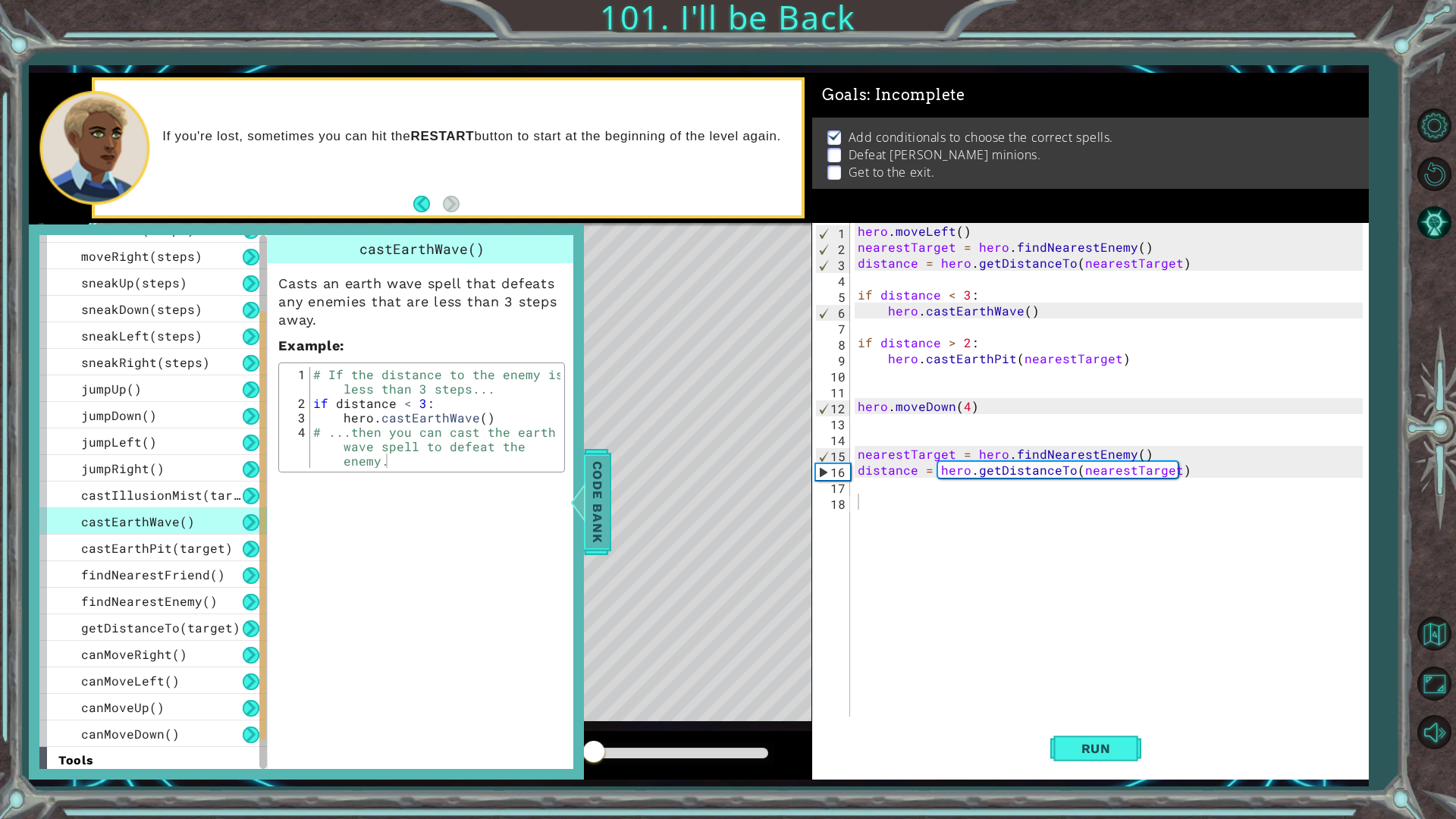
click at [598, 520] on span "Code Bank" at bounding box center [598, 502] width 24 height 92
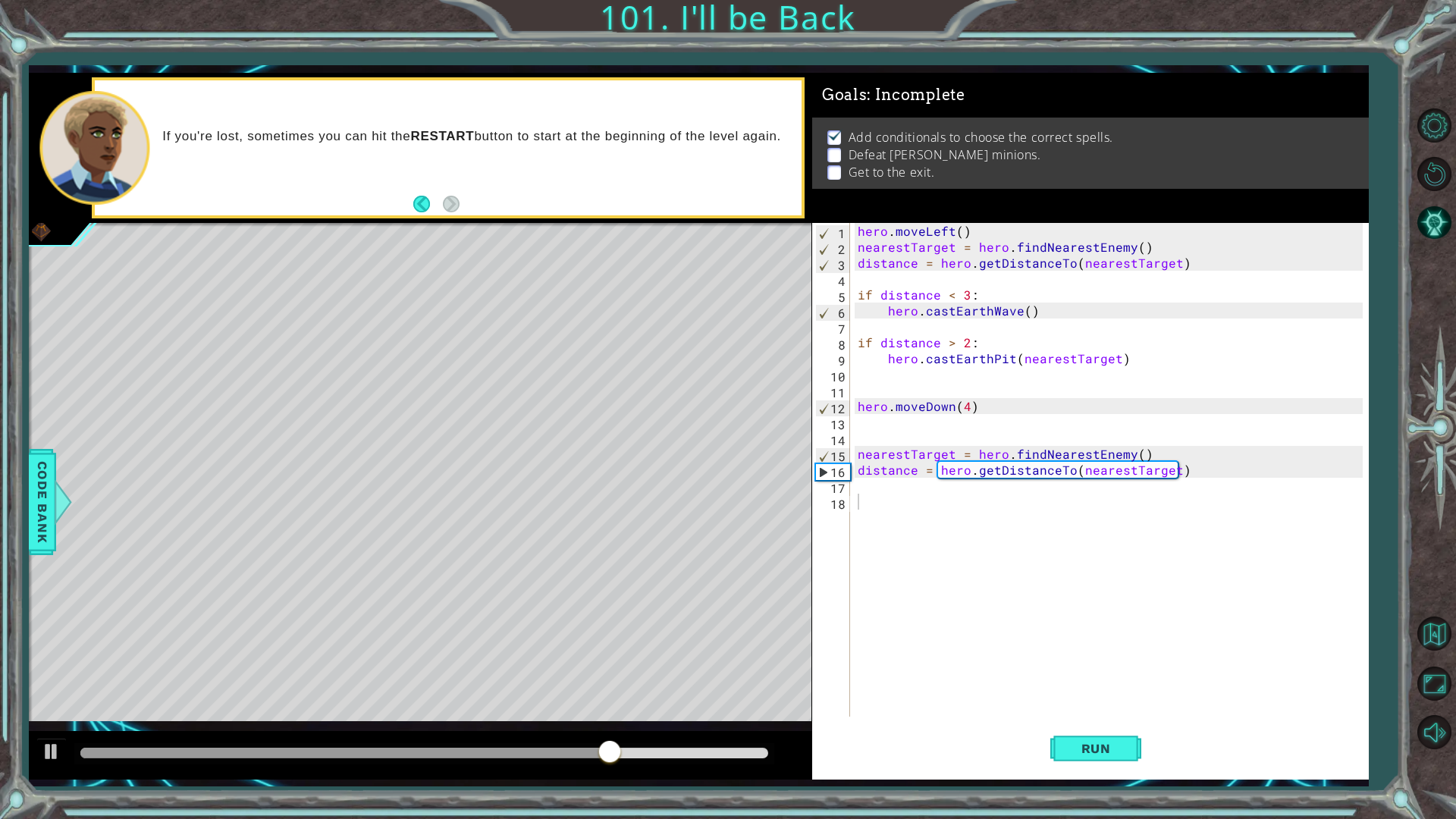
click at [898, 492] on div "hero . moveLeft ( ) nearestTarget = hero . findNearestEnemy ( ) distance = hero…" at bounding box center [1113, 486] width 516 height 526
click at [895, 522] on div "hero . moveLeft ( ) nearestTarget = hero . findNearestEnemy ( ) distance = hero…" at bounding box center [1113, 486] width 516 height 526
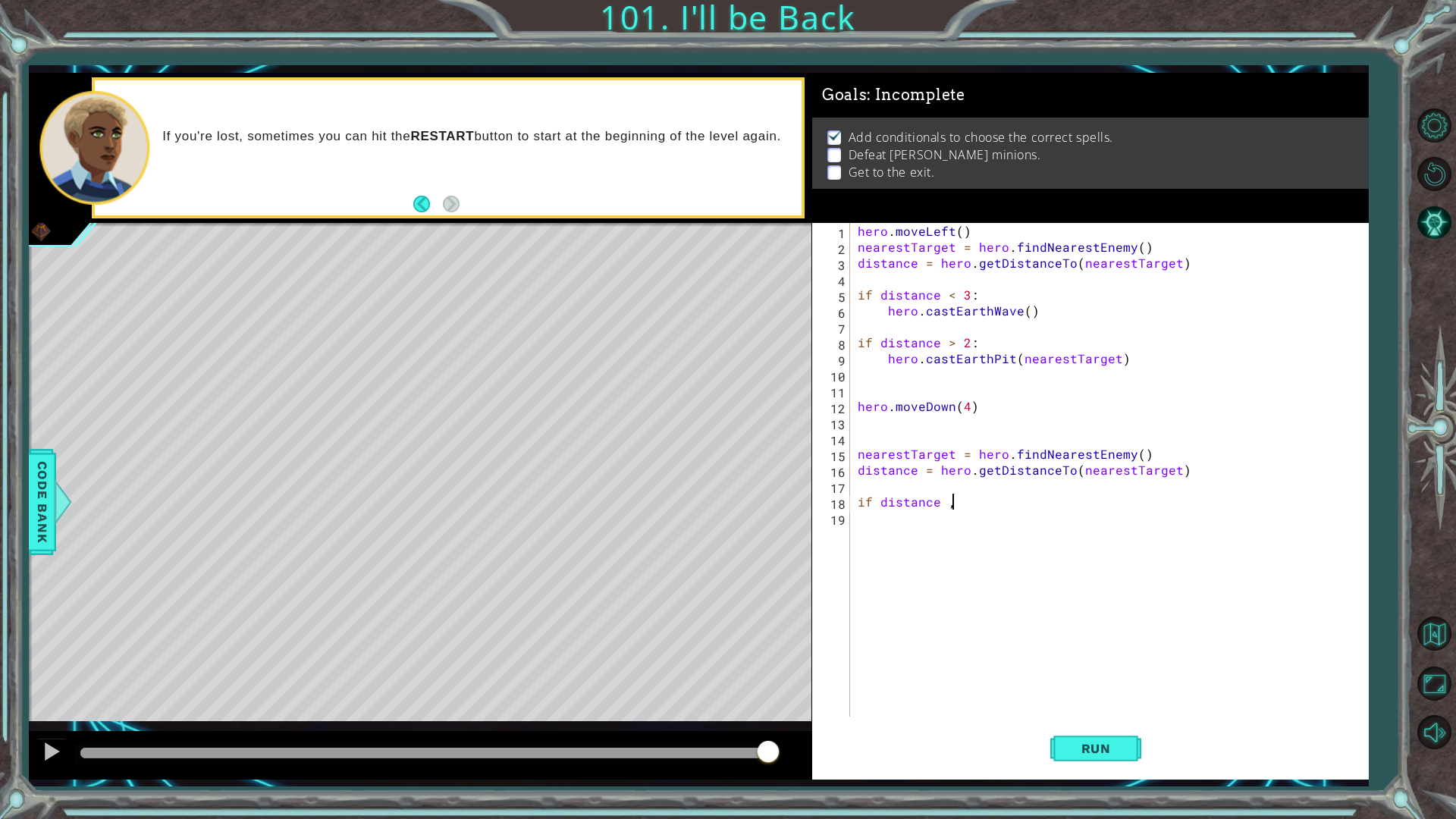
scroll to position [0, 5]
type textarea "if distance < 3"
click at [880, 517] on div "hero . moveLeft ( ) nearestTarget = hero . findNearestEnemy ( ) distance = hero…" at bounding box center [1113, 486] width 516 height 526
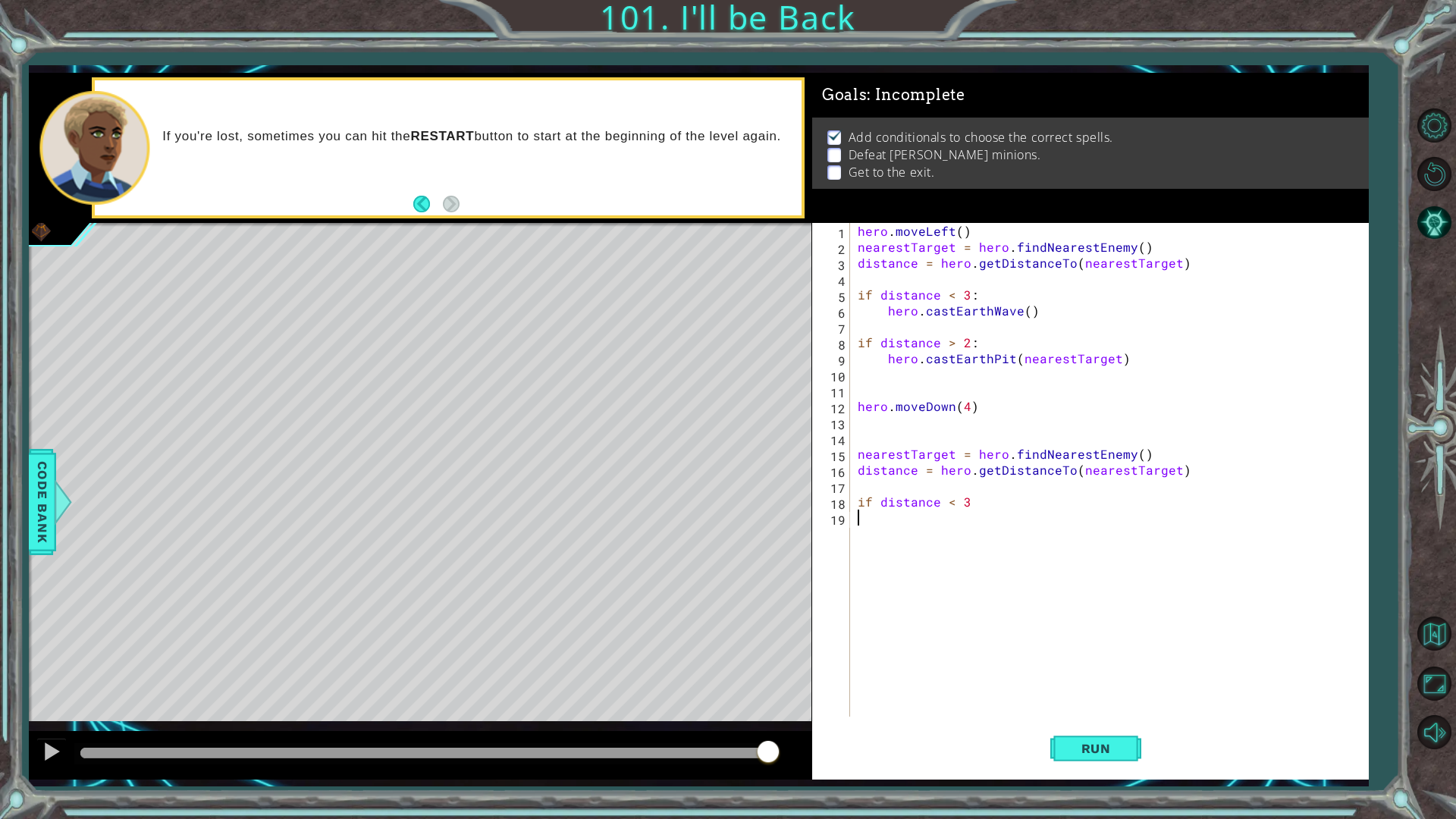
click at [991, 504] on div "hero . moveLeft ( ) nearestTarget = hero . findNearestEnemy ( ) distance = hero…" at bounding box center [1113, 486] width 516 height 526
type textarea "if distance < 2"
type textarea "hero.casEarthPit()"
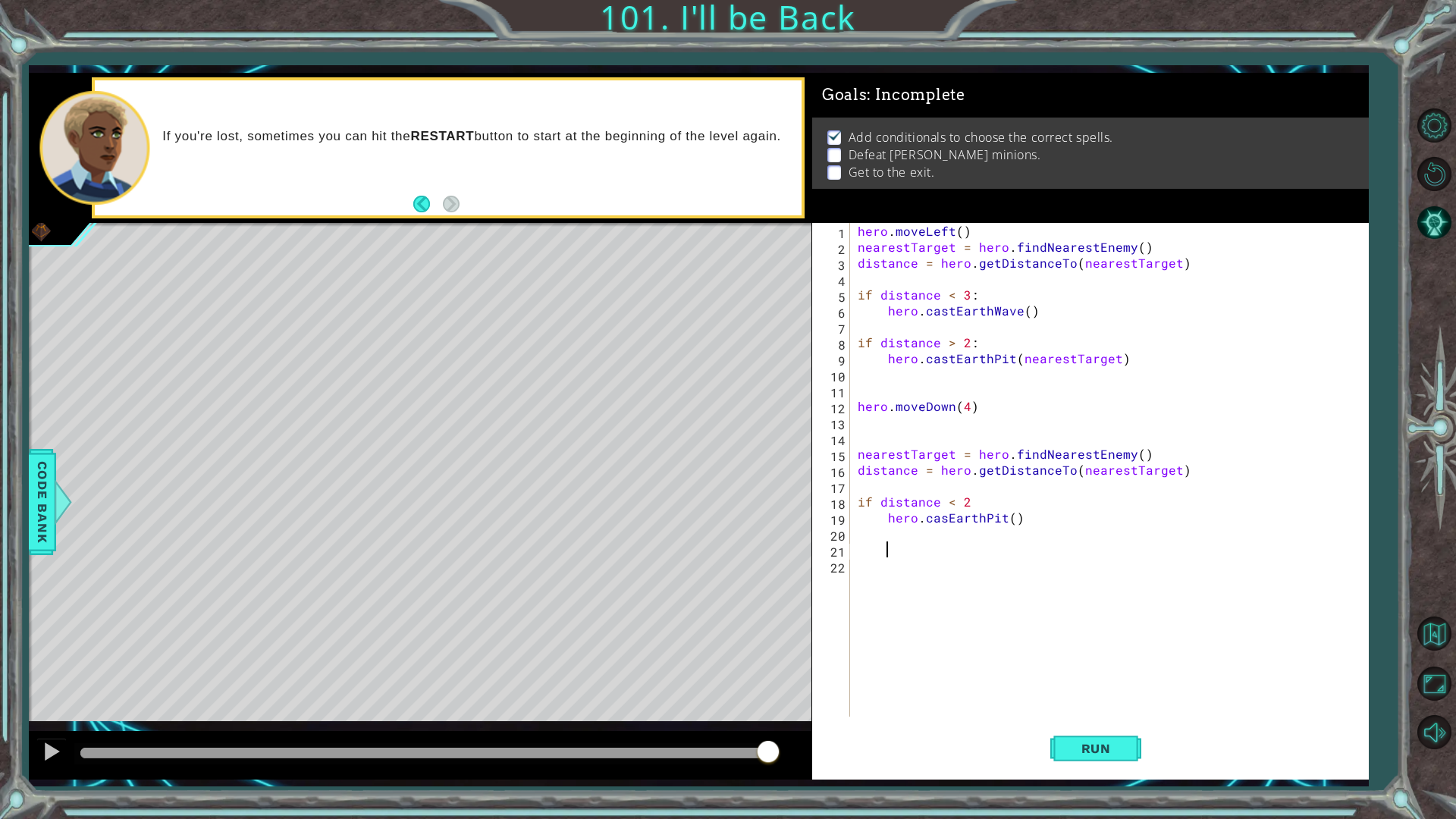
scroll to position [0, 2]
type textarea "i"
click at [42, 526] on span "Code Bank" at bounding box center [42, 502] width 24 height 92
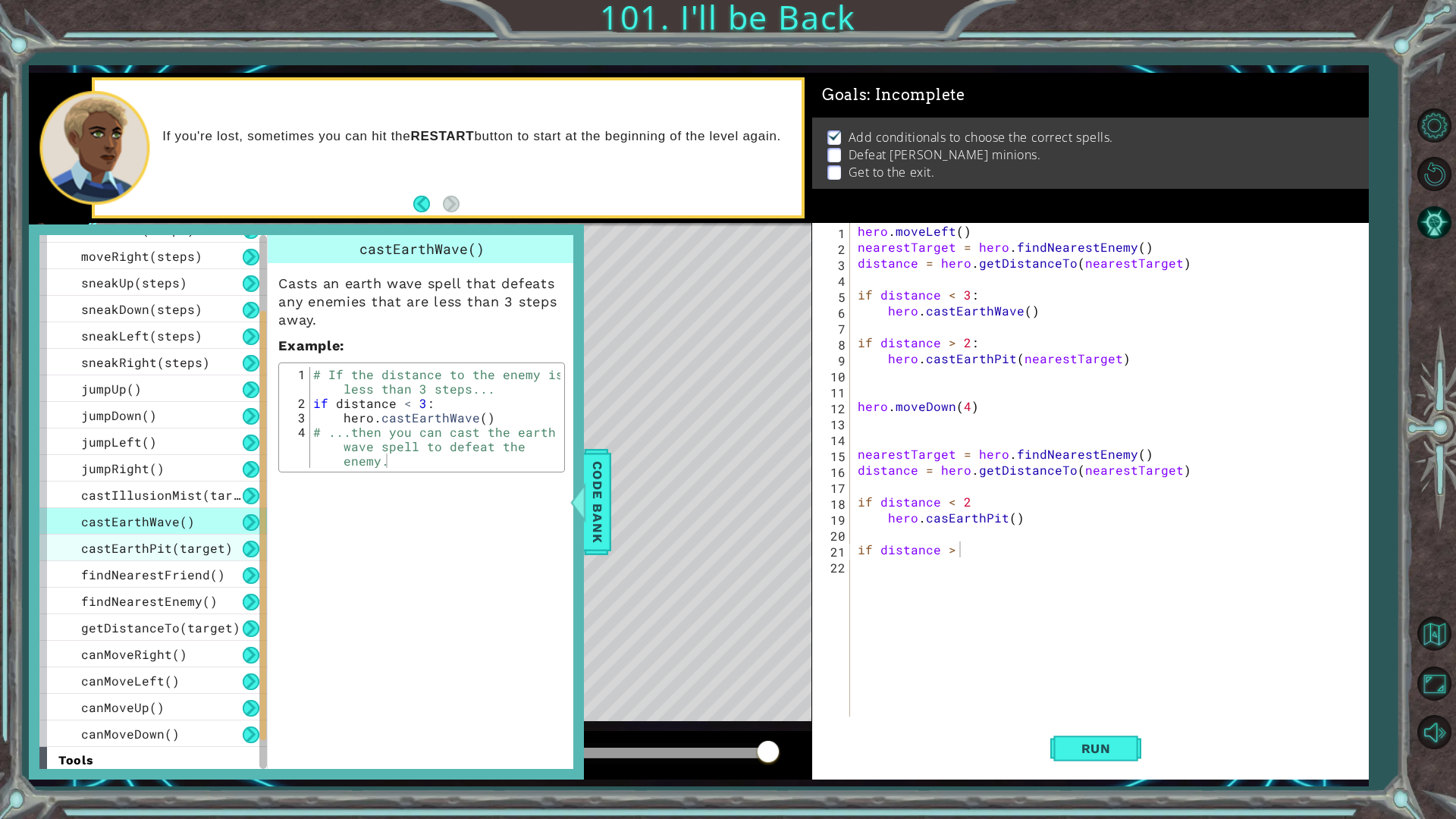
click at [203, 549] on span "castEarthPit(target)" at bounding box center [157, 548] width 152 height 16
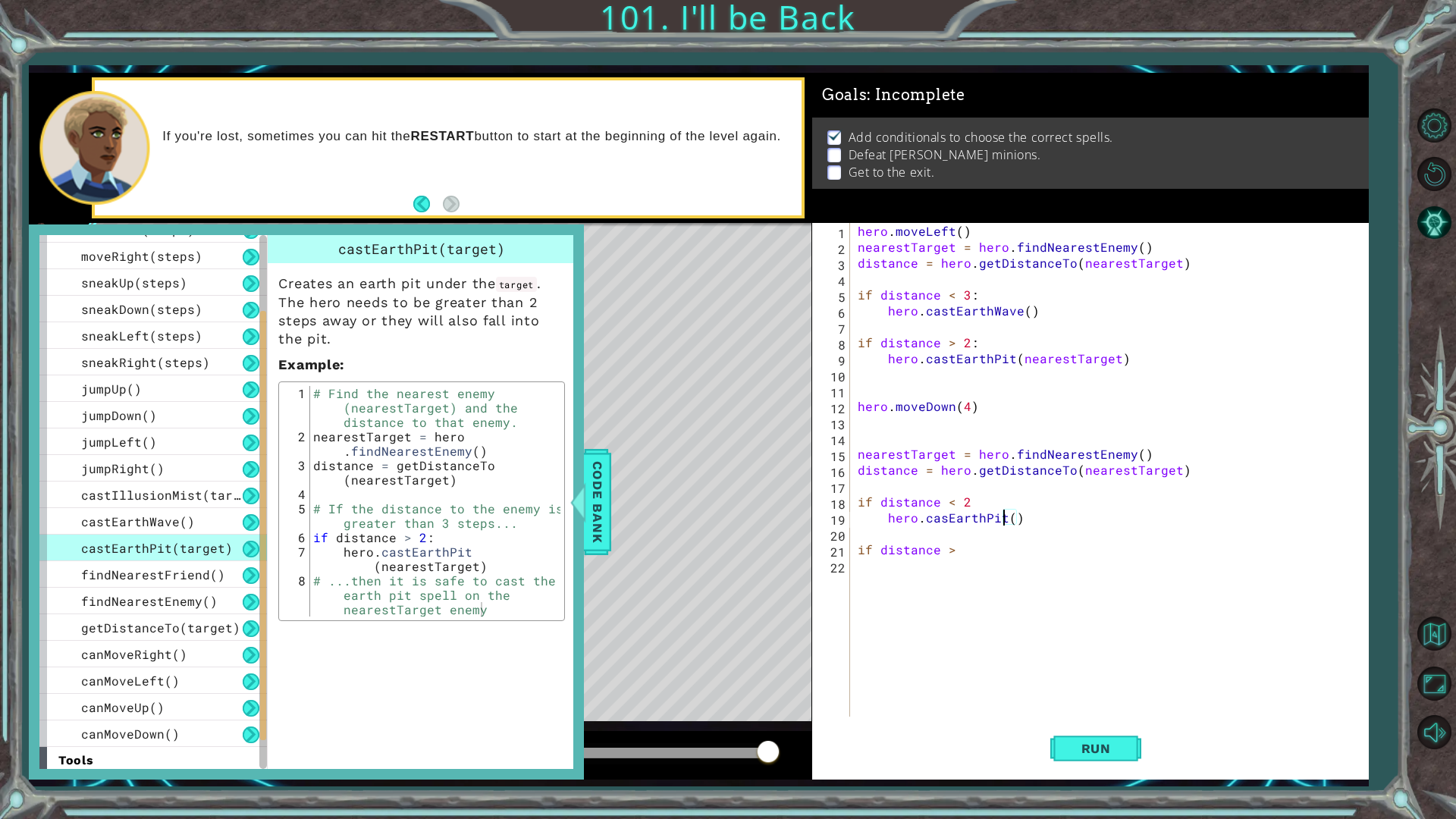
click at [1004, 517] on div "hero . moveLeft ( ) nearestTarget = hero . findNearestEnemy ( ) distance = hero…" at bounding box center [1113, 486] width 516 height 526
click at [972, 501] on div "hero . moveLeft ( ) nearestTarget = hero . findNearestEnemy ( ) distance = hero…" at bounding box center [1113, 486] width 516 height 526
click at [969, 499] on div "hero . moveLeft ( ) nearestTarget = hero . findNearestEnemy ( ) distance = hero…" at bounding box center [1113, 486] width 516 height 526
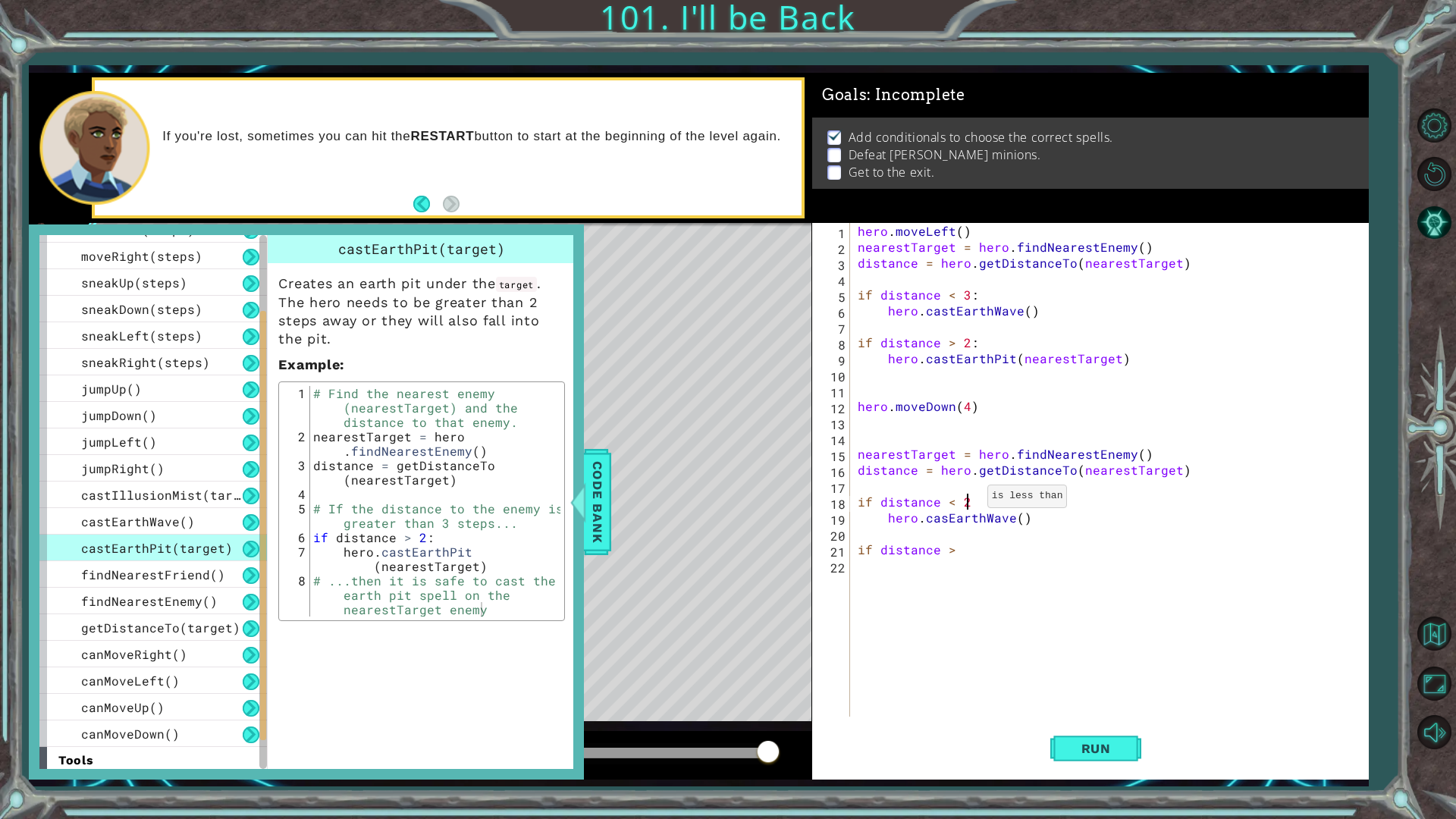
scroll to position [0, 6]
drag, startPoint x: 968, startPoint y: 549, endPoint x: 968, endPoint y: 562, distance: 13.0
click at [968, 553] on div "hero . moveLeft ( ) nearestTarget = hero . findNearestEnemy ( ) distance = hero…" at bounding box center [1113, 486] width 516 height 526
type textarea "if distance > 2"
click at [914, 575] on div "hero . moveLeft ( ) nearestTarget = hero . findNearestEnemy ( ) distance = hero…" at bounding box center [1113, 486] width 516 height 526
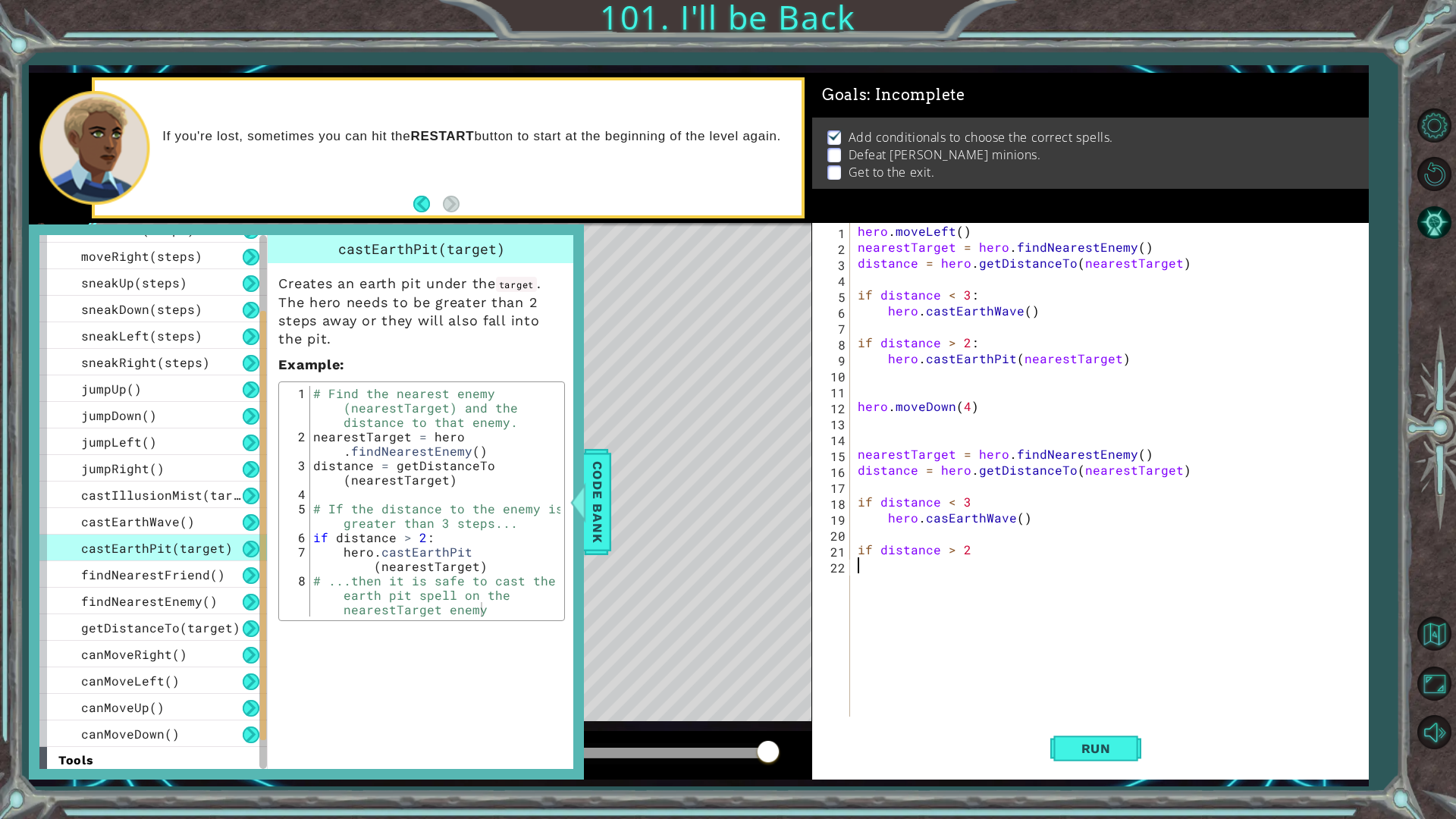
scroll to position [0, 0]
click at [584, 509] on div at bounding box center [578, 502] width 19 height 46
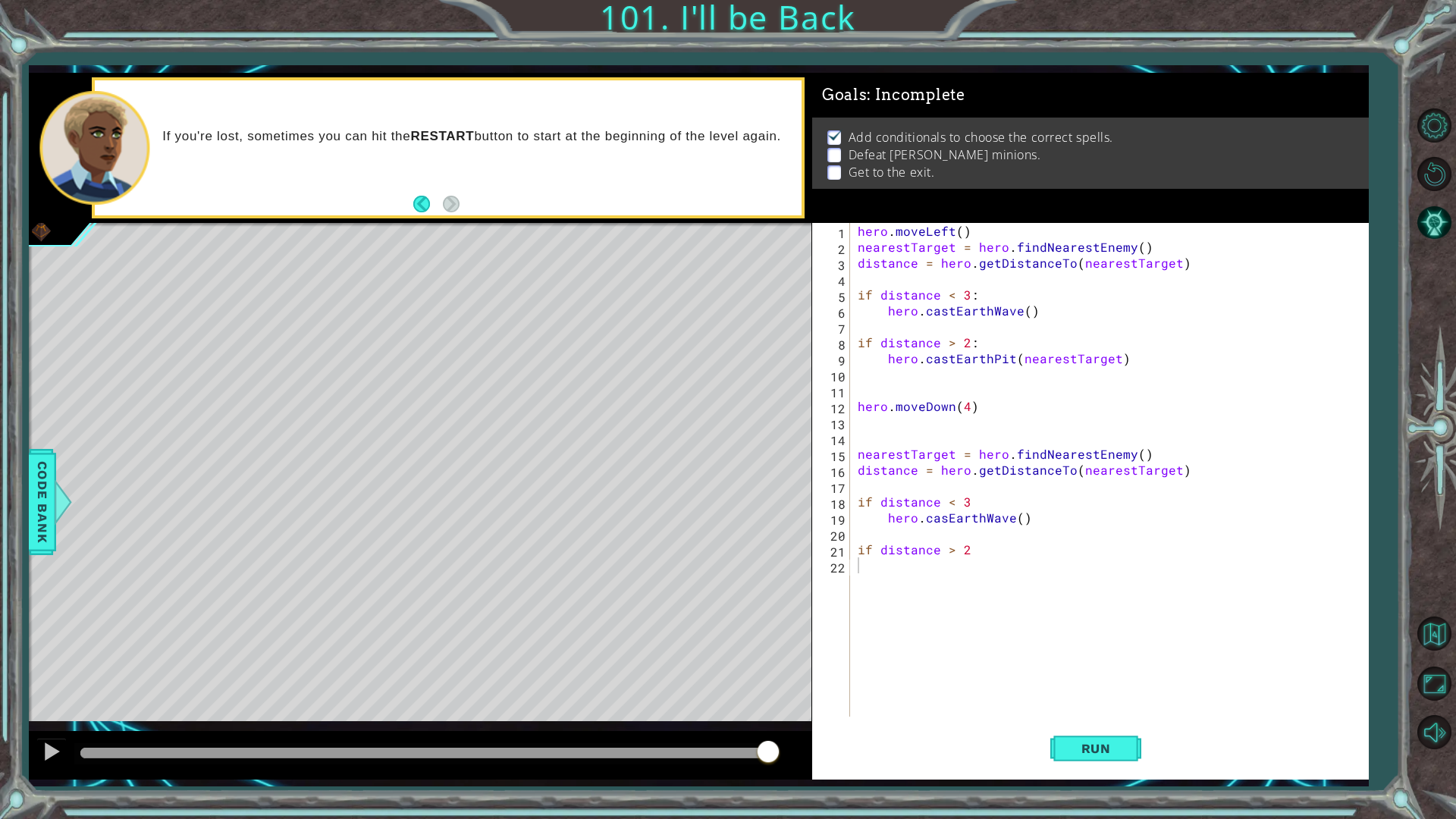
click at [866, 571] on div "hero . moveLeft ( ) nearestTarget = hero . findNearestEnemy ( ) distance = hero…" at bounding box center [1113, 486] width 516 height 526
type textarea "hero.castEarthPit()"
drag, startPoint x: 1076, startPoint y: 734, endPoint x: 1083, endPoint y: 726, distance: 10.6
click at [1078, 690] on button "Run" at bounding box center [1095, 749] width 91 height 55
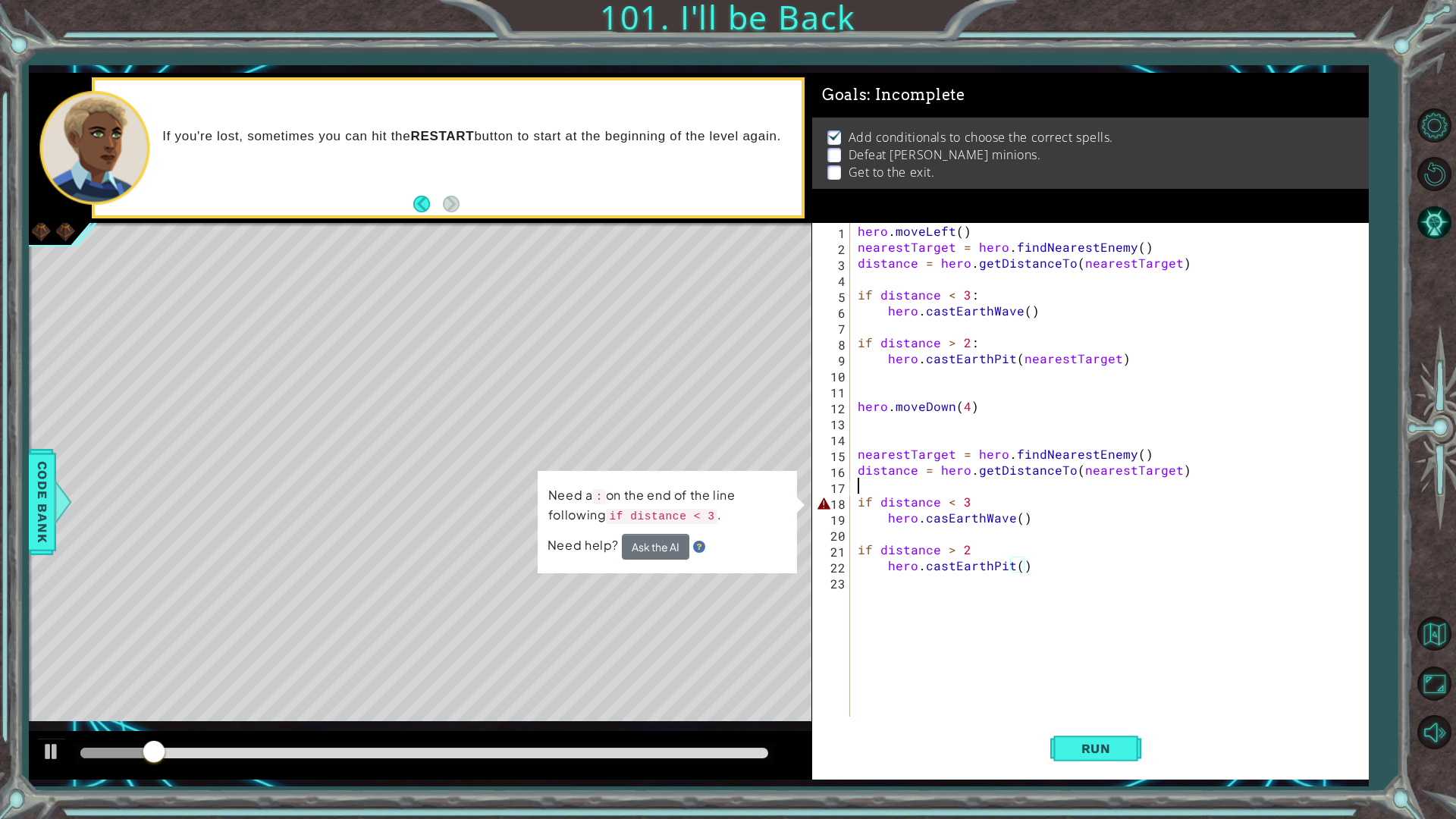
click at [961, 493] on div "hero . moveLeft ( ) nearestTarget = hero . findNearestEnemy ( ) distance = hero…" at bounding box center [1113, 486] width 516 height 526
click at [974, 502] on div "hero . moveLeft ( ) nearestTarget = hero . findNearestEnemy ( ) distance = hero…" at bounding box center [1113, 486] width 516 height 526
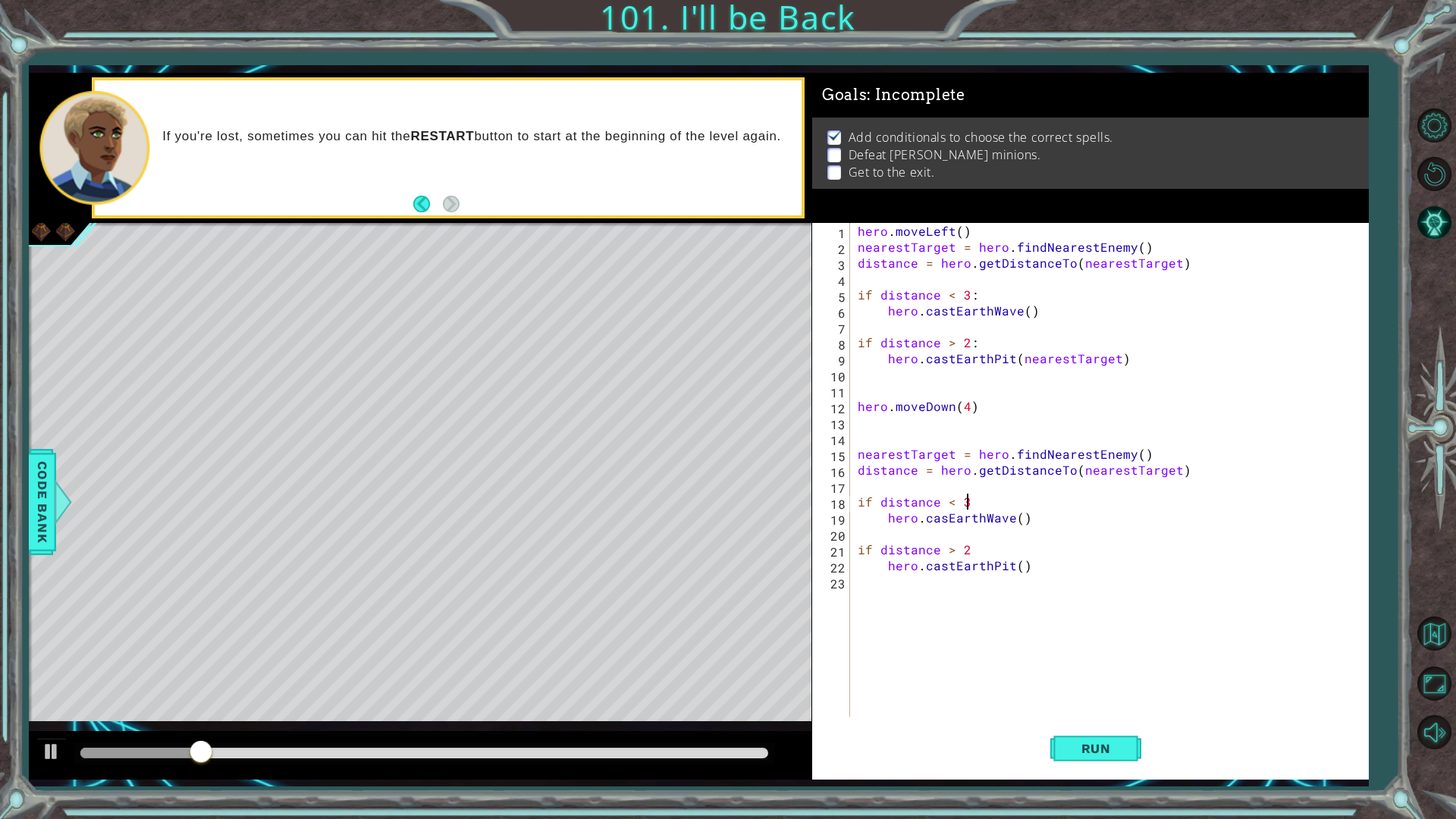
type textarea "if distance < 3:"
click at [978, 542] on div "hero . moveLeft ( ) nearestTarget = hero . findNearestEnemy ( ) distance = hero…" at bounding box center [1113, 486] width 516 height 526
click at [974, 554] on div "hero . moveLeft ( ) nearestTarget = hero . findNearestEnemy ( ) distance = hero…" at bounding box center [1113, 486] width 516 height 526
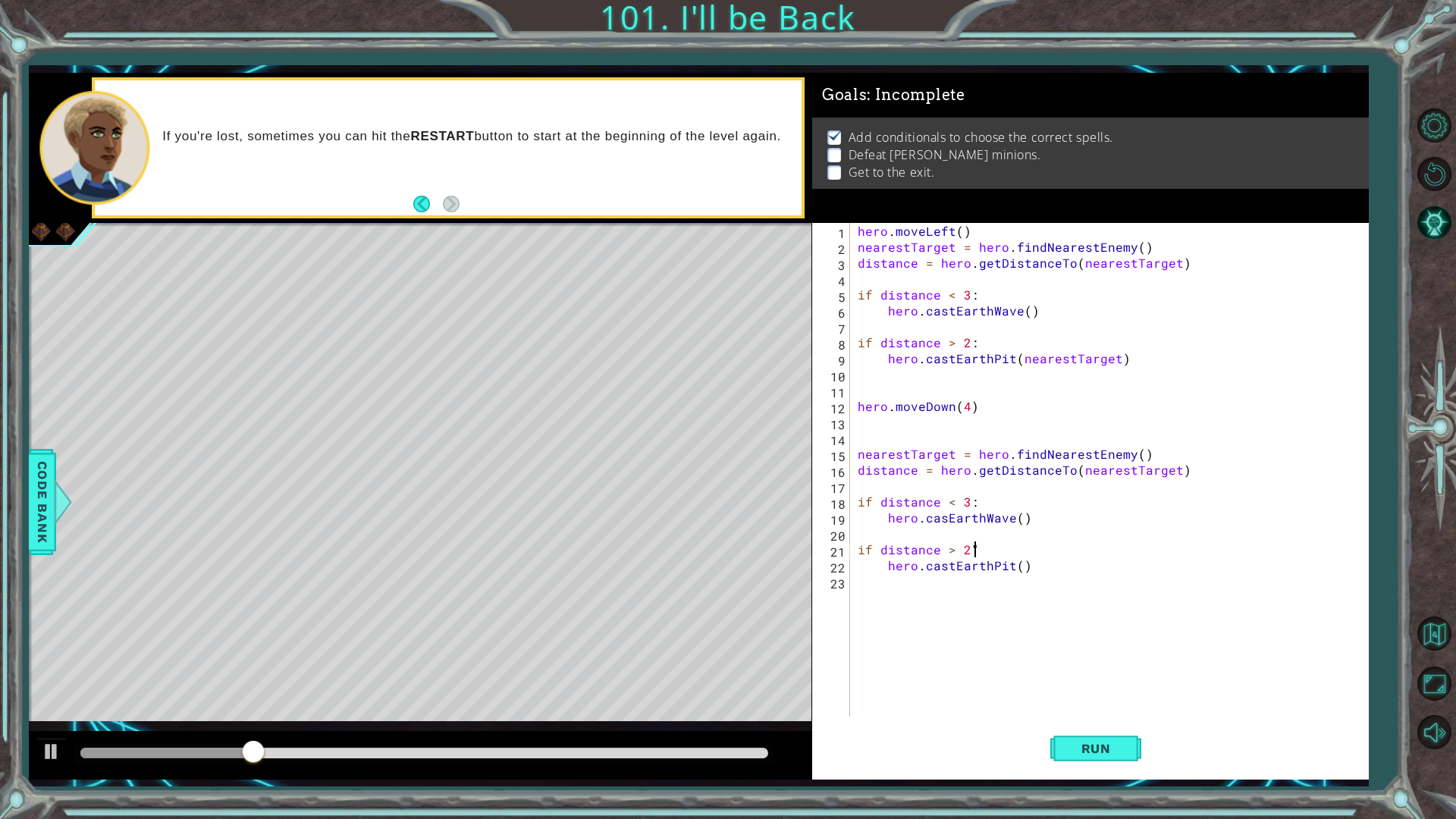
scroll to position [0, 6]
type textarea "if distance > 2:"
click at [1131, 690] on button "Run" at bounding box center [1095, 749] width 91 height 55
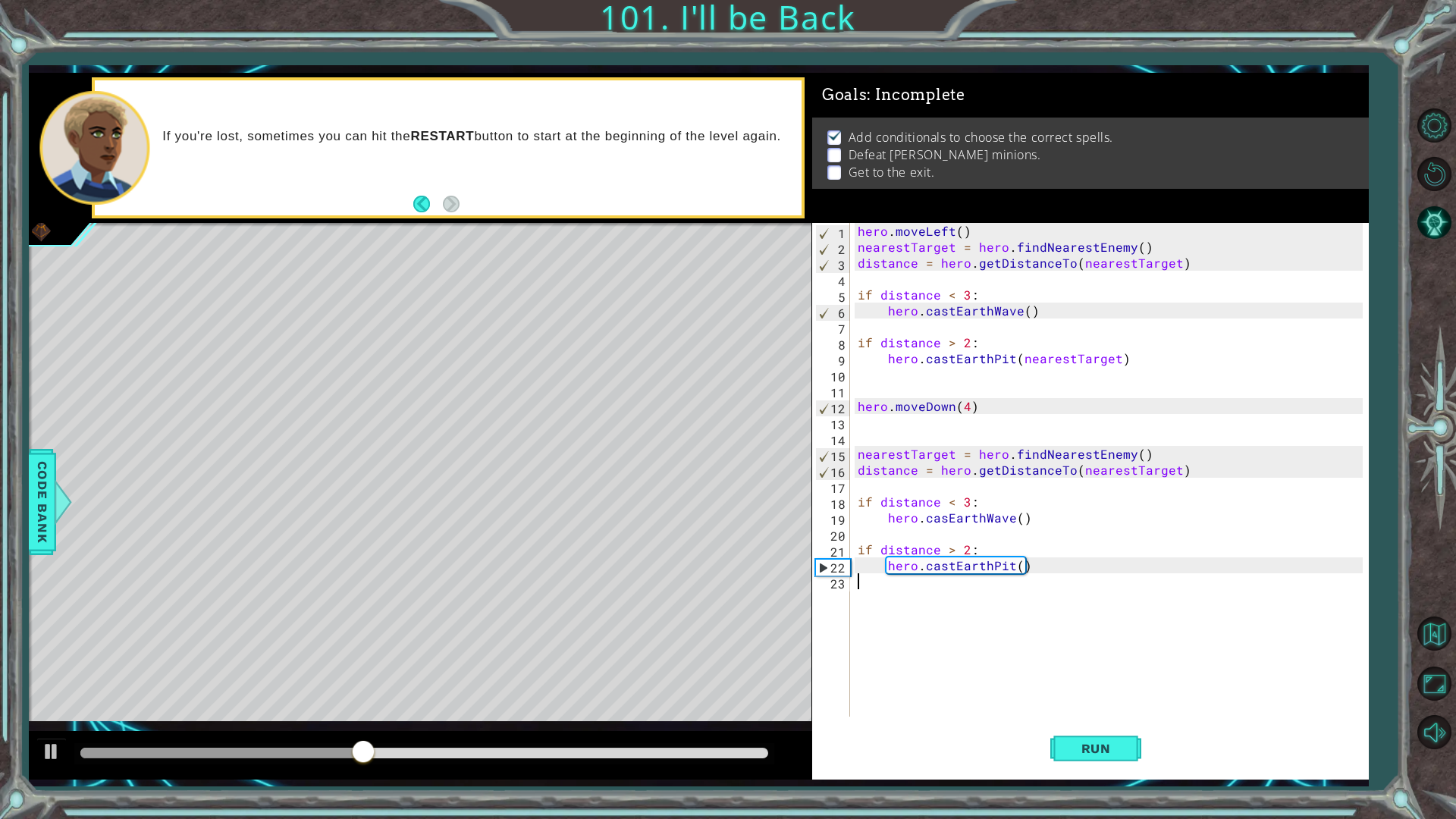
click at [911, 595] on div "hero . moveLeft ( ) nearestTarget = hero . findNearestEnemy ( ) distance = hero…" at bounding box center [1113, 486] width 516 height 526
click at [882, 568] on div "hero . moveLeft ( ) nearestTarget = hero . findNearestEnemy ( ) distance = hero…" at bounding box center [1113, 486] width 516 height 526
type textarea "hero.castEarthPit()"
drag, startPoint x: 889, startPoint y: 562, endPoint x: 892, endPoint y: 584, distance: 22.2
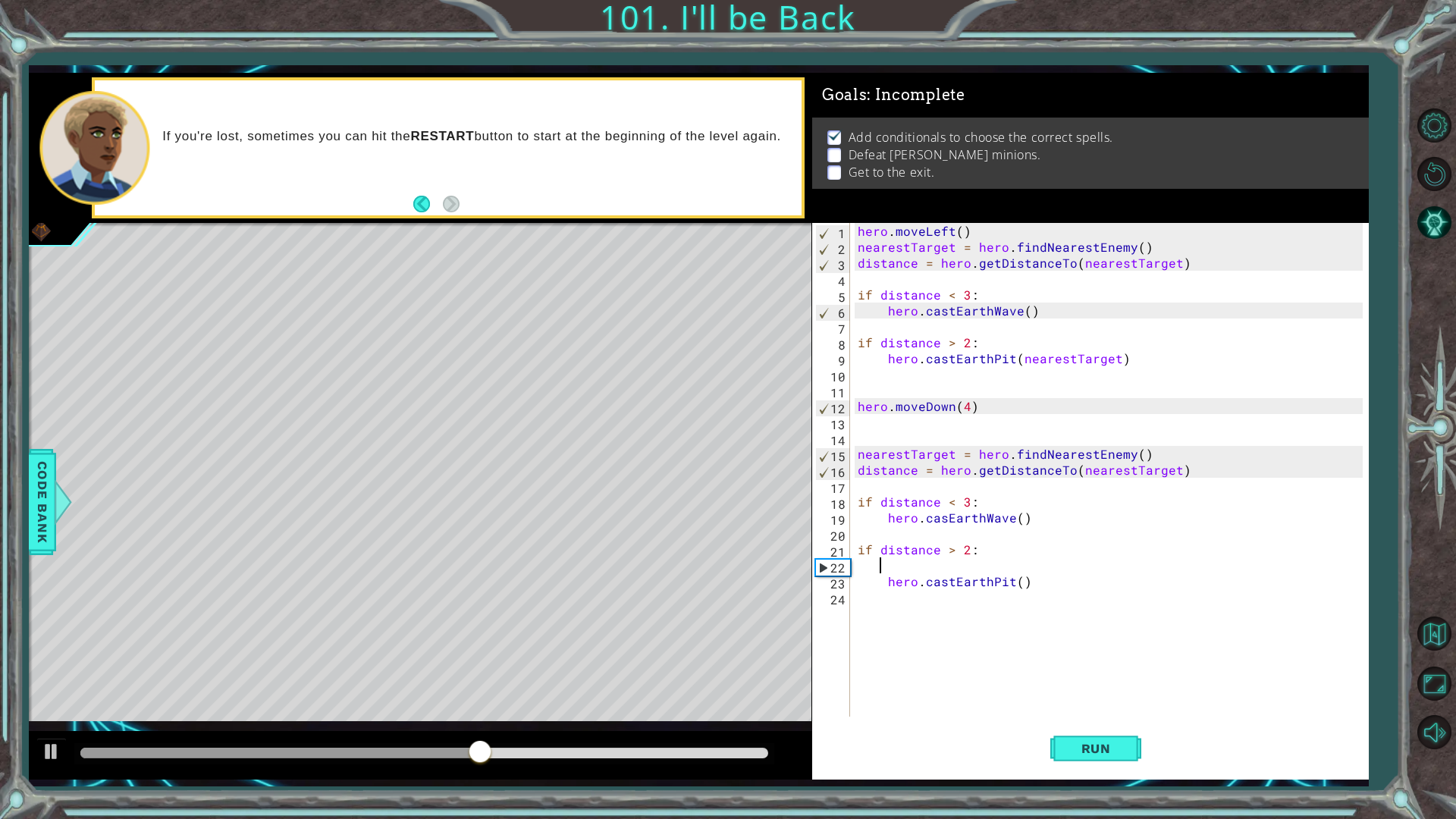
click at [891, 573] on div "hero . moveLeft ( ) nearestTarget = hero . findNearestEnemy ( ) distance = hero…" at bounding box center [1113, 486] width 516 height 526
drag, startPoint x: 57, startPoint y: 750, endPoint x: 168, endPoint y: 755, distance: 111.1
click at [57, 690] on div at bounding box center [51, 751] width 20 height 20
drag, startPoint x: 741, startPoint y: 746, endPoint x: 338, endPoint y: 752, distance: 403.0
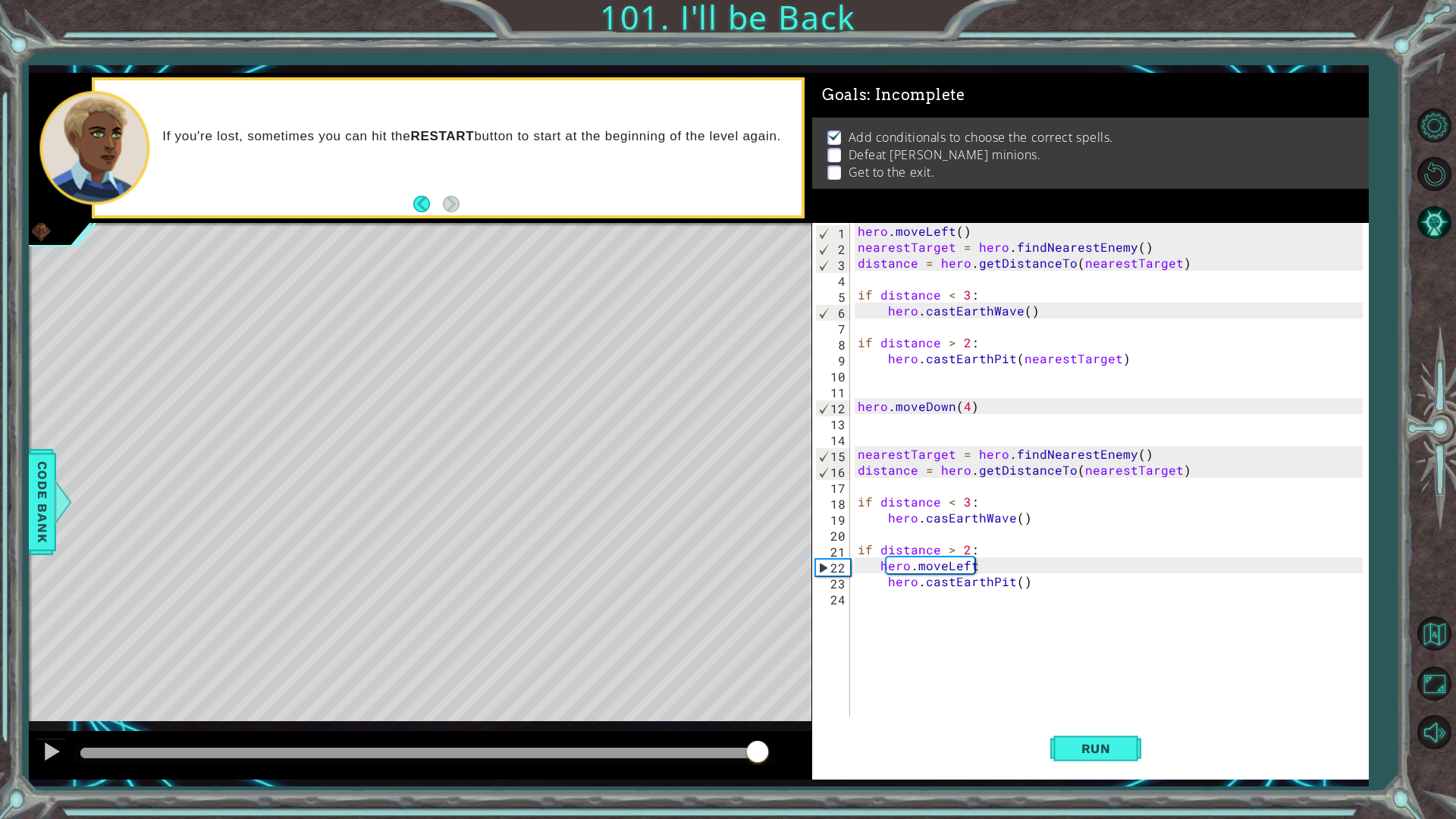
click at [296, 690] on div at bounding box center [424, 753] width 700 height 21
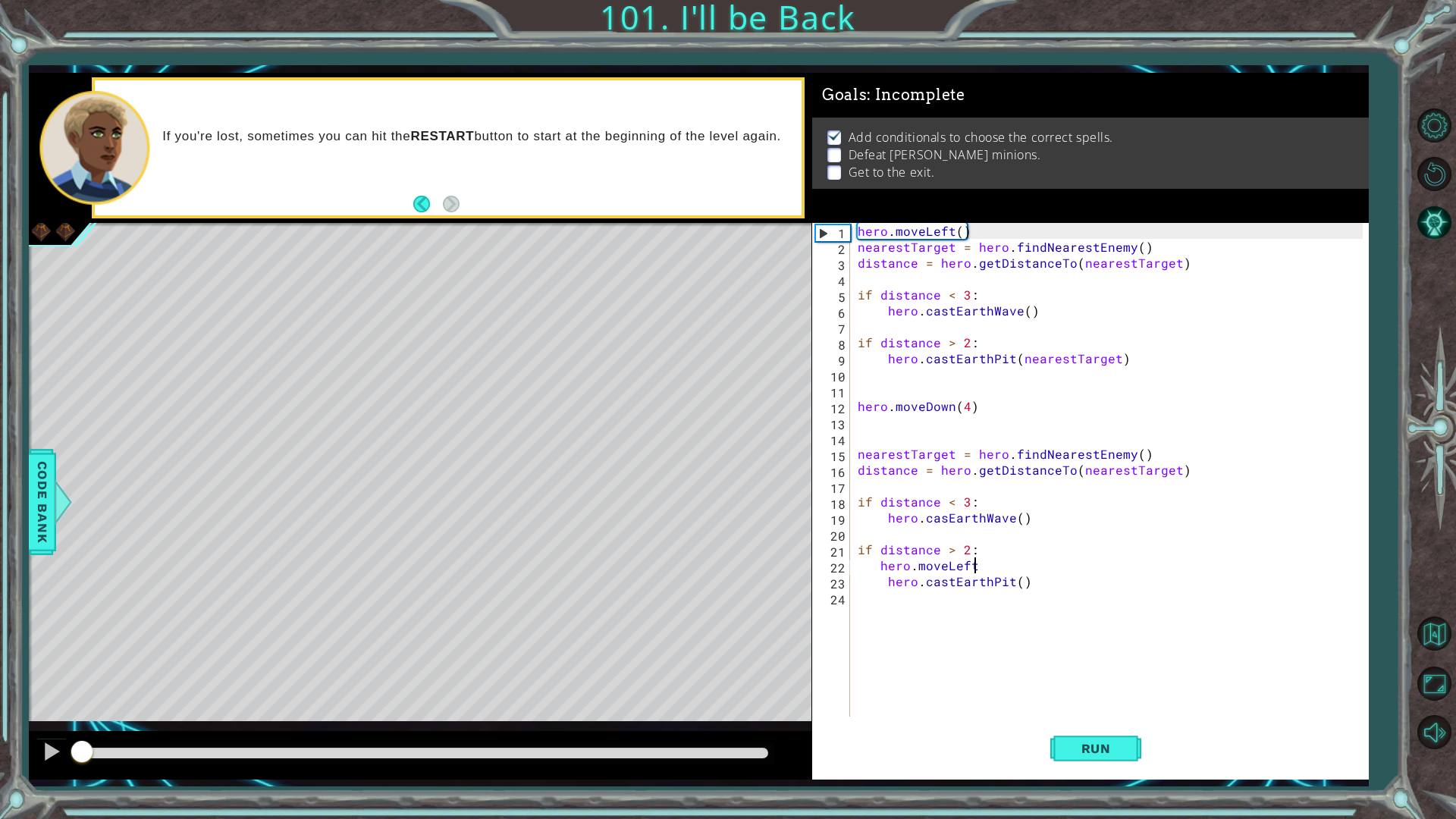
drag, startPoint x: 767, startPoint y: 749, endPoint x: 302, endPoint y: 734, distance: 465.2
click at [44, 690] on div at bounding box center [420, 755] width 782 height 48
click at [1113, 690] on span "Run" at bounding box center [1097, 748] width 60 height 15
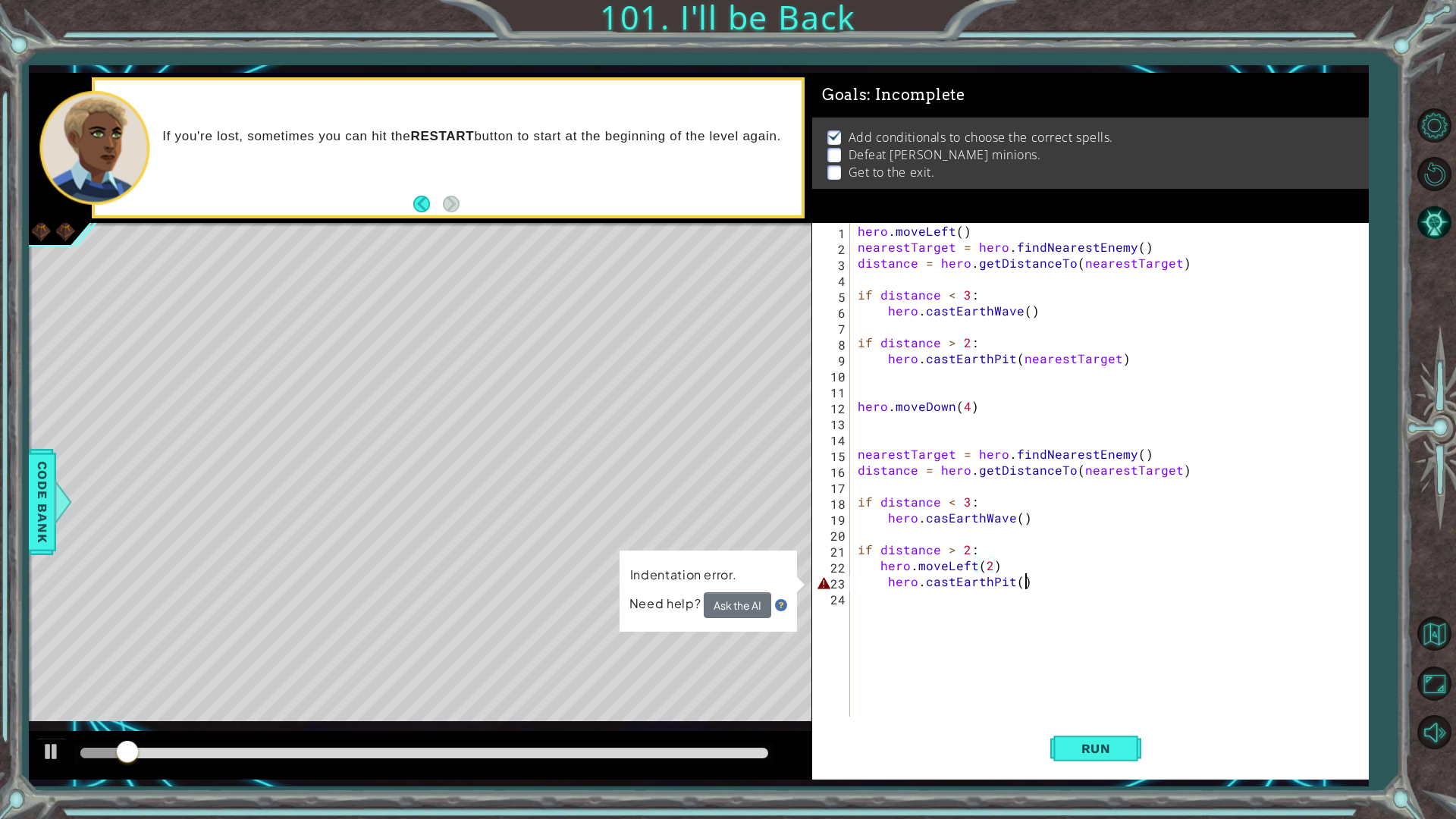
drag, startPoint x: 1039, startPoint y: 584, endPoint x: 1030, endPoint y: 582, distance: 9.2
click at [1038, 584] on div "hero . moveLeft ( ) nearestTarget = hero . findNearestEnemy ( ) distance = hero…" at bounding box center [1113, 486] width 516 height 526
click at [1036, 584] on div "hero . moveLeft ( ) nearestTarget = hero . findNearestEnemy ( ) distance = hero…" at bounding box center [1113, 486] width 516 height 526
click at [885, 588] on div "hero . moveLeft ( ) nearestTarget = hero . findNearestEnemy ( ) distance = hero…" at bounding box center [1113, 486] width 516 height 526
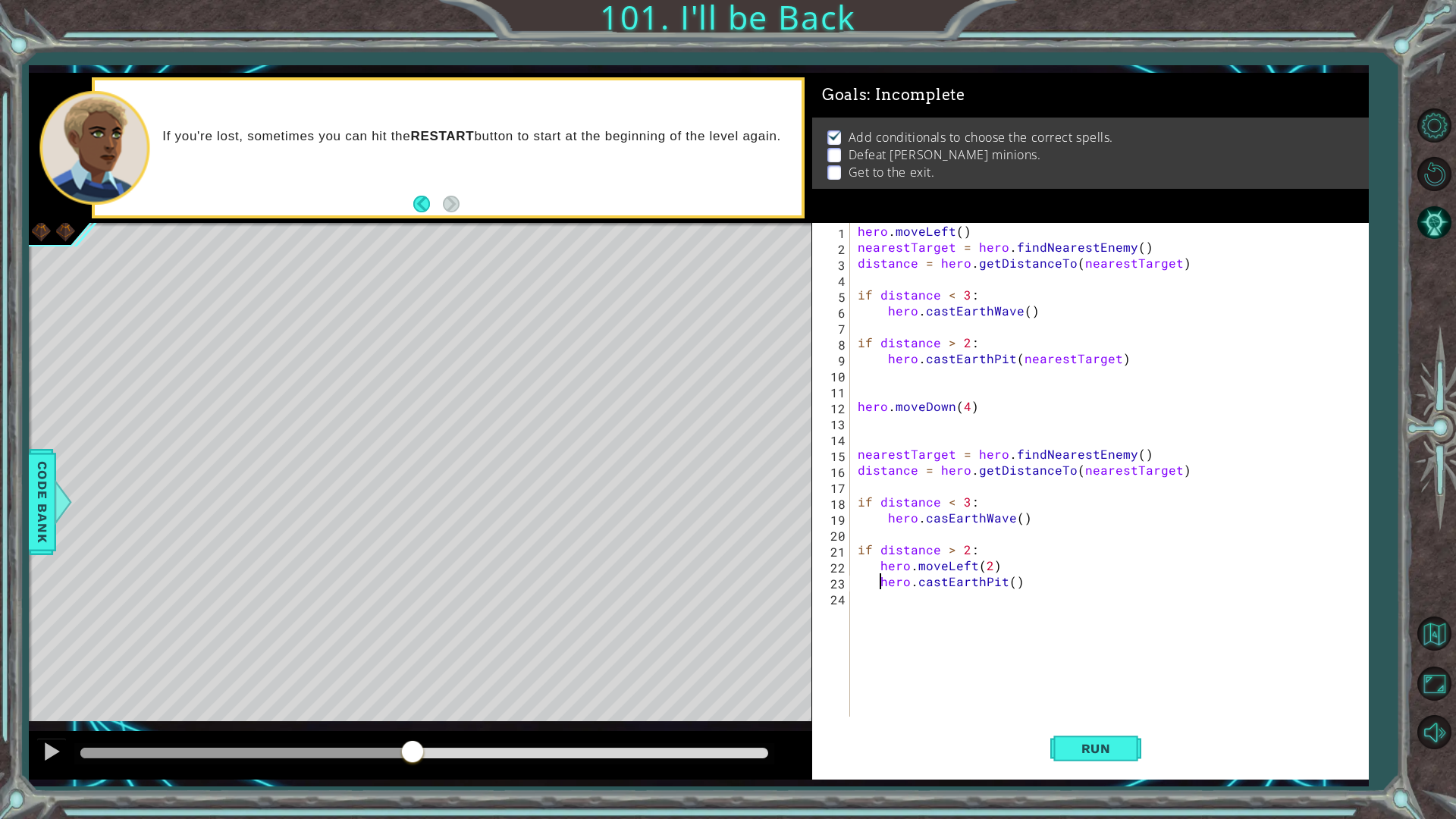
drag, startPoint x: 636, startPoint y: 753, endPoint x: 15, endPoint y: 779, distance: 621.5
click at [13, 690] on div "1 ההההההההההההההההההההההההההההההההההההההההההההההההההההההההההההההההההההההההההההה…" at bounding box center [728, 409] width 1456 height 819
click at [1120, 690] on span "Run" at bounding box center [1097, 748] width 60 height 15
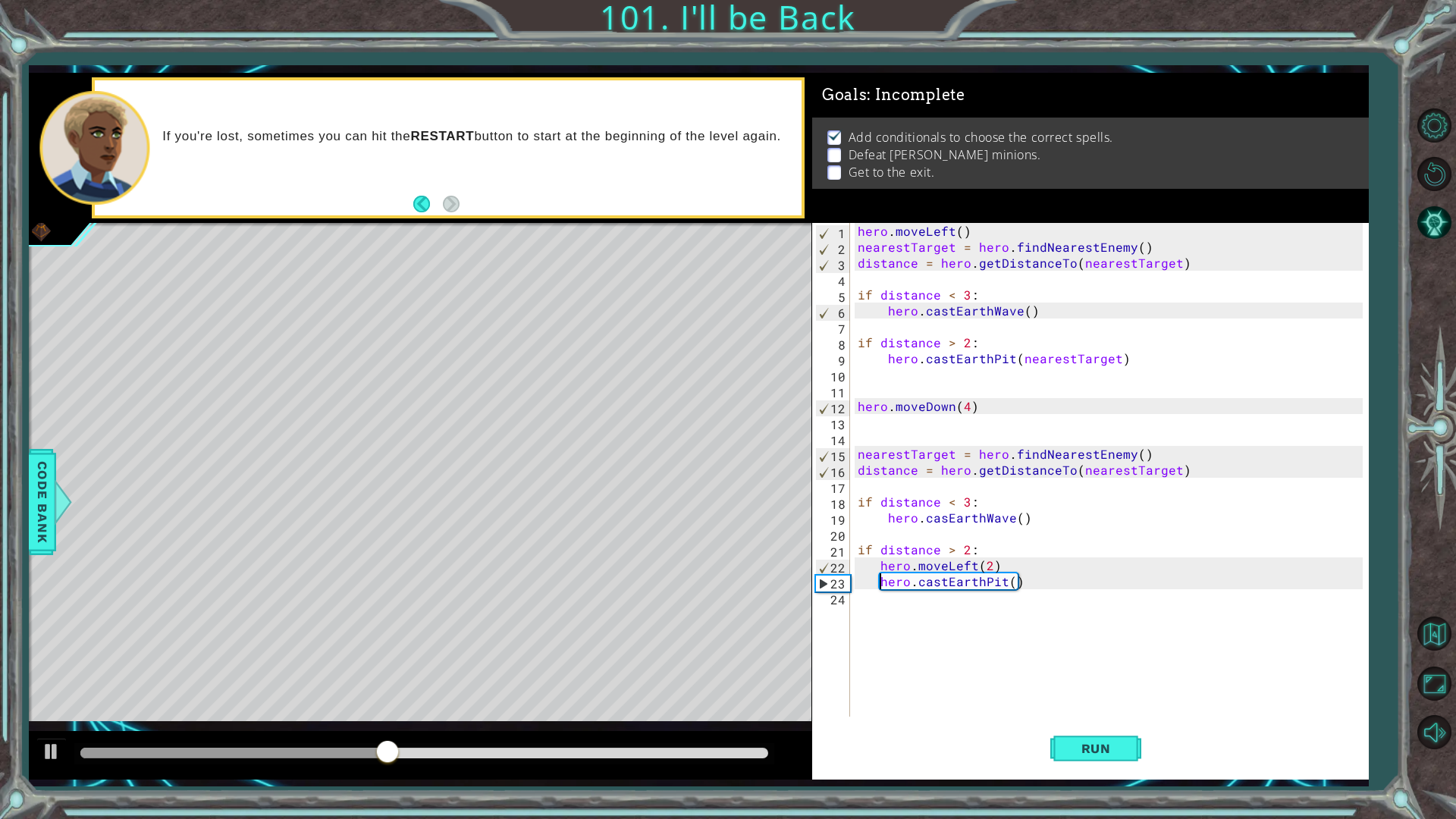
click at [1009, 586] on div "hero . moveLeft ( ) nearestTarget = hero . findNearestEnemy ( ) distance = hero…" at bounding box center [1113, 486] width 516 height 526
click at [1086, 690] on button "Run" at bounding box center [1095, 749] width 91 height 55
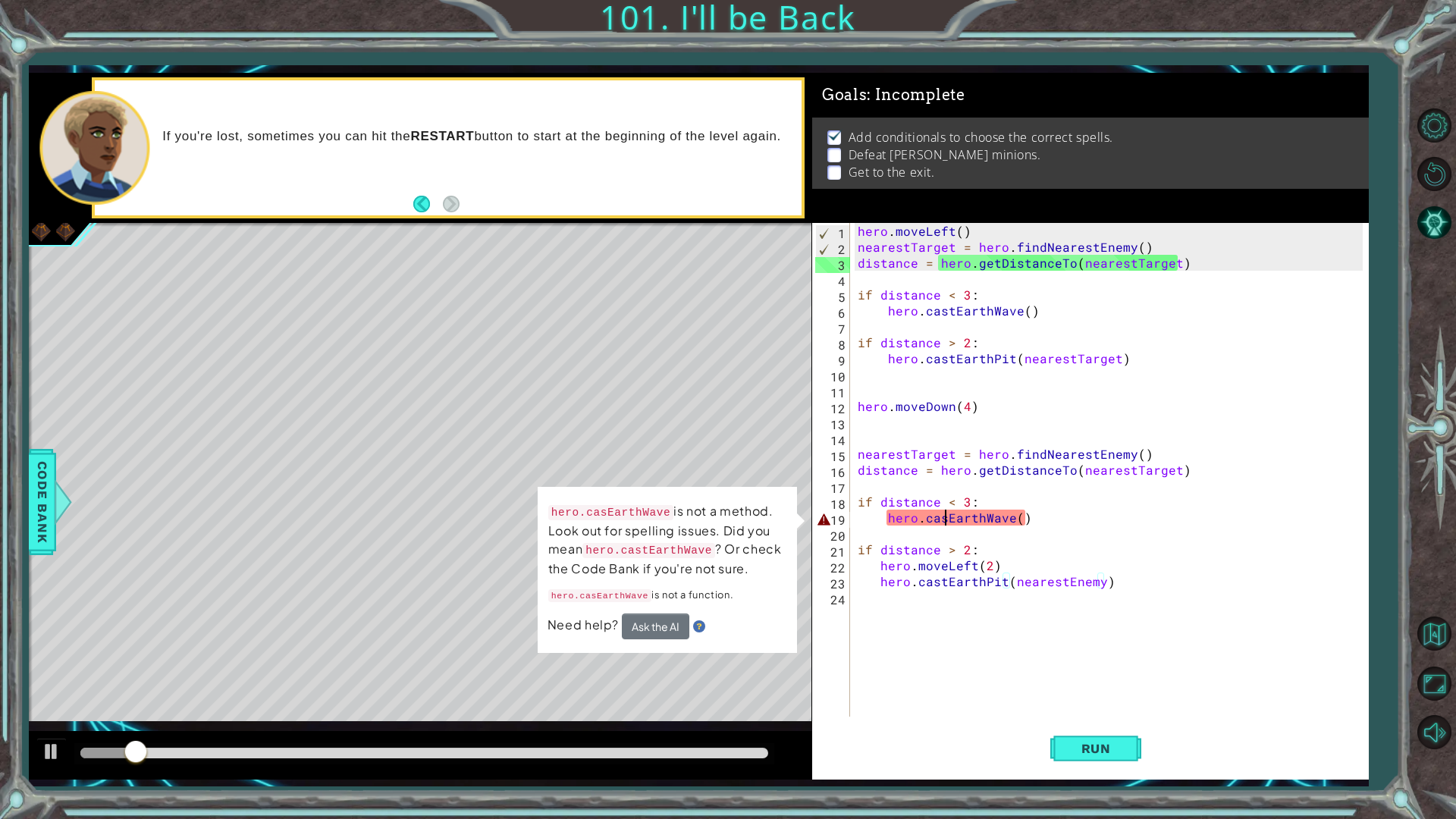
click at [944, 519] on div "hero . moveLeft ( ) nearestTarget = hero . findNearestEnemy ( ) distance = hero…" at bounding box center [1113, 486] width 516 height 526
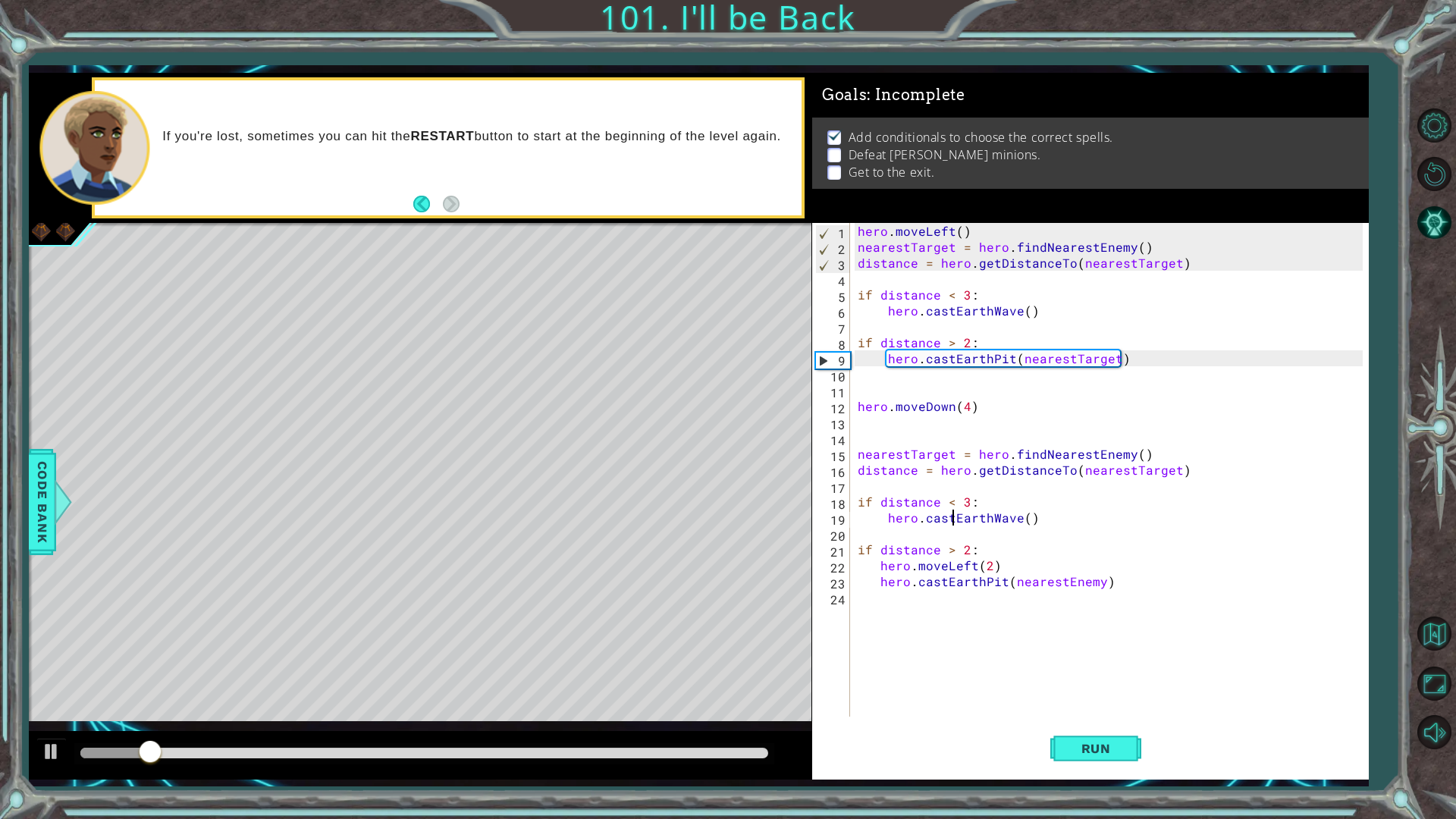
scroll to position [0, 6]
click at [1090, 690] on button "Run" at bounding box center [1095, 749] width 91 height 55
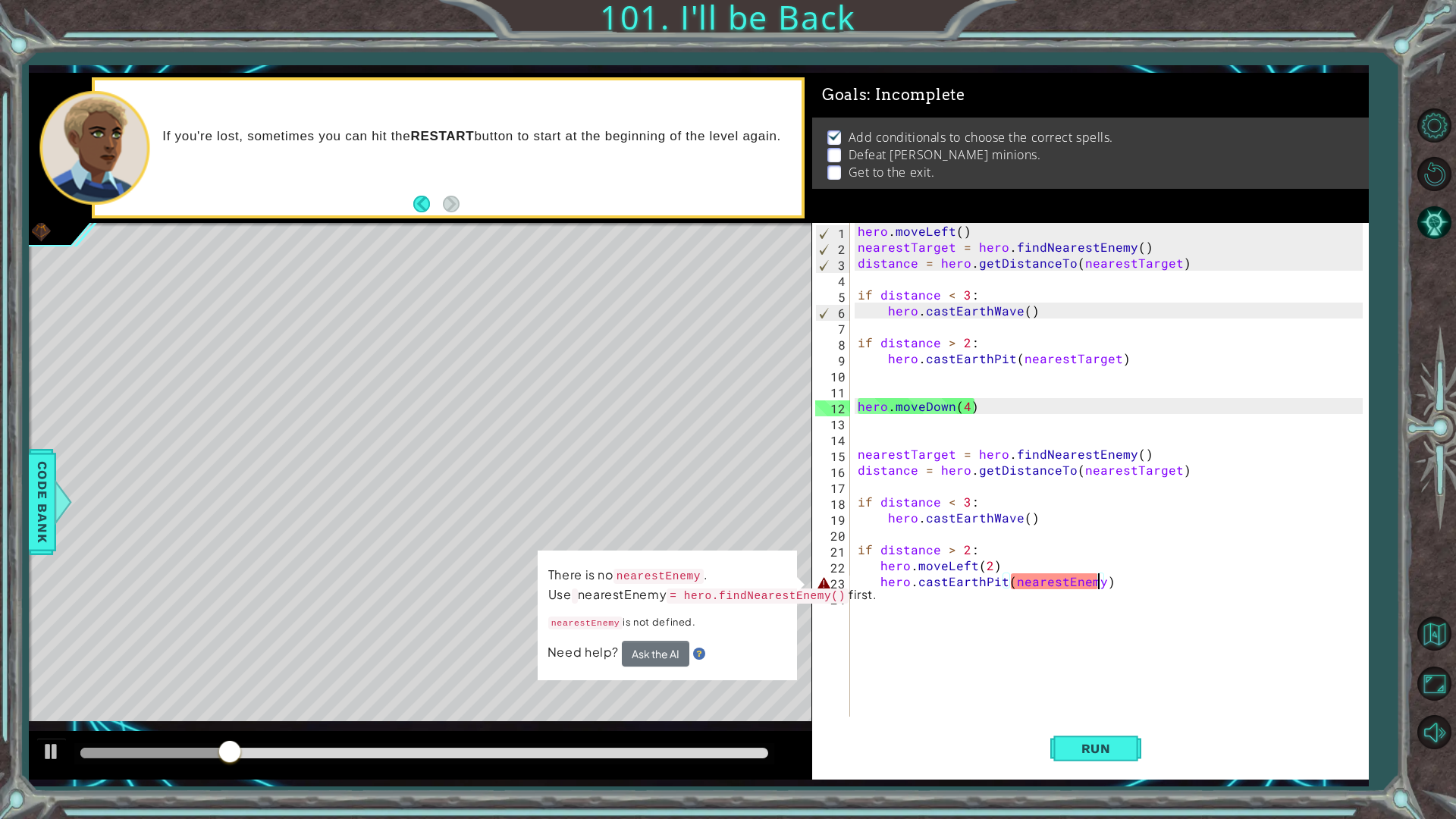
click at [1099, 585] on div "hero . moveLeft ( ) nearestTarget = hero . findNearestEnemy ( ) distance = hero…" at bounding box center [1113, 486] width 516 height 526
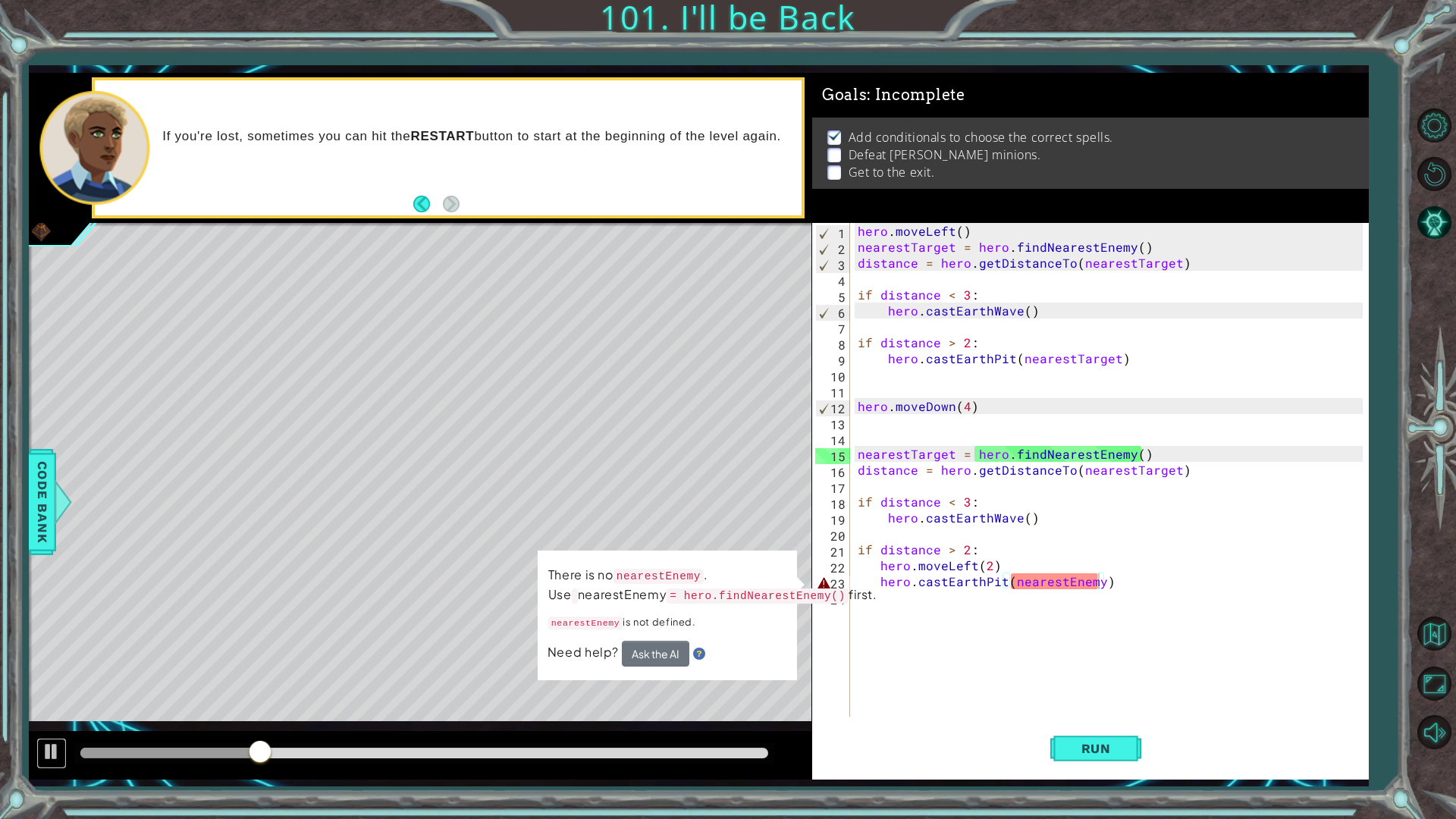
drag, startPoint x: 61, startPoint y: 738, endPoint x: 124, endPoint y: 741, distance: 63.1
click at [69, 690] on div at bounding box center [420, 755] width 782 height 48
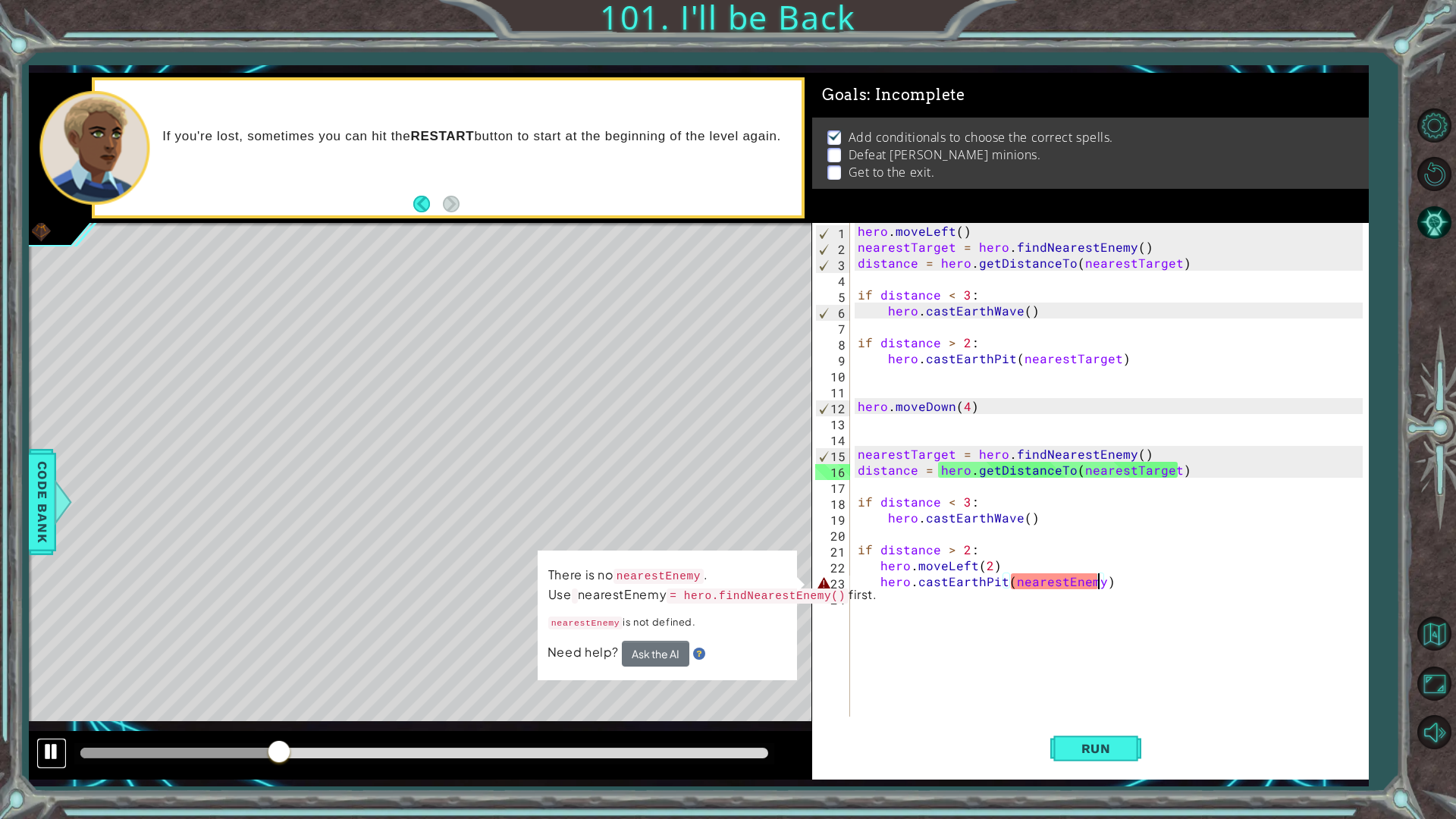
click at [54, 690] on div at bounding box center [51, 751] width 20 height 20
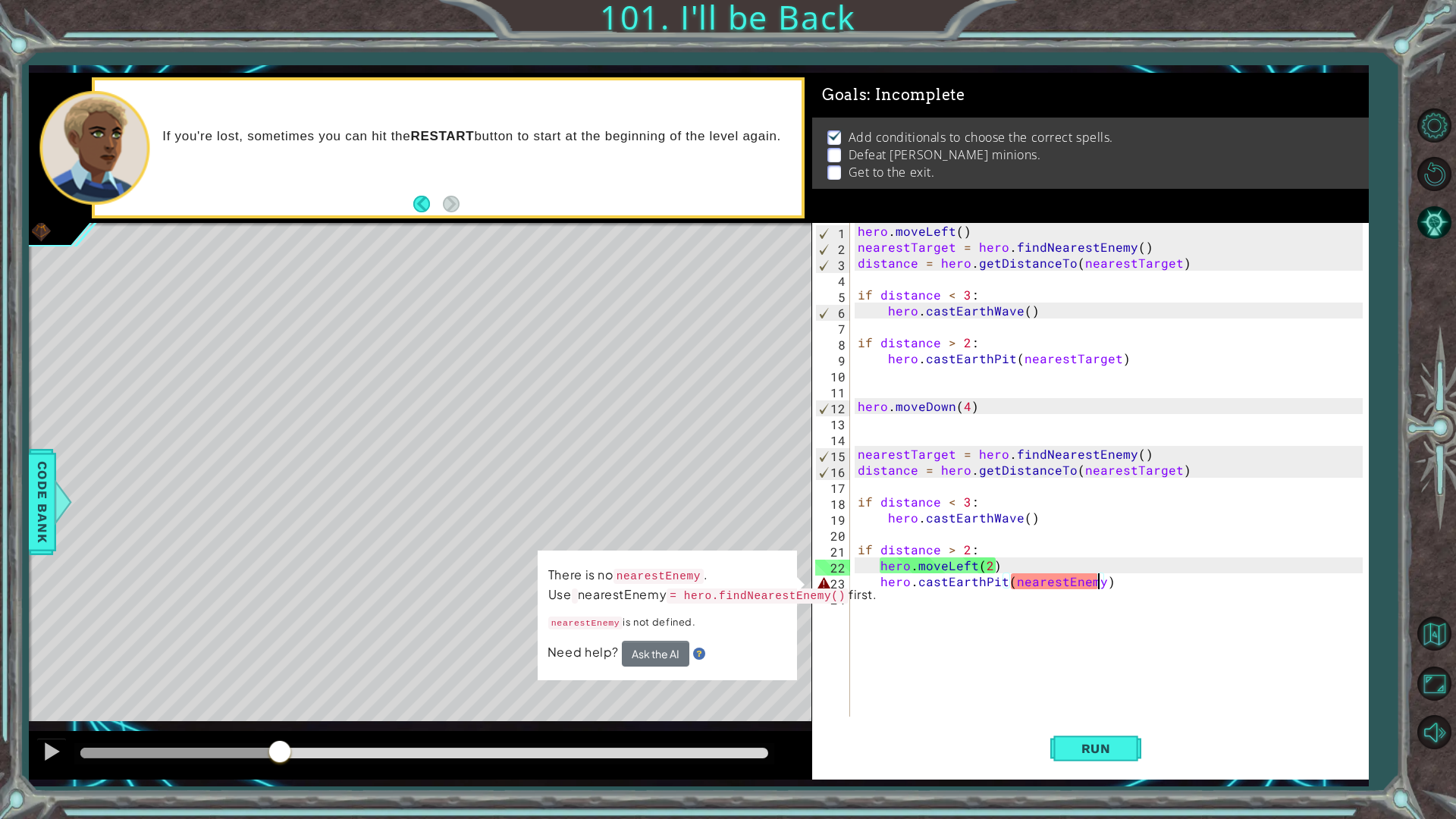
drag, startPoint x: 287, startPoint y: 745, endPoint x: 9, endPoint y: 800, distance: 283.4
click at [7, 690] on div "1 ההההההההההההההההההההההההההההההההההההההההההההההההההההההההההההההההההההההההההההה…" at bounding box center [728, 409] width 1456 height 819
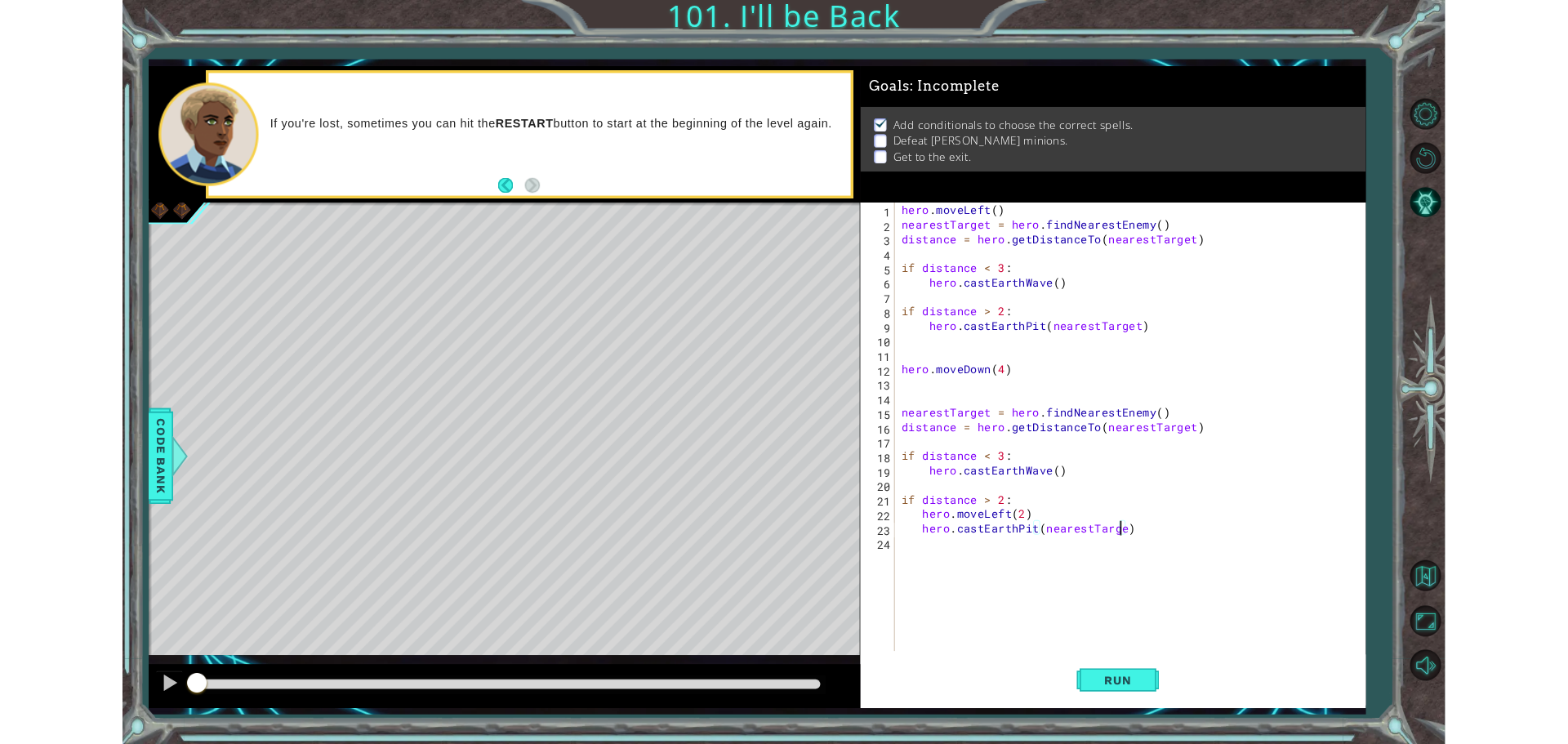
scroll to position [0, 16]
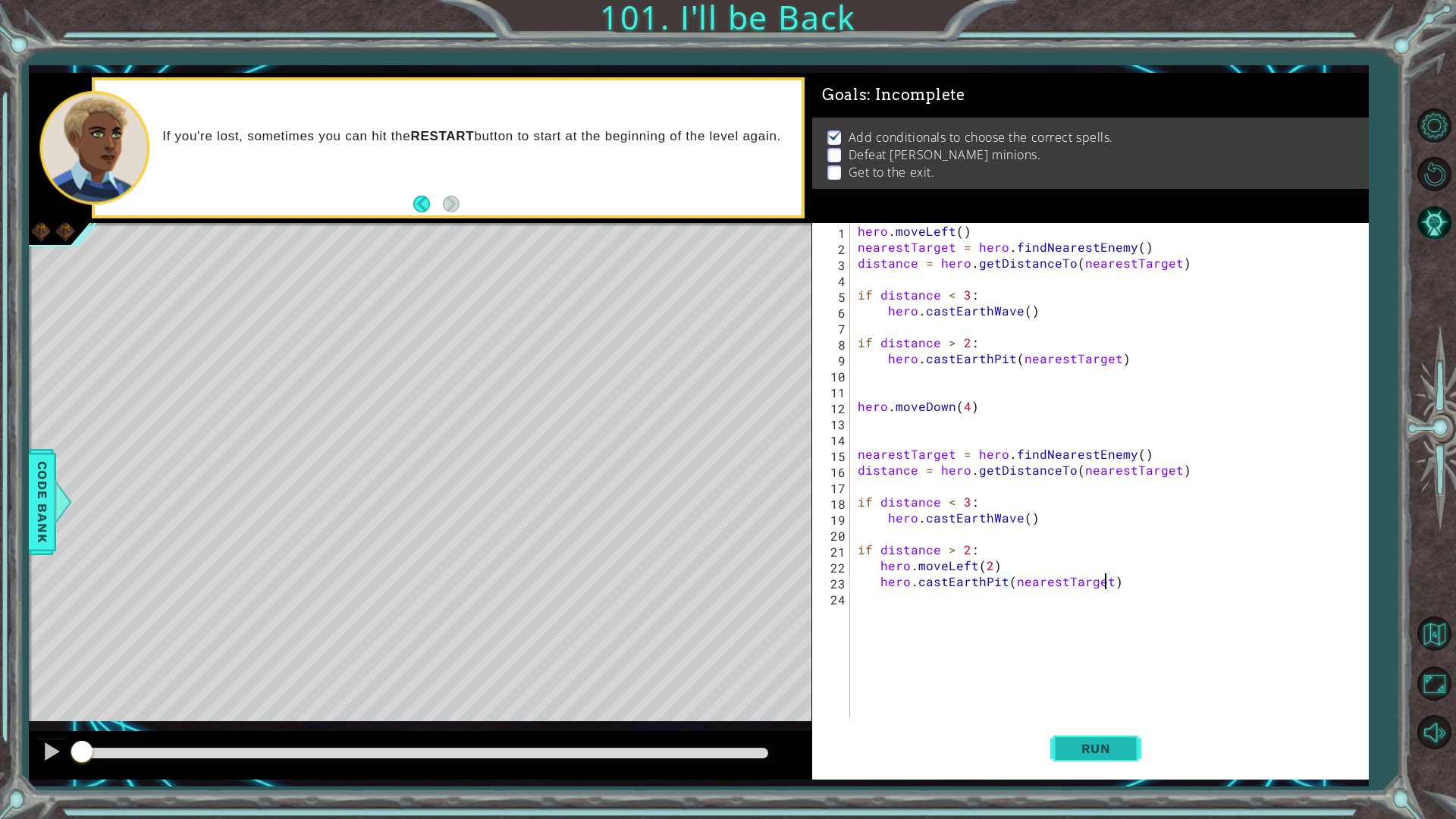
type textarea "hero.castEarthPit(nearestTarget)"
click at [1094, 690] on span "Run" at bounding box center [1097, 748] width 60 height 15
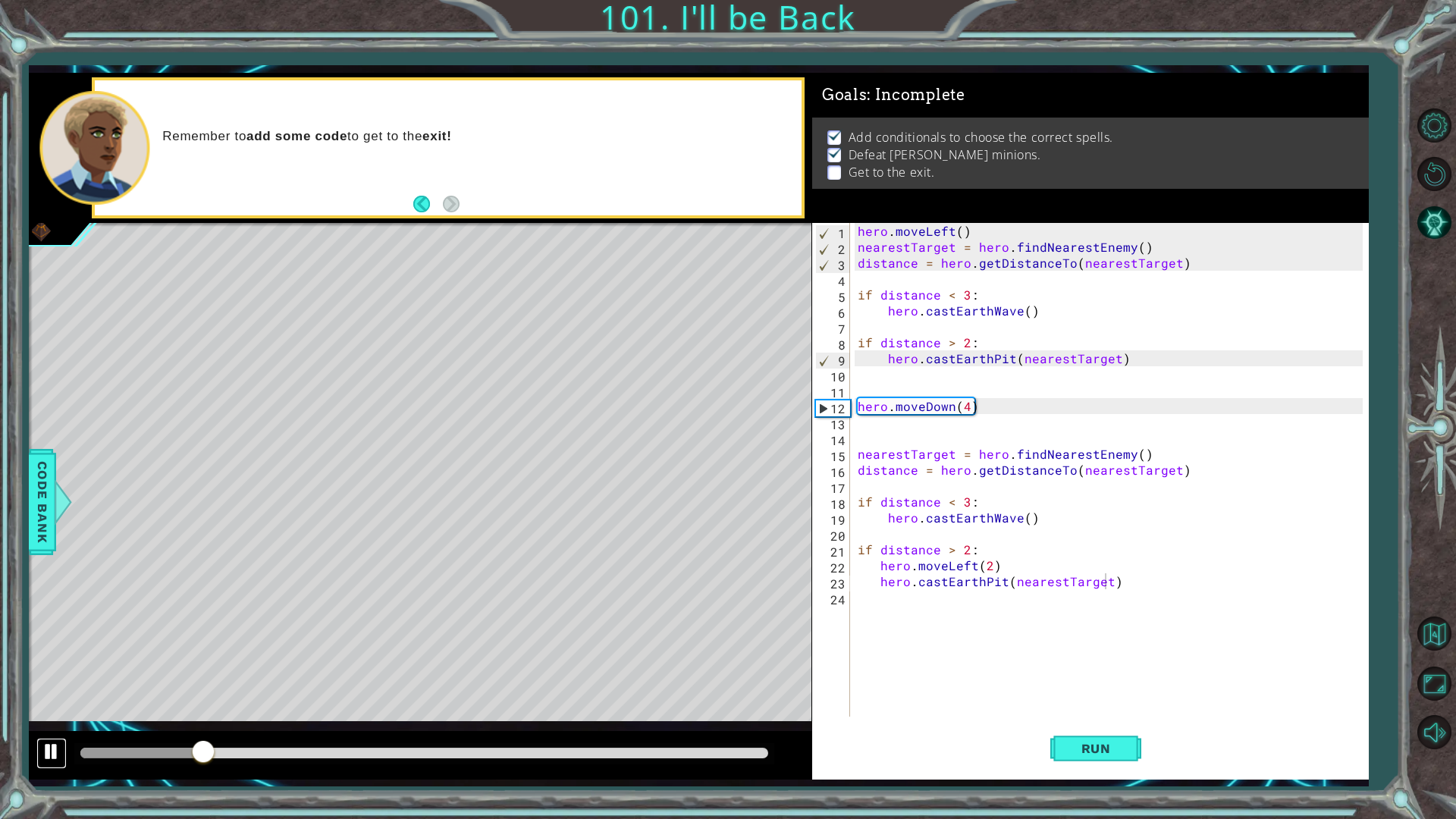
click at [54, 690] on div at bounding box center [51, 751] width 20 height 20
